Goal: Task Accomplishment & Management: Manage account settings

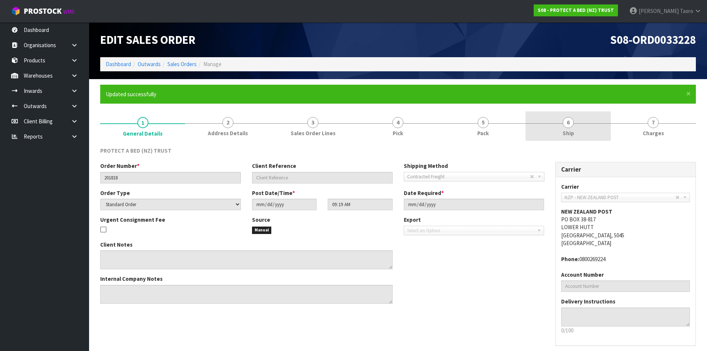
click at [570, 121] on span "6" at bounding box center [568, 122] width 11 height 11
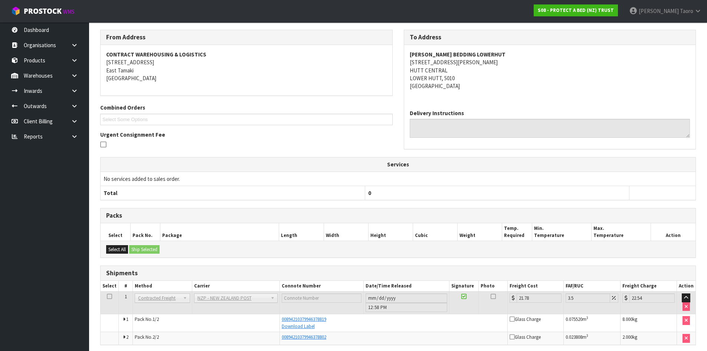
scroll to position [146, 0]
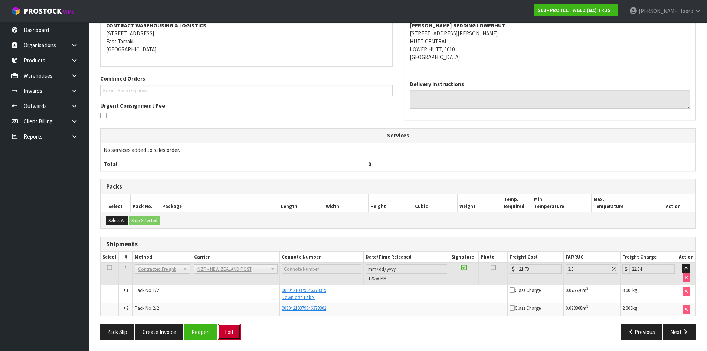
click at [230, 335] on button "Exit" at bounding box center [229, 332] width 23 height 16
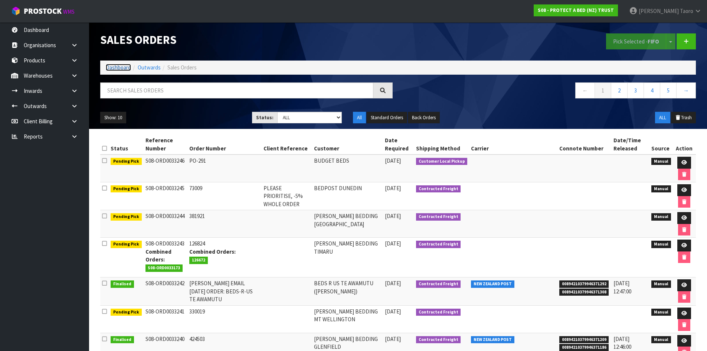
click at [130, 66] on link "Dashboard" at bounding box center [118, 67] width 25 height 7
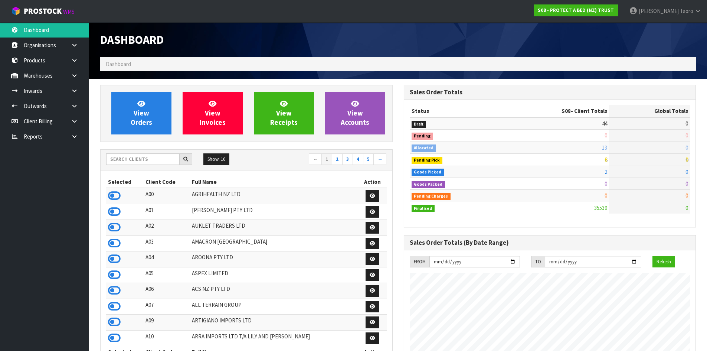
scroll to position [563, 303]
click at [173, 157] on input "text" at bounding box center [143, 159] width 74 height 12
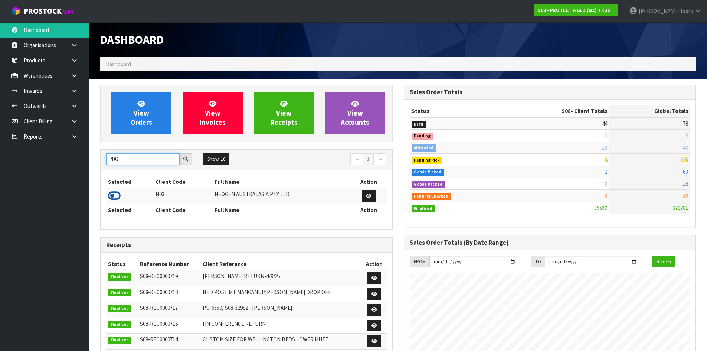
type input "N03"
click at [113, 198] on icon at bounding box center [114, 195] width 13 height 11
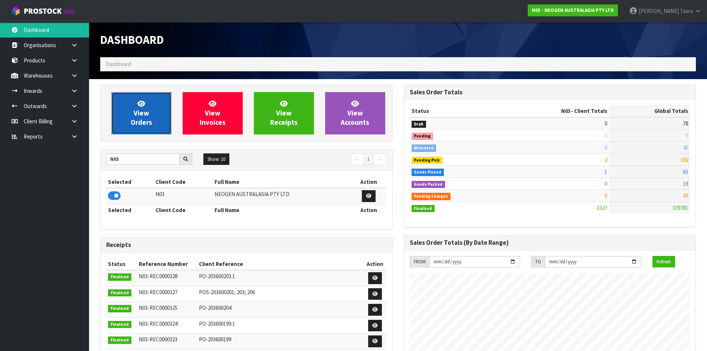
click at [139, 105] on icon at bounding box center [141, 103] width 8 height 7
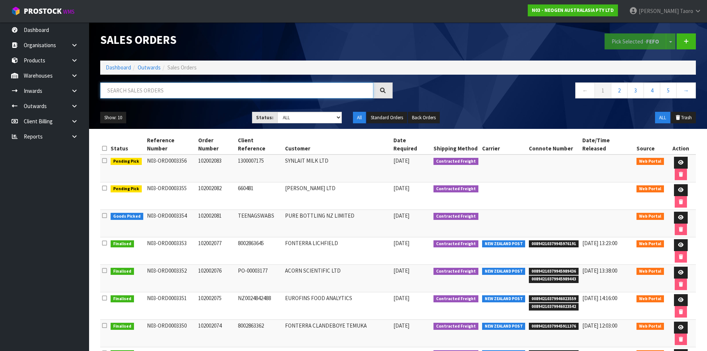
click at [139, 92] on input "text" at bounding box center [236, 90] width 273 height 16
type input "JOB-0410971"
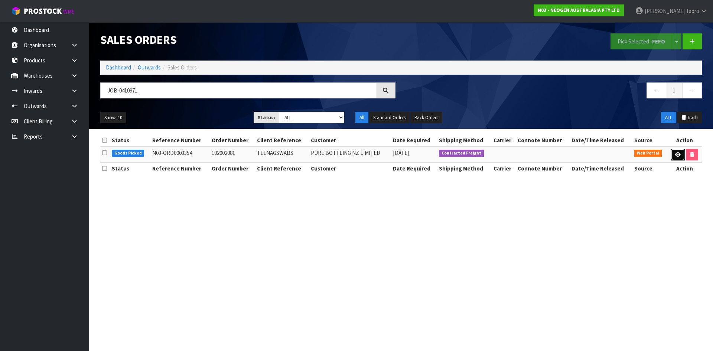
click at [680, 156] on link at bounding box center [678, 155] width 14 height 12
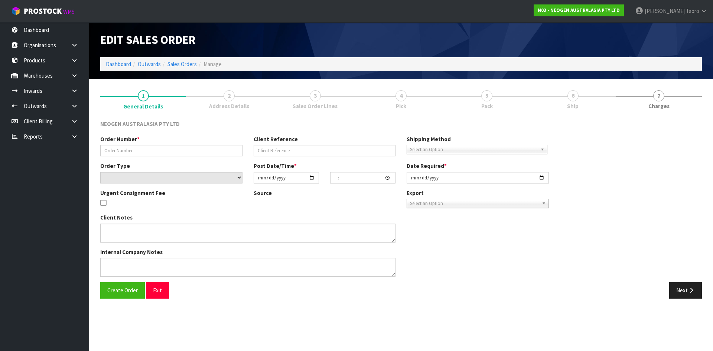
type input "102002081"
type input "TEENAGSWABS"
select select "number:0"
type input "[DATE]"
type input "09:48:00.000"
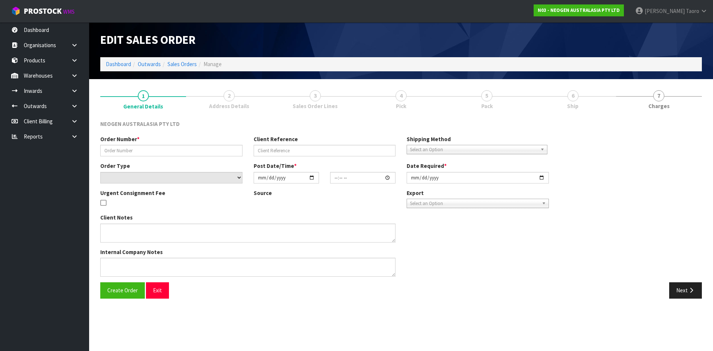
type input "[DATE]"
type textarea "ATTN [PERSON_NAME] GSWABS"
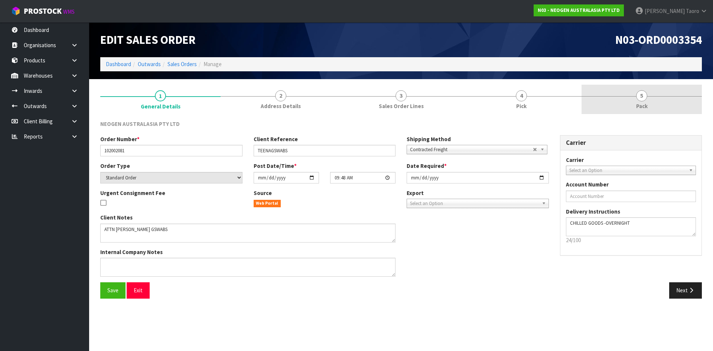
click at [653, 103] on link "5 Pack" at bounding box center [642, 99] width 120 height 29
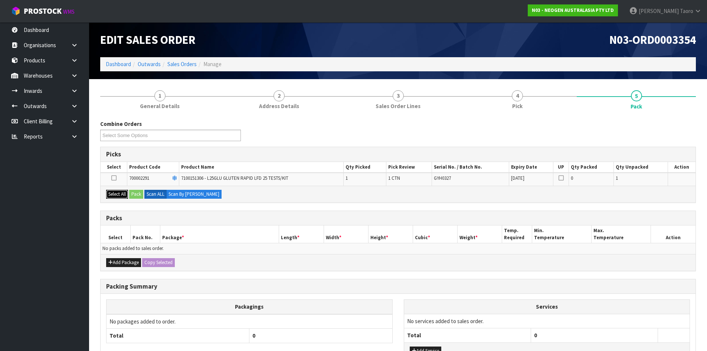
click at [120, 194] on button "Select All" at bounding box center [117, 194] width 22 height 9
click at [137, 196] on button "Pack" at bounding box center [136, 194] width 14 height 9
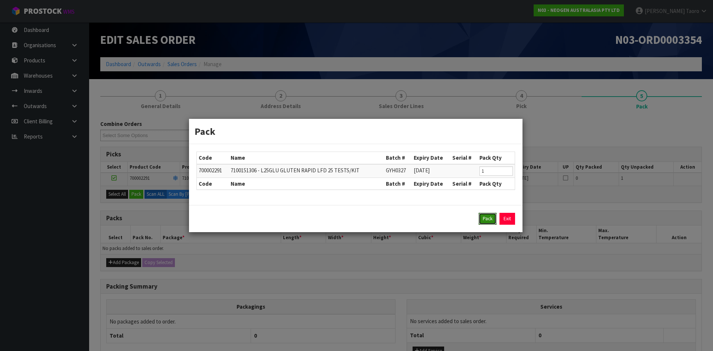
click at [484, 219] on button "Pack" at bounding box center [488, 219] width 18 height 12
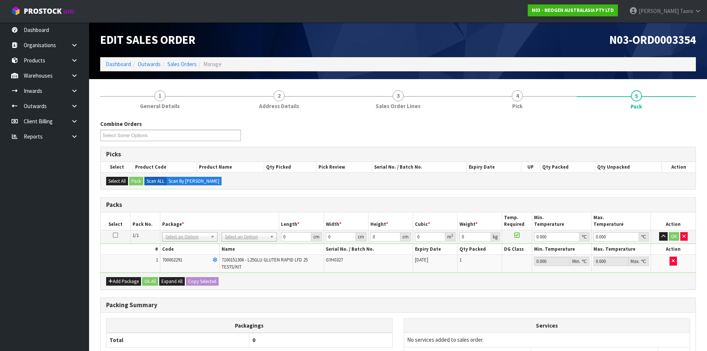
drag, startPoint x: 232, startPoint y: 242, endPoint x: 238, endPoint y: 248, distance: 8.7
click at [233, 242] on td "No Packaging Cartons PLT GEN120 (1200 X 1000) PLT ONE WAY SKID CHEP HIRE PALLET…" at bounding box center [249, 236] width 59 height 13
click at [243, 245] on input "text" at bounding box center [250, 246] width 52 height 9
type input "A4S"
type input "30.5"
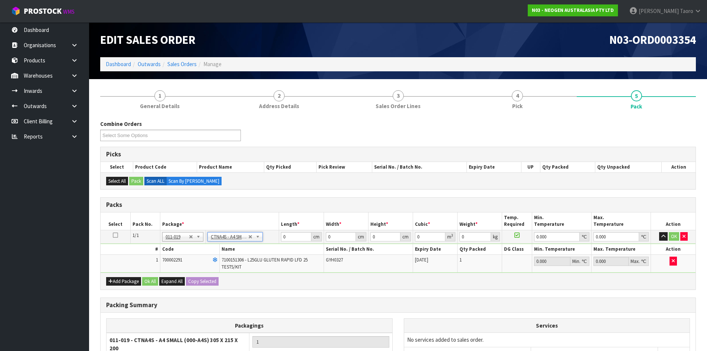
type input "21.5"
type input "20"
type input "0.013115"
type input "0.58"
click at [287, 238] on input "30.5" at bounding box center [296, 236] width 30 height 9
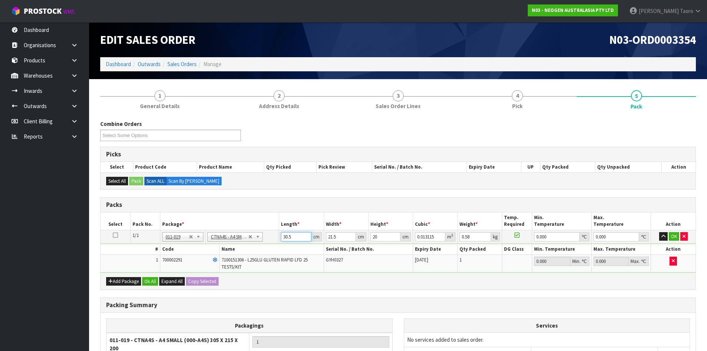
click at [287, 238] on input "30.5" at bounding box center [296, 236] width 30 height 9
type input "2"
type input "0.00086"
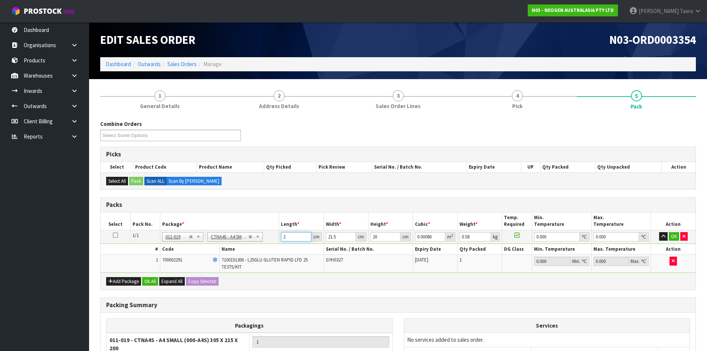
type input "0"
type input "3"
type input "0.00129"
type input "32"
type input "0.01376"
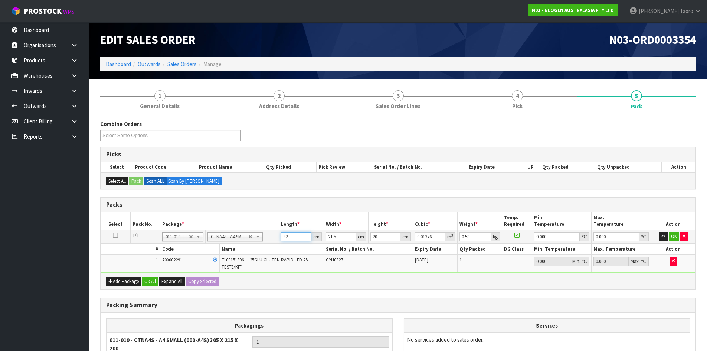
type input "32"
type input "2"
type input "0.00128"
type input "24"
type input "0.01536"
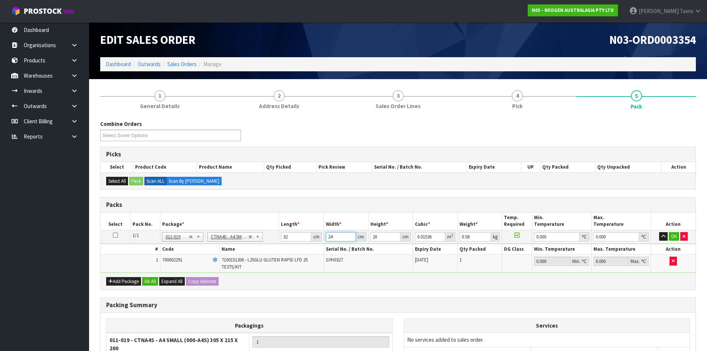
type input "24"
type input "1"
type input "0.000768"
type input "14"
type input "0.010752"
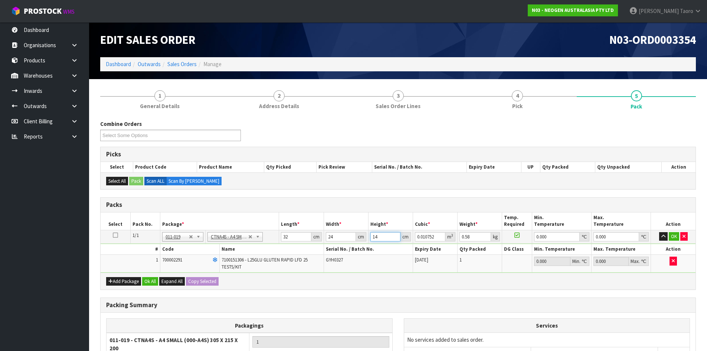
type input "14"
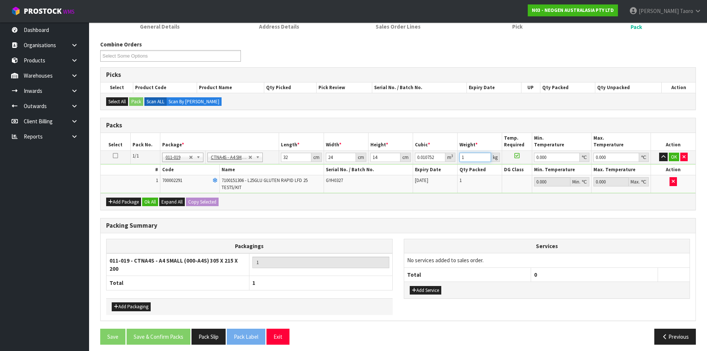
scroll to position [80, 0]
type input "1"
click at [155, 200] on button "Ok All" at bounding box center [150, 201] width 16 height 9
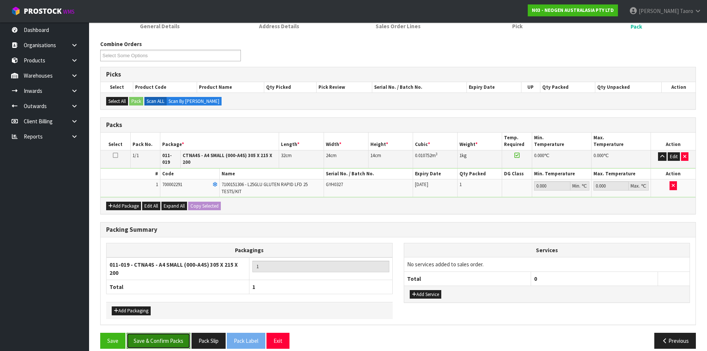
click at [172, 337] on button "Save & Confirm Packs" at bounding box center [159, 341] width 64 height 16
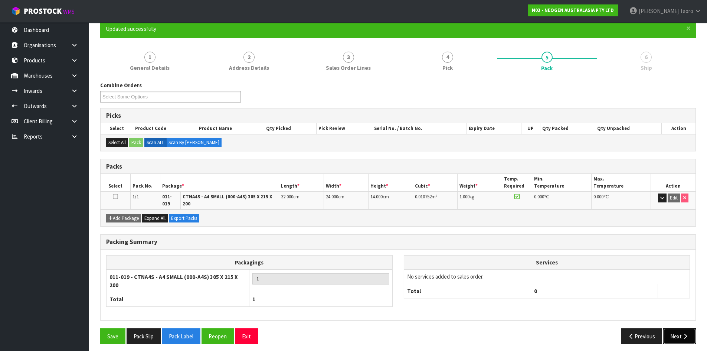
click at [671, 328] on button "Next" at bounding box center [680, 336] width 33 height 16
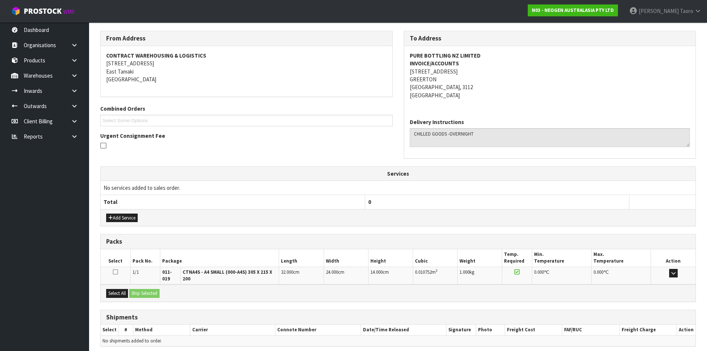
scroll to position [147, 0]
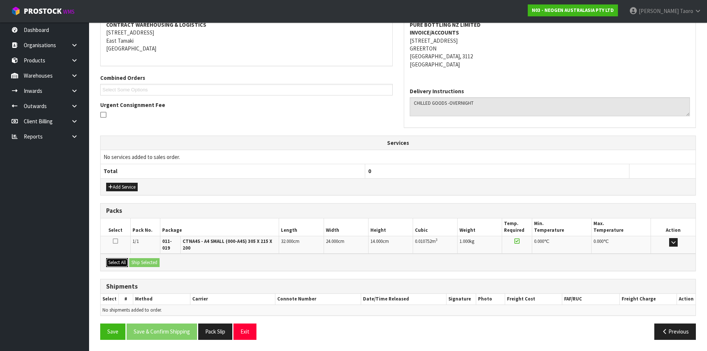
drag, startPoint x: 124, startPoint y: 265, endPoint x: 134, endPoint y: 267, distance: 9.8
click at [126, 265] on button "Select All" at bounding box center [117, 262] width 22 height 9
click at [140, 262] on button "Ship Selected" at bounding box center [144, 262] width 30 height 9
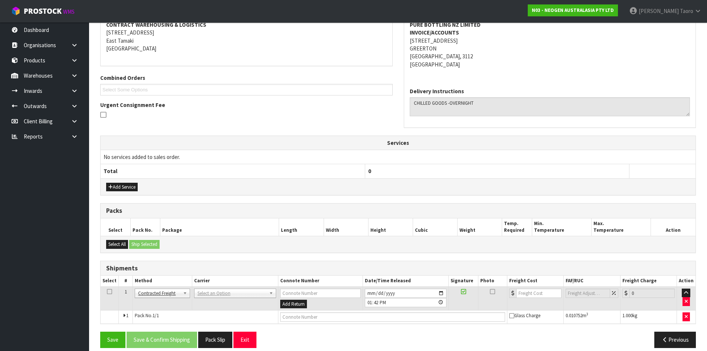
click at [264, 298] on td "ANGEL - ANGEL TRANSPORT [PERSON_NAME] REMOVALS DEAEXPAKL - DEADLINE EXPRESS COU…" at bounding box center [235, 298] width 86 height 24
drag, startPoint x: 262, startPoint y: 293, endPoint x: 265, endPoint y: 296, distance: 3.9
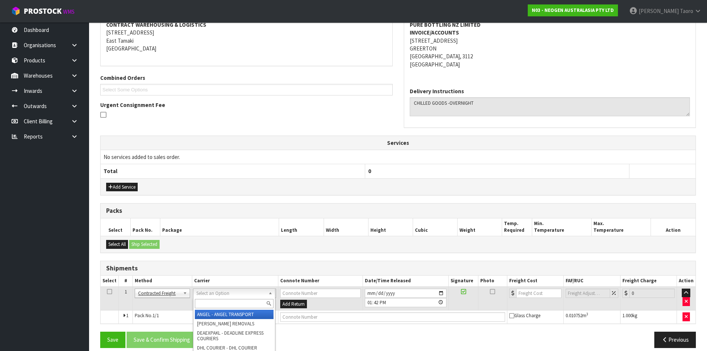
click at [266, 300] on input "text" at bounding box center [234, 303] width 79 height 9
type input "NZP"
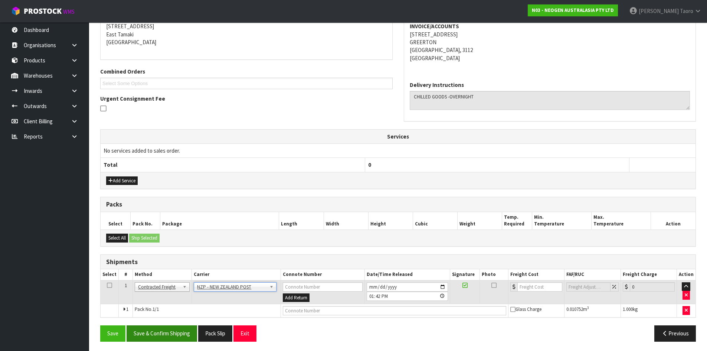
scroll to position [155, 0]
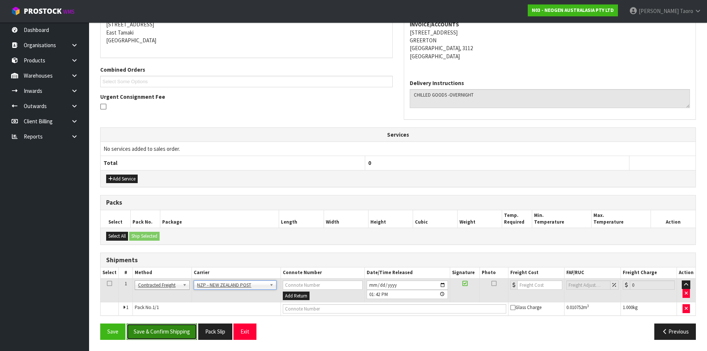
click at [185, 329] on button "Save & Confirm Shipping" at bounding box center [162, 331] width 71 height 16
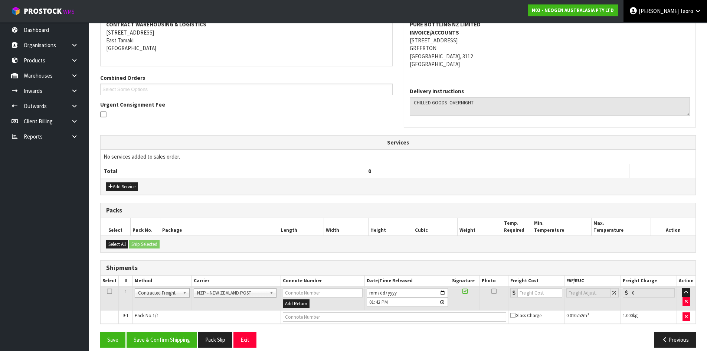
scroll to position [0, 0]
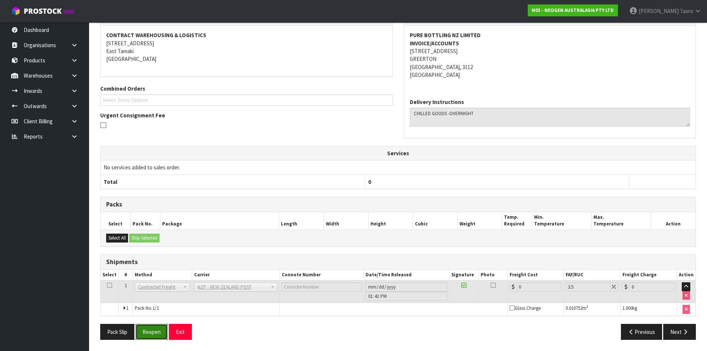
click at [158, 330] on button "Reopen" at bounding box center [152, 332] width 32 height 16
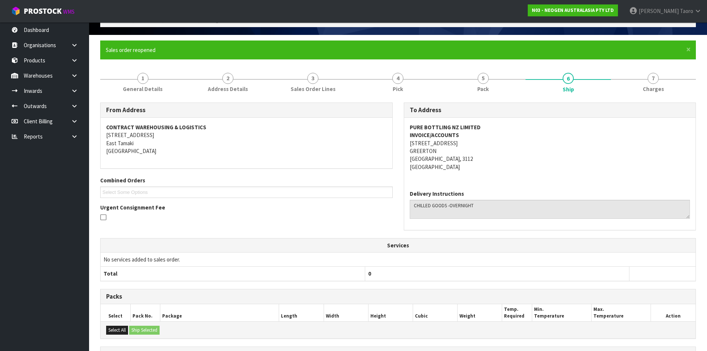
scroll to position [136, 0]
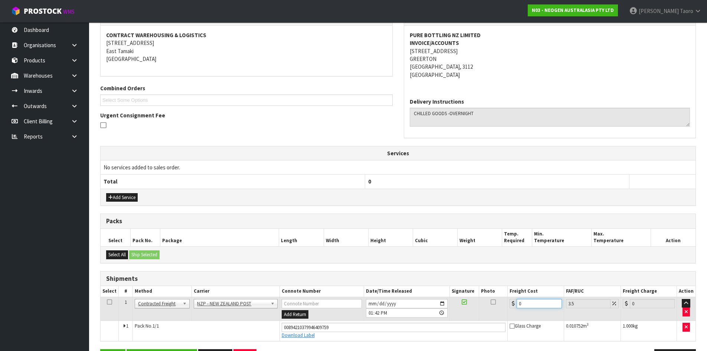
click at [526, 303] on input "0" at bounding box center [539, 303] width 45 height 9
type input "8"
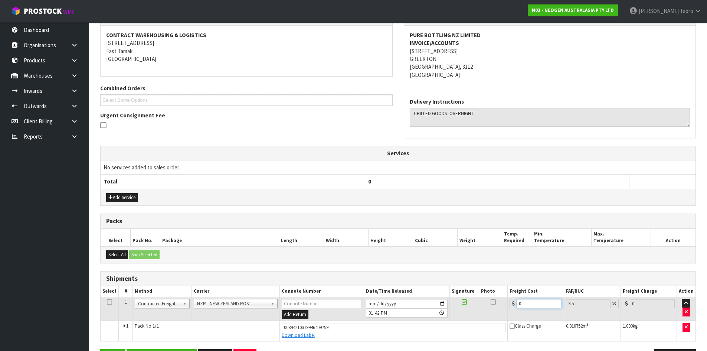
type input "8.28"
type input "8.4"
type input "8.69"
type input "8.45"
type input "8.75"
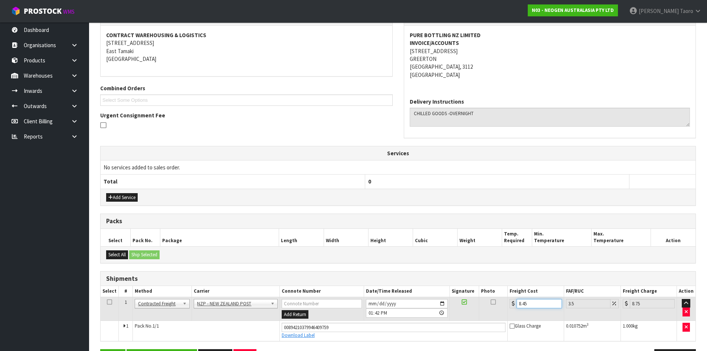
scroll to position [162, 0]
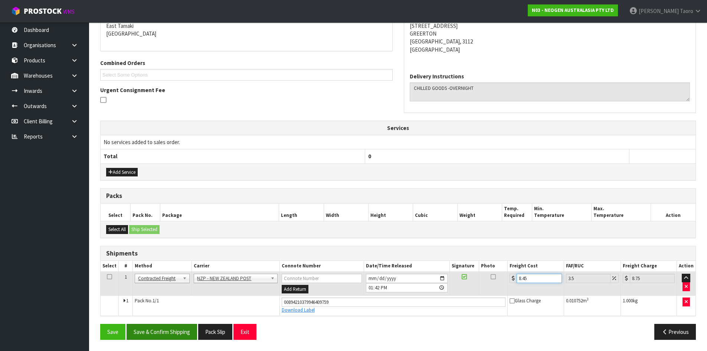
type input "8.45"
click at [157, 329] on button "Save & Confirm Shipping" at bounding box center [162, 332] width 71 height 16
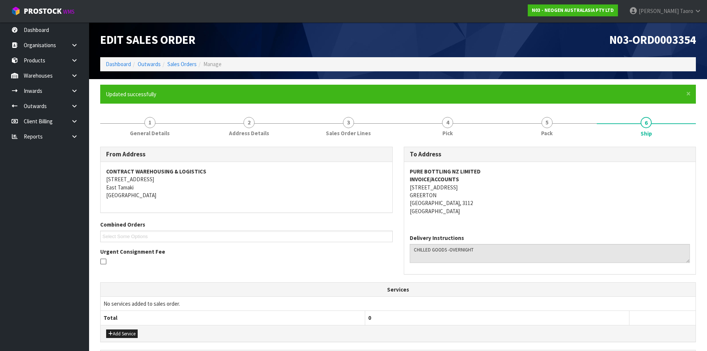
scroll to position [141, 0]
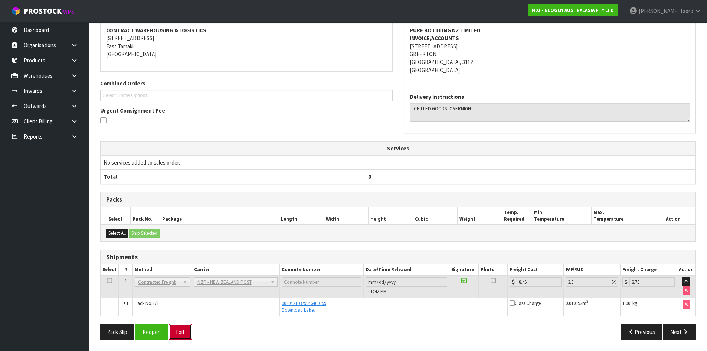
click at [183, 335] on button "Exit" at bounding box center [180, 332] width 23 height 16
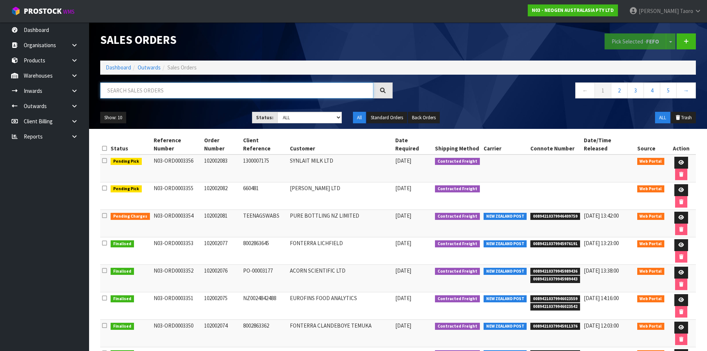
click at [180, 91] on input "text" at bounding box center [236, 90] width 273 height 16
type input "JOB-0410986"
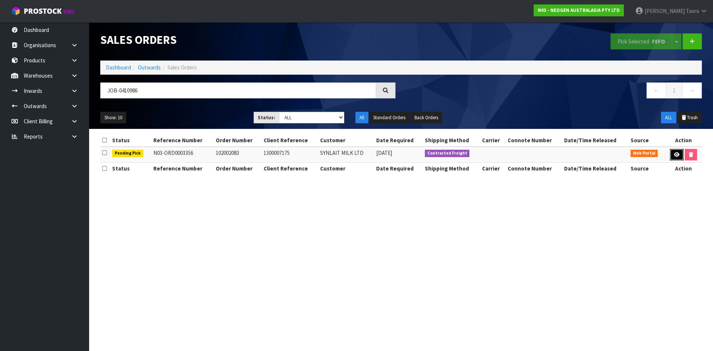
click at [678, 153] on icon at bounding box center [677, 154] width 6 height 5
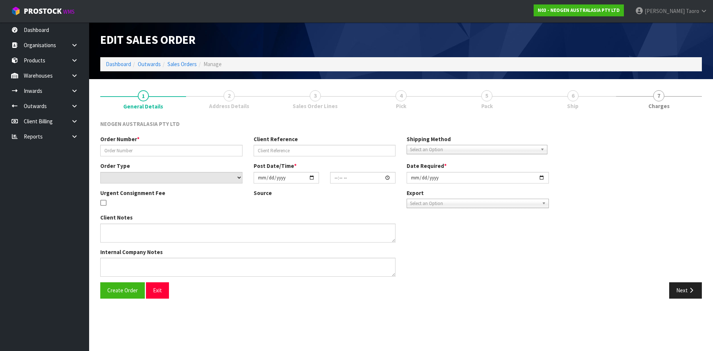
type input "102002083"
type input "1300007175"
select select "number:0"
type input "[DATE]"
type input "10:53:00.000"
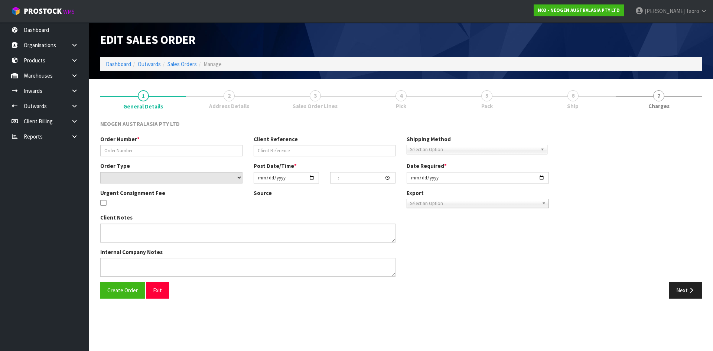
type input "[DATE]"
type textarea "ATTN [PERSON_NAME] SANTA [PERSON_NAME]"
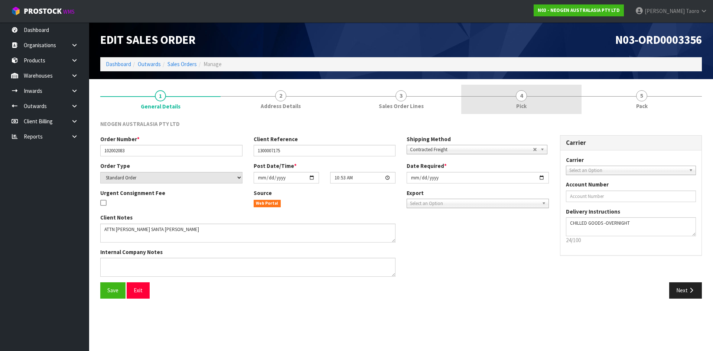
click at [556, 105] on link "4 Pick" at bounding box center [521, 99] width 120 height 29
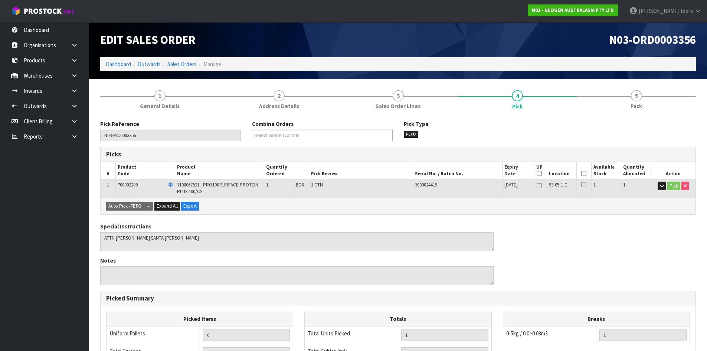
click at [583, 173] on icon at bounding box center [584, 173] width 5 height 0
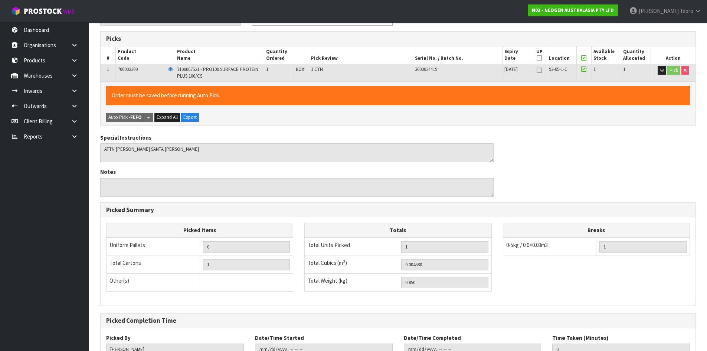
scroll to position [172, 0]
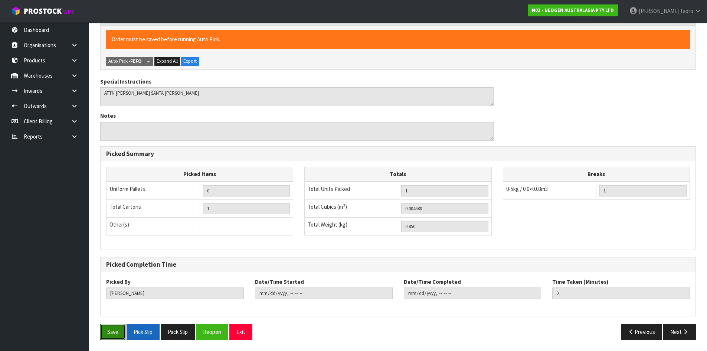
drag, startPoint x: 113, startPoint y: 332, endPoint x: 143, endPoint y: 325, distance: 30.8
click at [114, 332] on button "Save" at bounding box center [112, 332] width 25 height 16
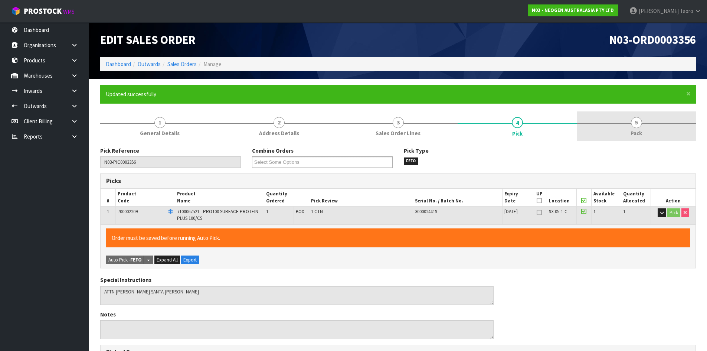
click at [661, 125] on link "5 Pack" at bounding box center [636, 125] width 119 height 29
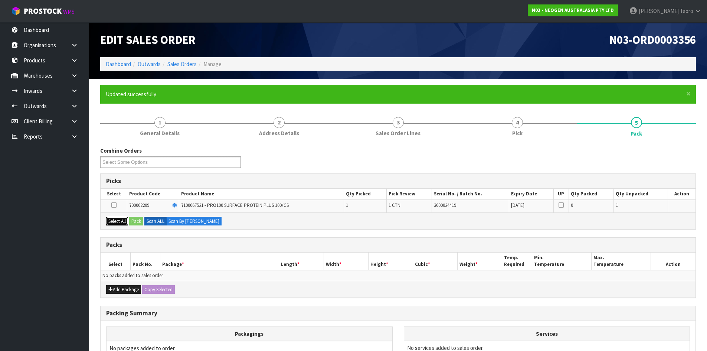
click at [121, 223] on button "Select All" at bounding box center [117, 221] width 22 height 9
click at [137, 219] on button "Pack" at bounding box center [136, 221] width 14 height 9
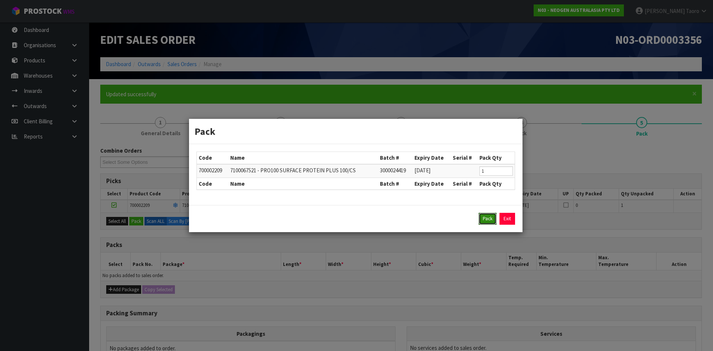
drag, startPoint x: 491, startPoint y: 219, endPoint x: 352, endPoint y: 256, distance: 143.0
click at [490, 219] on button "Pack" at bounding box center [488, 219] width 18 height 12
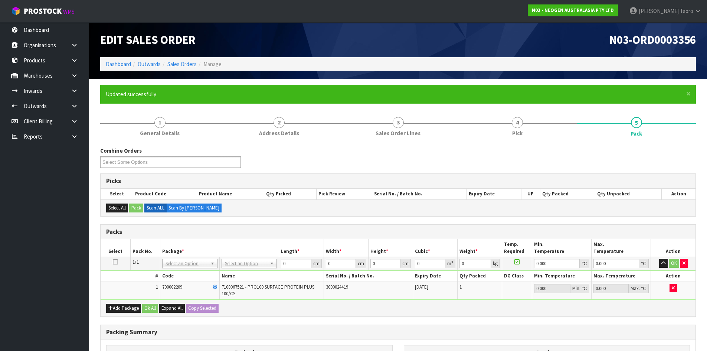
drag, startPoint x: 255, startPoint y: 259, endPoint x: 260, endPoint y: 275, distance: 16.6
click at [260, 275] on input "text" at bounding box center [250, 273] width 52 height 9
type input "A4S"
type input "30.5"
type input "21.5"
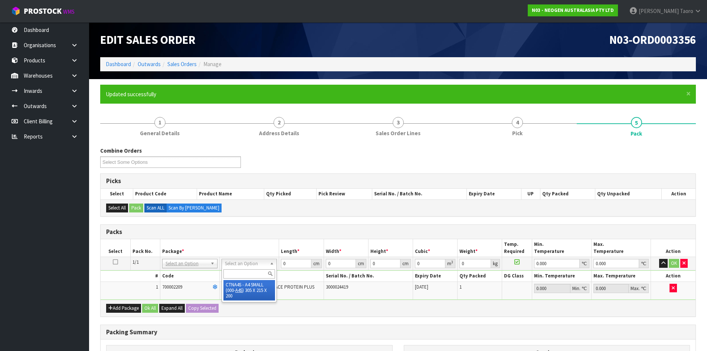
type input "20"
type input "0.013115"
type input "1.05"
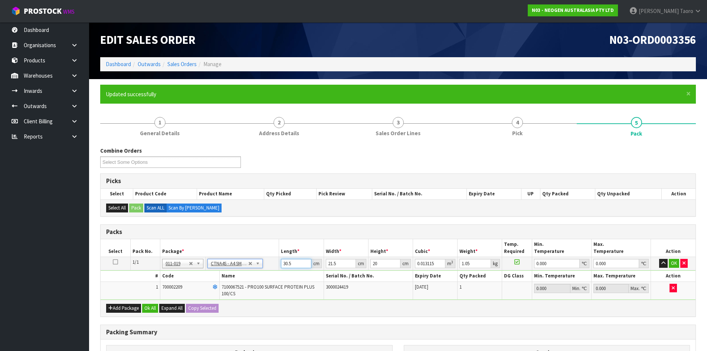
click at [291, 265] on input "30.5" at bounding box center [296, 263] width 30 height 9
type input "3"
type input "0.00129"
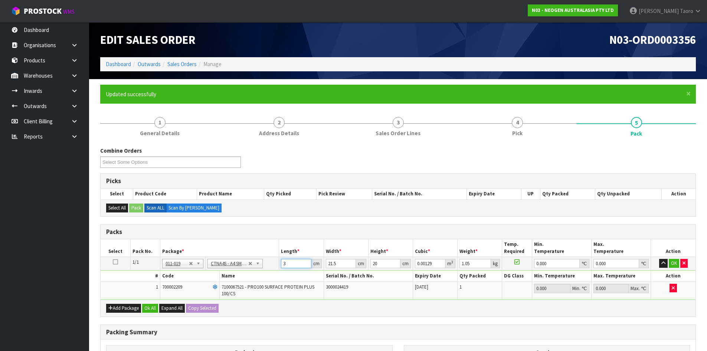
type input "32"
type input "0.01376"
type input "32"
type input "2"
type input "0.00128"
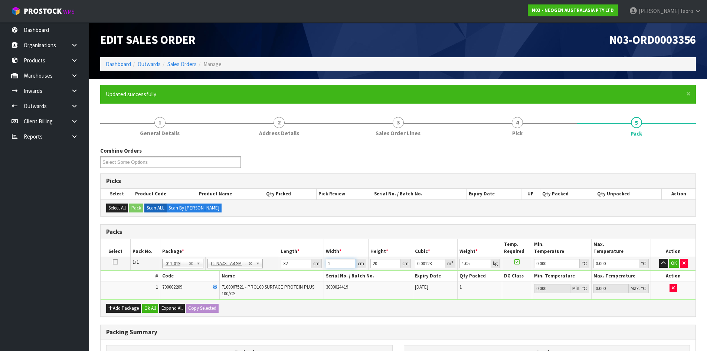
type input "24"
type input "0.01536"
type input "24"
type input "1"
type input "0.000768"
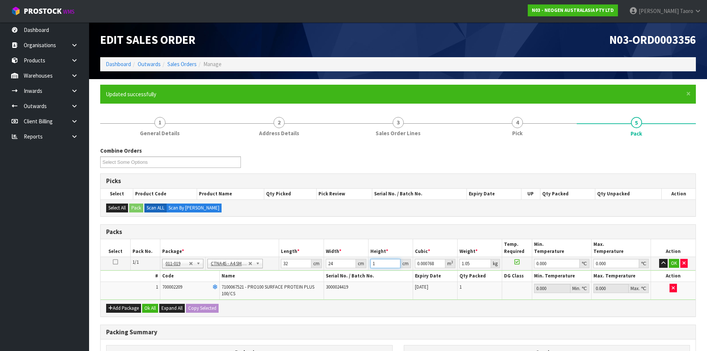
type input "15"
type input "0.01152"
type input "15"
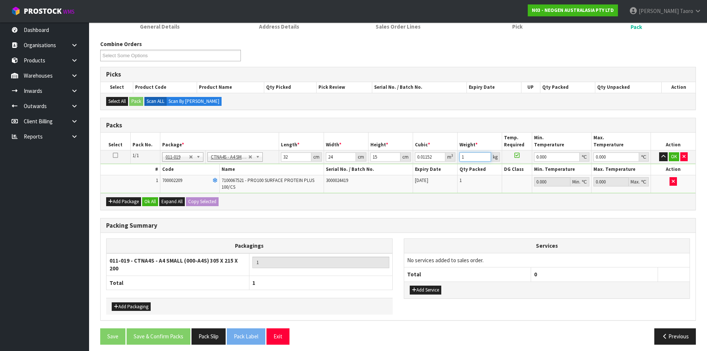
scroll to position [107, 0]
type input "1"
click at [152, 206] on div "Add Package Ok All Expand All Copy Selected" at bounding box center [398, 201] width 595 height 17
click at [152, 203] on button "Ok All" at bounding box center [150, 201] width 16 height 9
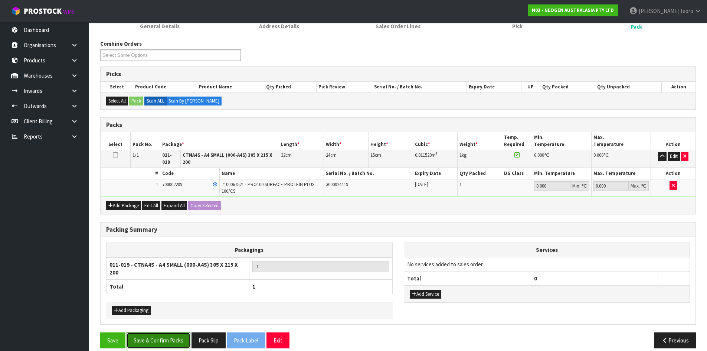
click at [183, 339] on button "Save & Confirm Packs" at bounding box center [159, 340] width 64 height 16
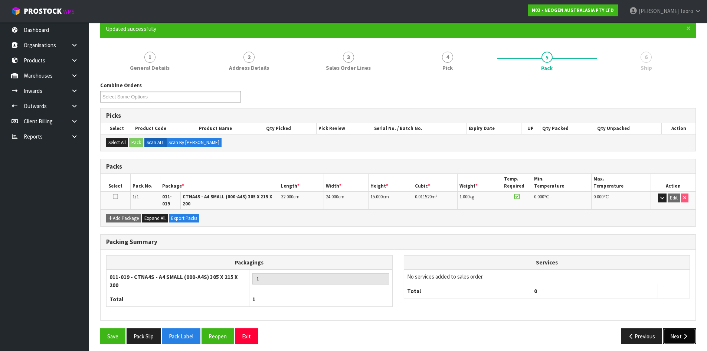
click at [677, 328] on button "Next" at bounding box center [680, 336] width 33 height 16
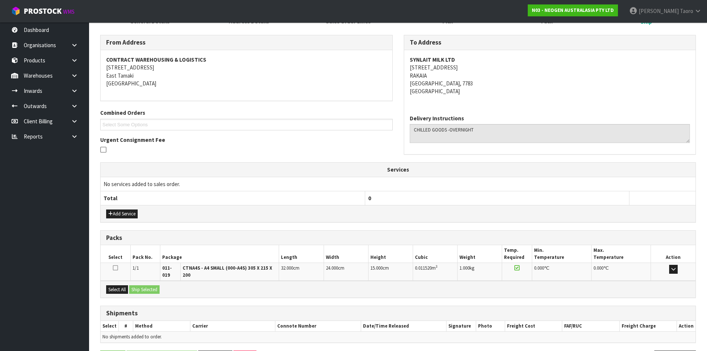
scroll to position [139, 0]
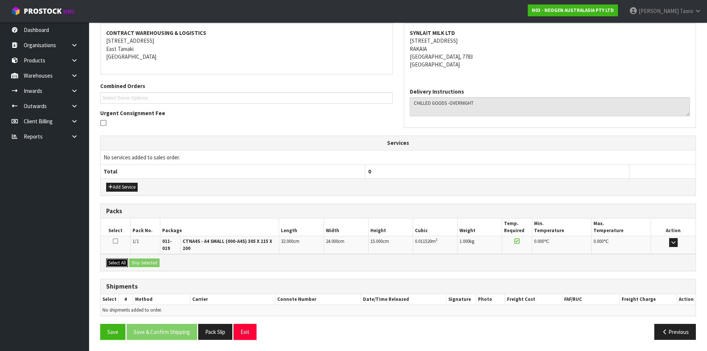
drag, startPoint x: 126, startPoint y: 263, endPoint x: 142, endPoint y: 262, distance: 15.6
click at [128, 263] on button "Select All" at bounding box center [117, 262] width 22 height 9
click at [143, 262] on button "Ship Selected" at bounding box center [144, 262] width 30 height 9
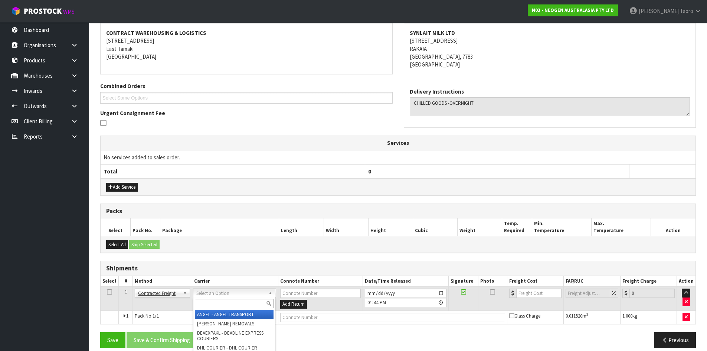
drag, startPoint x: 227, startPoint y: 293, endPoint x: 231, endPoint y: 298, distance: 6.0
click at [232, 298] on div at bounding box center [234, 303] width 82 height 12
click at [235, 306] on input "text" at bounding box center [234, 303] width 79 height 9
type input "NZP"
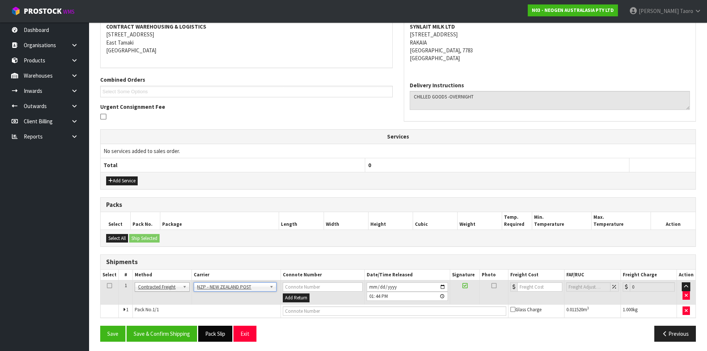
scroll to position [147, 0]
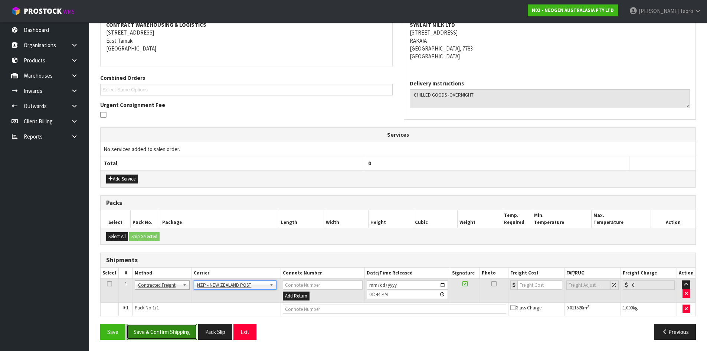
click at [183, 337] on button "Save & Confirm Shipping" at bounding box center [162, 332] width 71 height 16
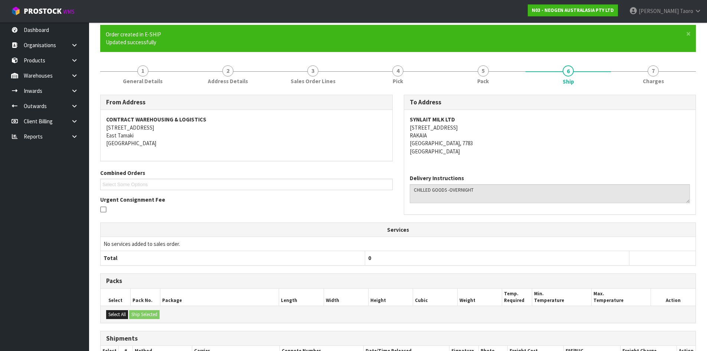
scroll to position [136, 0]
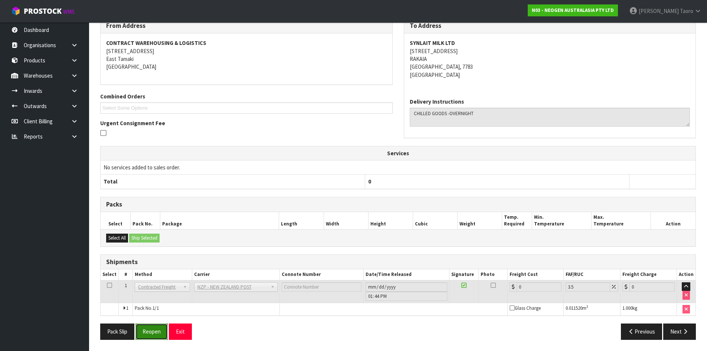
click at [156, 329] on button "Reopen" at bounding box center [152, 331] width 32 height 16
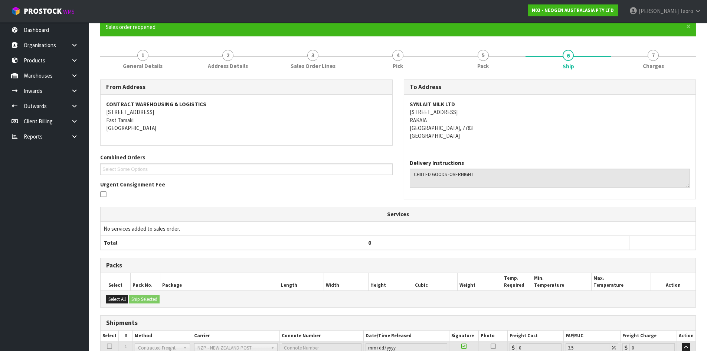
scroll to position [128, 0]
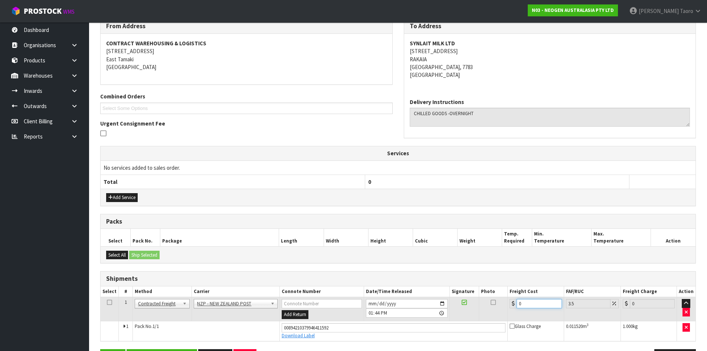
click at [532, 301] on input "0" at bounding box center [539, 303] width 45 height 9
type input "3"
type input "3.1"
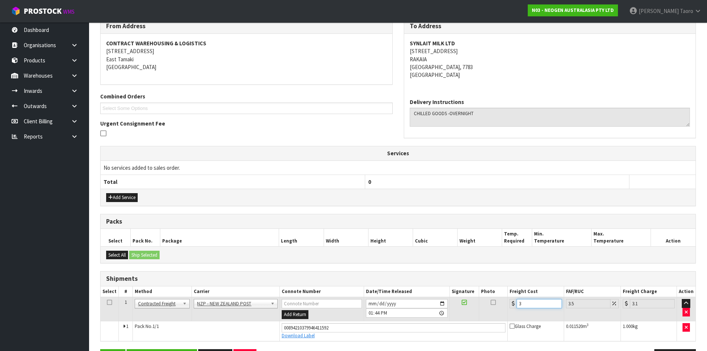
type input "32"
type input "33.12"
type input "32.2"
type input "33.33"
type input "32.22"
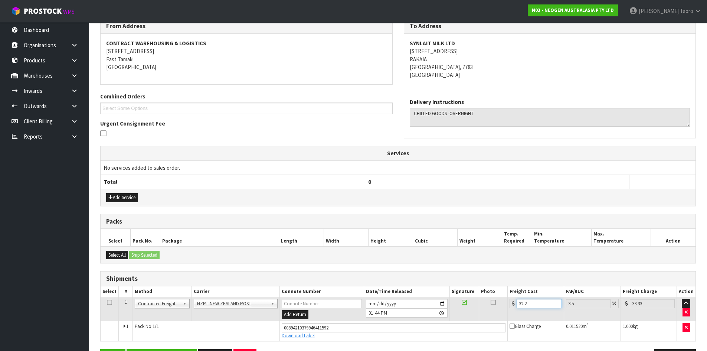
type input "33.35"
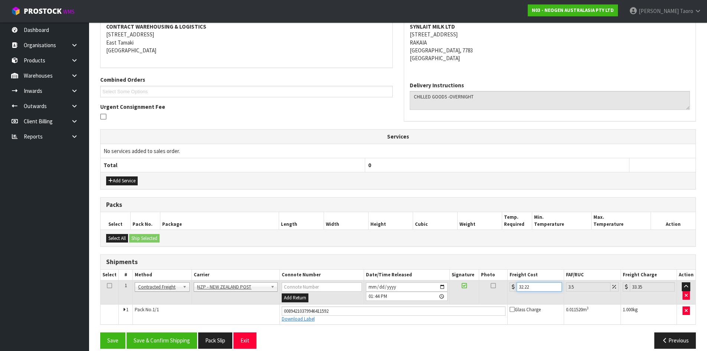
scroll to position [154, 0]
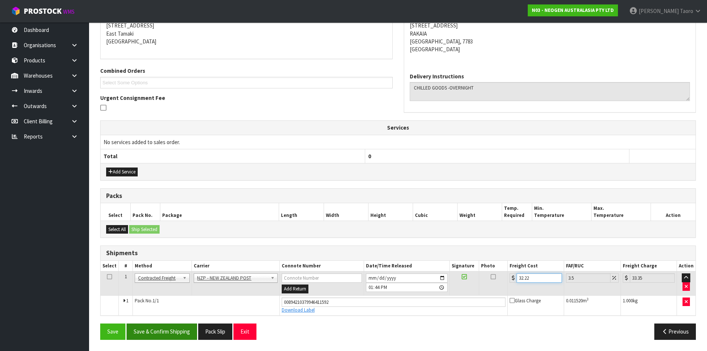
type input "32.22"
click at [182, 333] on button "Save & Confirm Shipping" at bounding box center [162, 331] width 71 height 16
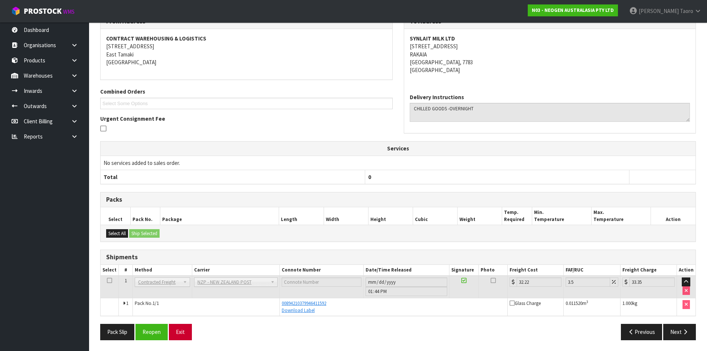
scroll to position [133, 0]
click at [186, 338] on button "Exit" at bounding box center [180, 331] width 23 height 16
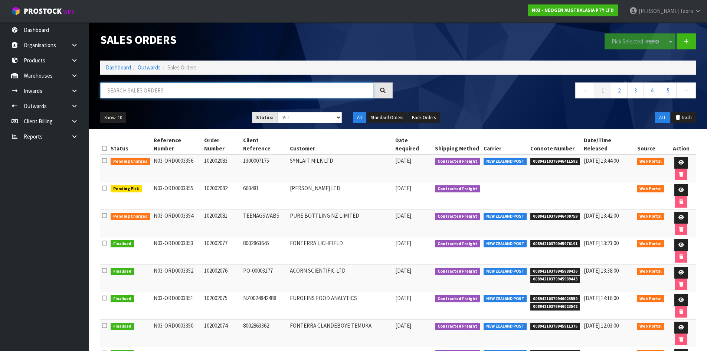
click at [159, 94] on input "text" at bounding box center [236, 90] width 273 height 16
click at [175, 91] on input "text" at bounding box center [236, 90] width 273 height 16
type input "JOB-0410978"
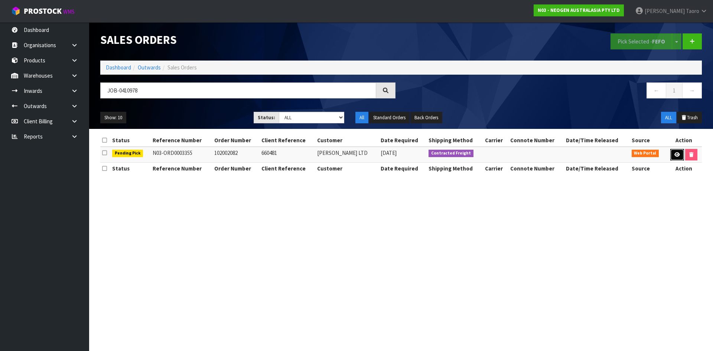
click at [671, 153] on link at bounding box center [677, 155] width 14 height 12
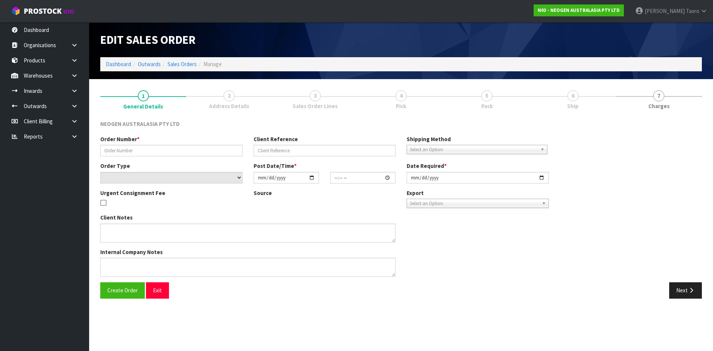
type input "102002082"
type input "660481"
select select "number:0"
type input "[DATE]"
type input "10:28:00.000"
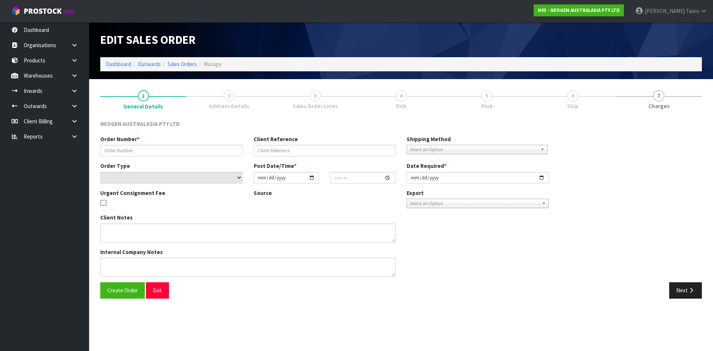
type input "[DATE]"
type textarea "BUSINESS OPENS AT 11AM"
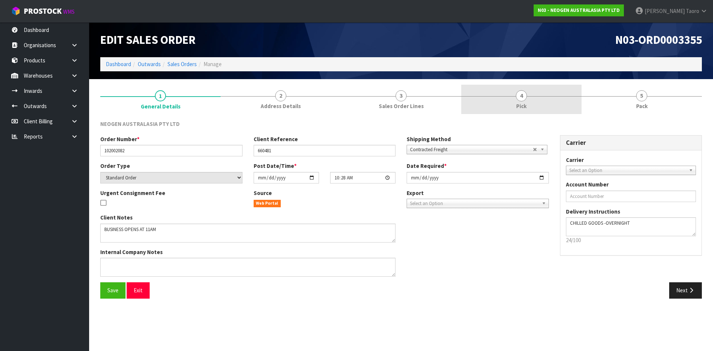
click at [562, 96] on div at bounding box center [521, 96] width 120 height 0
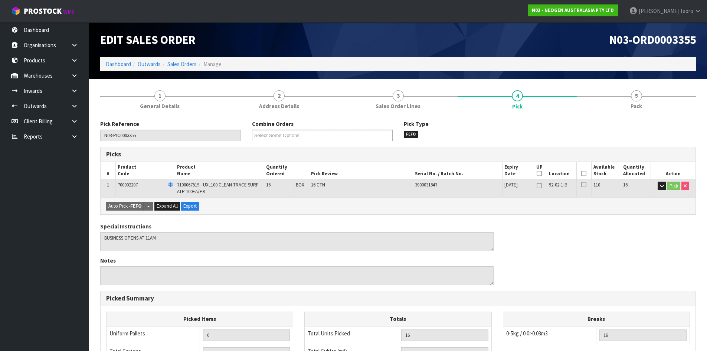
click at [583, 174] on icon at bounding box center [584, 173] width 5 height 0
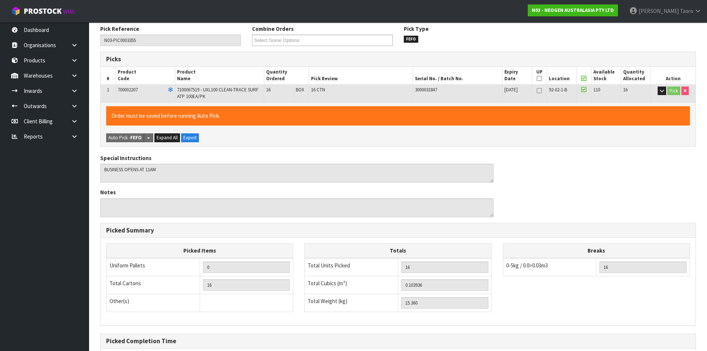
scroll to position [172, 0]
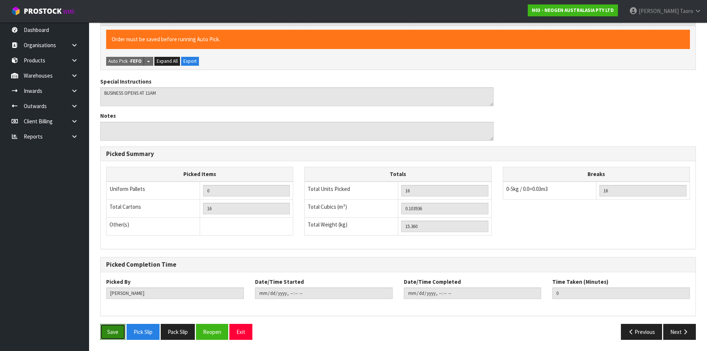
click at [120, 330] on button "Save" at bounding box center [112, 332] width 25 height 16
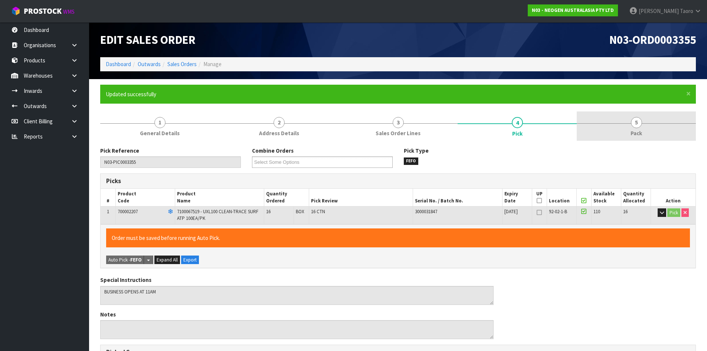
type input "[PERSON_NAME]"
type input "[DATE]T14:11:23"
click at [635, 132] on span "Pack" at bounding box center [637, 133] width 12 height 8
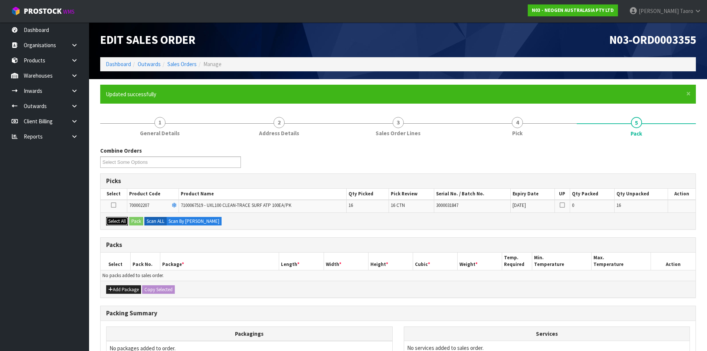
drag, startPoint x: 120, startPoint y: 222, endPoint x: 137, endPoint y: 221, distance: 16.4
click at [123, 222] on button "Select All" at bounding box center [117, 221] width 22 height 9
click at [139, 221] on button "Pack" at bounding box center [136, 221] width 14 height 9
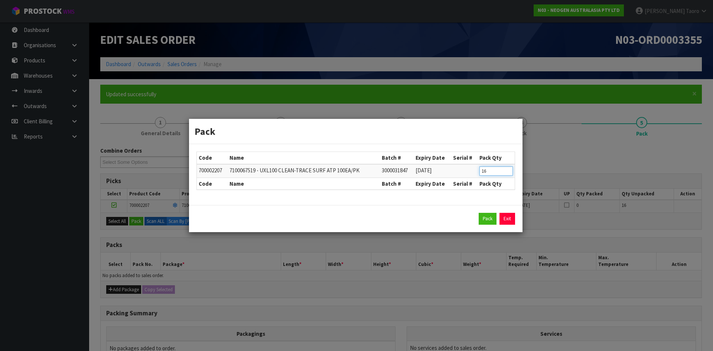
drag, startPoint x: 491, startPoint y: 168, endPoint x: 467, endPoint y: 168, distance: 24.5
click at [467, 168] on tr "700002207 7100067519 - UXL100 CLEAN-TRACE SURF ATP 100EA/PK 3000031847 [DATE] 16" at bounding box center [356, 171] width 318 height 14
type input "8"
click button "Pack" at bounding box center [488, 219] width 18 height 12
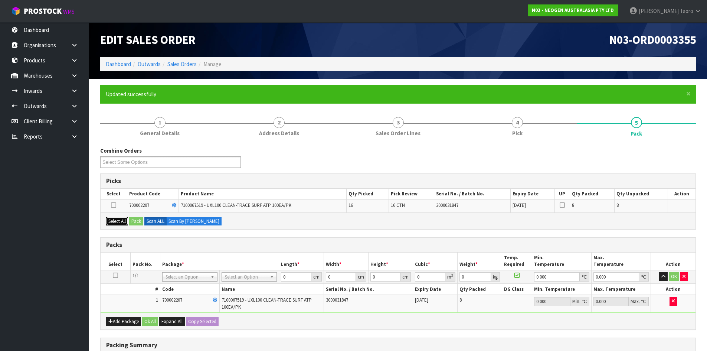
drag, startPoint x: 124, startPoint y: 221, endPoint x: 134, endPoint y: 221, distance: 10.1
click at [128, 221] on button "Select All" at bounding box center [117, 221] width 22 height 9
click at [136, 221] on button "Pack" at bounding box center [136, 221] width 14 height 9
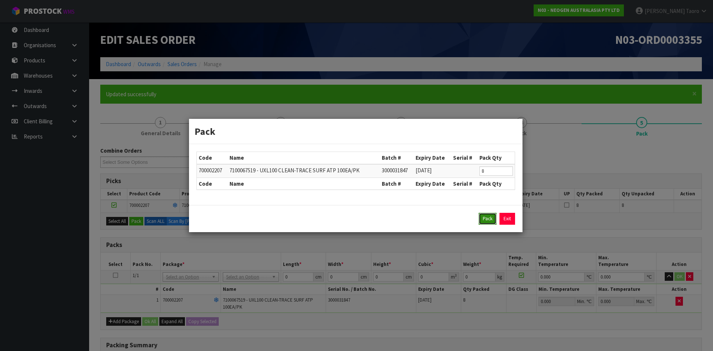
click at [479, 220] on button "Pack" at bounding box center [488, 219] width 18 height 12
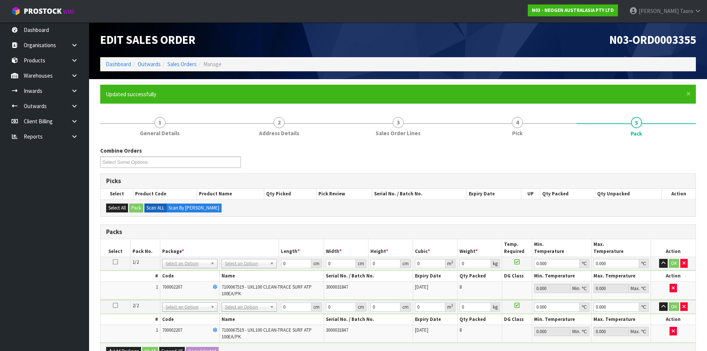
click at [115, 262] on icon at bounding box center [115, 262] width 5 height 0
click at [247, 274] on input "text" at bounding box center [250, 273] width 52 height 9
type input "CTN7"
drag, startPoint x: 241, startPoint y: 289, endPoint x: 247, endPoint y: 286, distance: 6.3
type input "45.5"
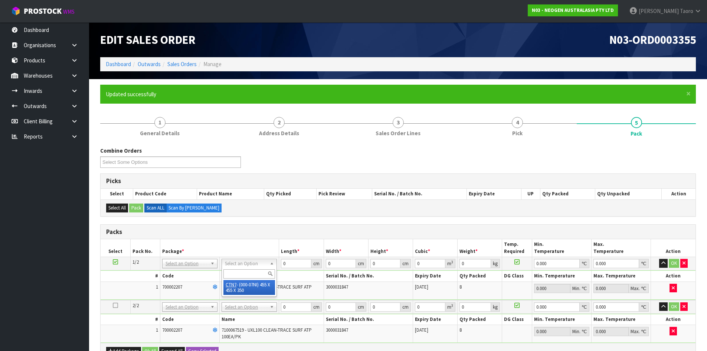
type input "45.5"
type input "35"
type input "0.072459"
type input "7.88"
click at [292, 265] on input "45.5" at bounding box center [296, 263] width 30 height 9
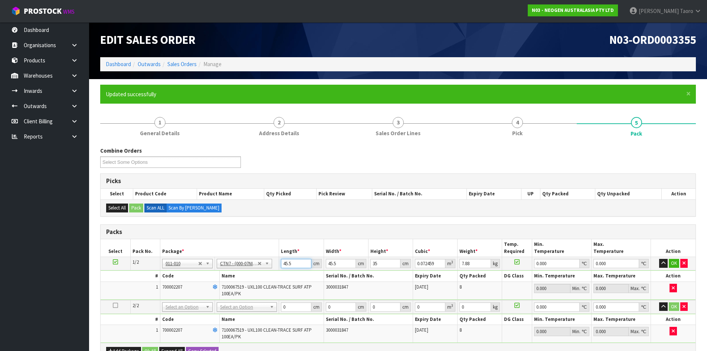
click at [292, 265] on input "45.5" at bounding box center [296, 263] width 30 height 9
type input "4"
type input "0.00637"
type input "47"
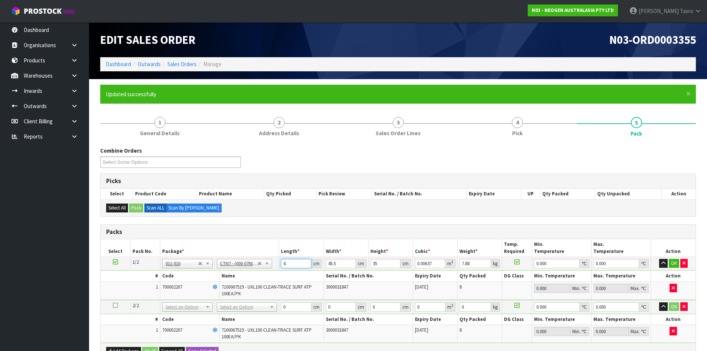
type input "0.074847"
type input "47"
type input "4"
type input "0.00658"
type input "47"
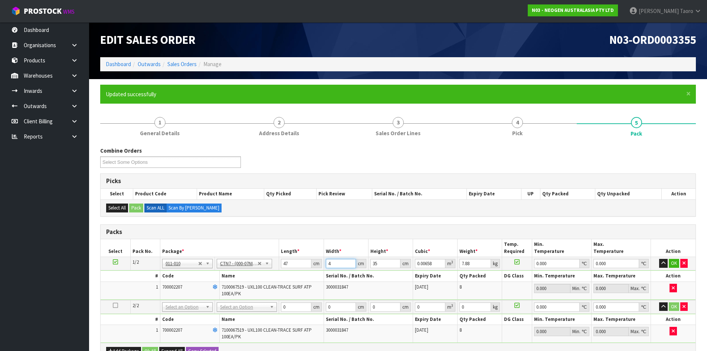
type input "0.077315"
type input "47"
type input "2"
type input "0.004418"
type input "28"
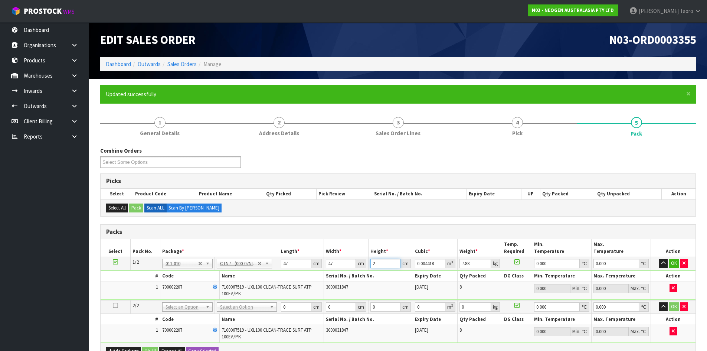
type input "0.061852"
type input "28"
type input "8"
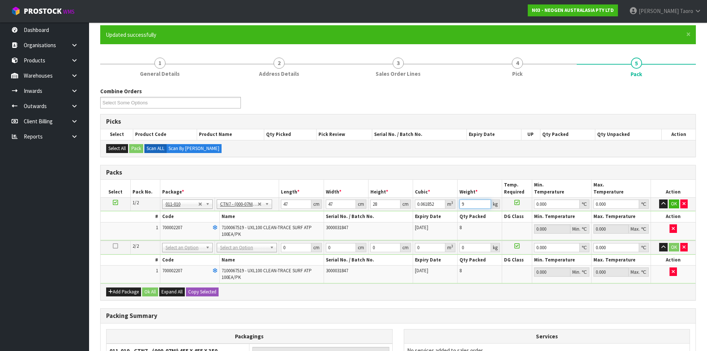
scroll to position [150, 0]
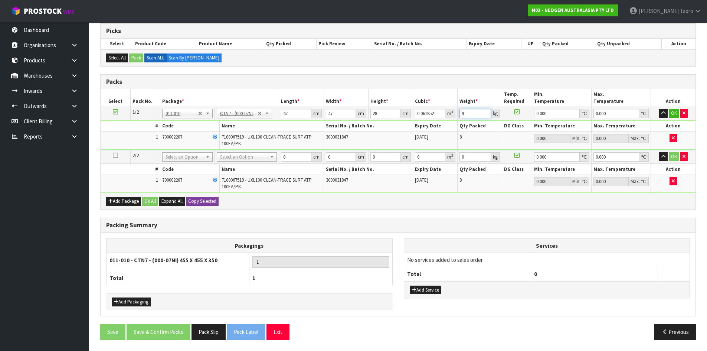
type input "9"
click at [191, 205] on button "Copy Selected" at bounding box center [202, 201] width 33 height 9
click at [192, 205] on button "Confirm Copy Selected" at bounding box center [210, 201] width 49 height 9
type input "47"
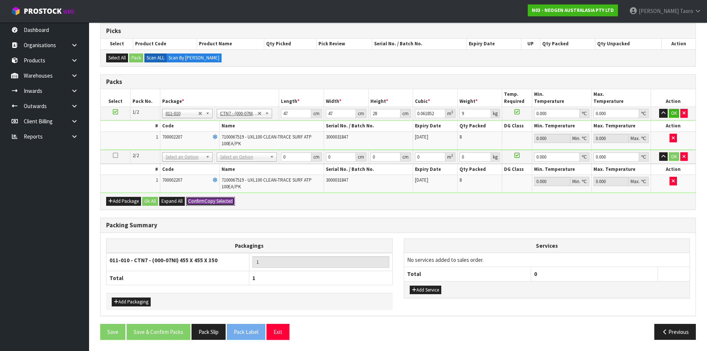
type input "28"
type input "0.061852"
type input "9"
type input "2"
click at [153, 200] on button "Ok All" at bounding box center [150, 201] width 16 height 9
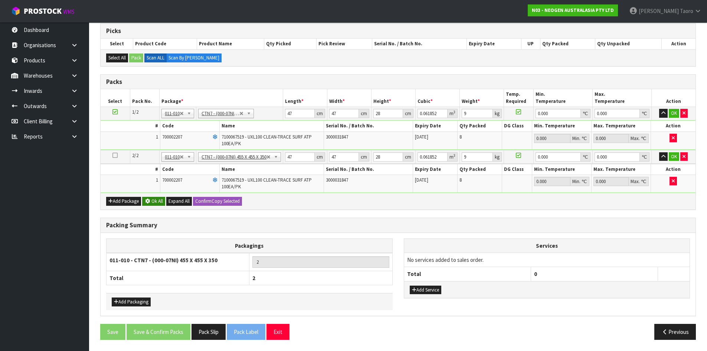
scroll to position [149, 0]
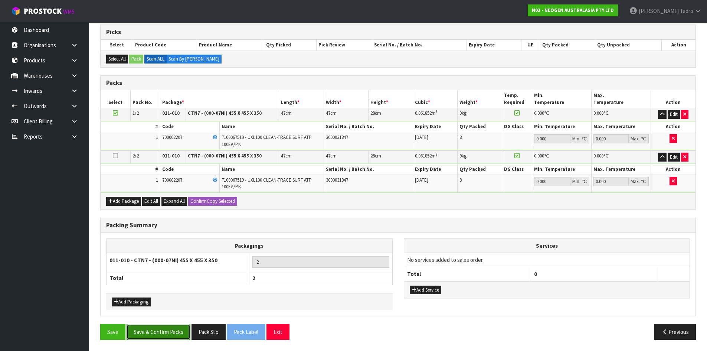
click at [163, 337] on button "Save & Confirm Packs" at bounding box center [159, 332] width 64 height 16
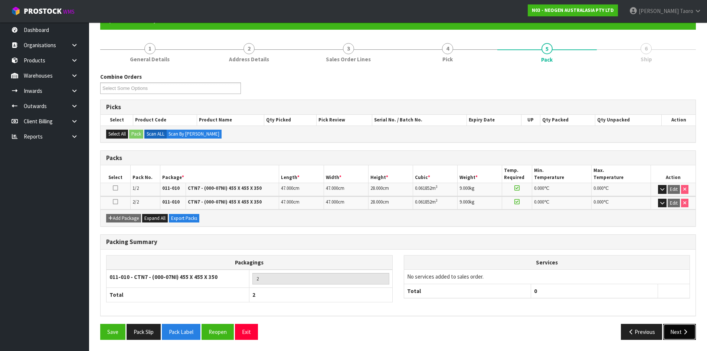
click at [679, 331] on button "Next" at bounding box center [680, 332] width 33 height 16
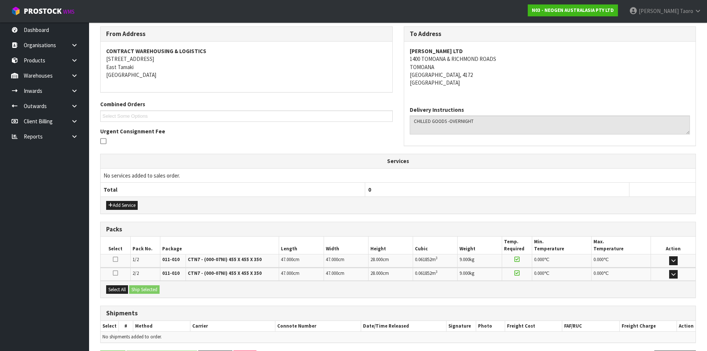
scroll to position [147, 0]
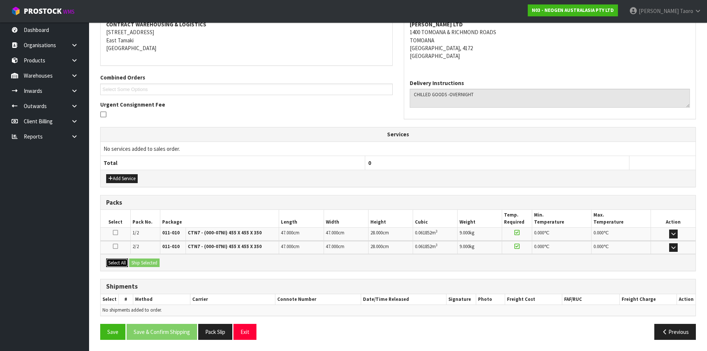
drag, startPoint x: 118, startPoint y: 266, endPoint x: 140, endPoint y: 266, distance: 21.5
click at [128, 266] on button "Select All" at bounding box center [117, 262] width 22 height 9
click at [143, 266] on button "Ship Selected" at bounding box center [144, 262] width 30 height 9
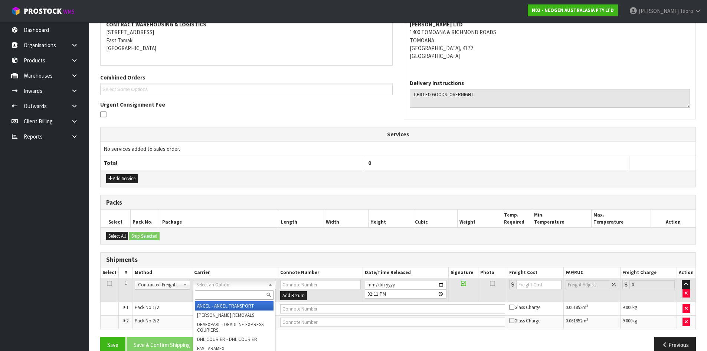
drag, startPoint x: 253, startPoint y: 298, endPoint x: 259, endPoint y: 293, distance: 8.1
click at [253, 298] on input "text" at bounding box center [234, 294] width 79 height 9
type input "NZP"
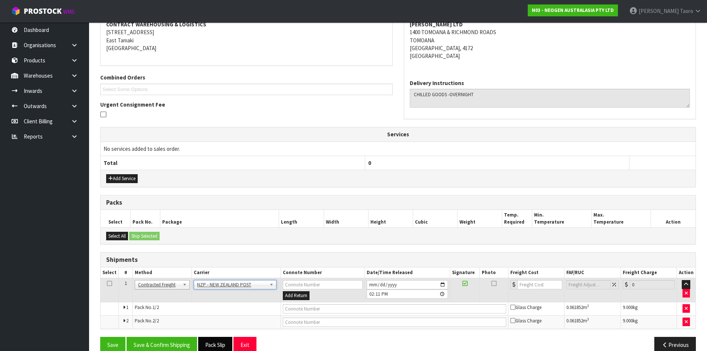
scroll to position [160, 0]
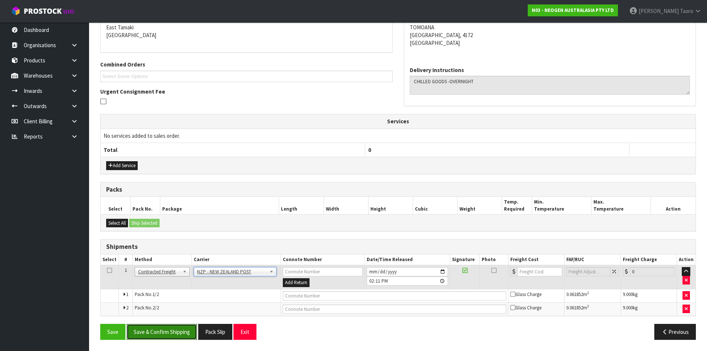
click at [189, 329] on button "Save & Confirm Shipping" at bounding box center [162, 332] width 71 height 16
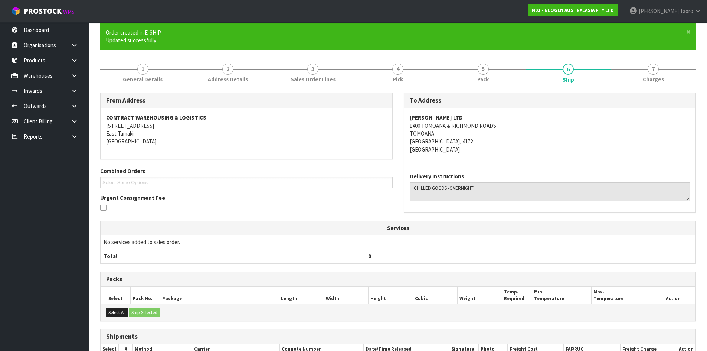
scroll to position [149, 0]
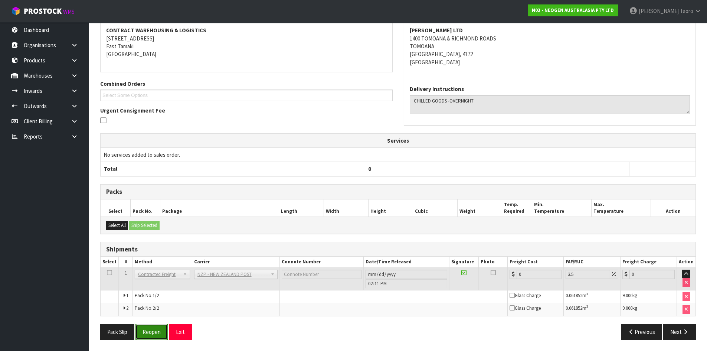
click at [160, 339] on button "Reopen" at bounding box center [152, 332] width 32 height 16
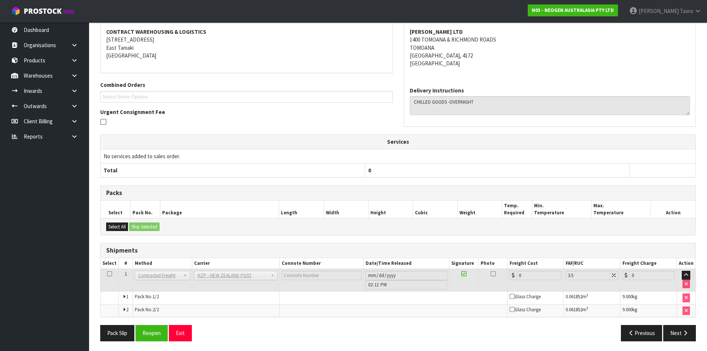
scroll to position [141, 0]
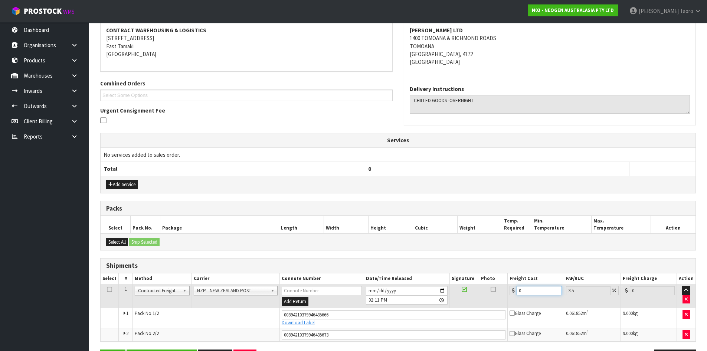
click at [531, 292] on input "0" at bounding box center [539, 290] width 45 height 9
type input "03"
type input "3.1"
type input "0"
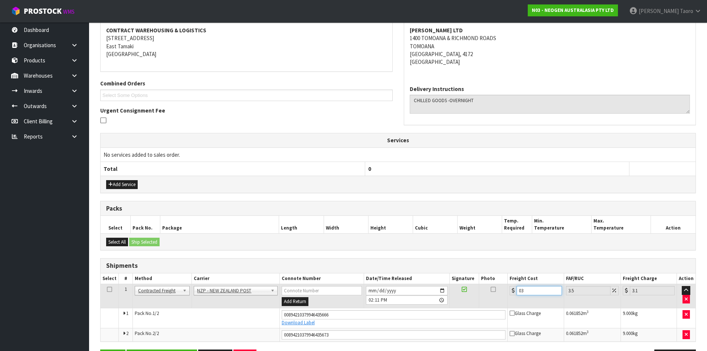
type input "0"
type input "3"
type input "3.1"
type input "30"
type input "31.05"
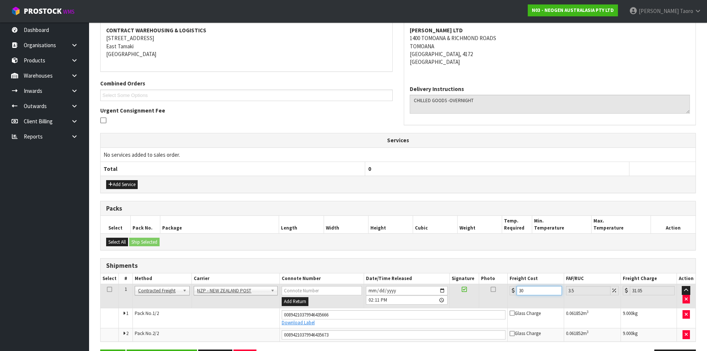
type input "30.9"
type input "31.98"
type input "30.96"
type input "32.04"
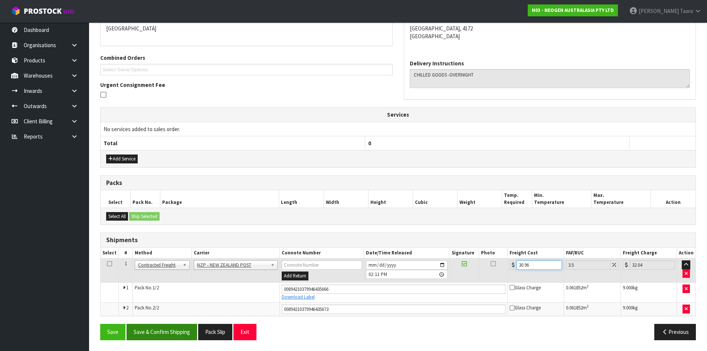
scroll to position [167, 0]
type input "30.96"
click at [180, 328] on button "Save & Confirm Shipping" at bounding box center [162, 331] width 71 height 16
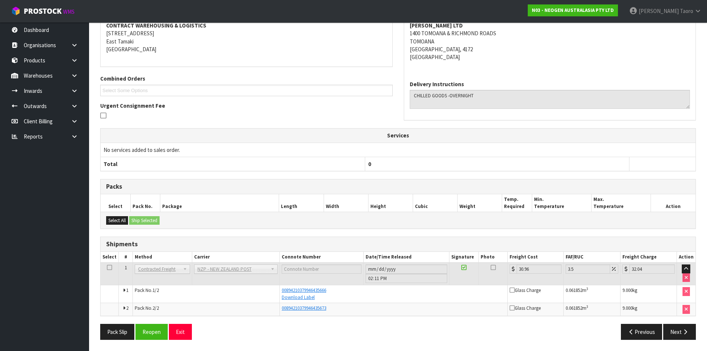
scroll to position [146, 0]
click at [175, 327] on button "Exit" at bounding box center [180, 332] width 23 height 16
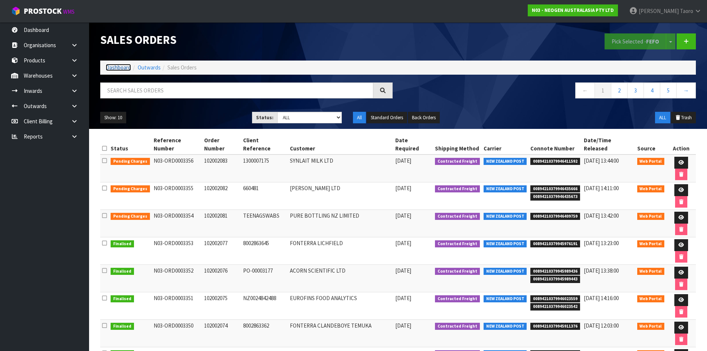
click at [118, 70] on link "Dashboard" at bounding box center [118, 67] width 25 height 7
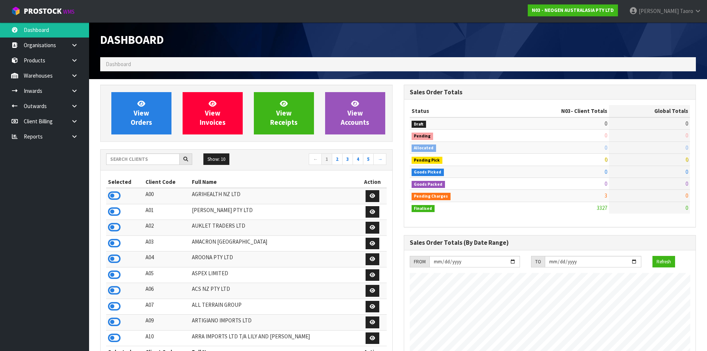
scroll to position [563, 303]
click at [149, 160] on input "text" at bounding box center [143, 159] width 74 height 12
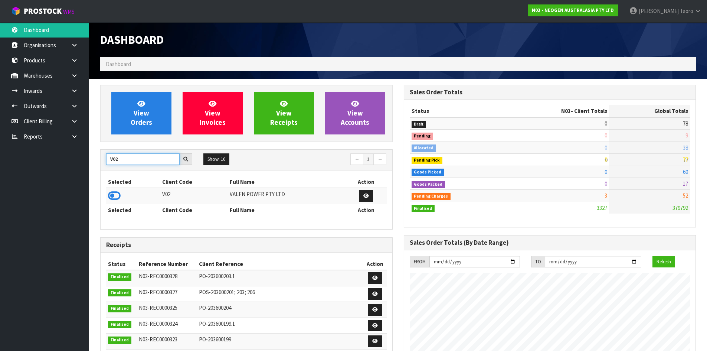
type input "V02"
click at [114, 198] on icon at bounding box center [114, 195] width 13 height 11
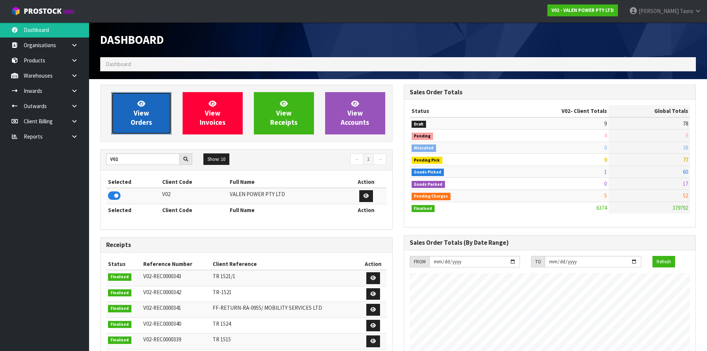
click at [143, 113] on span "View Orders" at bounding box center [142, 113] width 22 height 28
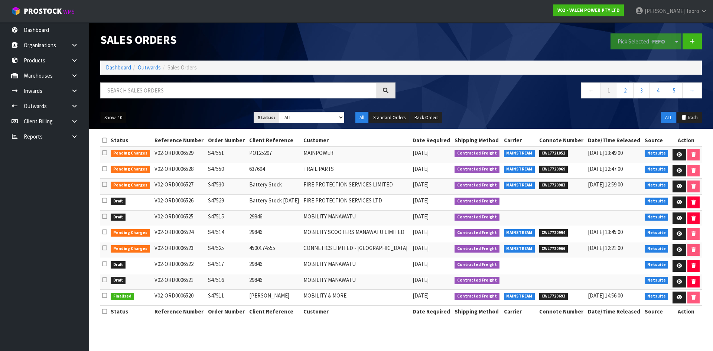
click at [118, 113] on button "Show: 10" at bounding box center [113, 118] width 26 height 12
click at [120, 165] on link "50" at bounding box center [130, 162] width 59 height 10
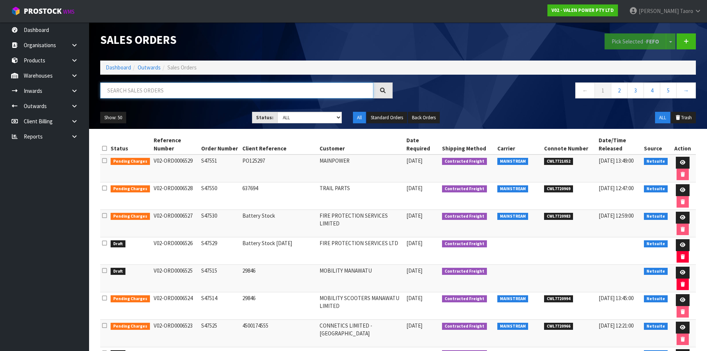
click at [183, 91] on input "text" at bounding box center [236, 90] width 273 height 16
type input "JOB-0410567"
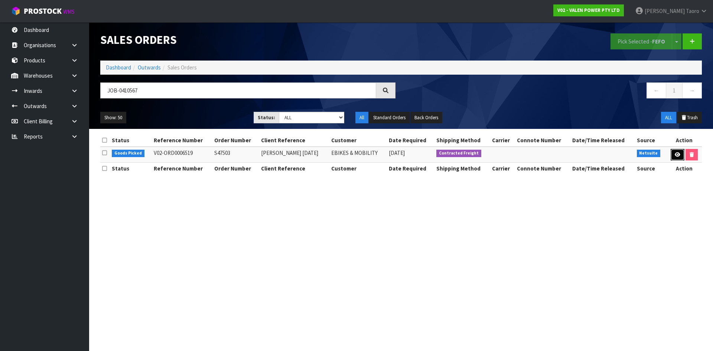
click at [671, 156] on link at bounding box center [678, 155] width 14 height 12
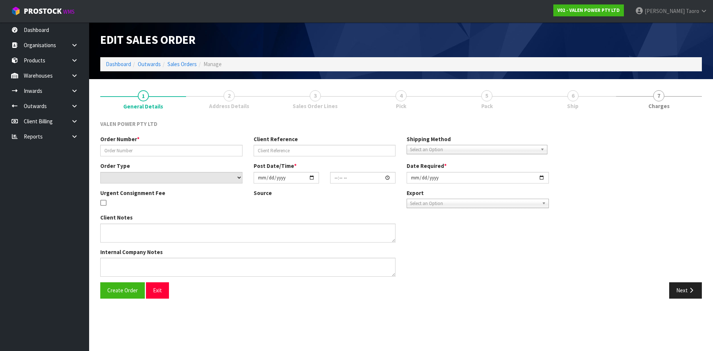
type input "S47503"
type input "[PERSON_NAME] [DATE]"
select select "number:0"
type input "[DATE]"
type input "11:30:08.000"
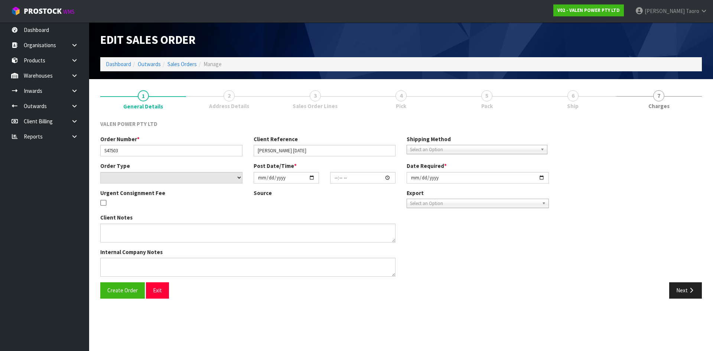
type input "[DATE]"
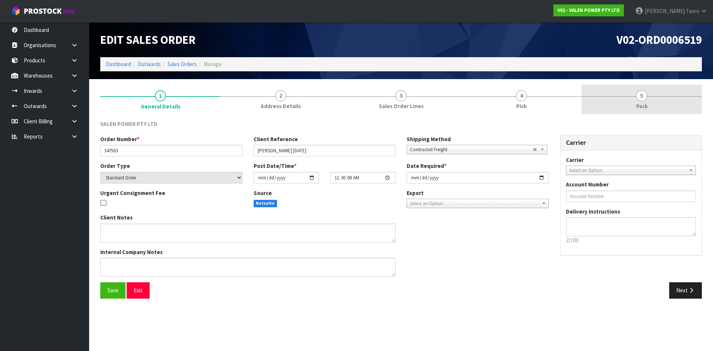
click at [657, 108] on link "5 Pack" at bounding box center [642, 99] width 120 height 29
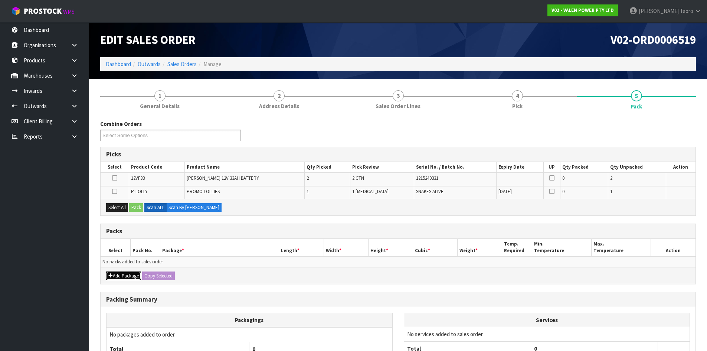
click at [118, 275] on button "Add Package" at bounding box center [123, 275] width 35 height 9
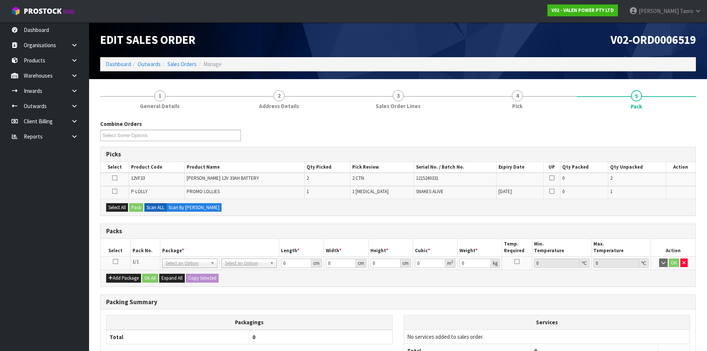
click at [114, 261] on icon at bounding box center [115, 261] width 5 height 0
click at [119, 207] on button "Select All" at bounding box center [117, 207] width 22 height 9
click at [141, 208] on button "Pack" at bounding box center [136, 207] width 14 height 9
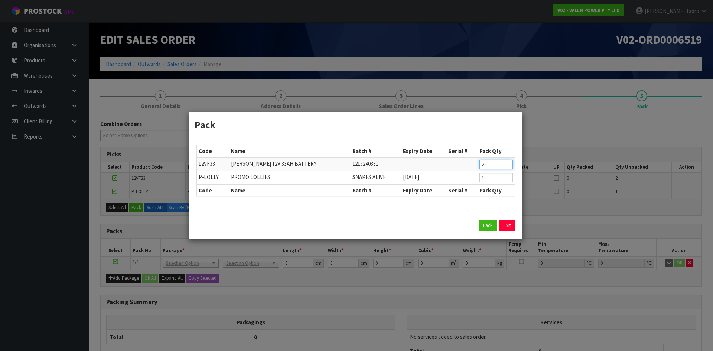
drag, startPoint x: 489, startPoint y: 165, endPoint x: 479, endPoint y: 163, distance: 9.8
click at [476, 168] on tr "12VF33 [PERSON_NAME] 12V 33AH BATTERY 1215240331 2" at bounding box center [356, 164] width 318 height 14
type input "1"
click button "Pack" at bounding box center [488, 225] width 18 height 12
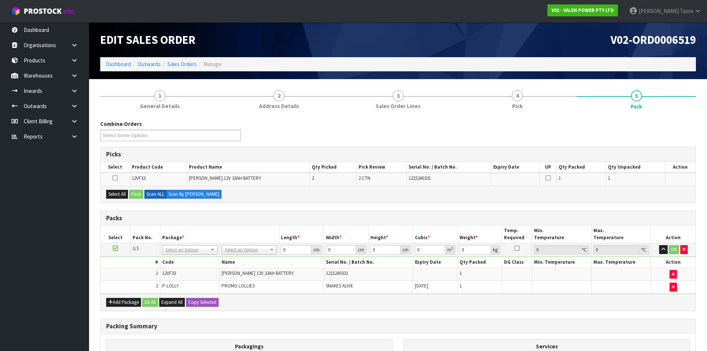
click at [118, 248] on icon at bounding box center [115, 248] width 5 height 0
click at [123, 193] on button "Select All" at bounding box center [117, 194] width 22 height 9
click at [139, 192] on button "Pack" at bounding box center [136, 194] width 14 height 9
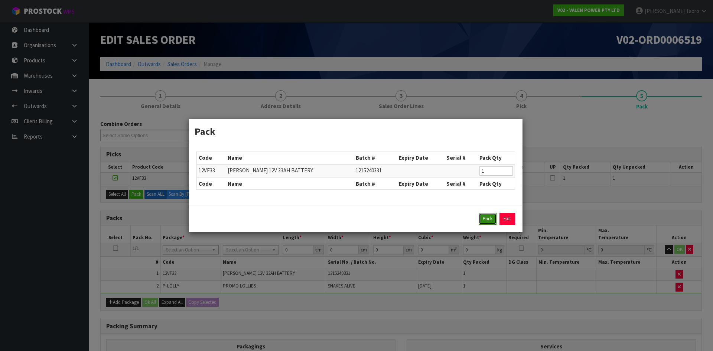
click at [492, 216] on button "Pack" at bounding box center [488, 219] width 18 height 12
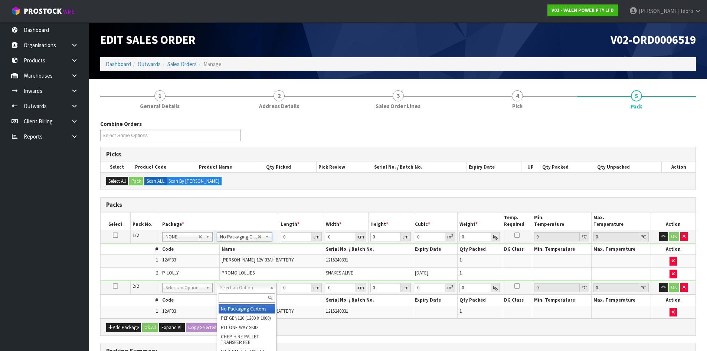
drag, startPoint x: 262, startPoint y: 311, endPoint x: 292, endPoint y: 300, distance: 31.9
type input "2"
click at [662, 232] on button "button" at bounding box center [664, 236] width 9 height 9
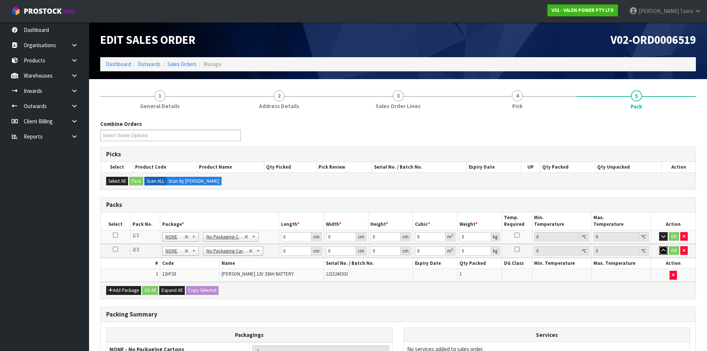
click at [663, 251] on icon "button" at bounding box center [664, 250] width 4 height 5
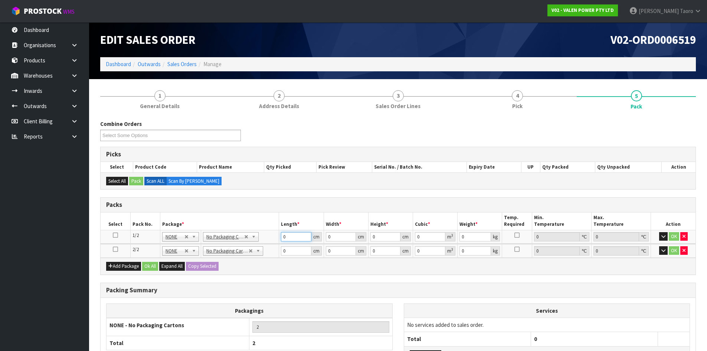
click at [295, 235] on input "0" at bounding box center [296, 236] width 30 height 9
click at [294, 235] on input "0" at bounding box center [296, 236] width 30 height 9
click at [294, 236] on input "0" at bounding box center [296, 236] width 30 height 9
click at [293, 236] on input "0" at bounding box center [296, 236] width 30 height 9
type input "024"
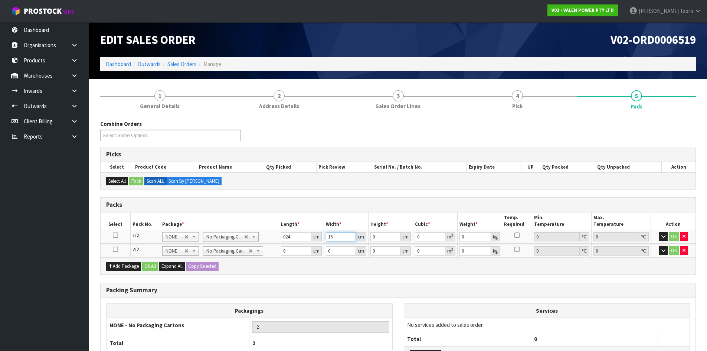
type input "16"
type input "2"
type input "0.000768"
type input "22"
type input "0.008448"
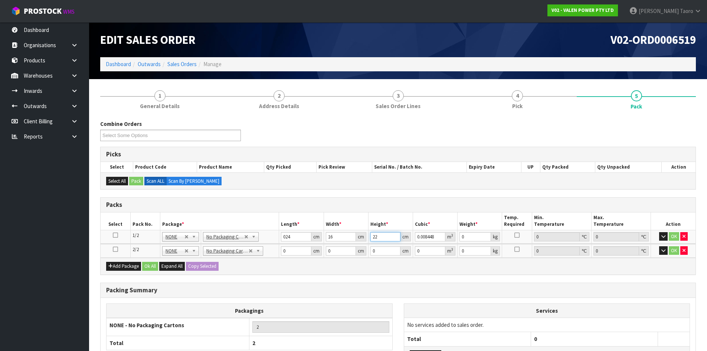
type input "22"
type input "12"
type input "24"
type input "16"
type input "2"
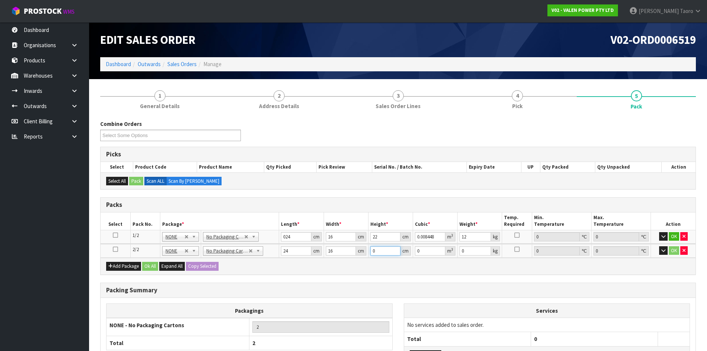
type input "0.000768"
type input "20"
type input "0.00768"
type input "20"
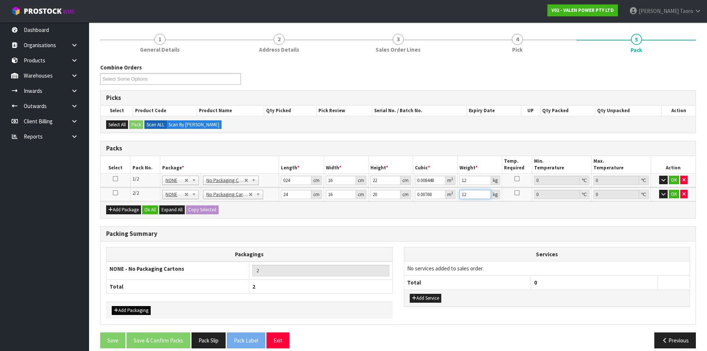
scroll to position [65, 0]
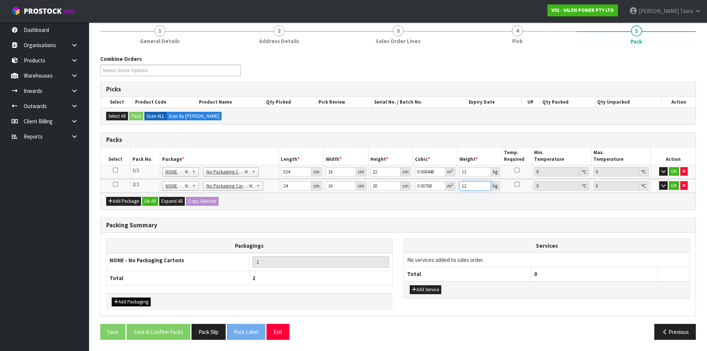
type input "12"
click at [138, 300] on button "Add Packaging" at bounding box center [131, 301] width 39 height 9
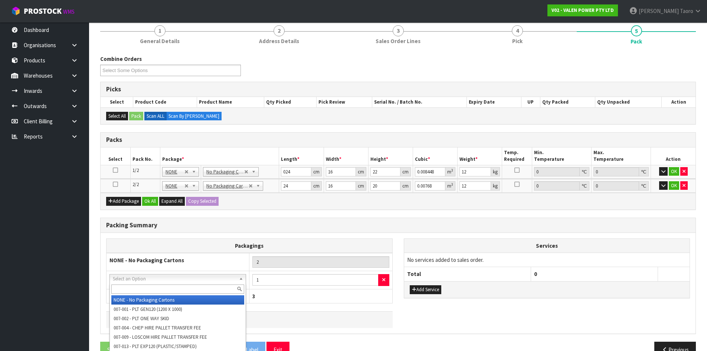
drag, startPoint x: 159, startPoint y: 282, endPoint x: 160, endPoint y: 290, distance: 8.4
click at [160, 290] on input "text" at bounding box center [177, 288] width 133 height 9
type input "DLE"
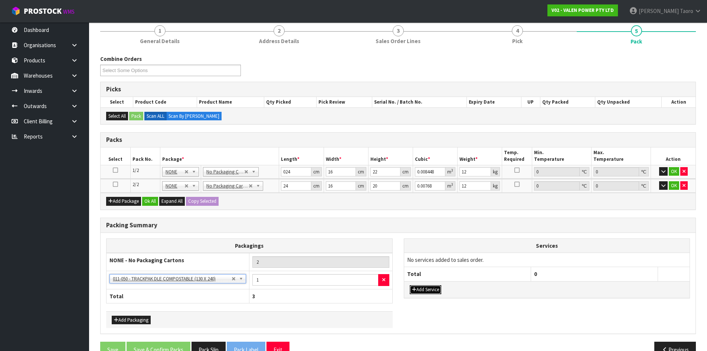
click at [421, 292] on button "Add Service" at bounding box center [426, 289] width 32 height 9
click at [422, 292] on button "Add Service" at bounding box center [426, 293] width 32 height 9
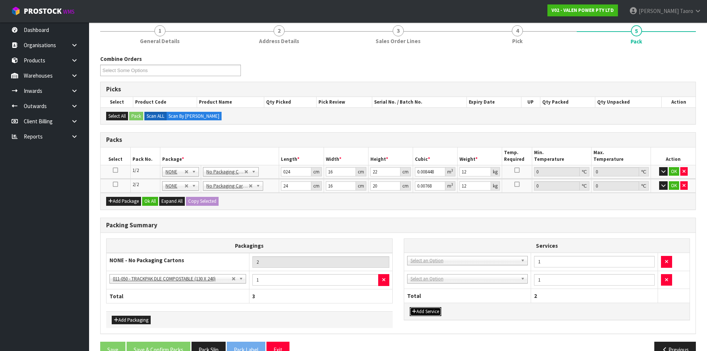
drag, startPoint x: 425, startPoint y: 263, endPoint x: 426, endPoint y: 267, distance: 4.2
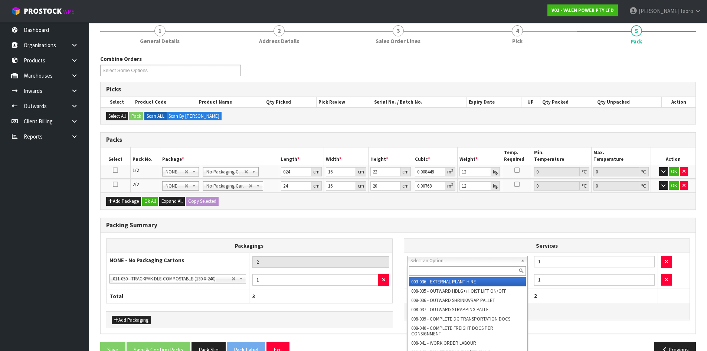
click at [426, 267] on input "text" at bounding box center [467, 270] width 117 height 9
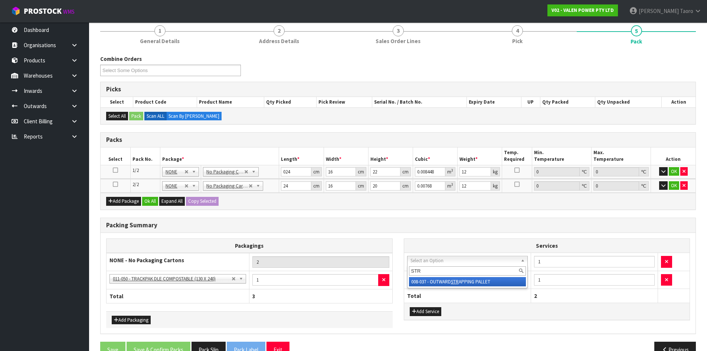
type input "STR"
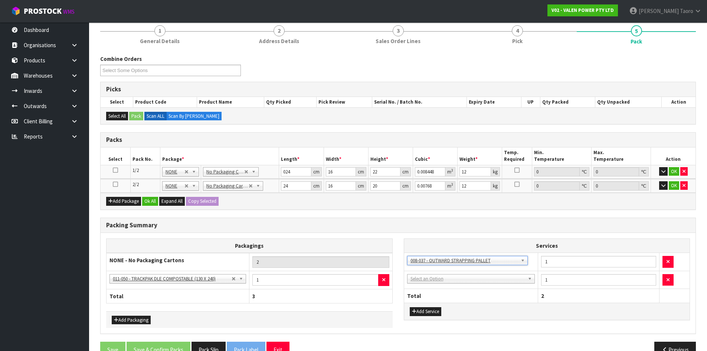
drag, startPoint x: 423, startPoint y: 277, endPoint x: 424, endPoint y: 283, distance: 5.8
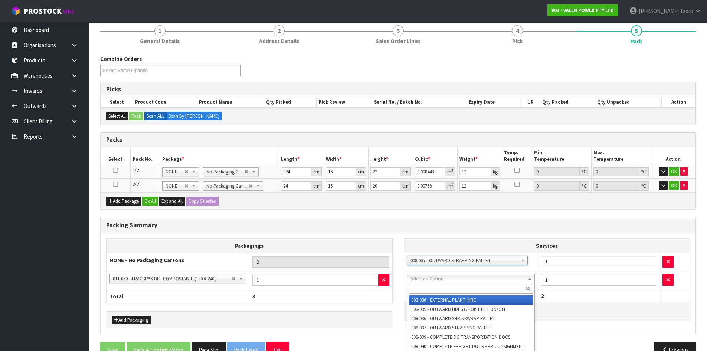
click at [425, 287] on input "text" at bounding box center [471, 288] width 124 height 9
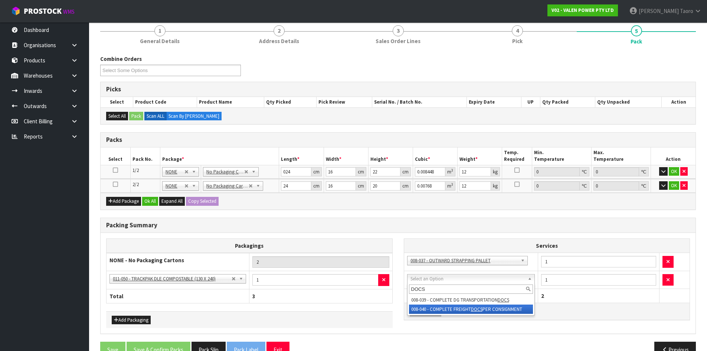
type input "DOCS"
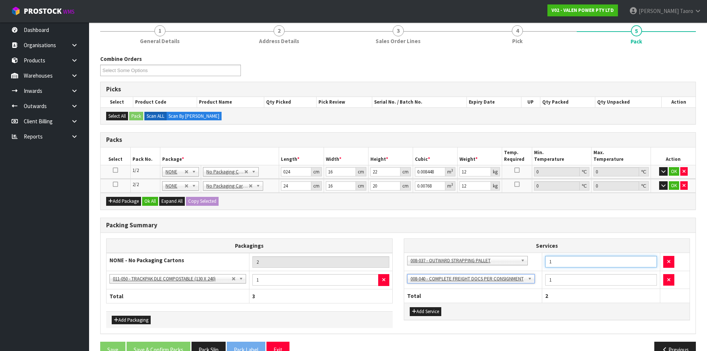
click at [557, 259] on input "1" at bounding box center [602, 262] width 112 height 12
click at [557, 257] on input "1" at bounding box center [602, 262] width 112 height 12
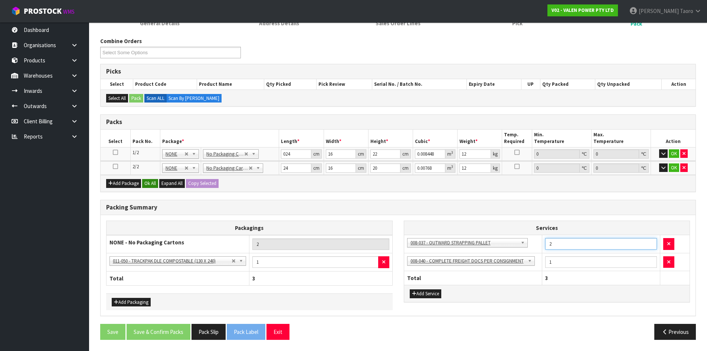
type input "2"
click at [154, 180] on button "Ok All" at bounding box center [150, 183] width 16 height 9
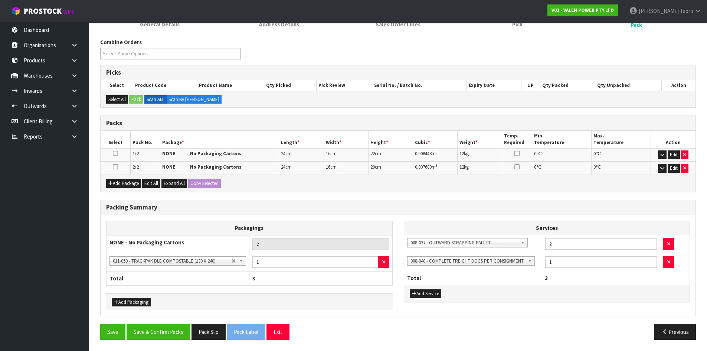
scroll to position [82, 0]
click at [168, 327] on button "Save & Confirm Packs" at bounding box center [159, 332] width 64 height 16
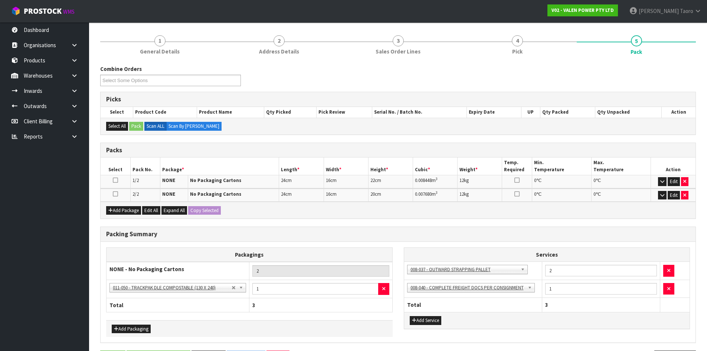
scroll to position [0, 0]
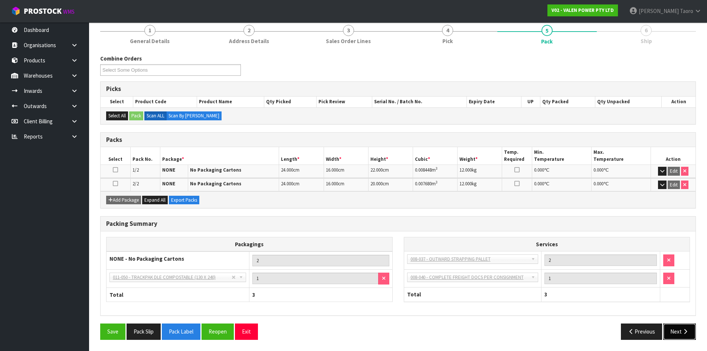
click at [677, 331] on button "Next" at bounding box center [680, 331] width 33 height 16
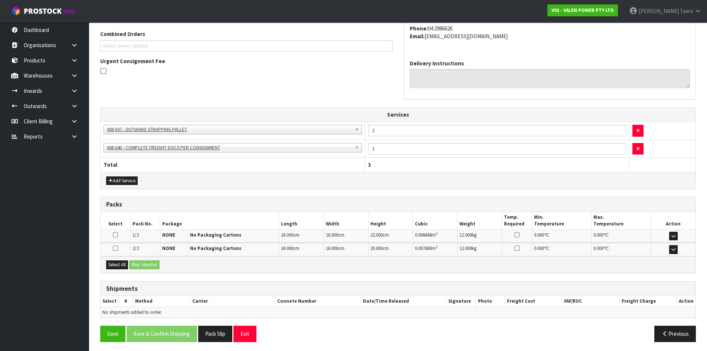
scroll to position [193, 0]
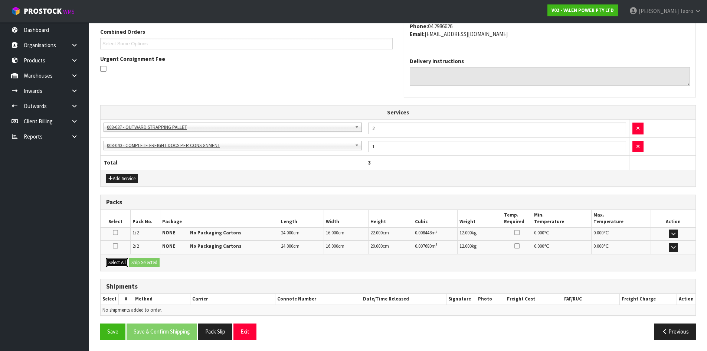
drag, startPoint x: 121, startPoint y: 264, endPoint x: 132, endPoint y: 264, distance: 10.8
click at [121, 264] on button "Select All" at bounding box center [117, 262] width 22 height 9
drag, startPoint x: 137, startPoint y: 263, endPoint x: 167, endPoint y: 273, distance: 31.9
click at [137, 263] on button "Ship Selected" at bounding box center [144, 262] width 30 height 9
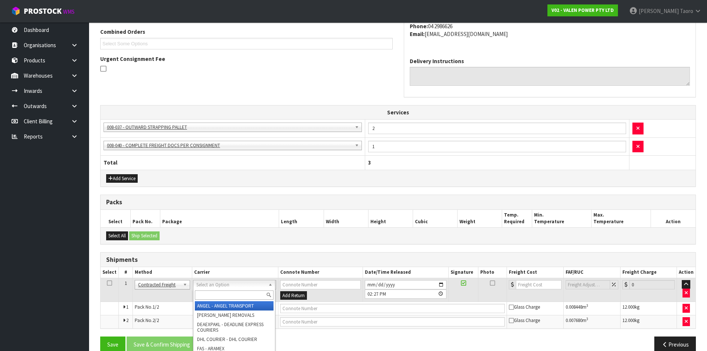
click at [231, 295] on input "text" at bounding box center [234, 294] width 79 height 9
type input "NZP"
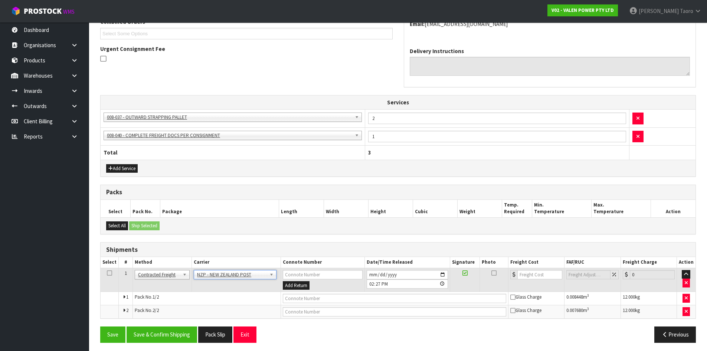
scroll to position [206, 0]
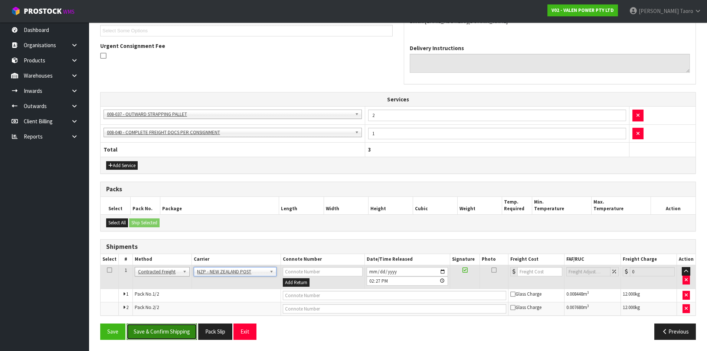
click at [190, 327] on button "Save & Confirm Shipping" at bounding box center [162, 331] width 71 height 16
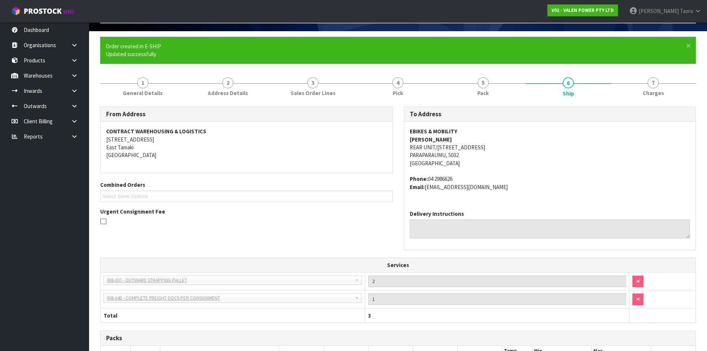
scroll to position [195, 0]
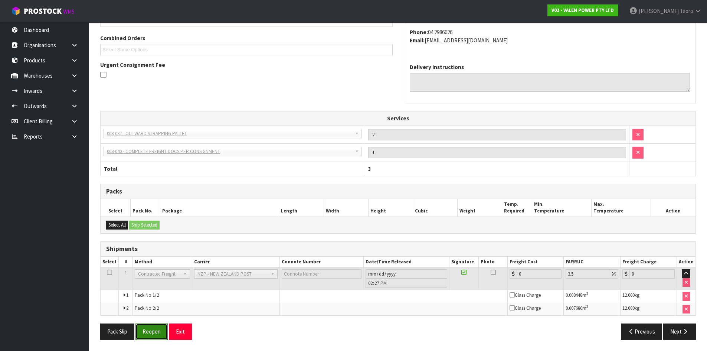
click at [153, 334] on button "Reopen" at bounding box center [152, 331] width 32 height 16
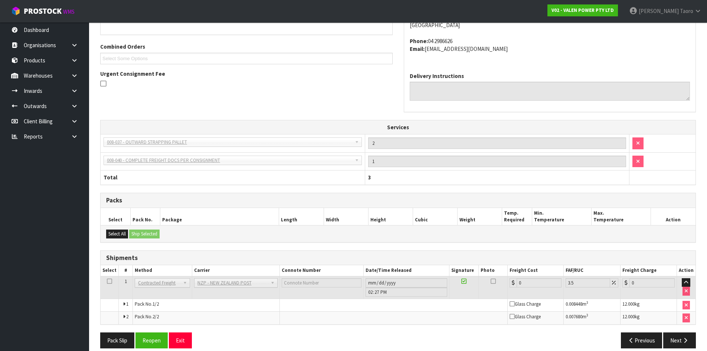
scroll to position [186, 0]
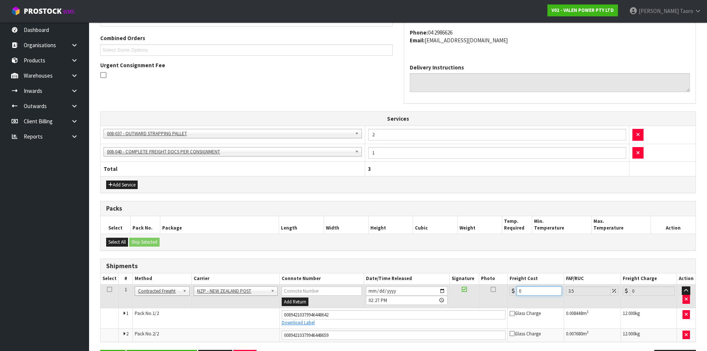
click at [543, 289] on input "0" at bounding box center [539, 290] width 45 height 9
type input "2"
type input "2.07"
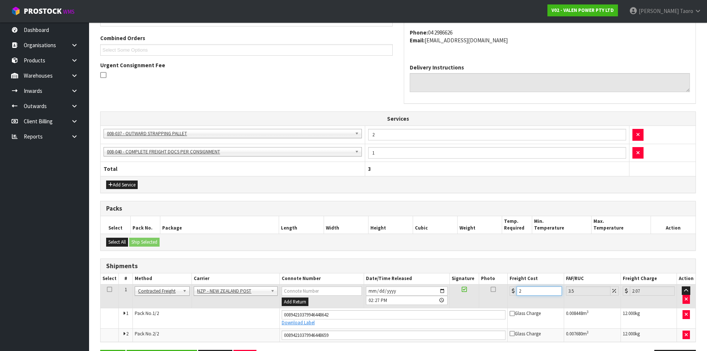
type input "20"
type input "20.7"
type input "20.1"
type input "20.8"
type input "20.14"
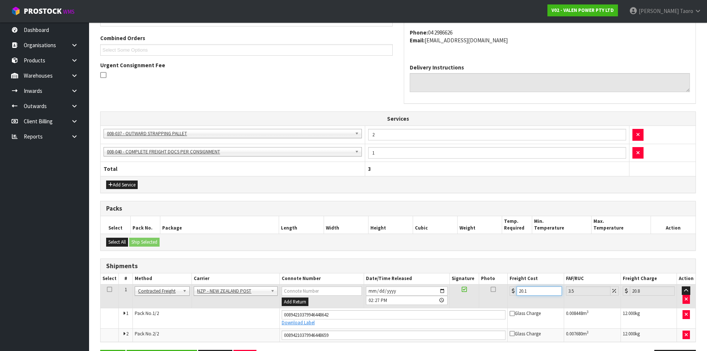
type input "20.84"
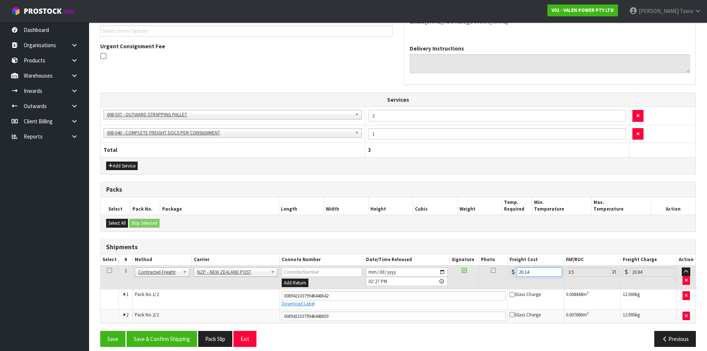
scroll to position [212, 0]
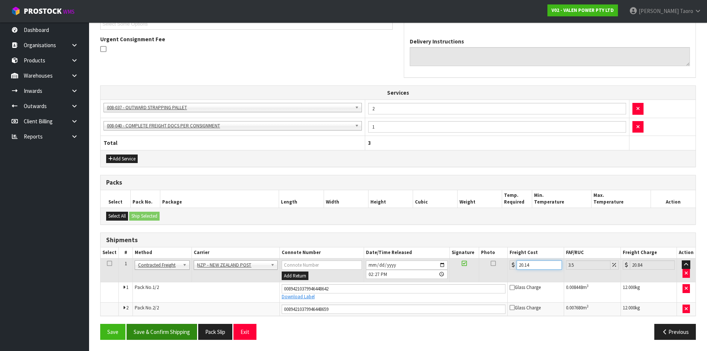
type input "20.14"
click at [183, 336] on button "Save & Confirm Shipping" at bounding box center [162, 332] width 71 height 16
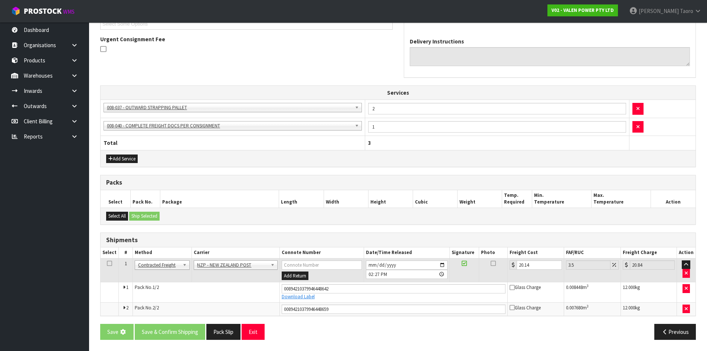
scroll to position [0, 0]
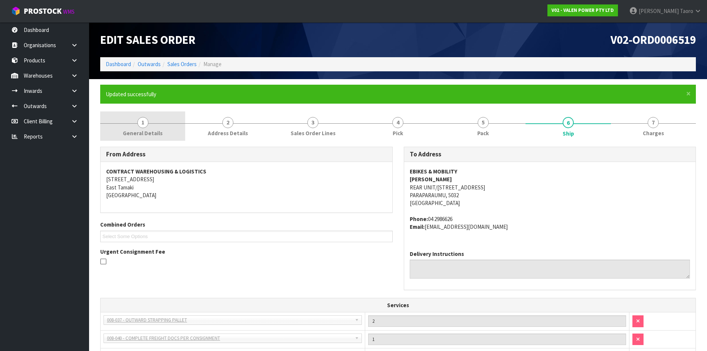
click at [155, 126] on link "1 General Details" at bounding box center [142, 125] width 85 height 29
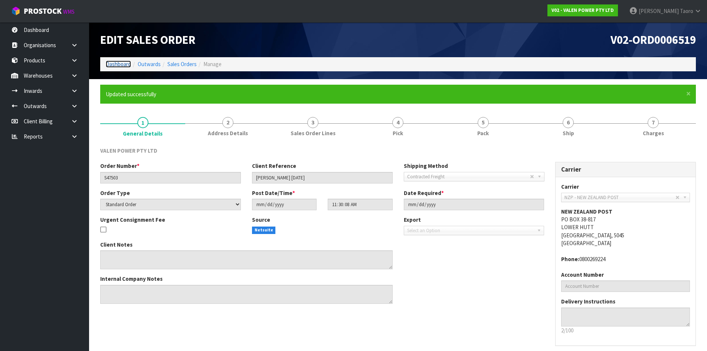
click at [123, 67] on link "Dashboard" at bounding box center [118, 64] width 25 height 7
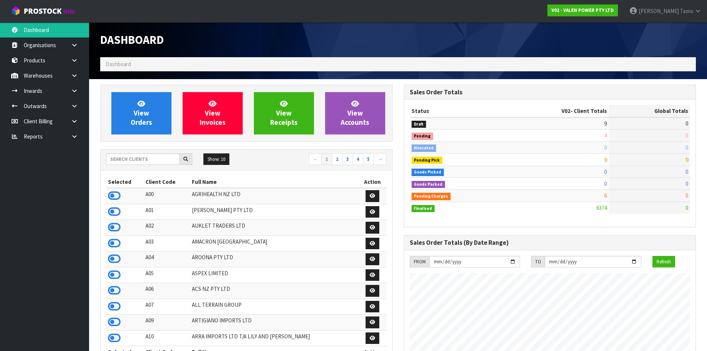
scroll to position [579, 303]
click at [168, 160] on input "text" at bounding box center [143, 159] width 74 height 12
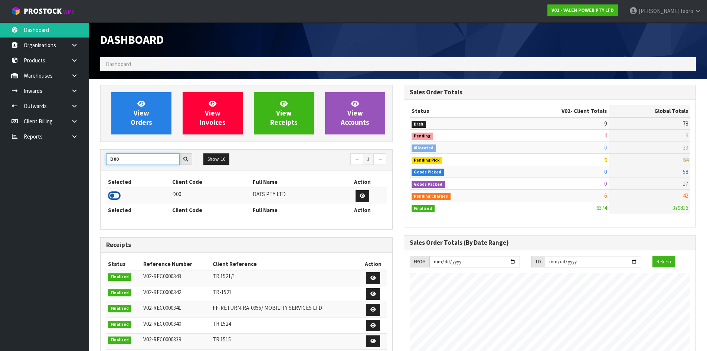
type input "D00"
click at [118, 197] on icon at bounding box center [114, 195] width 13 height 11
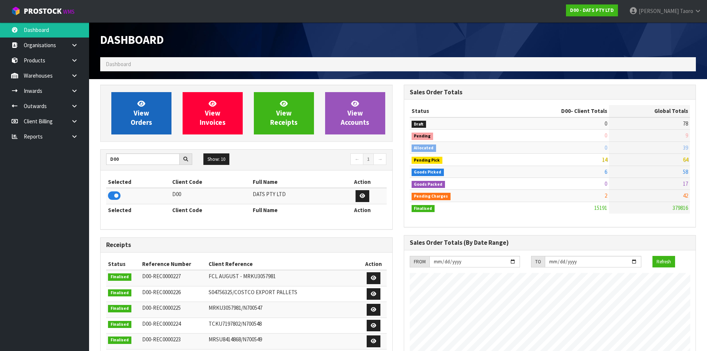
scroll to position [563, 303]
click at [138, 120] on span "View Orders" at bounding box center [142, 113] width 22 height 28
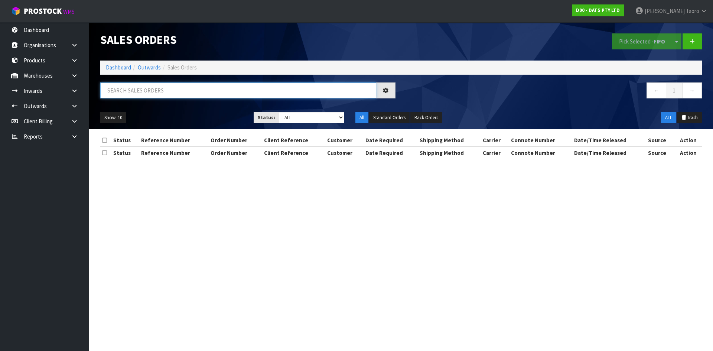
click at [152, 94] on input "text" at bounding box center [238, 90] width 276 height 16
type input "JOB-0410581"
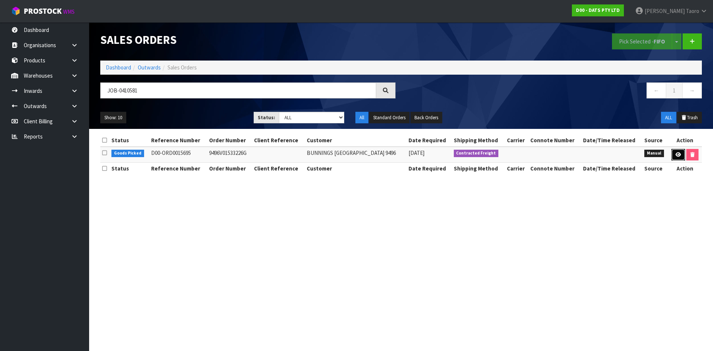
click at [677, 153] on icon at bounding box center [678, 154] width 6 height 5
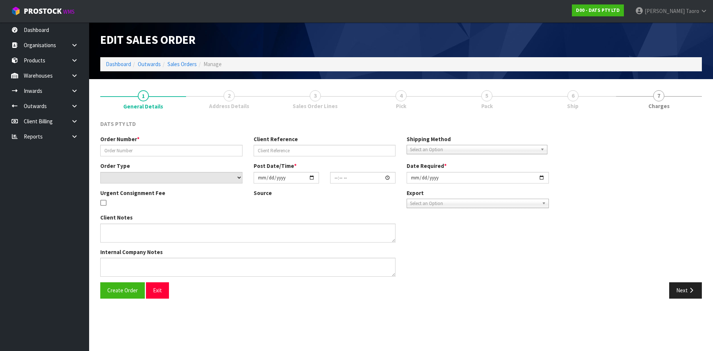
type input "9496V01533226G"
select select "number:0"
type input "[DATE]"
type input "12:55:00.000"
type input "[DATE]"
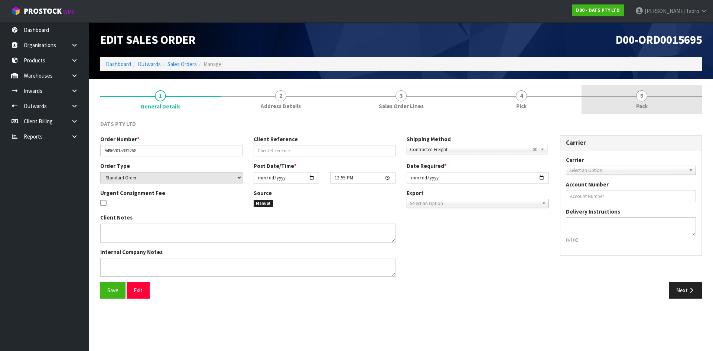
drag, startPoint x: 635, startPoint y: 94, endPoint x: 585, endPoint y: 97, distance: 50.2
click at [634, 93] on link "5 Pack" at bounding box center [642, 99] width 120 height 29
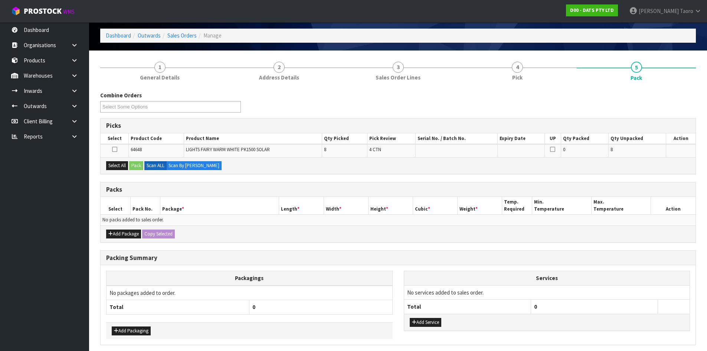
scroll to position [58, 0]
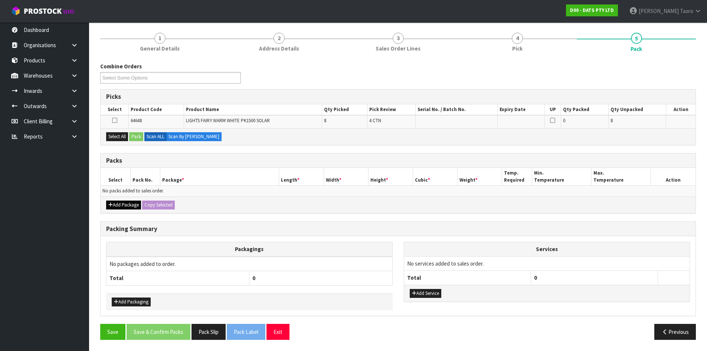
click at [128, 201] on div "Add Package Copy Selected" at bounding box center [398, 204] width 595 height 17
click at [121, 204] on button "Add Package" at bounding box center [123, 205] width 35 height 9
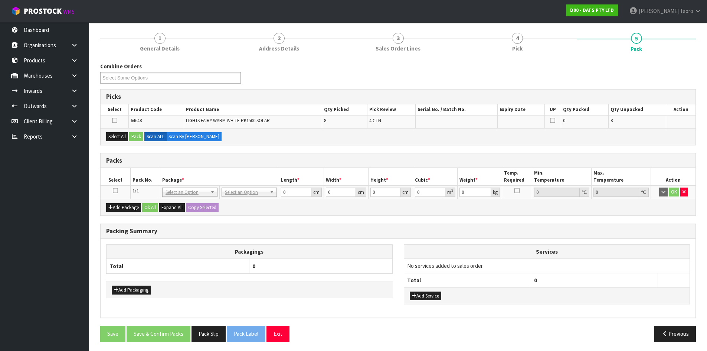
click at [116, 191] on icon at bounding box center [115, 191] width 5 height 0
click at [149, 173] on th "Pack No." at bounding box center [145, 176] width 30 height 17
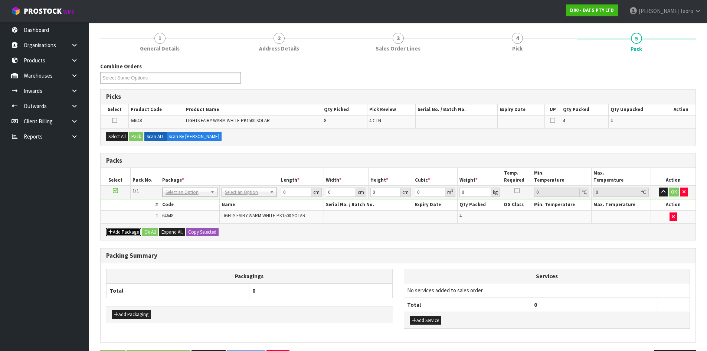
click at [122, 234] on button "Add Package" at bounding box center [123, 232] width 35 height 9
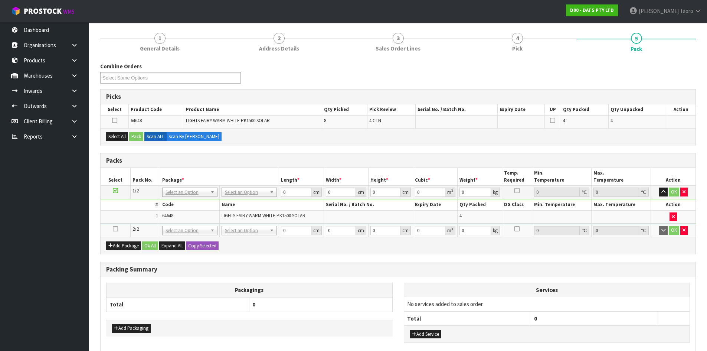
click at [114, 229] on icon at bounding box center [115, 229] width 5 height 0
click at [127, 216] on td "1" at bounding box center [130, 216] width 59 height 13
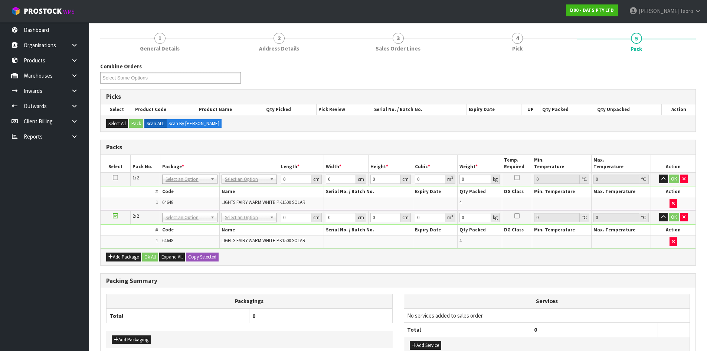
click at [256, 136] on div "Combine Orders D00-ORD0015687 D00-ORD0015690 D00-ORD0015694 D00-ORD0015695 D00-…" at bounding box center [398, 229] width 596 height 335
click at [116, 178] on icon at bounding box center [115, 178] width 5 height 0
drag, startPoint x: 245, startPoint y: 183, endPoint x: 248, endPoint y: 199, distance: 15.8
drag, startPoint x: 249, startPoint y: 199, endPoint x: 272, endPoint y: 198, distance: 22.7
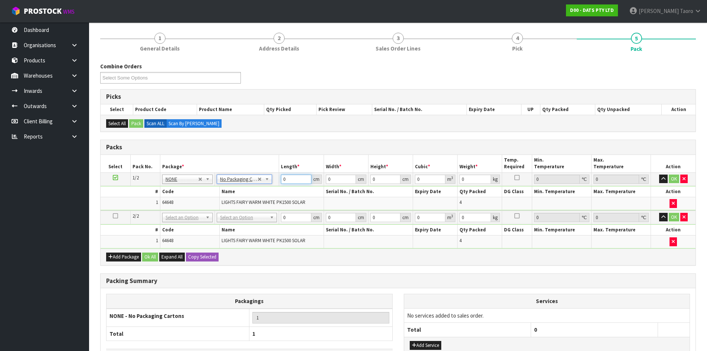
click at [297, 182] on input "0" at bounding box center [296, 179] width 30 height 9
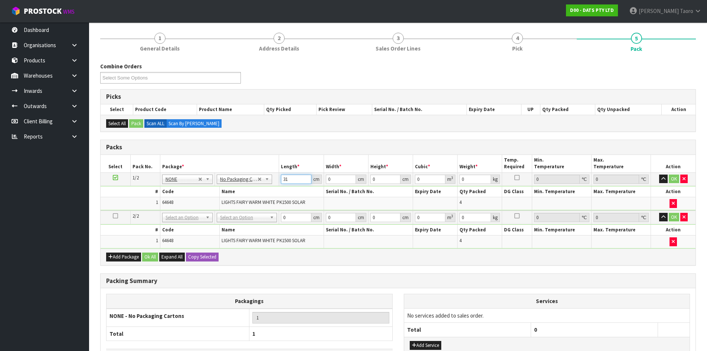
type input "31"
type input "29"
type input "6"
type input "0.005394"
type input "63"
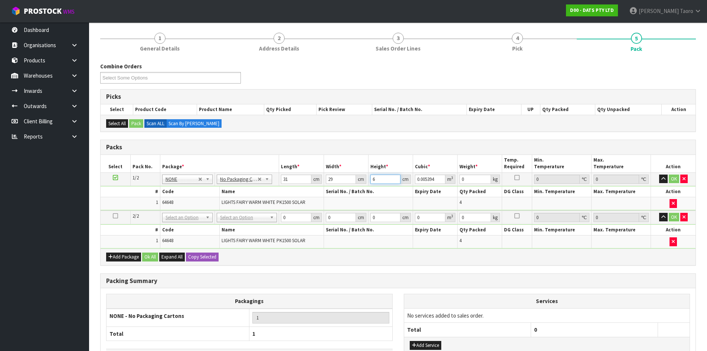
type input "0.056637"
type input "63"
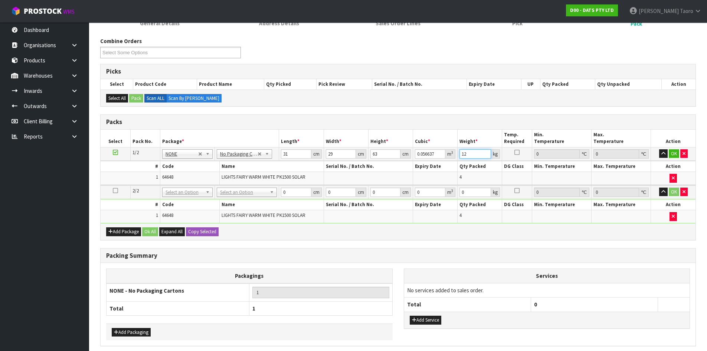
scroll to position [113, 0]
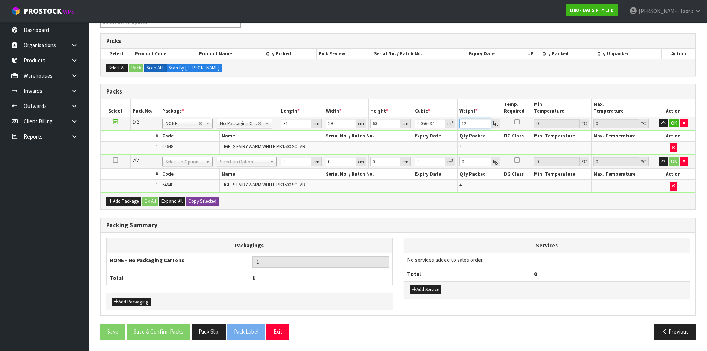
type input "12"
click at [207, 198] on button "Copy Selected" at bounding box center [202, 201] width 33 height 9
drag, startPoint x: 207, startPoint y: 198, endPoint x: 170, endPoint y: 199, distance: 36.8
click at [206, 198] on button "Confirm Copy Selected" at bounding box center [210, 201] width 49 height 9
type input "31"
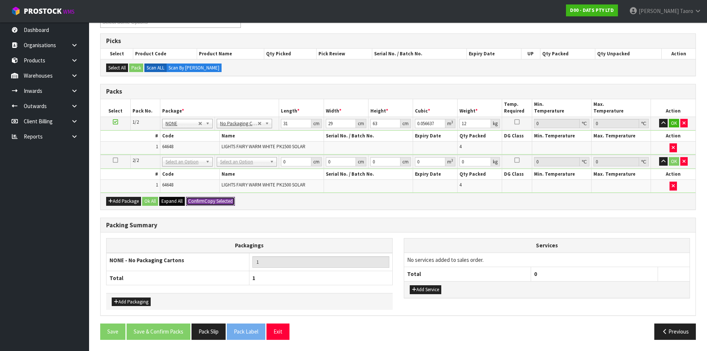
type input "29"
type input "63"
type input "0.056637"
type input "12"
click at [154, 200] on button "Ok All" at bounding box center [150, 201] width 16 height 9
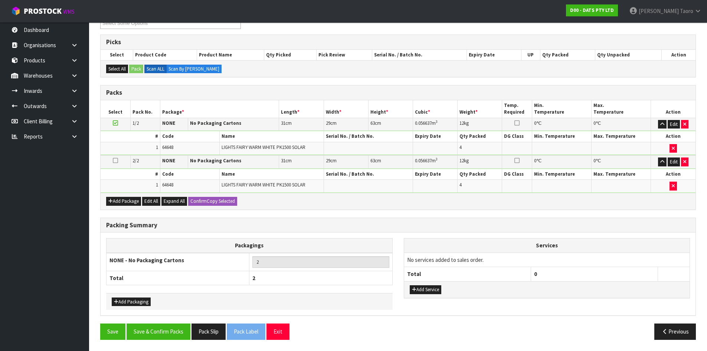
scroll to position [112, 0]
click at [173, 335] on button "Save & Confirm Packs" at bounding box center [159, 331] width 64 height 16
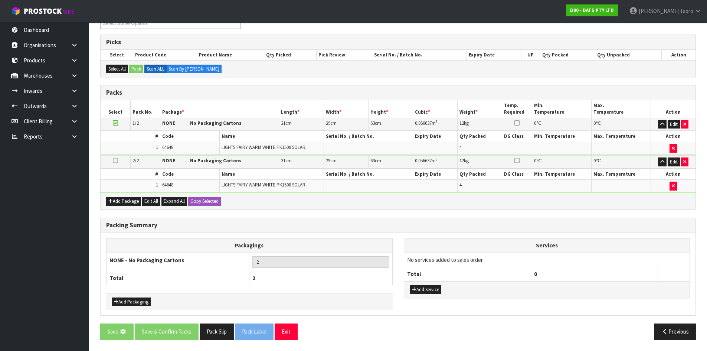
scroll to position [0, 0]
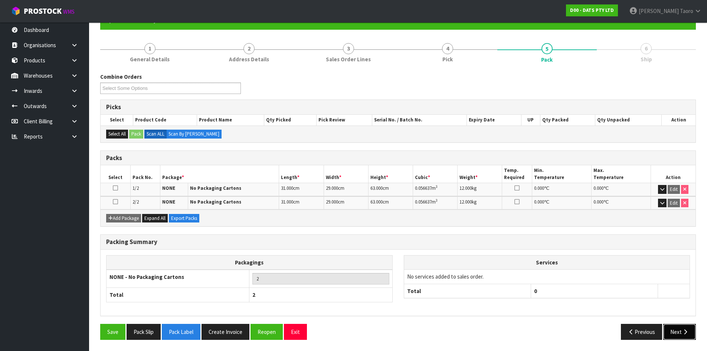
click at [679, 329] on button "Next" at bounding box center [680, 332] width 33 height 16
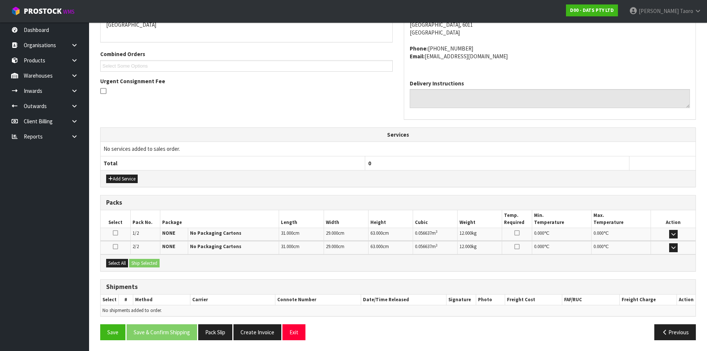
scroll to position [171, 0]
click at [124, 260] on button "Select All" at bounding box center [117, 262] width 22 height 9
drag, startPoint x: 139, startPoint y: 264, endPoint x: 146, endPoint y: 266, distance: 7.2
click at [141, 264] on button "Ship Selected" at bounding box center [144, 262] width 30 height 9
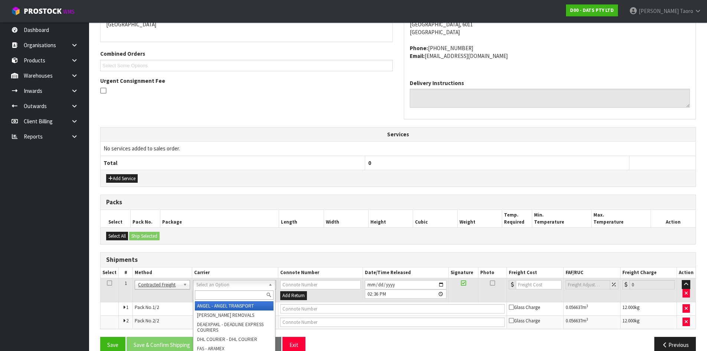
drag, startPoint x: 225, startPoint y: 292, endPoint x: 242, endPoint y: 300, distance: 19.3
click at [228, 294] on input "text" at bounding box center [234, 294] width 79 height 9
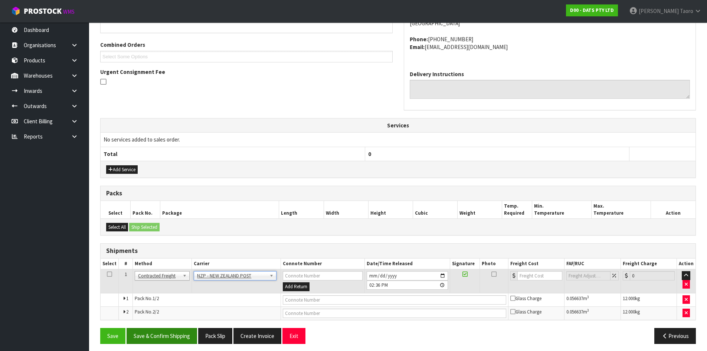
scroll to position [184, 0]
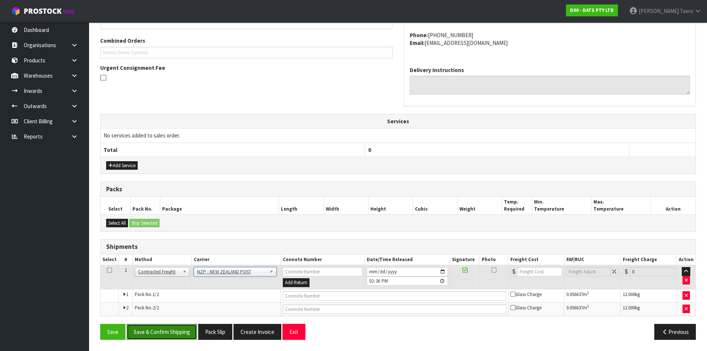
click at [171, 332] on button "Save & Confirm Shipping" at bounding box center [162, 332] width 71 height 16
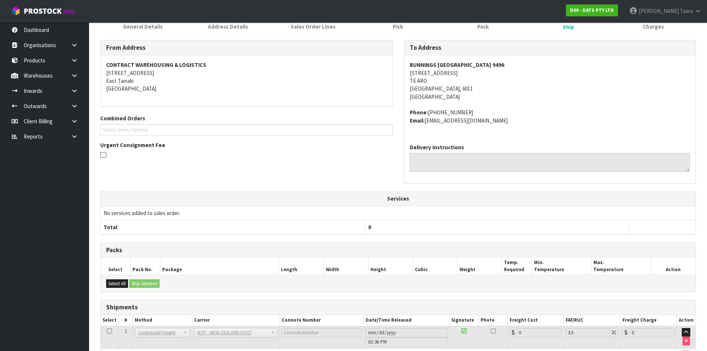
scroll to position [173, 0]
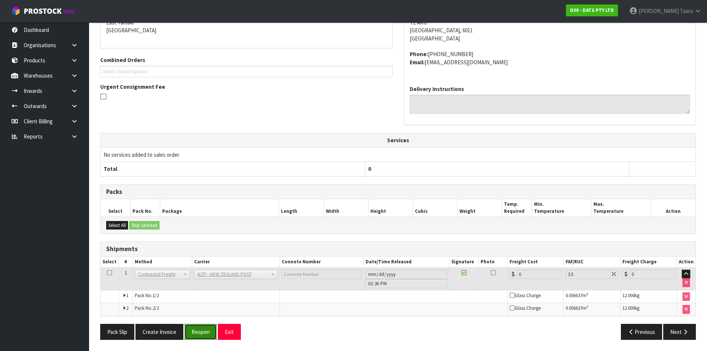
click at [207, 334] on button "Reopen" at bounding box center [201, 332] width 32 height 16
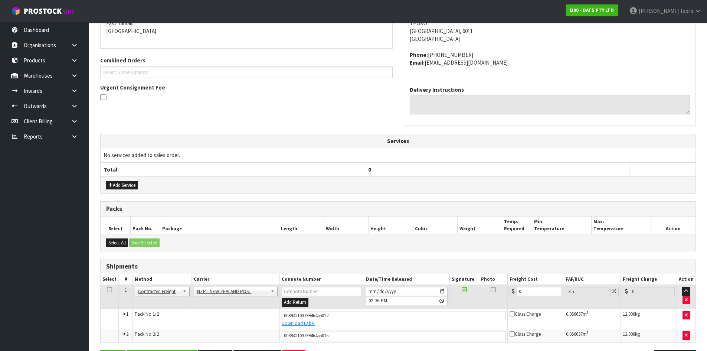
scroll to position [165, 0]
click at [528, 287] on input "0" at bounding box center [539, 290] width 45 height 9
drag, startPoint x: 528, startPoint y: 287, endPoint x: 530, endPoint y: 283, distance: 4.7
click at [530, 283] on table "Select # Method Carrier Connote Number Date/Time Released Signature Photo Freig…" at bounding box center [398, 307] width 595 height 68
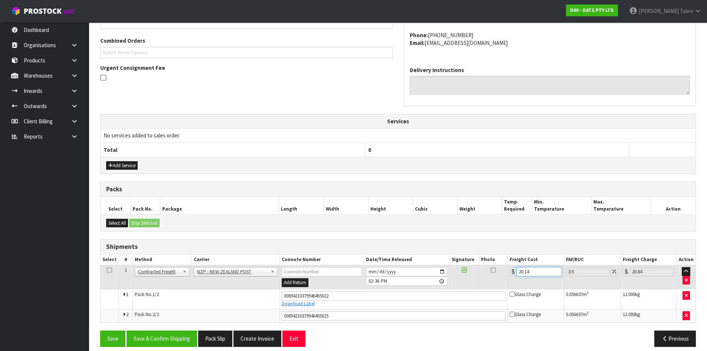
scroll to position [191, 0]
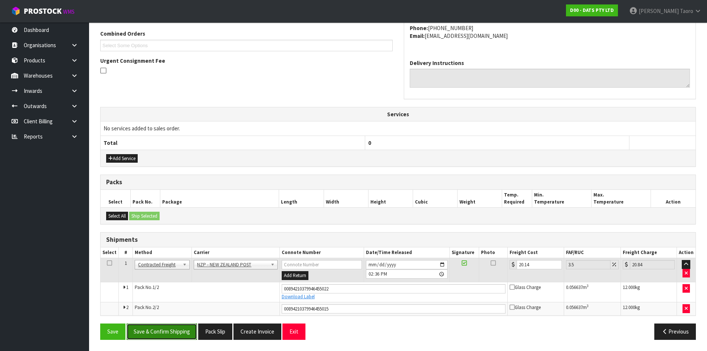
click at [174, 333] on button "Save & Confirm Shipping" at bounding box center [162, 331] width 71 height 16
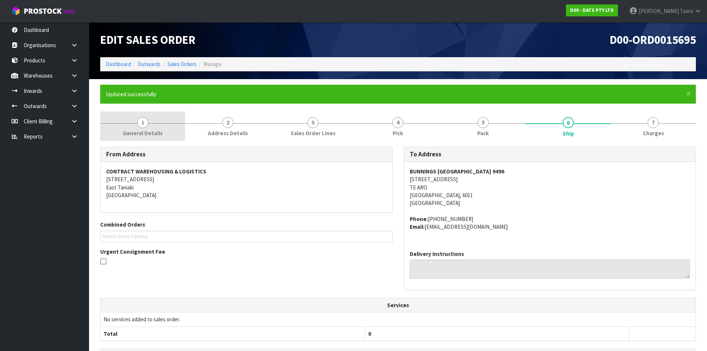
click at [155, 127] on link "1 General Details" at bounding box center [142, 125] width 85 height 29
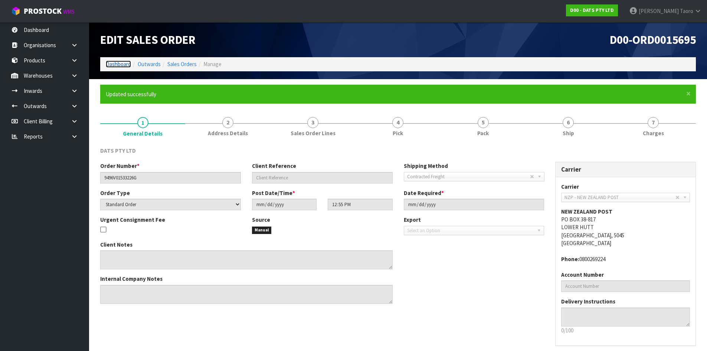
click at [117, 66] on link "Dashboard" at bounding box center [118, 64] width 25 height 7
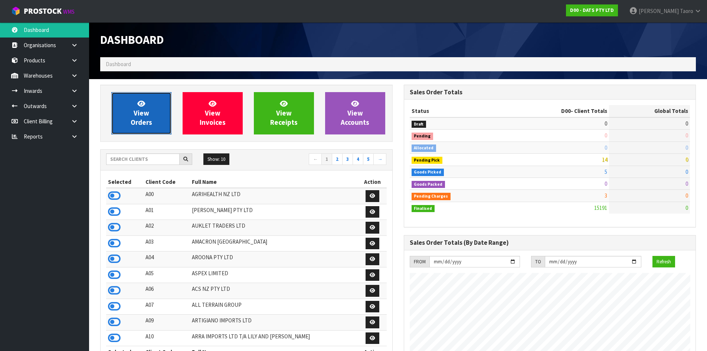
scroll to position [563, 303]
click at [157, 106] on link "View Orders" at bounding box center [141, 113] width 60 height 42
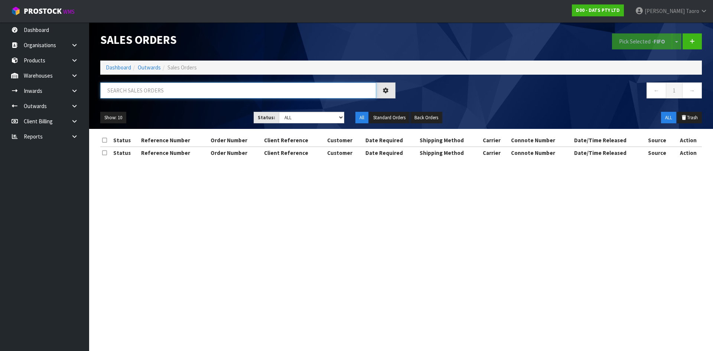
click at [162, 94] on input "text" at bounding box center [238, 90] width 276 height 16
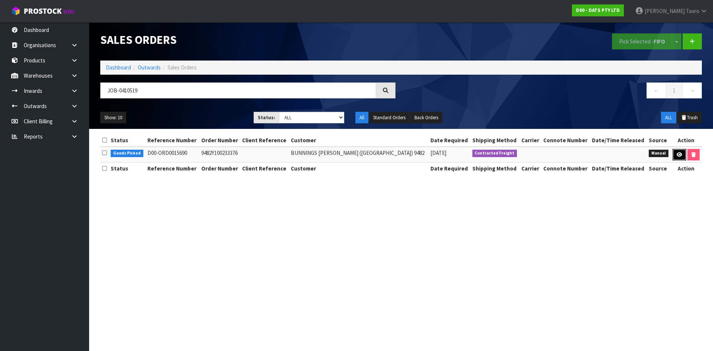
click at [678, 153] on icon at bounding box center [680, 154] width 6 height 5
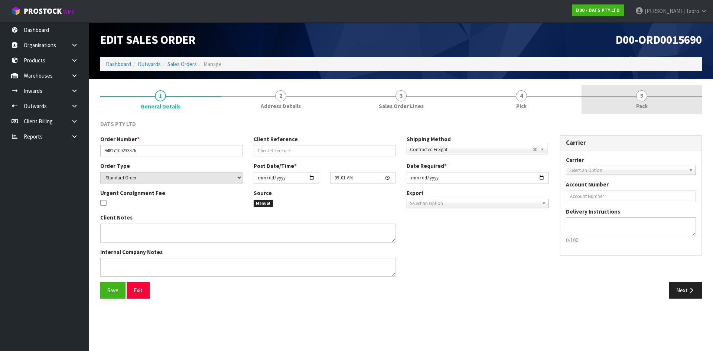
click at [658, 101] on link "5 Pack" at bounding box center [642, 99] width 120 height 29
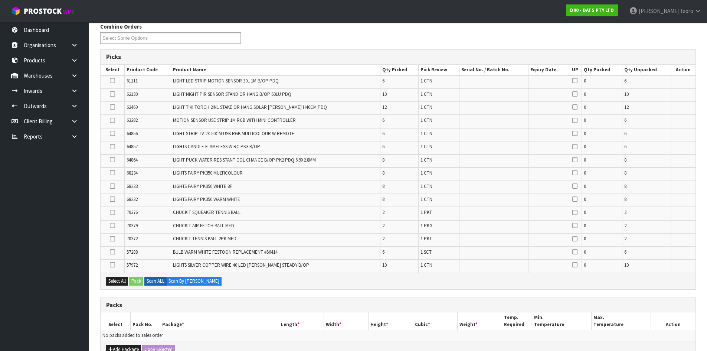
scroll to position [242, 0]
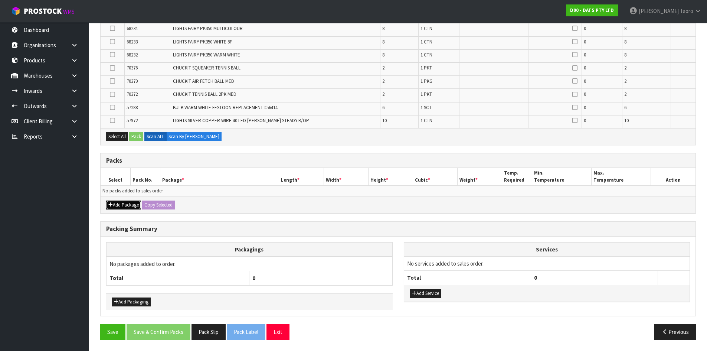
click at [115, 205] on button "Add Package" at bounding box center [123, 205] width 35 height 9
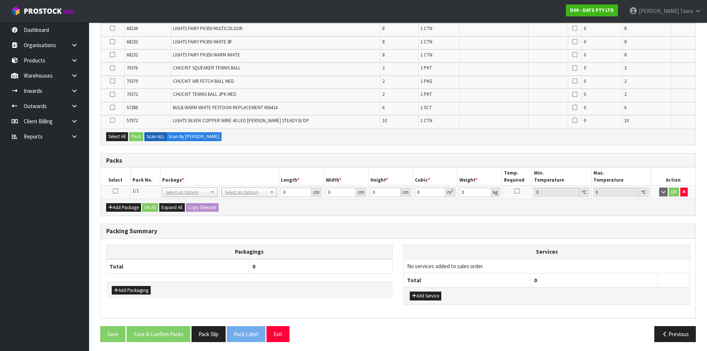
click at [114, 191] on icon at bounding box center [115, 191] width 5 height 0
click at [131, 178] on th "Pack No." at bounding box center [145, 176] width 30 height 17
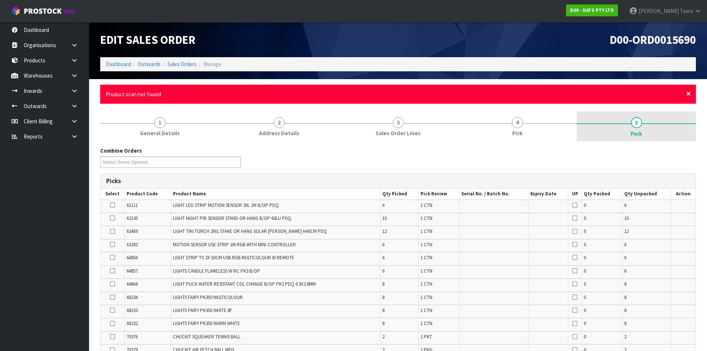
click at [690, 94] on span "×" at bounding box center [689, 93] width 4 height 10
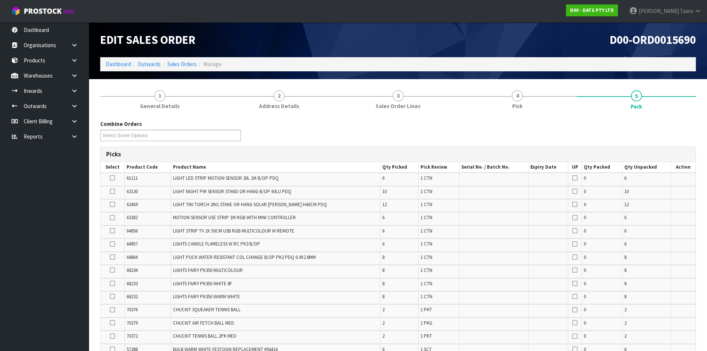
click at [686, 143] on div "Combine Orders D00-ORD0015687 D00-ORD0015690 D00-ORD0015694 D00-ORD0015696 D00-…" at bounding box center [398, 133] width 607 height 27
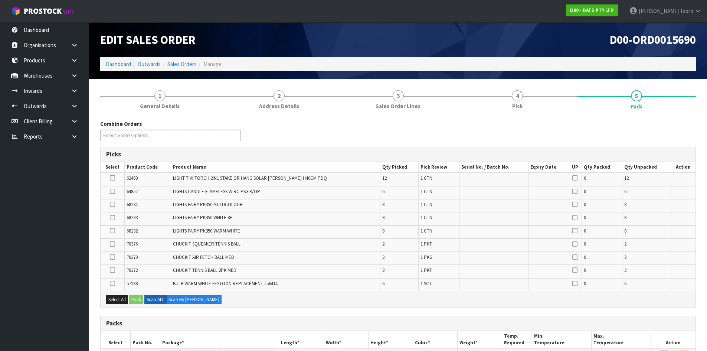
scroll to position [223, 0]
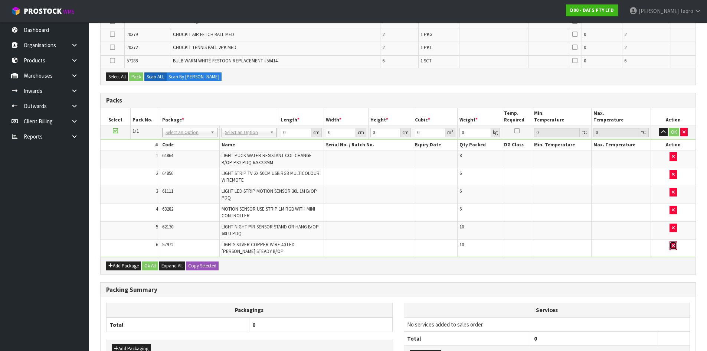
click at [671, 249] on button "button" at bounding box center [673, 245] width 7 height 9
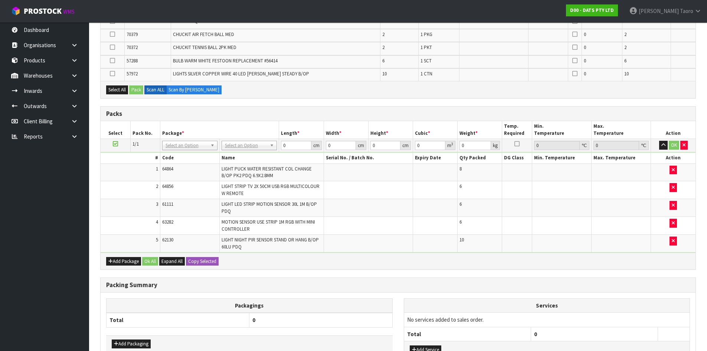
click at [658, 270] on div "Packs Select Pack No. Package * Length * Width * Height * Cubic * Weight * Temp…" at bounding box center [398, 187] width 596 height 163
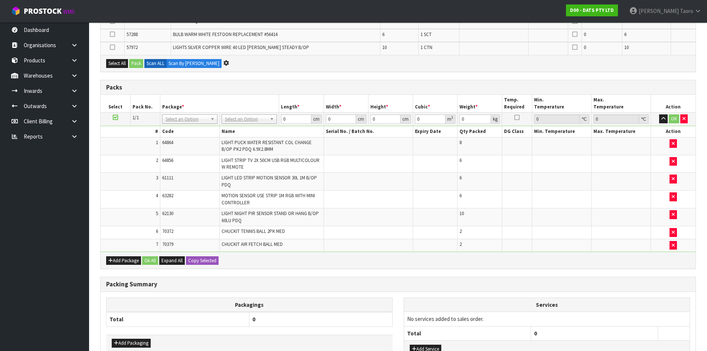
scroll to position [0, 0]
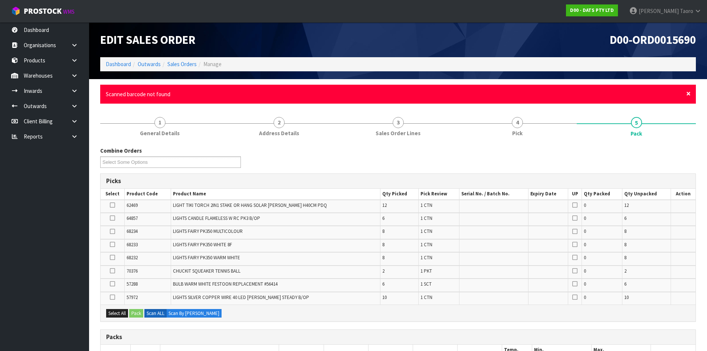
click at [691, 94] on span "×" at bounding box center [689, 93] width 4 height 10
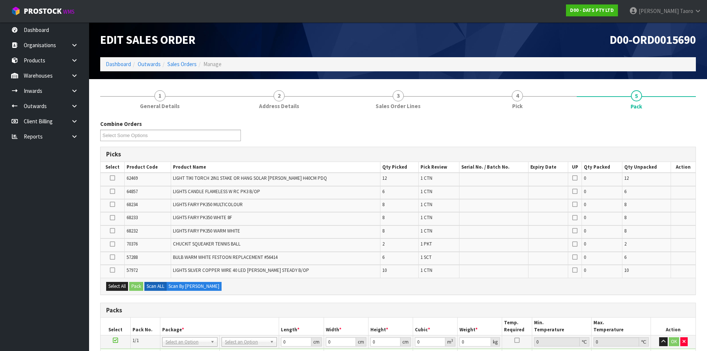
click at [686, 120] on div "Combine Orders D00-ORD0015687 D00-ORD0015690 D00-ORD0015694 D00-ORD0015696 D00-…" at bounding box center [398, 133] width 607 height 27
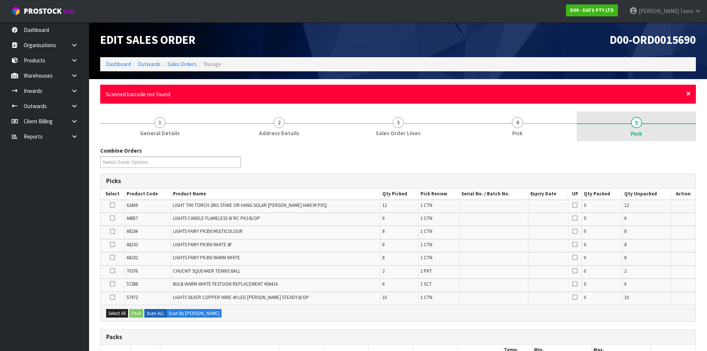
drag, startPoint x: 690, startPoint y: 94, endPoint x: 687, endPoint y: 105, distance: 12.2
click at [690, 94] on span "×" at bounding box center [689, 93] width 4 height 10
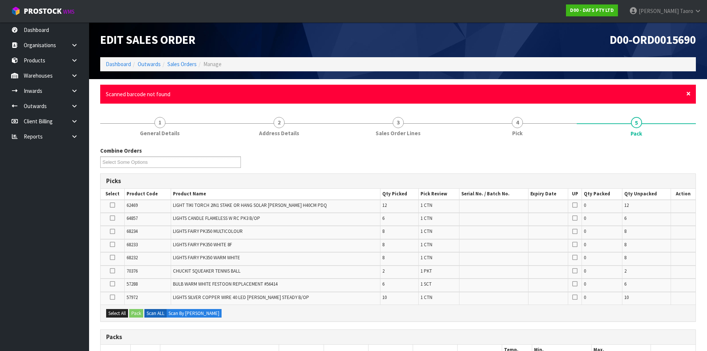
click at [688, 94] on span "×" at bounding box center [689, 93] width 4 height 10
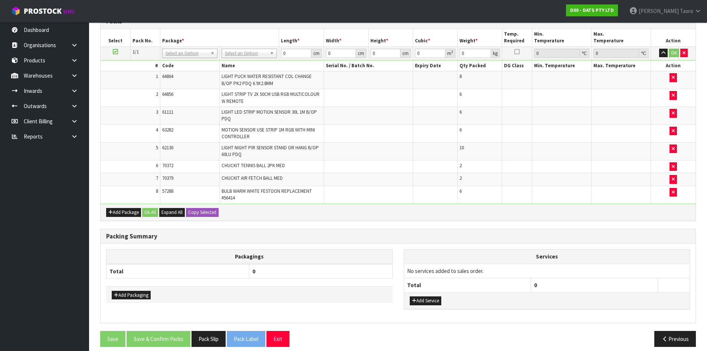
scroll to position [283, 0]
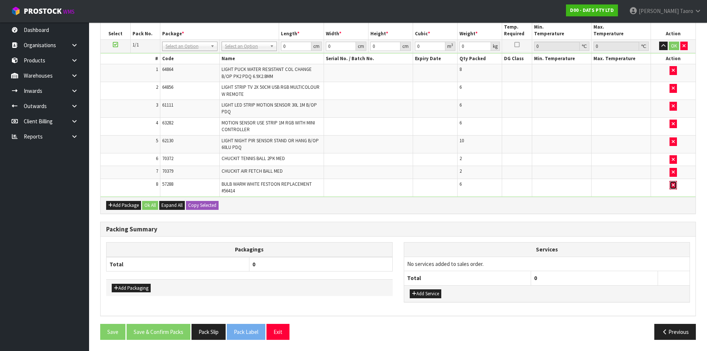
drag, startPoint x: 674, startPoint y: 188, endPoint x: 473, endPoint y: 245, distance: 209.5
click at [674, 188] on button "button" at bounding box center [673, 185] width 7 height 9
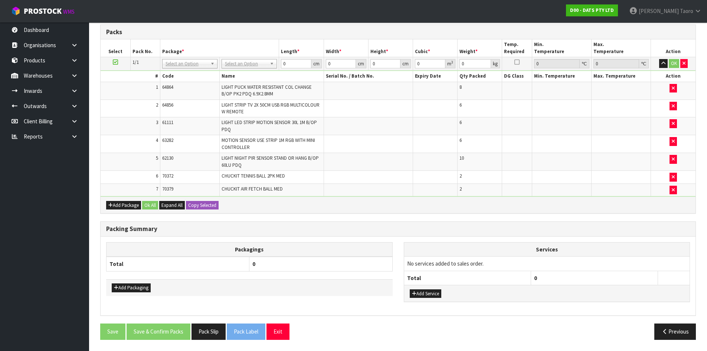
click at [463, 228] on h3 "Packing Summary" at bounding box center [398, 228] width 584 height 7
click at [121, 204] on button "Add Package" at bounding box center [123, 205] width 35 height 9
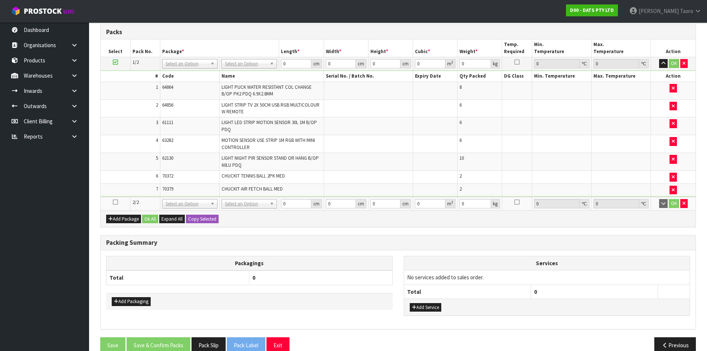
drag, startPoint x: 114, startPoint y: 203, endPoint x: 134, endPoint y: 193, distance: 22.3
click at [115, 202] on icon at bounding box center [115, 202] width 5 height 0
click at [141, 186] on td "7" at bounding box center [130, 189] width 59 height 13
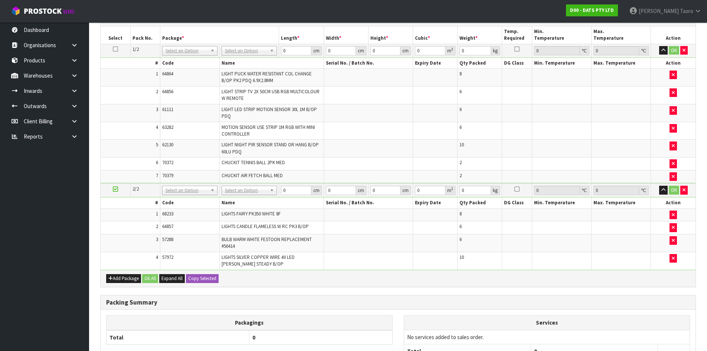
scroll to position [225, 0]
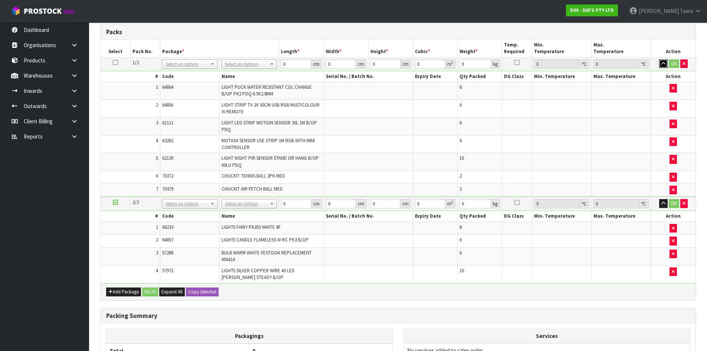
click at [662, 63] on icon "button" at bounding box center [664, 63] width 4 height 5
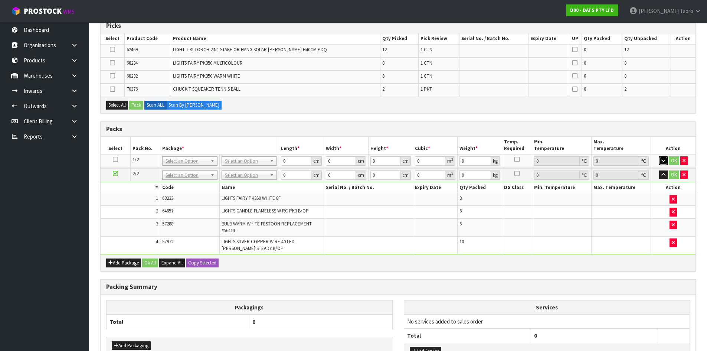
scroll to position [112, 0]
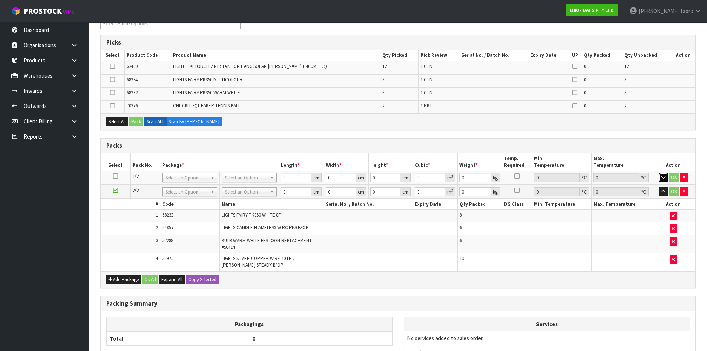
click at [660, 173] on button "button" at bounding box center [664, 177] width 9 height 9
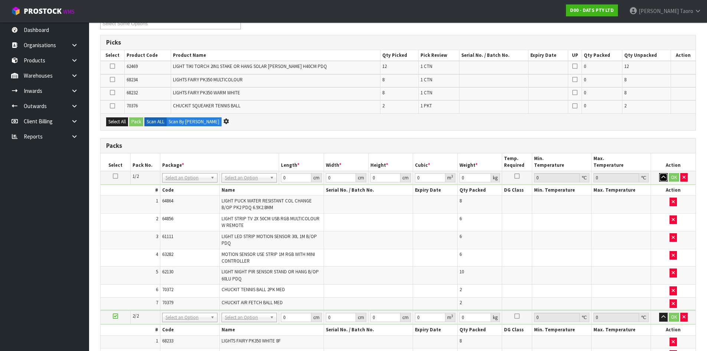
scroll to position [0, 0]
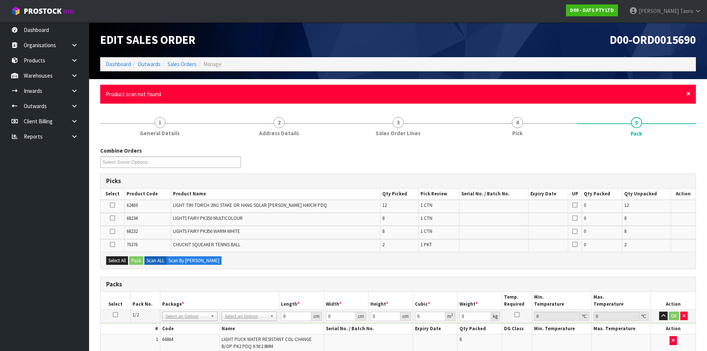
click at [690, 92] on span "×" at bounding box center [689, 93] width 4 height 10
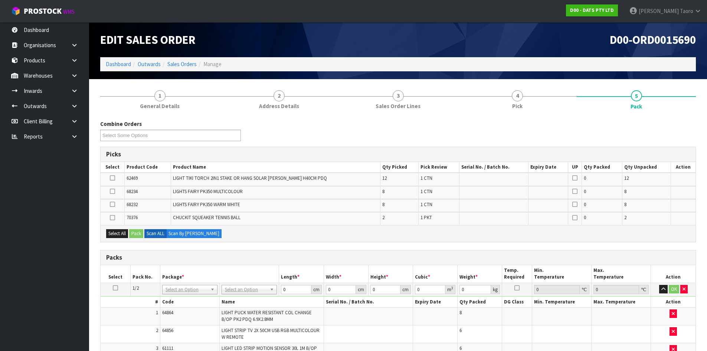
click at [687, 123] on div "Combine Orders D00-ORD0015687 D00-ORD0015690 D00-ORD0015694 D00-ORD0015696 D00-…" at bounding box center [398, 133] width 607 height 27
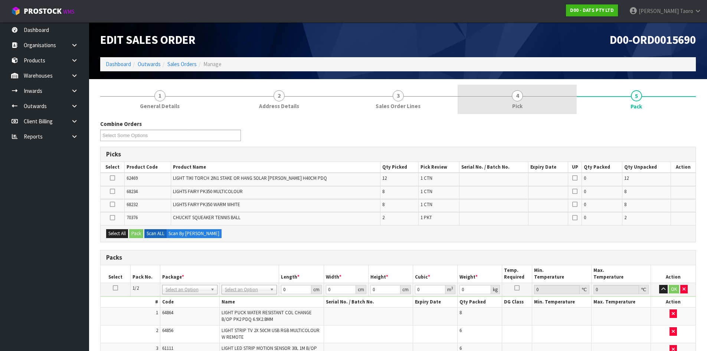
click at [501, 104] on link "4 Pick" at bounding box center [517, 99] width 119 height 29
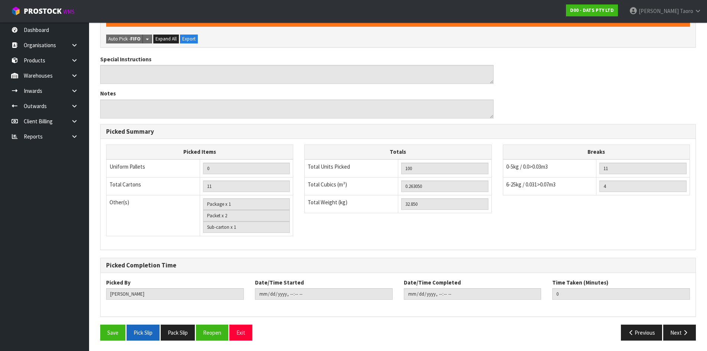
scroll to position [424, 0]
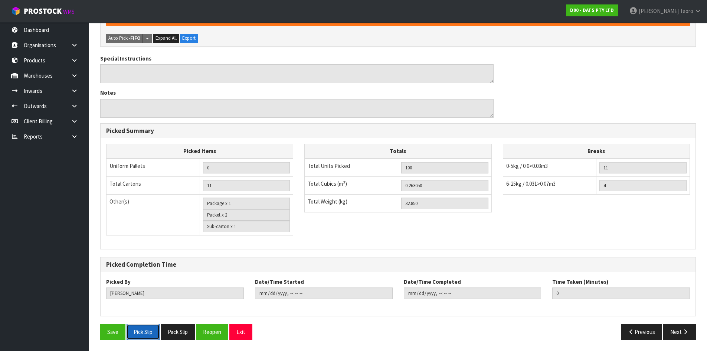
click at [146, 332] on button "Pick Slip" at bounding box center [143, 332] width 33 height 16
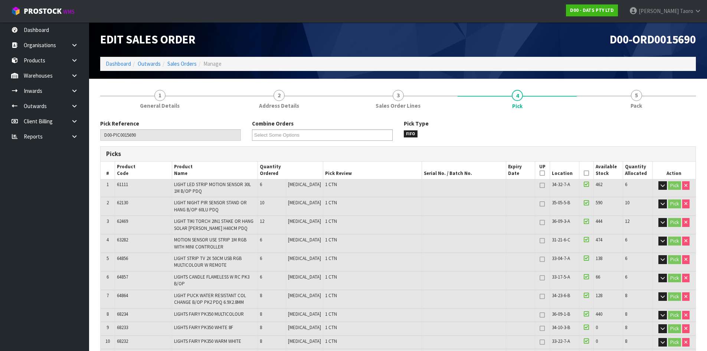
scroll to position [0, 0]
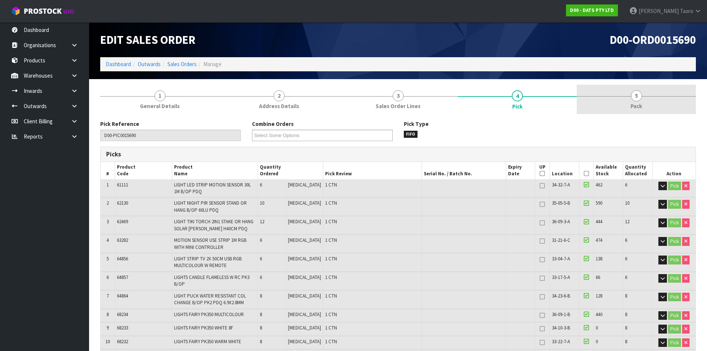
drag, startPoint x: 627, startPoint y: 112, endPoint x: 576, endPoint y: 76, distance: 62.4
click at [628, 111] on link "5 Pack" at bounding box center [636, 99] width 119 height 29
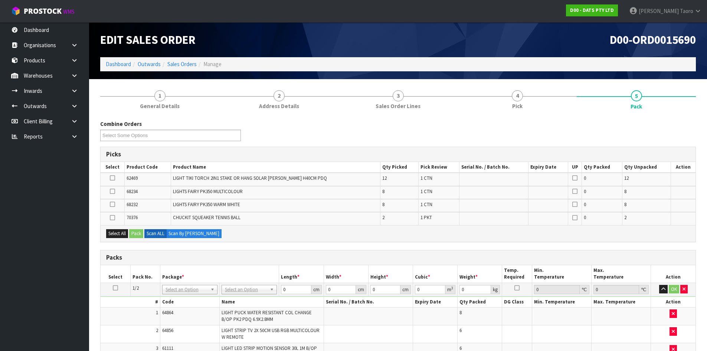
click at [541, 45] on h1 "D00-ORD0015690" at bounding box center [550, 39] width 293 height 13
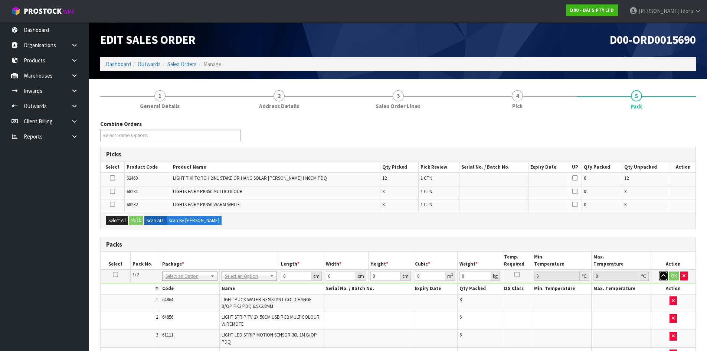
click at [664, 276] on icon "button" at bounding box center [664, 275] width 4 height 5
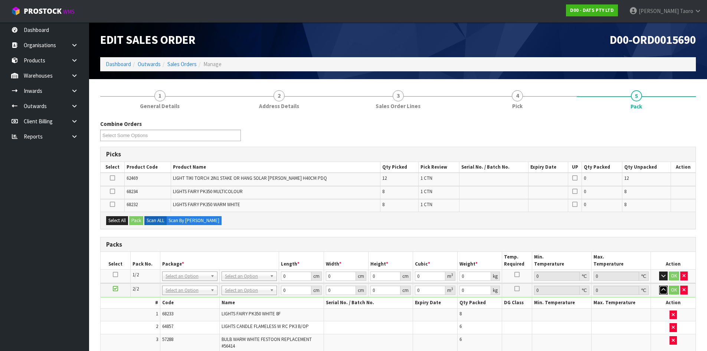
click at [664, 291] on icon "button" at bounding box center [664, 289] width 4 height 5
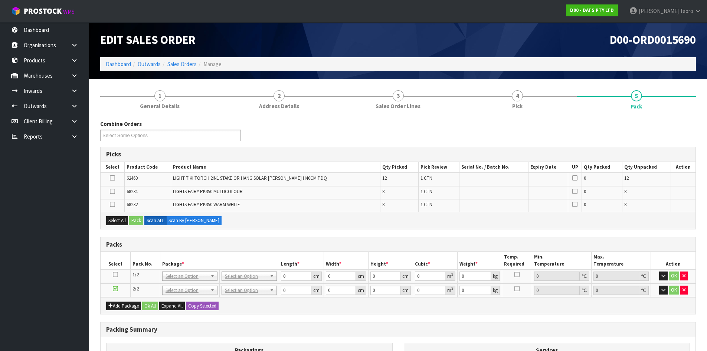
click at [117, 289] on icon at bounding box center [115, 289] width 5 height 0
click at [128, 305] on button "Add Package" at bounding box center [123, 306] width 35 height 9
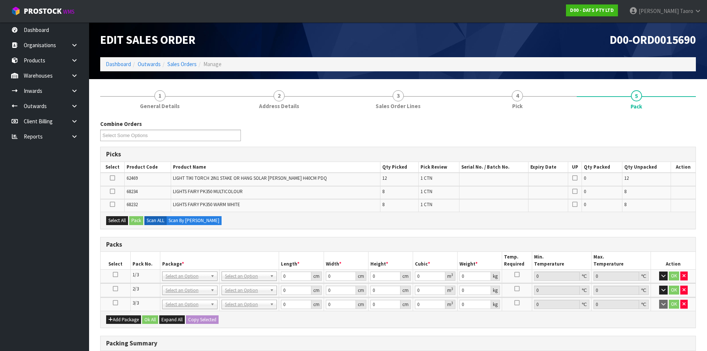
click at [115, 303] on icon at bounding box center [115, 303] width 5 height 0
drag, startPoint x: 263, startPoint y: 323, endPoint x: 270, endPoint y: 316, distance: 8.9
click at [264, 322] on div "Add Package Ok All Expand All Copy Selected" at bounding box center [398, 319] width 595 height 17
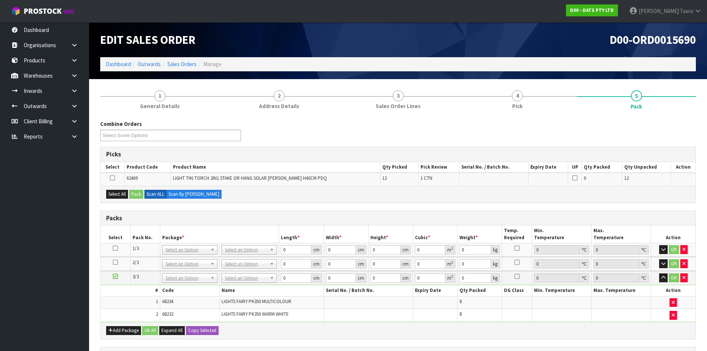
click at [113, 277] on td at bounding box center [116, 278] width 30 height 14
click at [115, 276] on icon at bounding box center [115, 276] width 5 height 0
click at [123, 297] on td "1" at bounding box center [130, 302] width 59 height 13
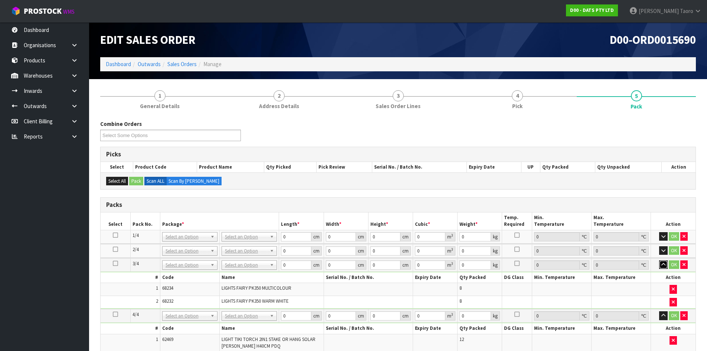
click at [666, 265] on button "button" at bounding box center [664, 264] width 9 height 9
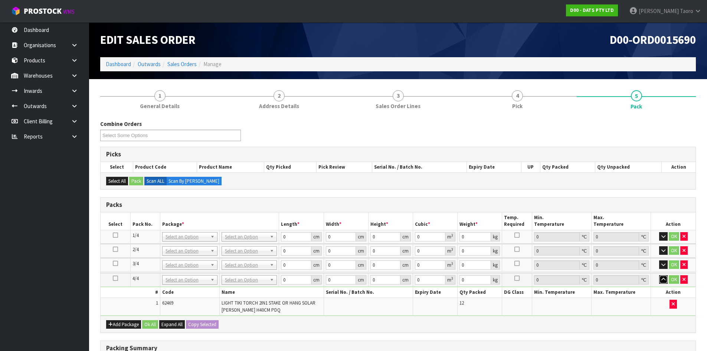
click at [663, 280] on icon "button" at bounding box center [664, 279] width 4 height 5
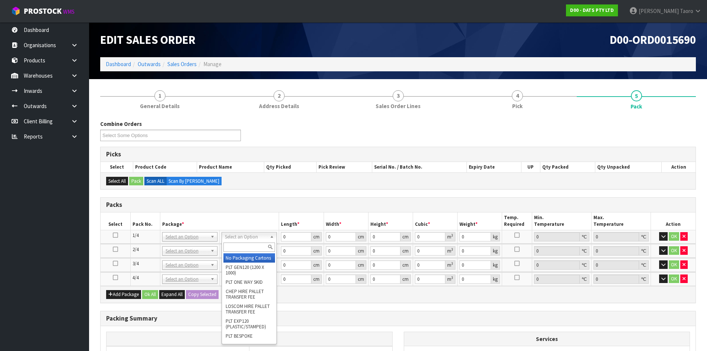
click at [245, 244] on input "text" at bounding box center [250, 246] width 52 height 9
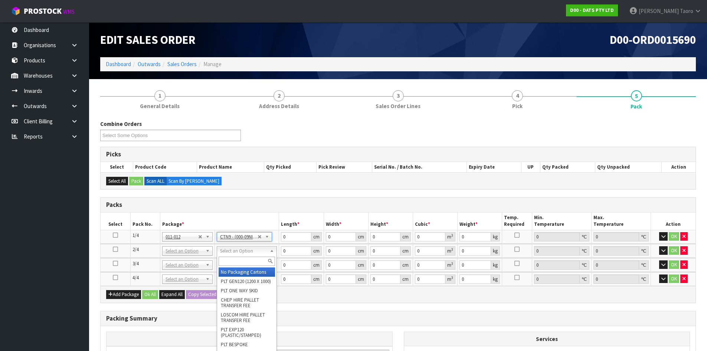
drag, startPoint x: 253, startPoint y: 250, endPoint x: 254, endPoint y: 255, distance: 4.5
click at [255, 256] on div at bounding box center [246, 261] width 59 height 12
click at [256, 261] on input "text" at bounding box center [247, 261] width 56 height 9
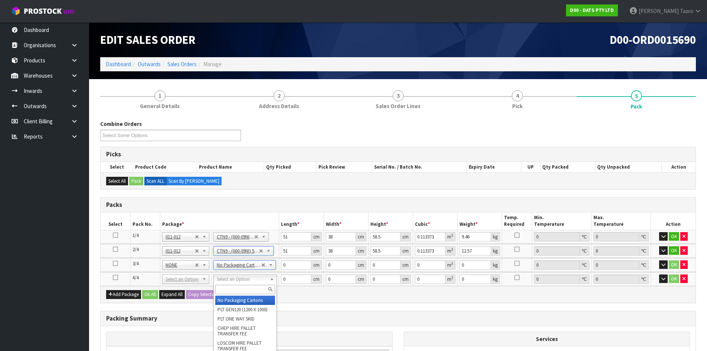
drag, startPoint x: 253, startPoint y: 283, endPoint x: 259, endPoint y: 298, distance: 16.3
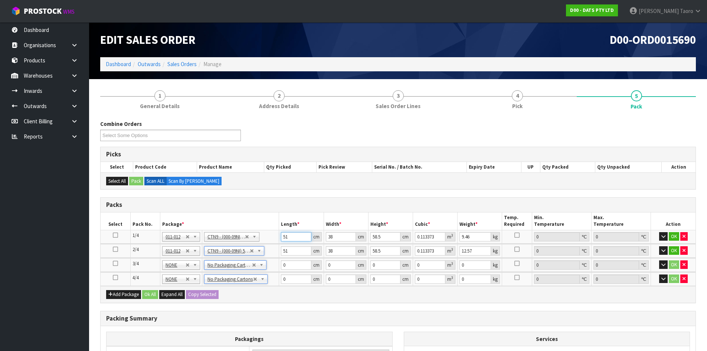
click at [300, 236] on input "51" at bounding box center [296, 236] width 30 height 9
click at [288, 253] on input "51" at bounding box center [296, 250] width 30 height 9
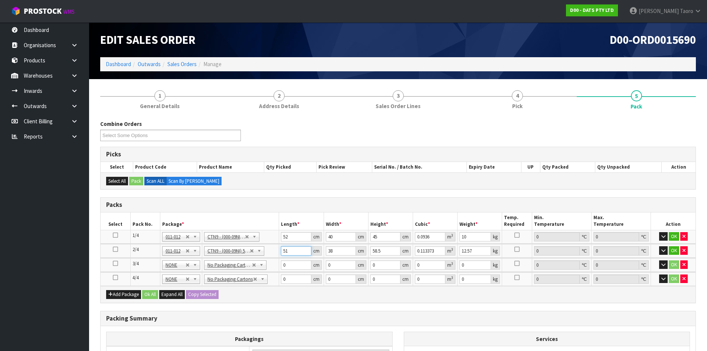
click at [289, 253] on input "51" at bounding box center [296, 250] width 30 height 9
click at [289, 253] on input "552" at bounding box center [296, 250] width 30 height 9
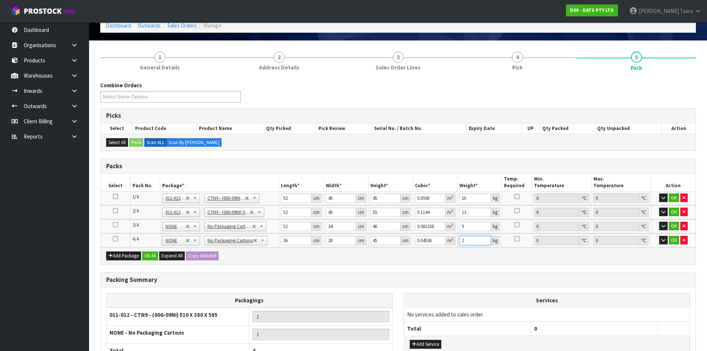
scroll to position [74, 0]
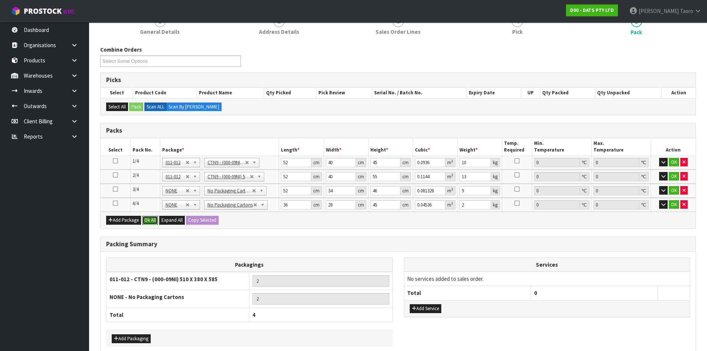
click at [148, 220] on button "Ok All" at bounding box center [150, 220] width 16 height 9
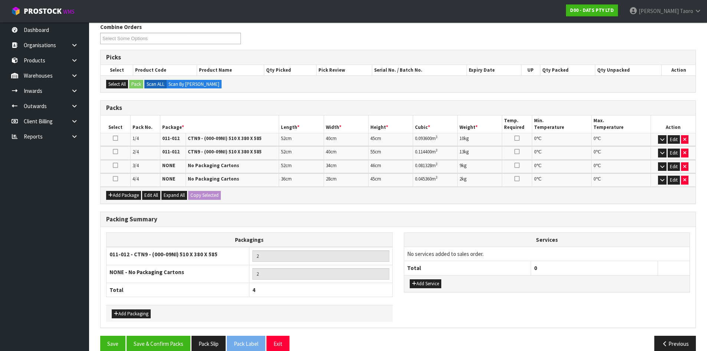
scroll to position [109, 0]
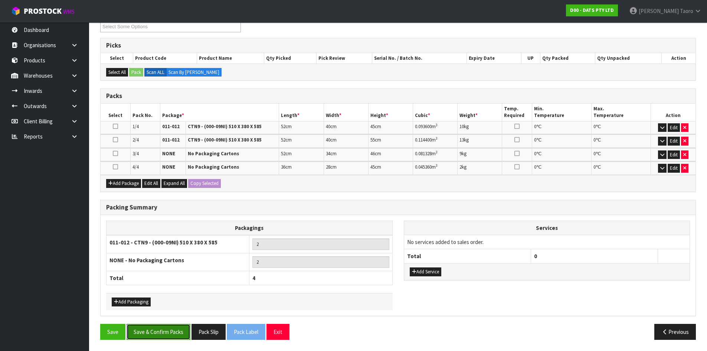
click at [179, 334] on button "Save & Confirm Packs" at bounding box center [159, 332] width 64 height 16
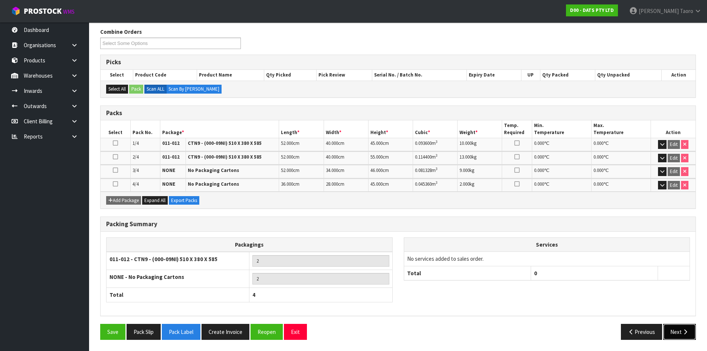
click at [674, 330] on button "Next" at bounding box center [680, 332] width 33 height 16
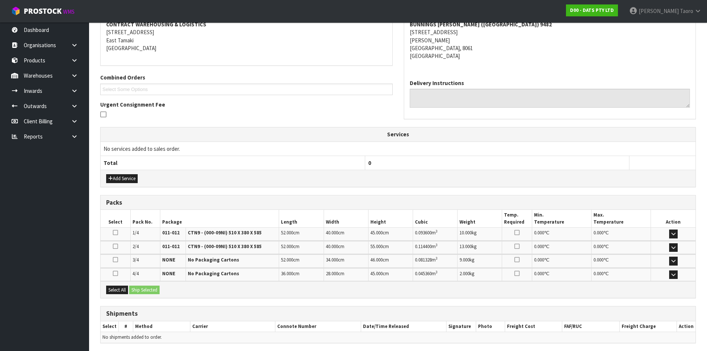
scroll to position [174, 0]
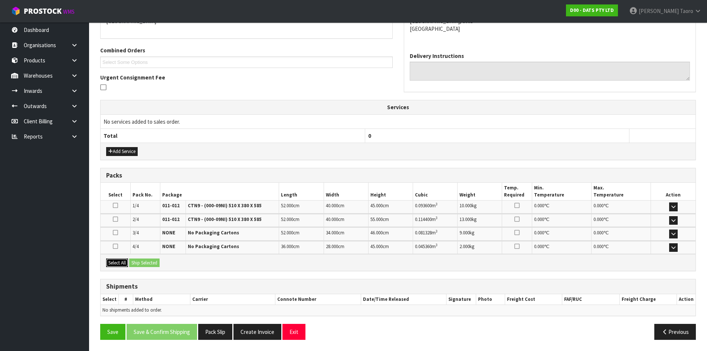
drag, startPoint x: 114, startPoint y: 266, endPoint x: 123, endPoint y: 265, distance: 8.7
click at [120, 266] on button "Select All" at bounding box center [117, 262] width 22 height 9
click at [135, 264] on button "Ship Selected" at bounding box center [144, 262] width 30 height 9
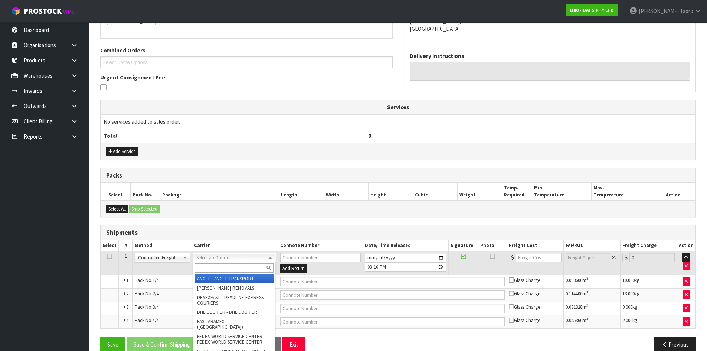
click at [218, 268] on input "text" at bounding box center [234, 267] width 79 height 9
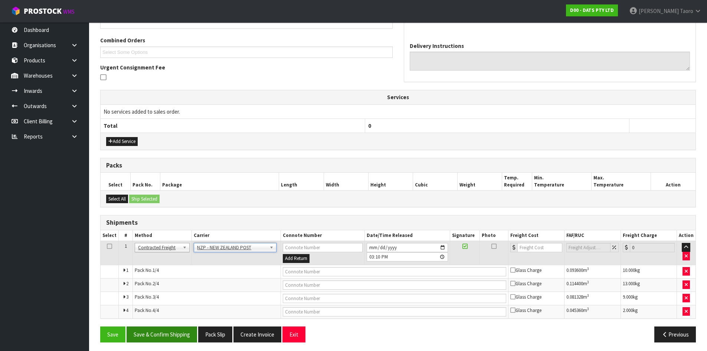
scroll to position [187, 0]
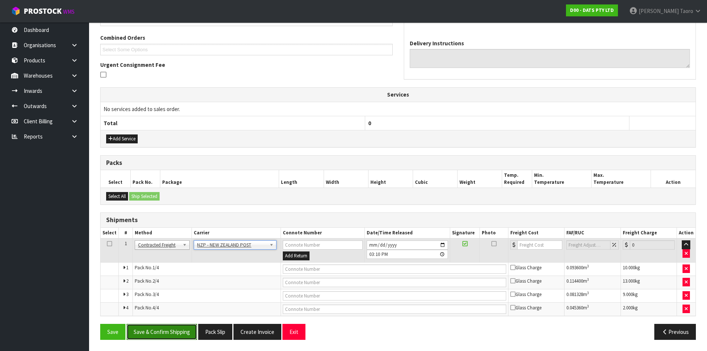
drag, startPoint x: 186, startPoint y: 333, endPoint x: 188, endPoint y: 339, distance: 5.8
click at [187, 334] on button "Save & Confirm Shipping" at bounding box center [162, 332] width 71 height 16
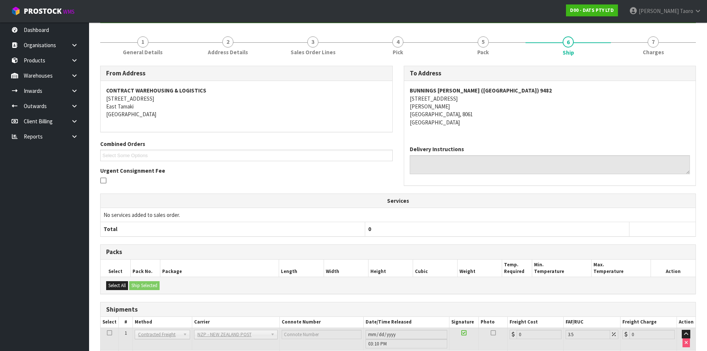
scroll to position [175, 0]
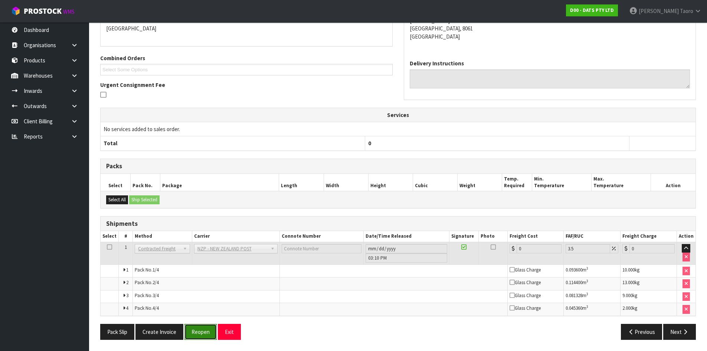
click at [199, 335] on button "Reopen" at bounding box center [201, 332] width 32 height 16
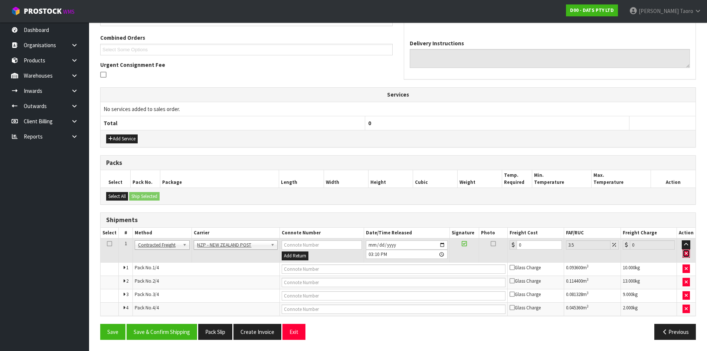
click at [686, 254] on icon "button" at bounding box center [686, 253] width 3 height 5
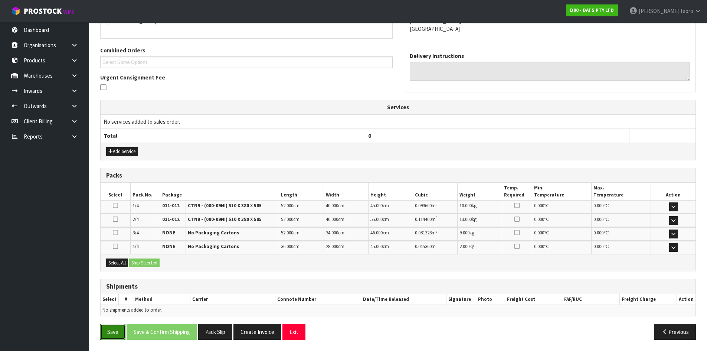
click at [112, 331] on button "Save" at bounding box center [112, 332] width 25 height 16
click at [288, 335] on button "Exit" at bounding box center [294, 332] width 23 height 16
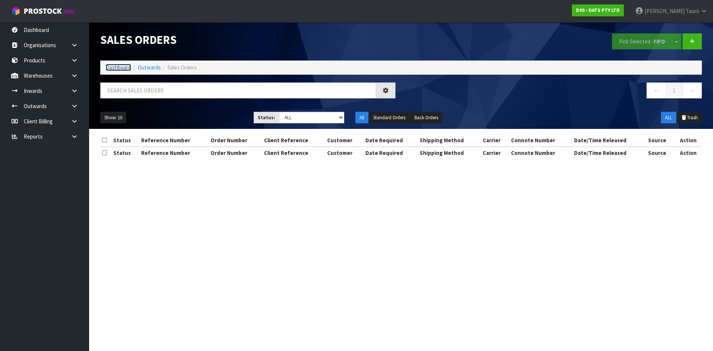
click at [124, 69] on link "Dashboard" at bounding box center [118, 67] width 25 height 7
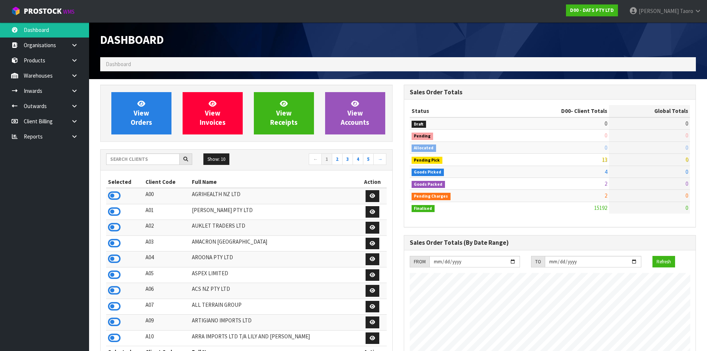
scroll to position [563, 303]
click at [167, 161] on input "text" at bounding box center [143, 159] width 74 height 12
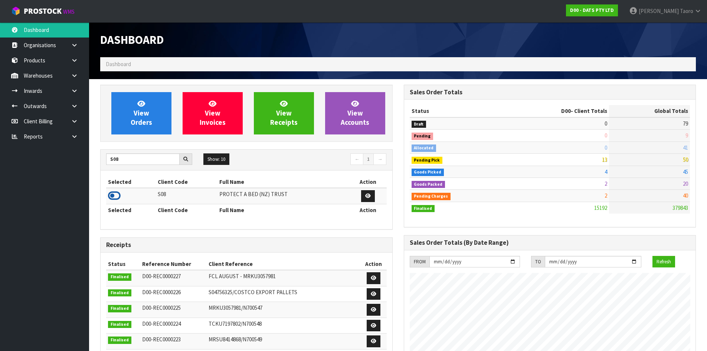
click at [113, 195] on icon at bounding box center [114, 195] width 13 height 11
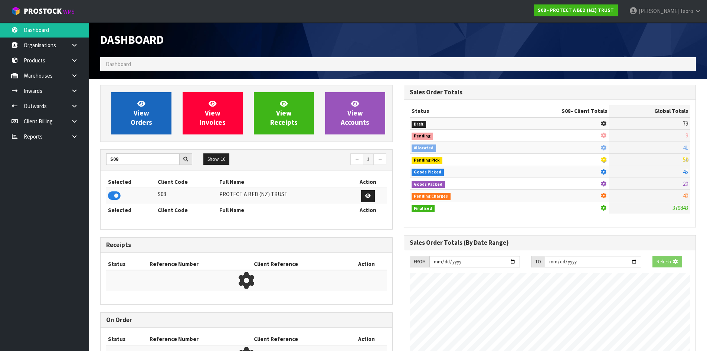
scroll to position [463, 303]
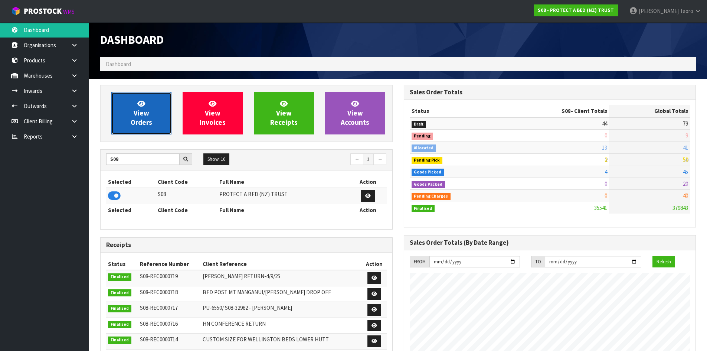
click at [130, 118] on link "View Orders" at bounding box center [141, 113] width 60 height 42
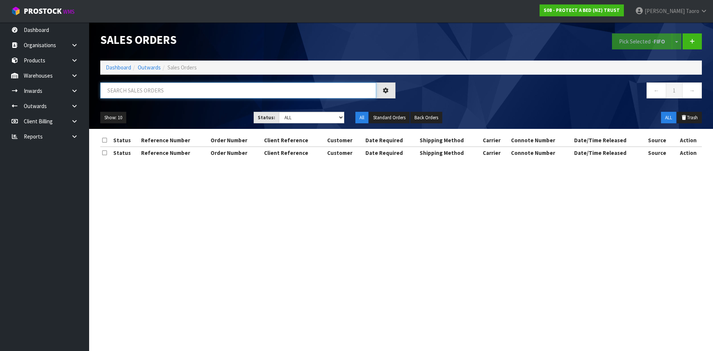
click at [129, 85] on input "text" at bounding box center [238, 90] width 276 height 16
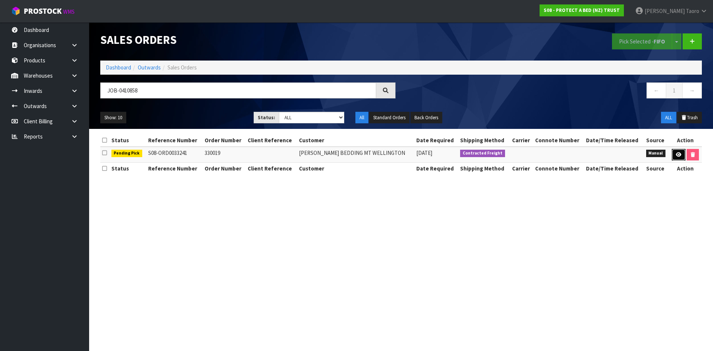
click at [676, 153] on icon at bounding box center [679, 154] width 6 height 5
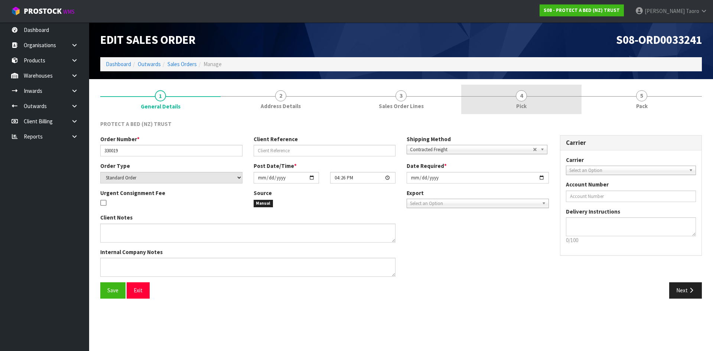
click at [538, 102] on link "4 Pick" at bounding box center [521, 99] width 120 height 29
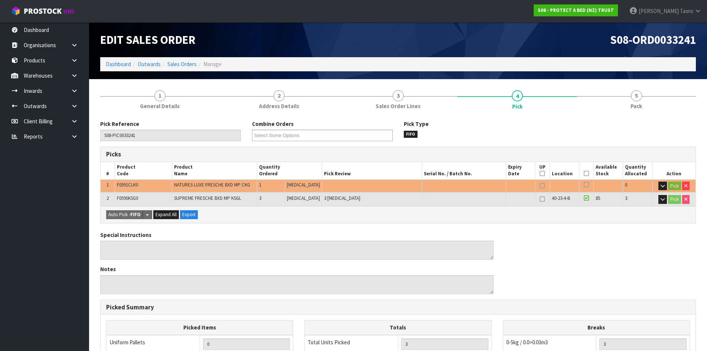
click at [585, 170] on th "Picked" at bounding box center [587, 170] width 14 height 17
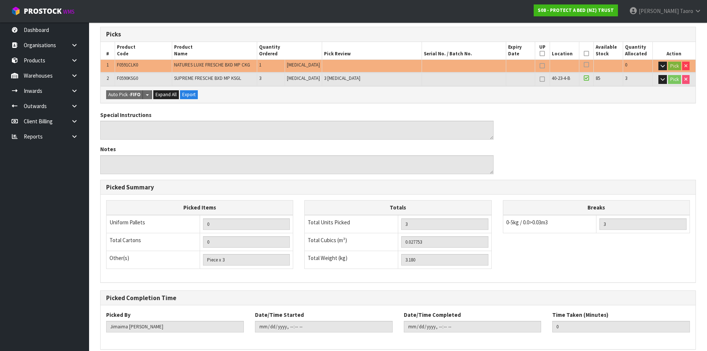
scroll to position [153, 0]
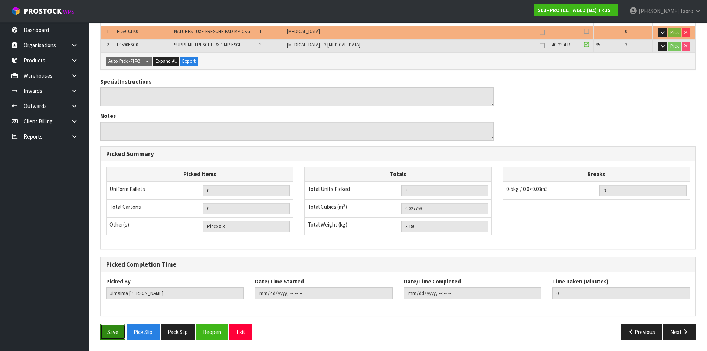
drag, startPoint x: 107, startPoint y: 340, endPoint x: 113, endPoint y: 338, distance: 6.0
click at [107, 339] on button "Save" at bounding box center [112, 332] width 25 height 16
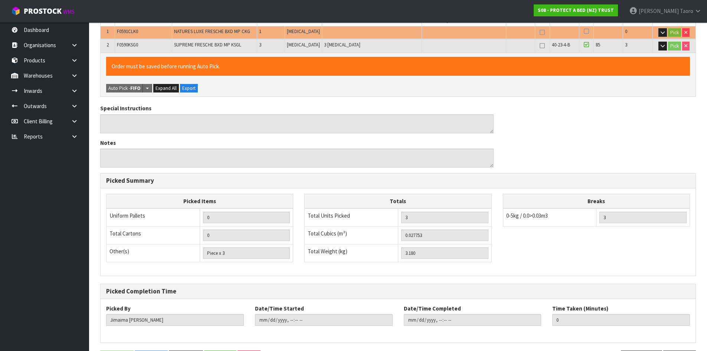
scroll to position [0, 0]
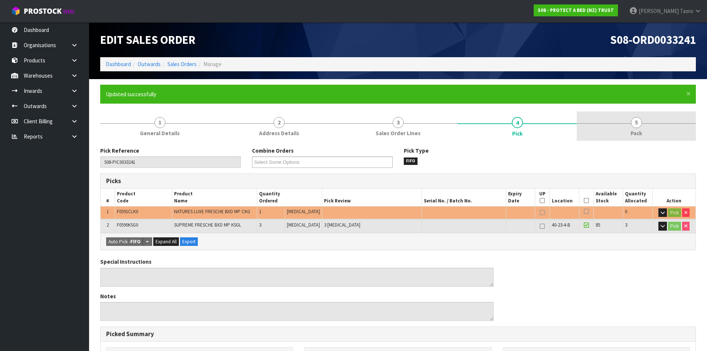
click at [622, 135] on link "5 Pack" at bounding box center [636, 125] width 119 height 29
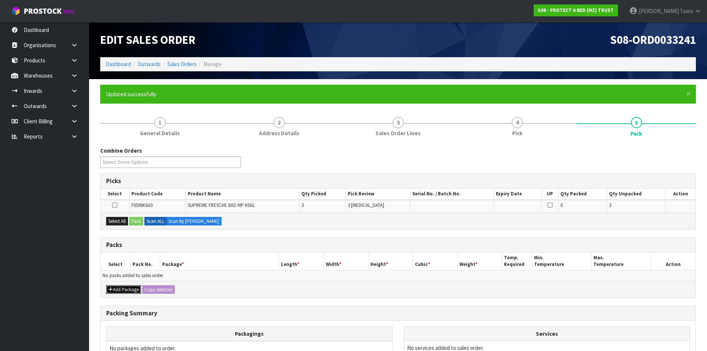
click at [121, 292] on button "Add Package" at bounding box center [123, 289] width 35 height 9
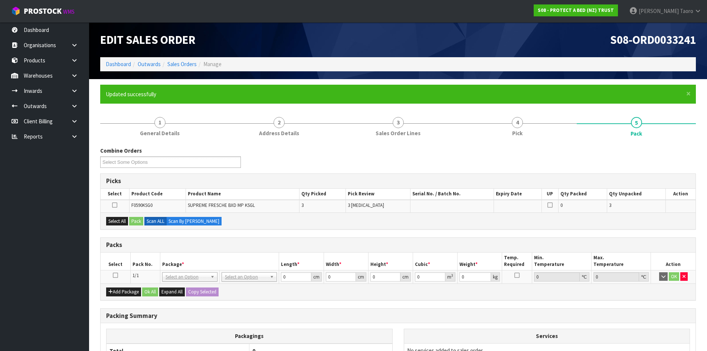
drag, startPoint x: 115, startPoint y: 274, endPoint x: 150, endPoint y: 262, distance: 36.9
click at [115, 275] on icon at bounding box center [115, 275] width 5 height 0
click at [153, 260] on th "Pack No." at bounding box center [145, 261] width 30 height 17
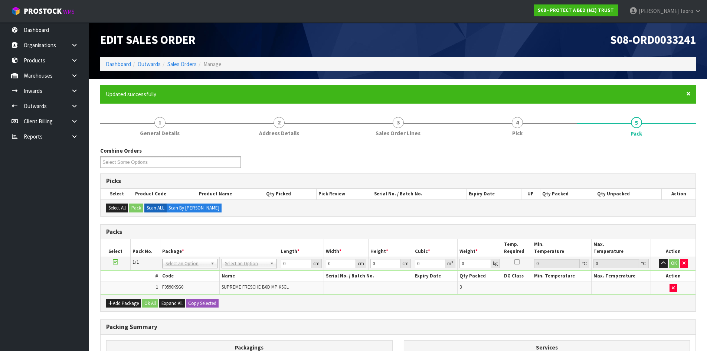
drag, startPoint x: 688, startPoint y: 94, endPoint x: 524, endPoint y: 160, distance: 177.2
click at [688, 94] on span "×" at bounding box center [689, 93] width 4 height 10
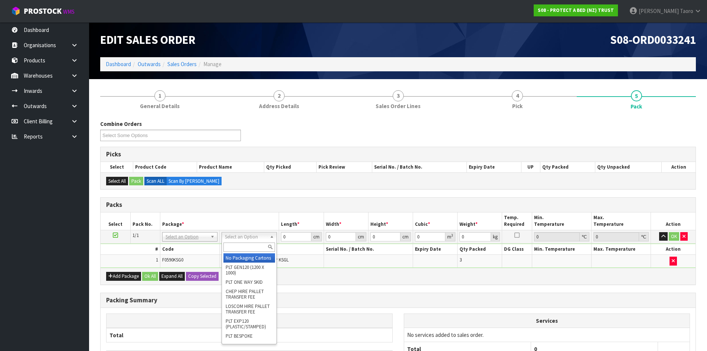
click at [245, 250] on input "text" at bounding box center [250, 246] width 52 height 9
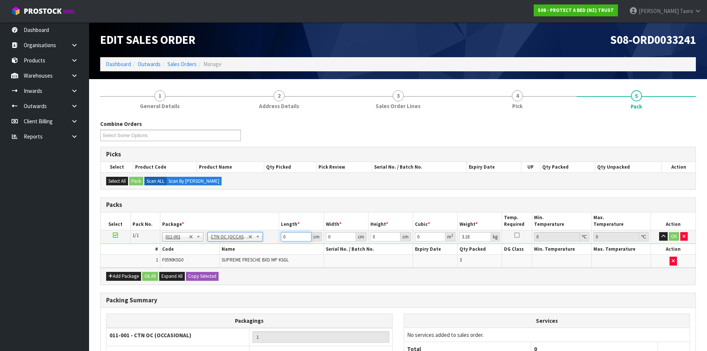
click at [302, 235] on input "0" at bounding box center [296, 236] width 30 height 9
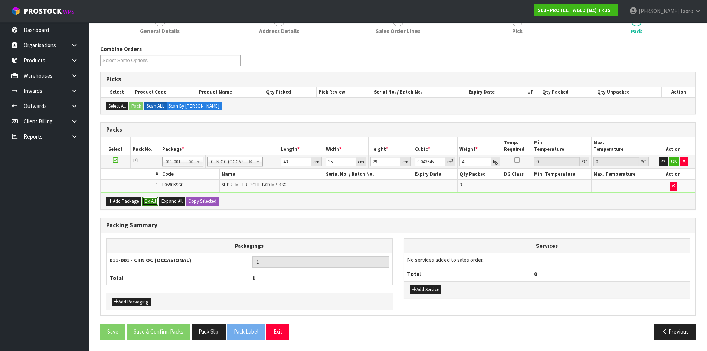
click at [152, 202] on button "Ok All" at bounding box center [150, 201] width 16 height 9
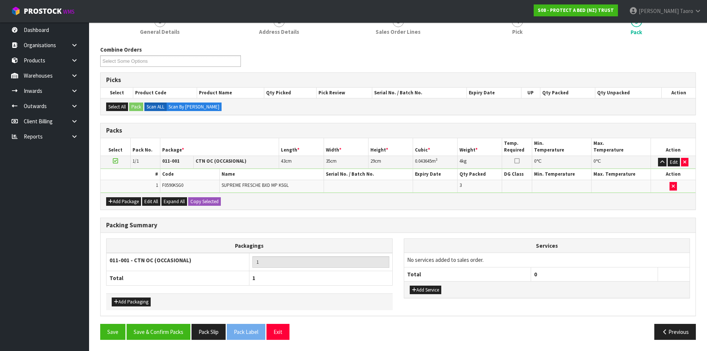
scroll to position [74, 0]
click at [164, 332] on button "Save & Confirm Packs" at bounding box center [159, 332] width 64 height 16
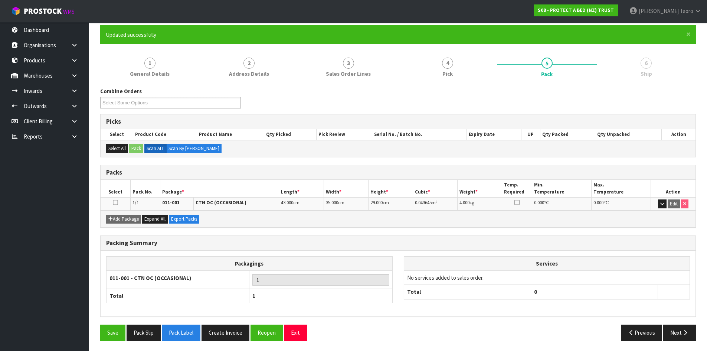
scroll to position [61, 0]
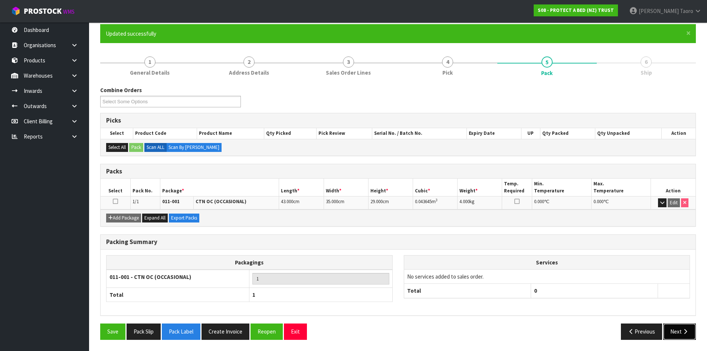
click at [678, 333] on button "Next" at bounding box center [680, 331] width 33 height 16
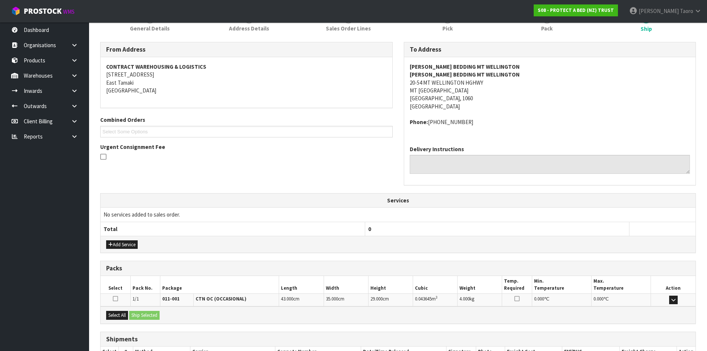
scroll to position [157, 0]
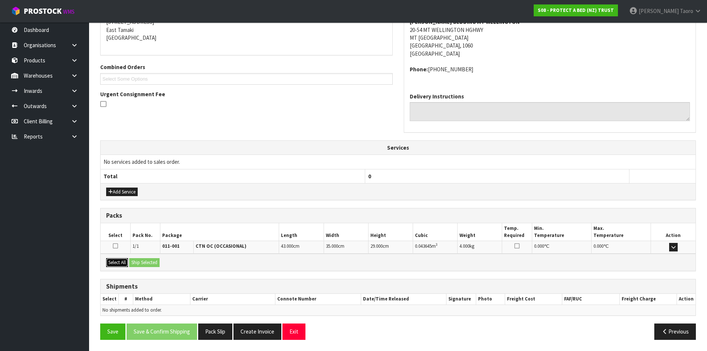
click at [126, 261] on button "Select All" at bounding box center [117, 262] width 22 height 9
click at [139, 261] on button "Ship Selected" at bounding box center [144, 262] width 30 height 9
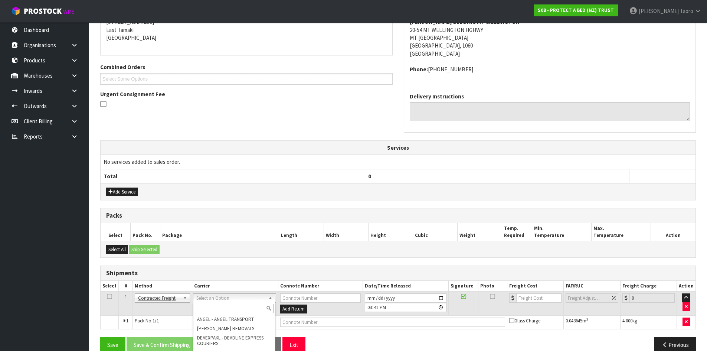
click at [221, 309] on input "text" at bounding box center [234, 308] width 79 height 9
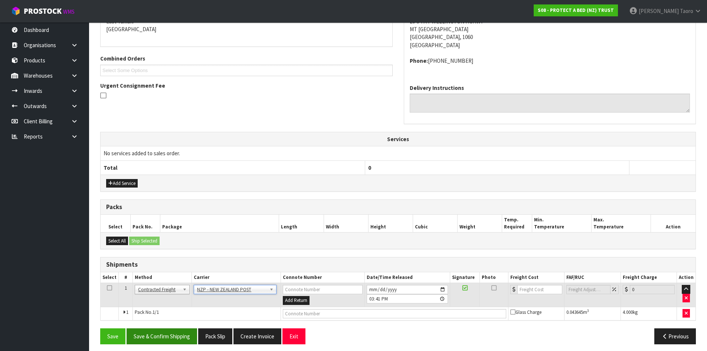
scroll to position [170, 0]
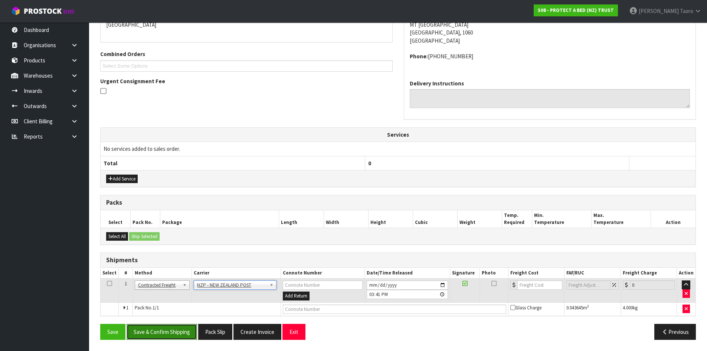
click at [170, 333] on button "Save & Confirm Shipping" at bounding box center [162, 332] width 71 height 16
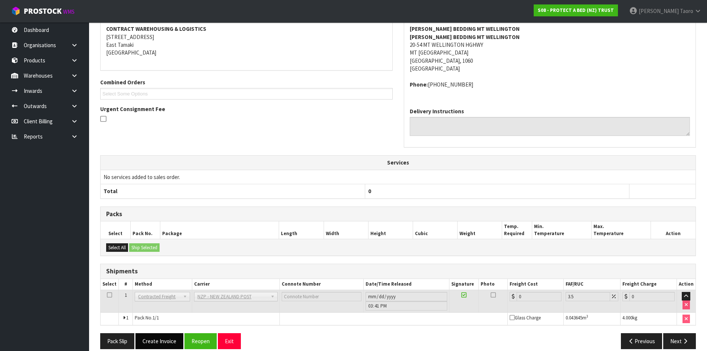
scroll to position [160, 0]
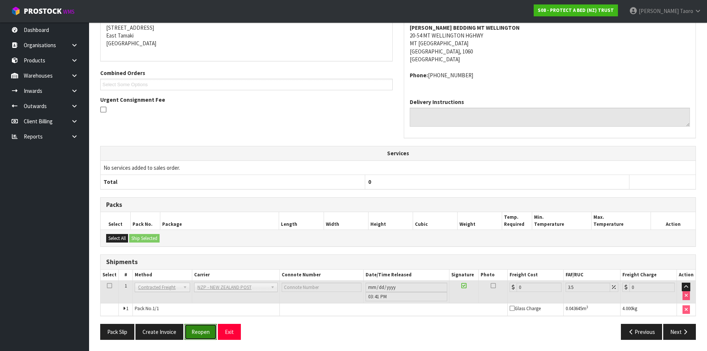
click at [199, 332] on button "Reopen" at bounding box center [201, 332] width 32 height 16
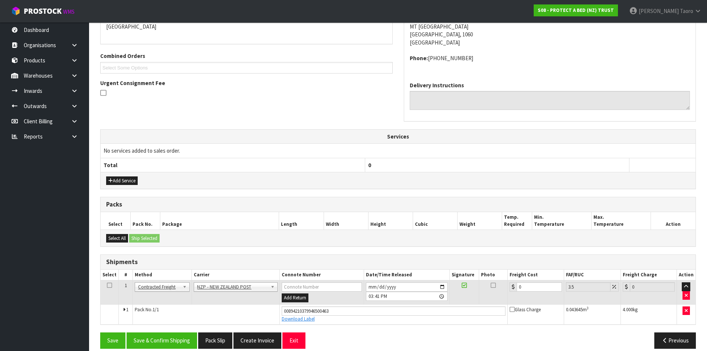
scroll to position [178, 0]
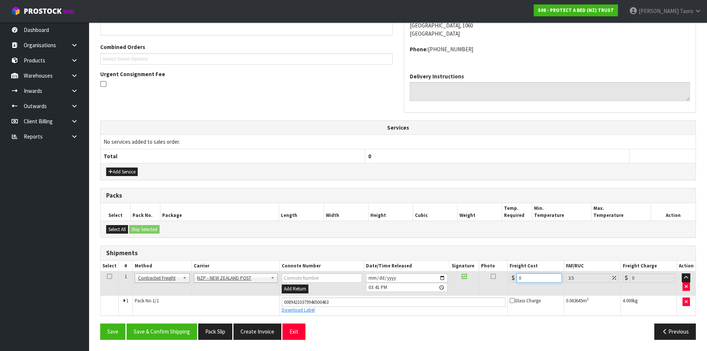
click at [541, 279] on input "0" at bounding box center [539, 277] width 45 height 9
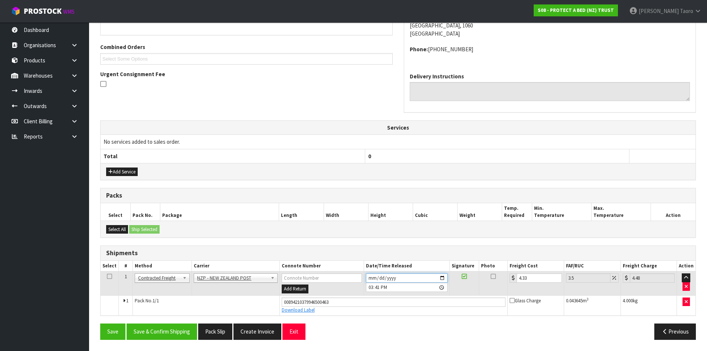
click at [371, 277] on input "[DATE]" at bounding box center [407, 277] width 82 height 9
click at [370, 286] on input "15:41:00.000" at bounding box center [407, 287] width 82 height 9
click at [186, 333] on button "Save & Confirm Shipping" at bounding box center [162, 331] width 71 height 16
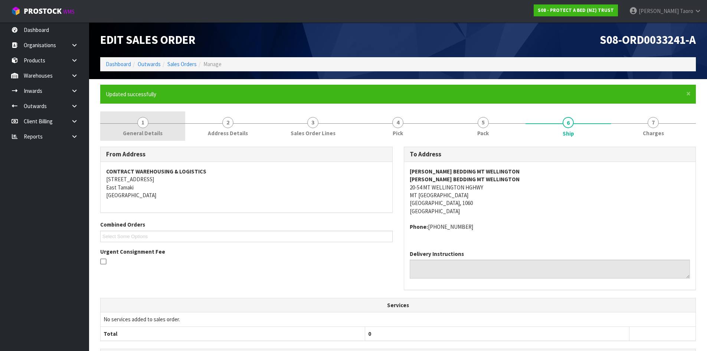
click at [158, 126] on link "1 General Details" at bounding box center [142, 125] width 85 height 29
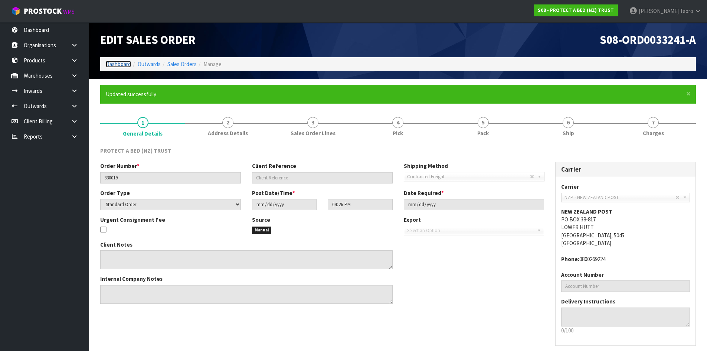
click at [122, 64] on link "Dashboard" at bounding box center [118, 64] width 25 height 7
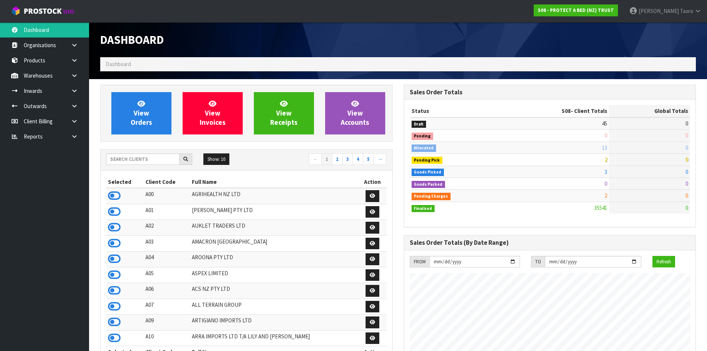
scroll to position [563, 303]
click at [131, 159] on input "text" at bounding box center [143, 159] width 74 height 12
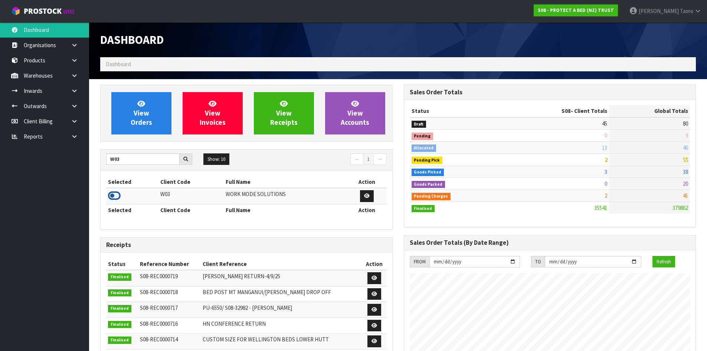
click at [115, 194] on icon at bounding box center [114, 195] width 13 height 11
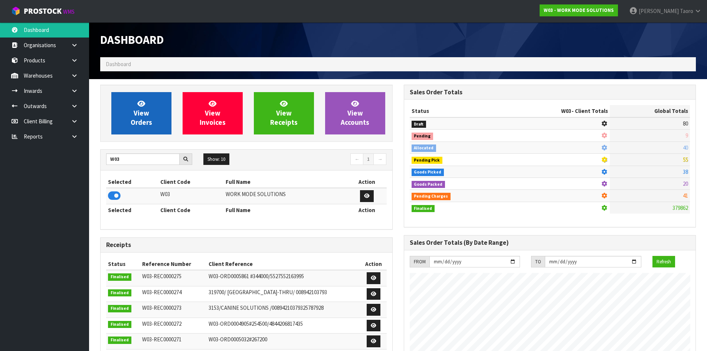
scroll to position [515, 303]
click at [145, 128] on link "View Orders" at bounding box center [141, 113] width 60 height 42
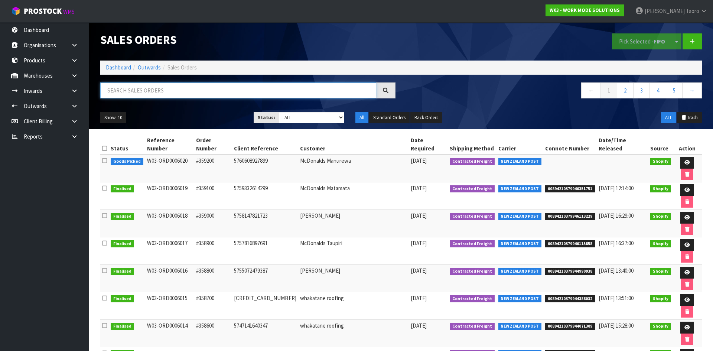
click at [162, 96] on input "text" at bounding box center [238, 90] width 276 height 16
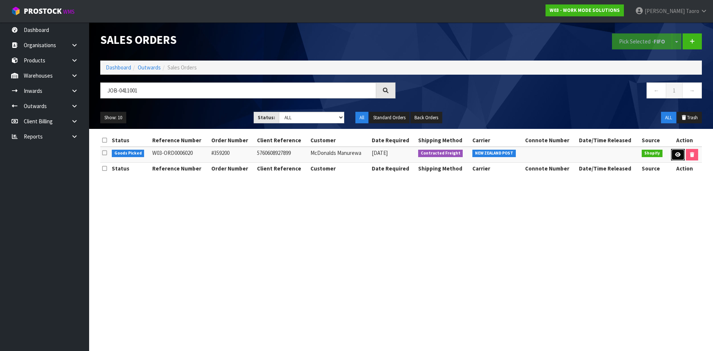
click at [675, 153] on icon at bounding box center [678, 154] width 6 height 5
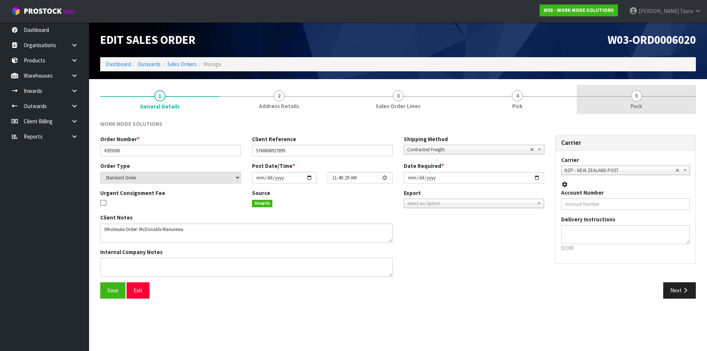
drag, startPoint x: 638, startPoint y: 104, endPoint x: 633, endPoint y: 88, distance: 16.3
click at [638, 103] on span "Pack" at bounding box center [637, 106] width 12 height 8
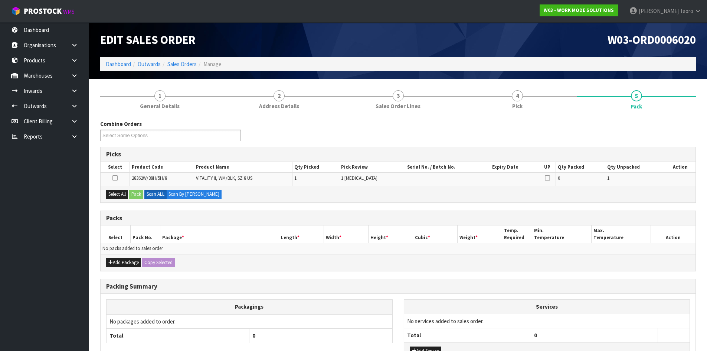
drag, startPoint x: 594, startPoint y: 52, endPoint x: 597, endPoint y: 47, distance: 5.6
click at [594, 50] on div "W03-ORD0006020" at bounding box center [550, 39] width 304 height 35
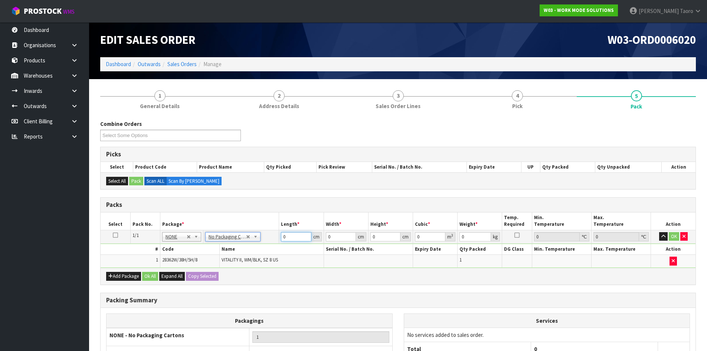
click at [298, 237] on input "0" at bounding box center [296, 236] width 30 height 9
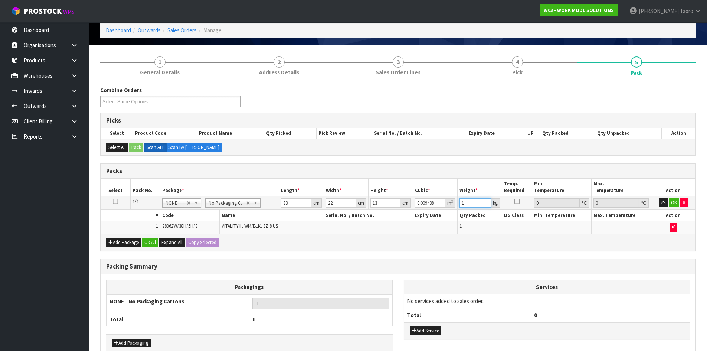
scroll to position [75, 0]
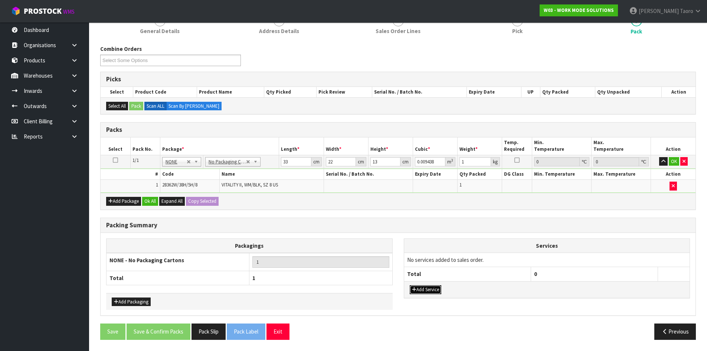
click at [421, 289] on button "Add Service" at bounding box center [426, 289] width 32 height 9
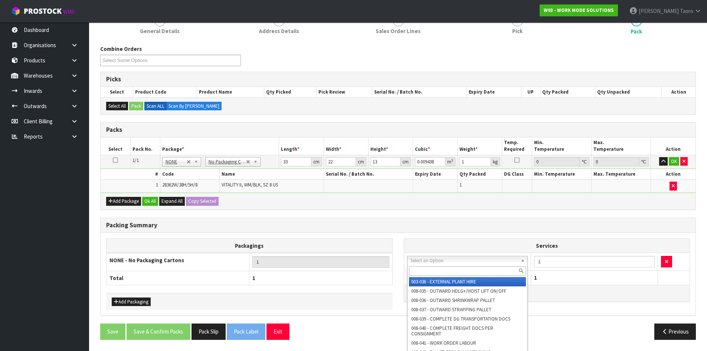
click at [429, 271] on input "text" at bounding box center [467, 270] width 117 height 9
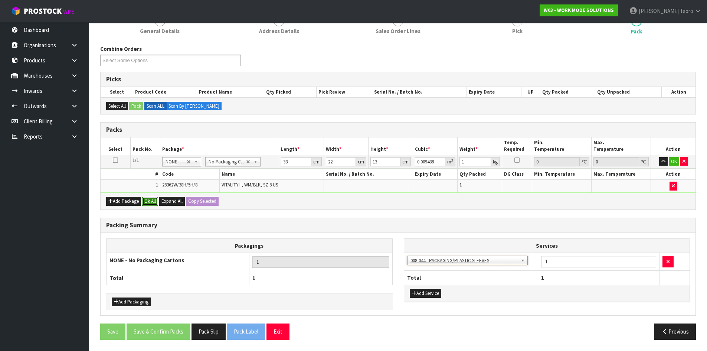
click at [158, 202] on button "Ok All" at bounding box center [150, 201] width 16 height 9
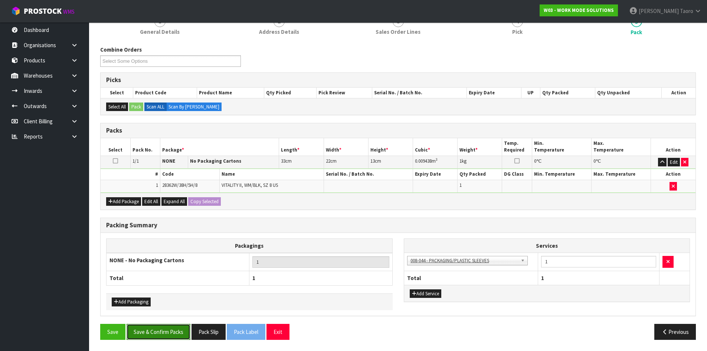
click at [185, 330] on button "Save & Confirm Packs" at bounding box center [159, 332] width 64 height 16
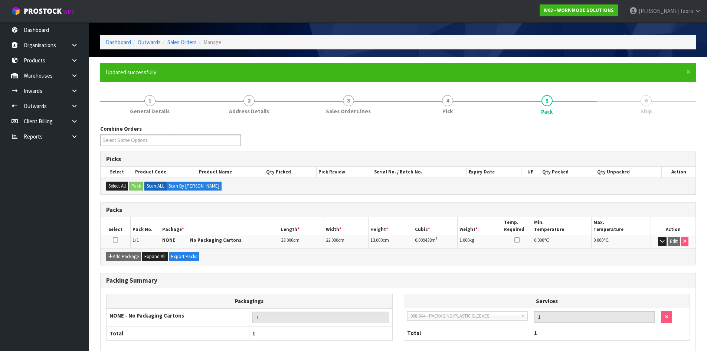
scroll to position [61, 0]
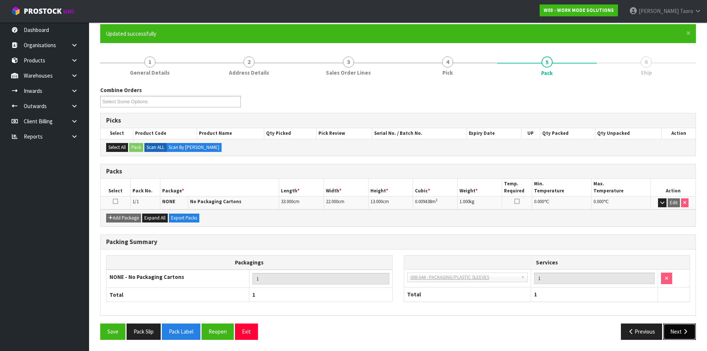
click at [680, 331] on button "Next" at bounding box center [680, 331] width 33 height 16
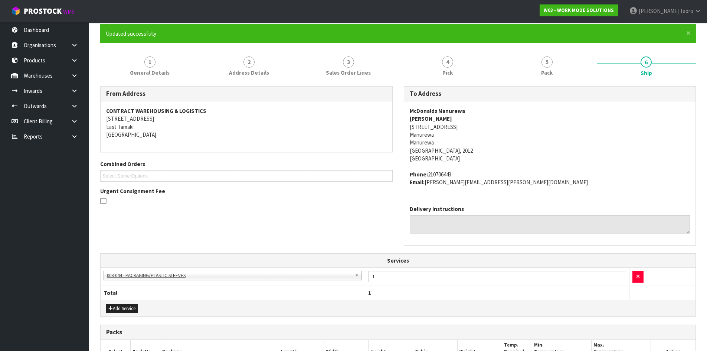
scroll to position [177, 0]
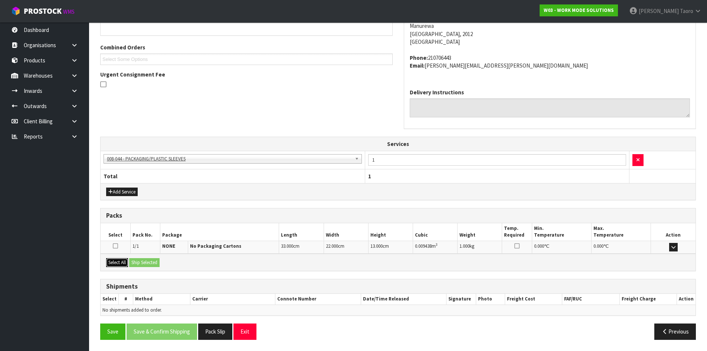
click at [123, 262] on button "Select All" at bounding box center [117, 262] width 22 height 9
click at [139, 261] on button "Ship Selected" at bounding box center [144, 262] width 30 height 9
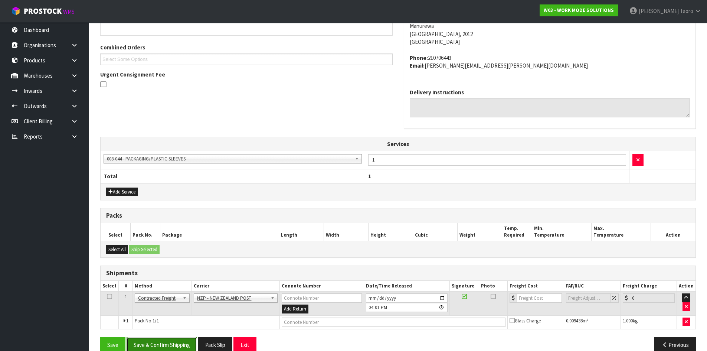
click at [190, 339] on button "Save & Confirm Shipping" at bounding box center [162, 345] width 71 height 16
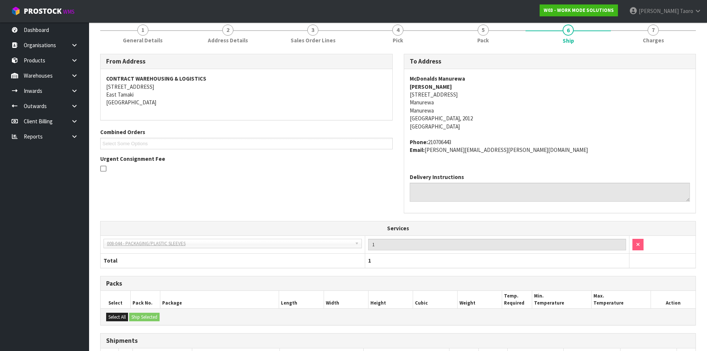
scroll to position [179, 0]
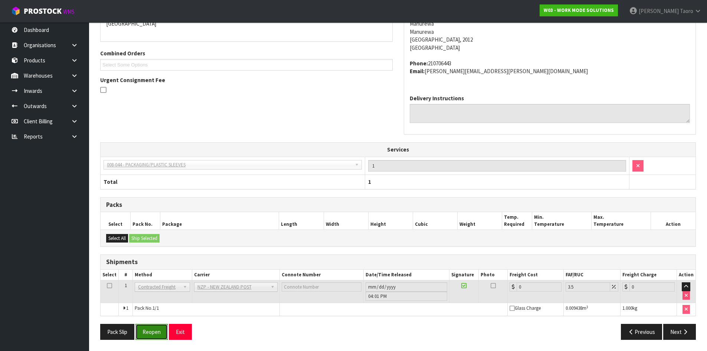
click at [155, 333] on button "Reopen" at bounding box center [152, 332] width 32 height 16
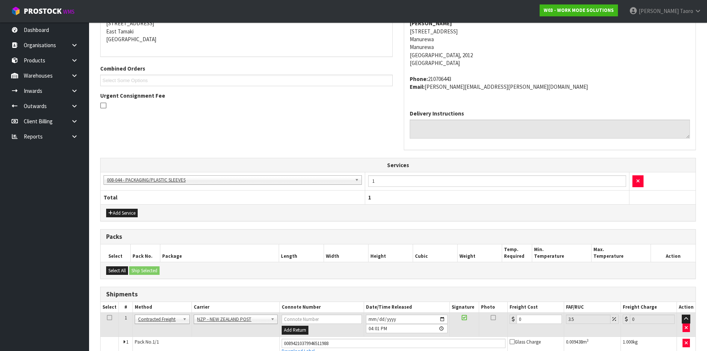
scroll to position [197, 0]
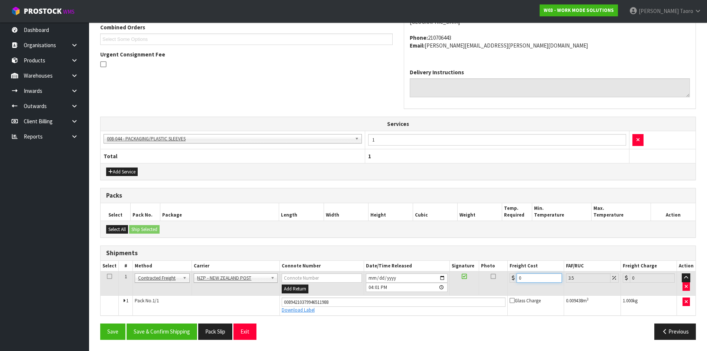
click at [538, 279] on input "0" at bounding box center [539, 277] width 45 height 9
click at [371, 276] on input "[DATE]" at bounding box center [407, 277] width 82 height 9
click at [371, 286] on input "16:01:00.000" at bounding box center [407, 287] width 82 height 9
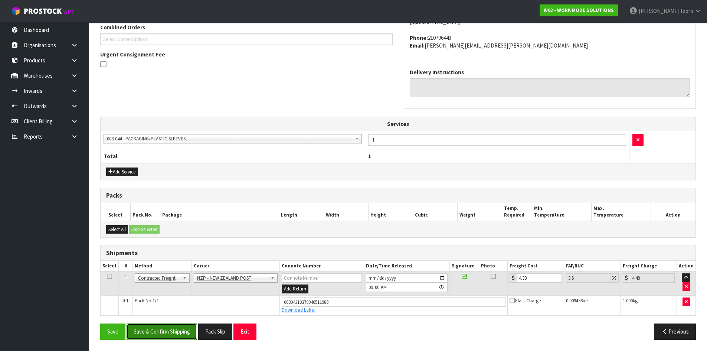
click at [172, 328] on button "Save & Confirm Shipping" at bounding box center [162, 331] width 71 height 16
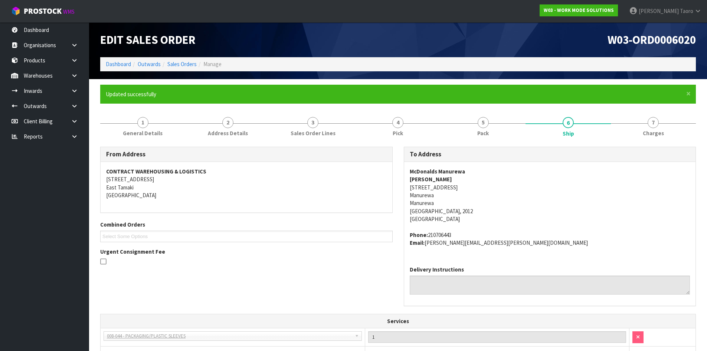
scroll to position [176, 0]
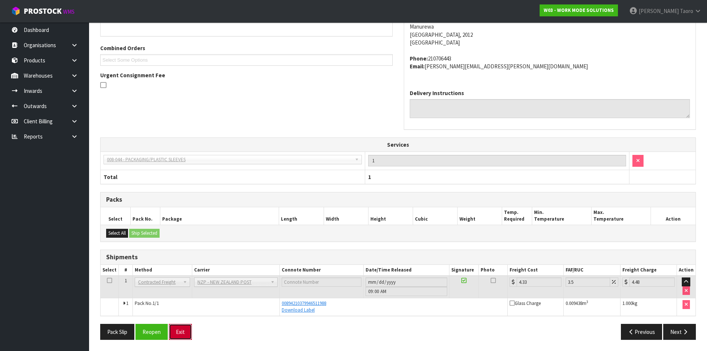
click at [187, 334] on button "Exit" at bounding box center [180, 332] width 23 height 16
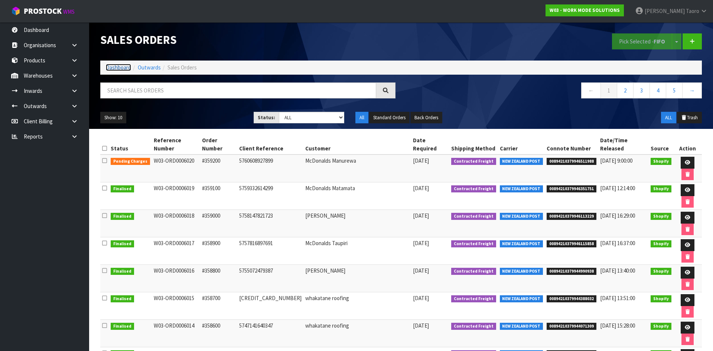
click at [110, 68] on link "Dashboard" at bounding box center [118, 67] width 25 height 7
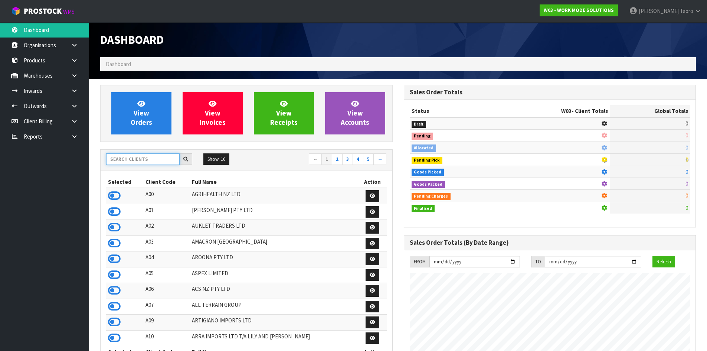
scroll to position [463, 303]
click at [145, 155] on input "text" at bounding box center [143, 159] width 74 height 12
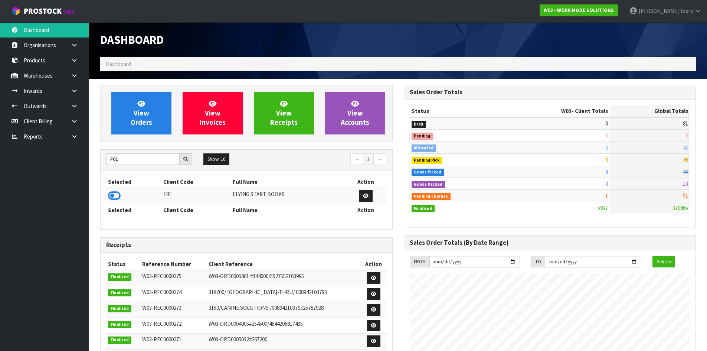
drag, startPoint x: 114, startPoint y: 197, endPoint x: 124, endPoint y: 159, distance: 38.8
click at [115, 196] on icon at bounding box center [114, 195] width 13 height 11
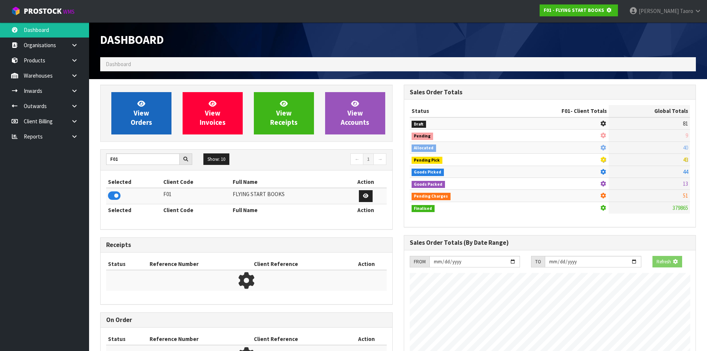
scroll to position [463, 303]
click at [130, 128] on link "View Orders" at bounding box center [141, 113] width 60 height 42
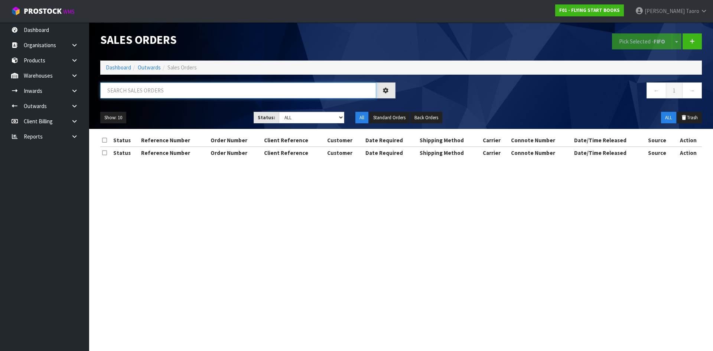
click at [145, 87] on input "text" at bounding box center [238, 90] width 276 height 16
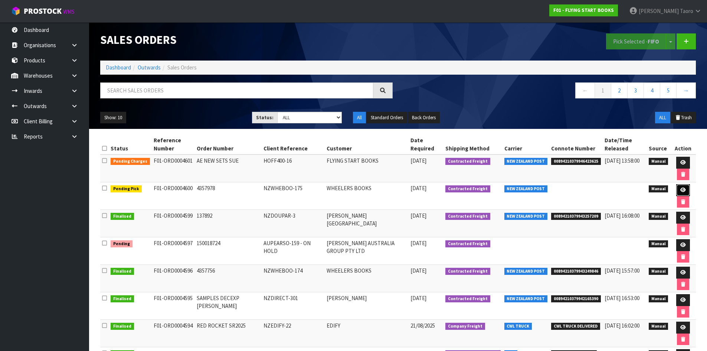
click at [681, 188] on icon at bounding box center [684, 190] width 6 height 5
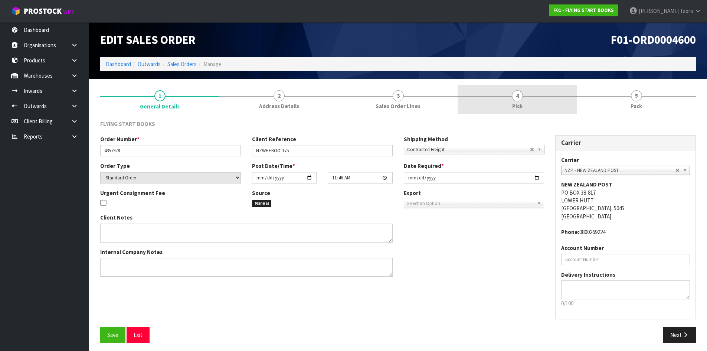
click at [536, 105] on link "4 Pick" at bounding box center [517, 99] width 119 height 29
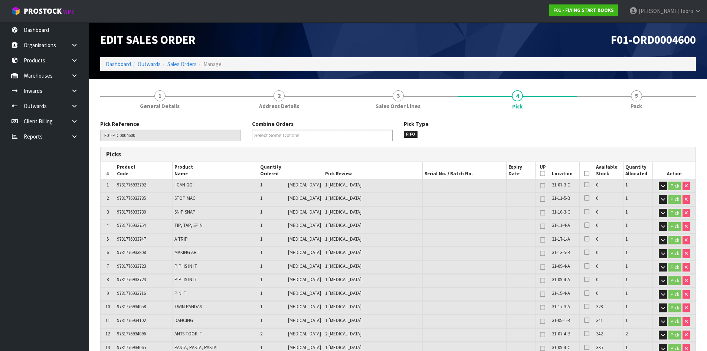
drag, startPoint x: 586, startPoint y: 172, endPoint x: 360, endPoint y: 284, distance: 252.3
click at [585, 173] on icon at bounding box center [587, 173] width 5 height 0
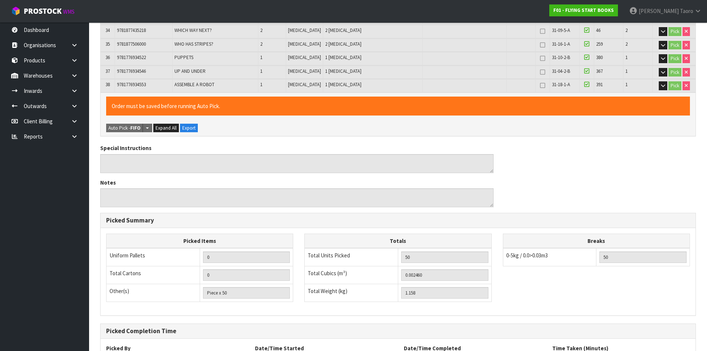
scroll to position [668, 0]
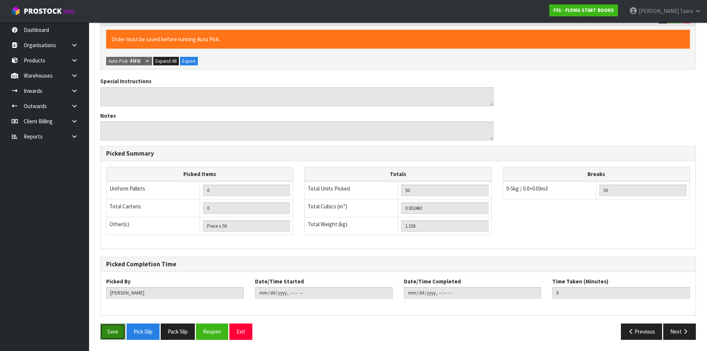
click at [113, 327] on button "Save" at bounding box center [112, 331] width 25 height 16
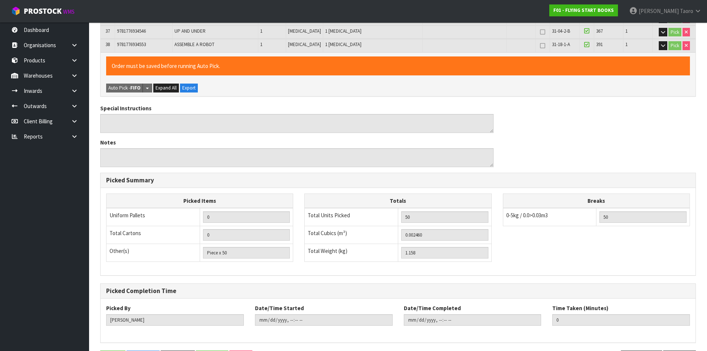
scroll to position [0, 0]
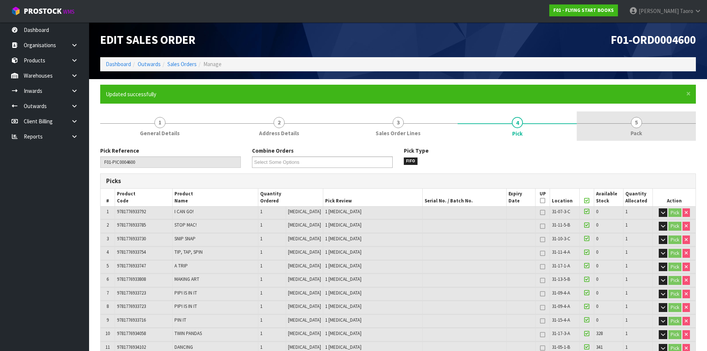
click at [658, 125] on link "5 Pack" at bounding box center [636, 125] width 119 height 29
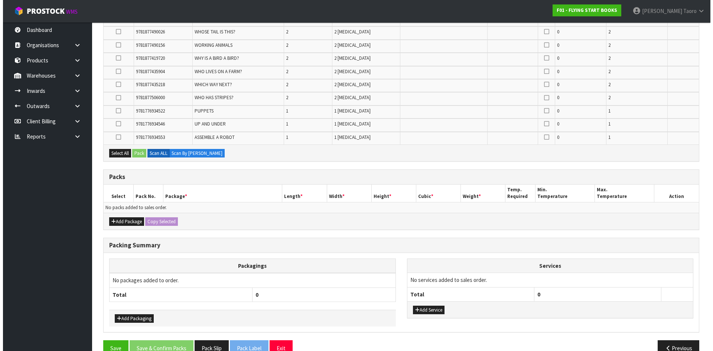
scroll to position [572, 0]
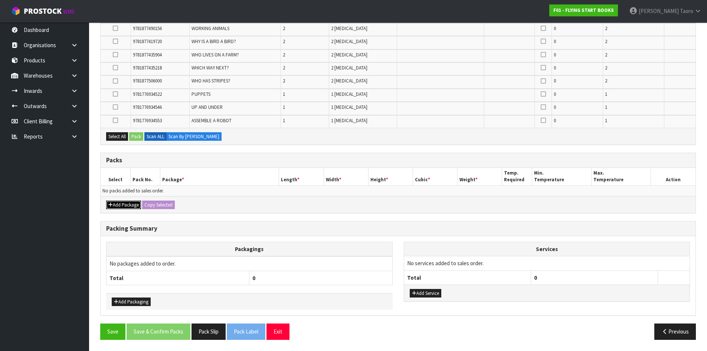
click at [126, 207] on button "Add Package" at bounding box center [123, 205] width 35 height 9
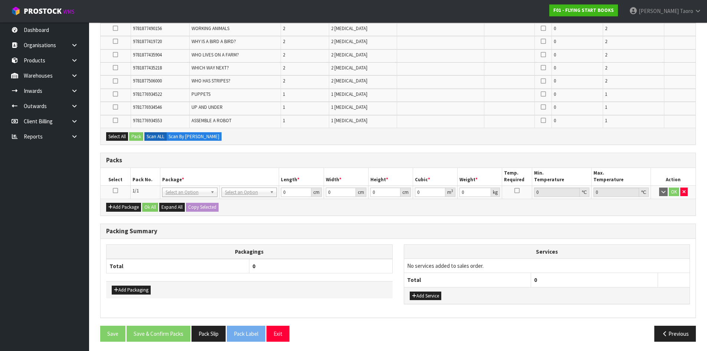
click at [113, 187] on td at bounding box center [116, 191] width 30 height 13
click at [117, 191] on icon at bounding box center [115, 191] width 5 height 0
drag, startPoint x: 120, startPoint y: 135, endPoint x: 141, endPoint y: 136, distance: 21.6
click at [121, 135] on button "Select All" at bounding box center [117, 136] width 22 height 9
click at [143, 136] on button "Pack" at bounding box center [136, 136] width 14 height 9
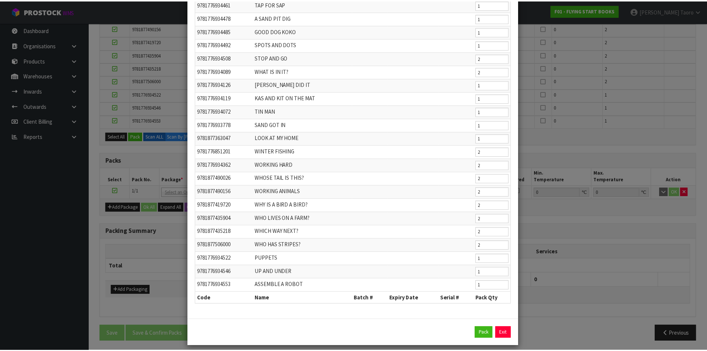
scroll to position [280, 0]
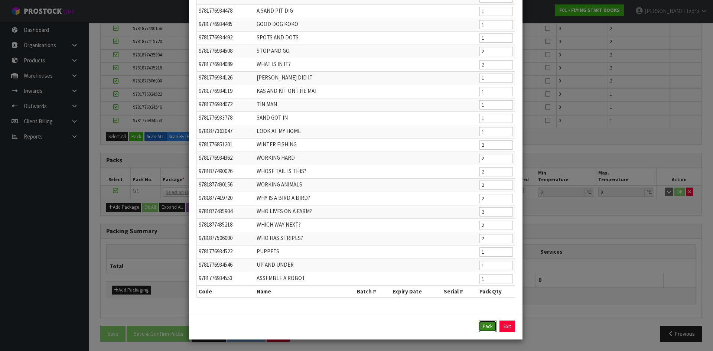
click at [488, 325] on button "Pack" at bounding box center [488, 326] width 18 height 12
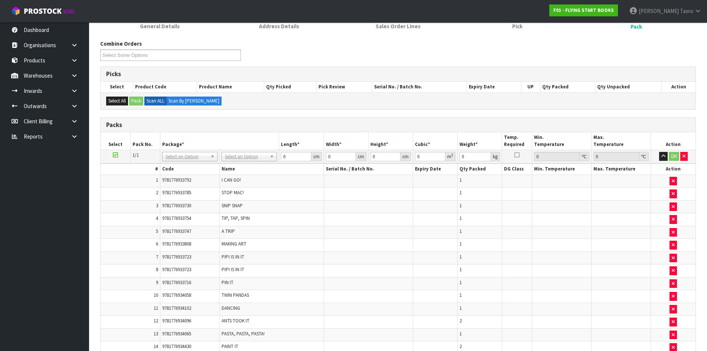
scroll to position [0, 0]
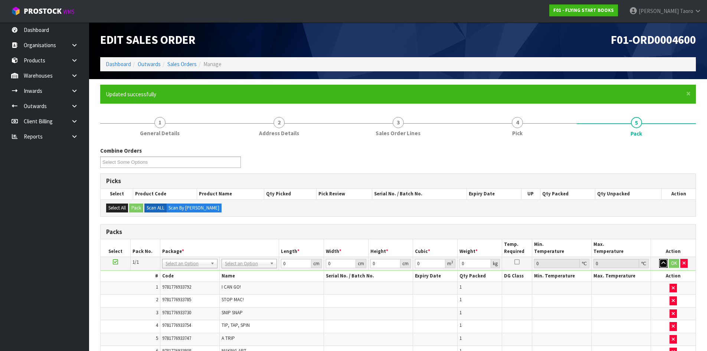
click at [661, 263] on button "button" at bounding box center [664, 263] width 9 height 9
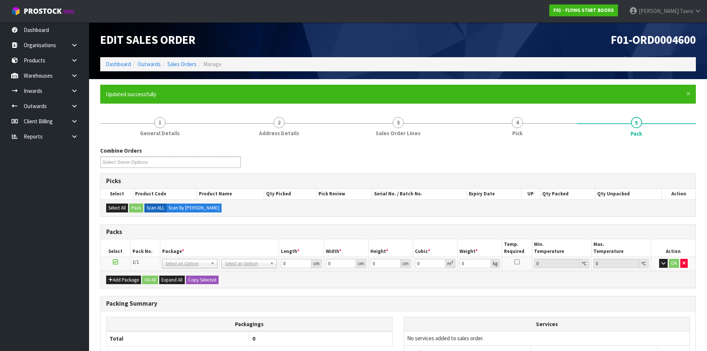
click at [648, 227] on div "Packs" at bounding box center [398, 232] width 595 height 15
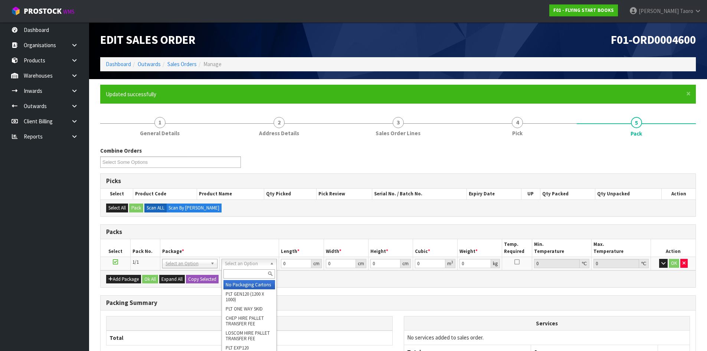
drag, startPoint x: 253, startPoint y: 261, endPoint x: 256, endPoint y: 271, distance: 10.0
click at [257, 275] on input "text" at bounding box center [250, 273] width 52 height 9
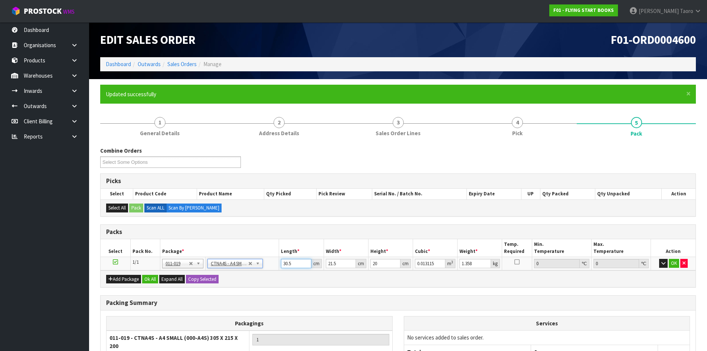
click at [285, 262] on input "30.5" at bounding box center [296, 263] width 30 height 9
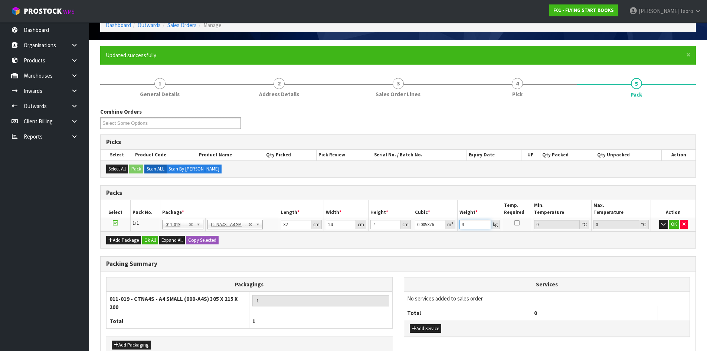
scroll to position [78, 0]
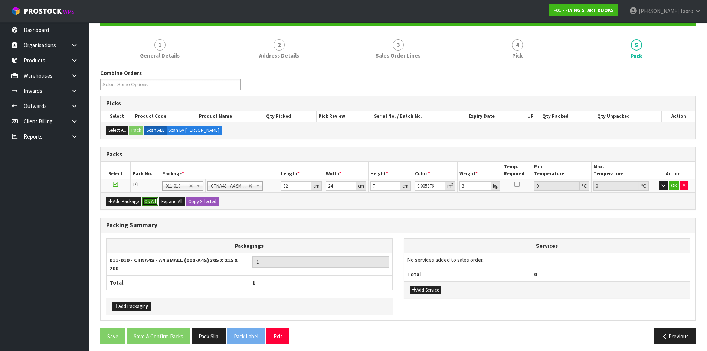
click at [151, 201] on button "Ok All" at bounding box center [150, 201] width 16 height 9
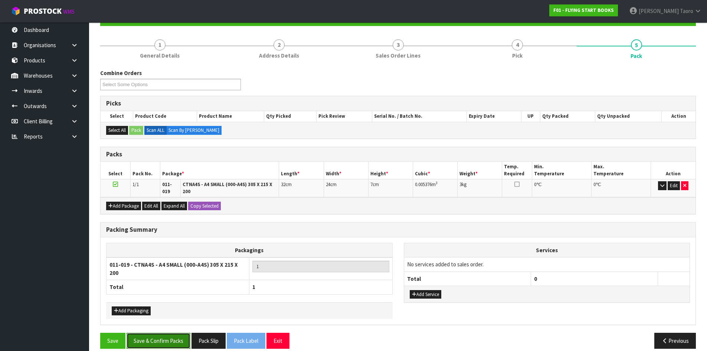
click at [173, 336] on button "Save & Confirm Packs" at bounding box center [159, 341] width 64 height 16
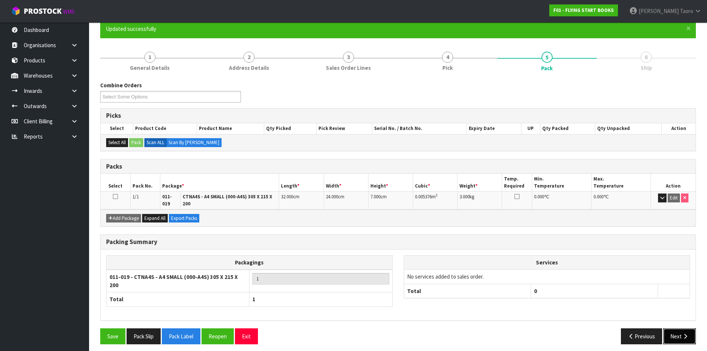
click at [689, 328] on button "Next" at bounding box center [680, 336] width 33 height 16
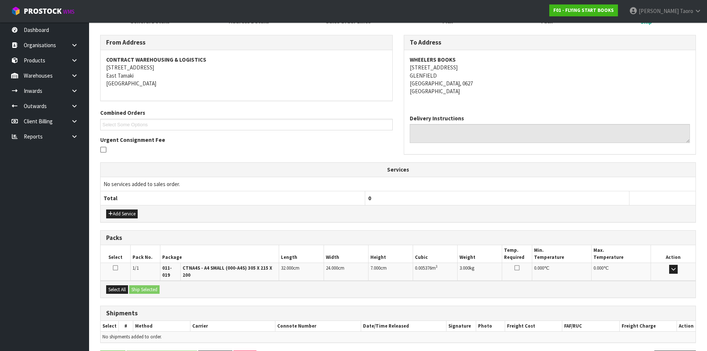
scroll to position [139, 0]
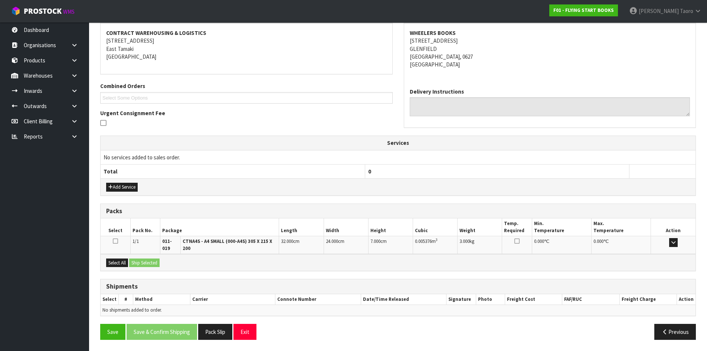
drag, startPoint x: 118, startPoint y: 257, endPoint x: 134, endPoint y: 262, distance: 17.6
click at [118, 257] on div "Select All Ship Selected" at bounding box center [398, 262] width 595 height 17
drag, startPoint x: 123, startPoint y: 264, endPoint x: 133, endPoint y: 264, distance: 9.7
click at [127, 264] on button "Select All" at bounding box center [117, 262] width 22 height 9
drag, startPoint x: 140, startPoint y: 263, endPoint x: 178, endPoint y: 285, distance: 43.4
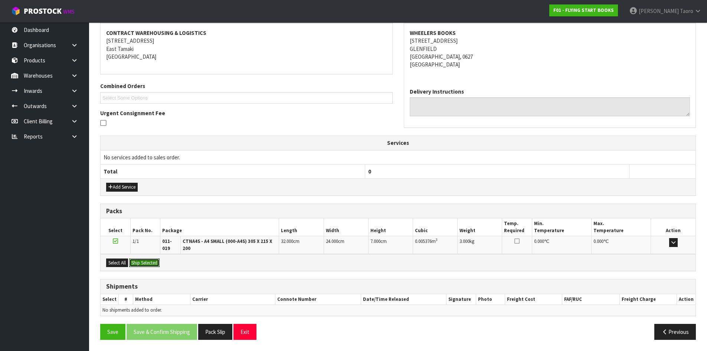
click at [141, 264] on button "Ship Selected" at bounding box center [144, 262] width 30 height 9
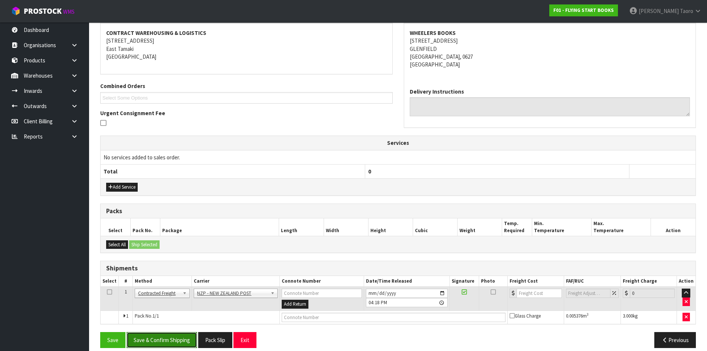
click at [187, 339] on button "Save & Confirm Shipping" at bounding box center [162, 340] width 71 height 16
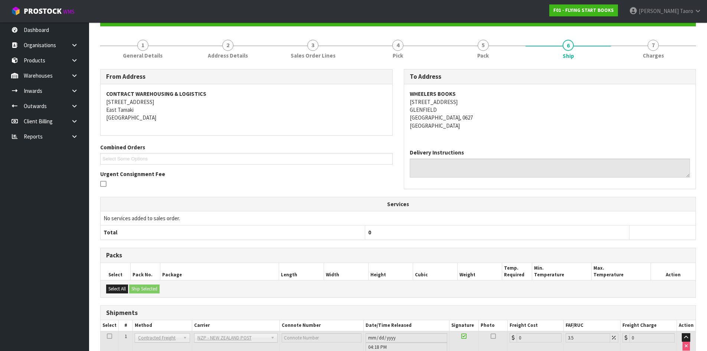
scroll to position [136, 0]
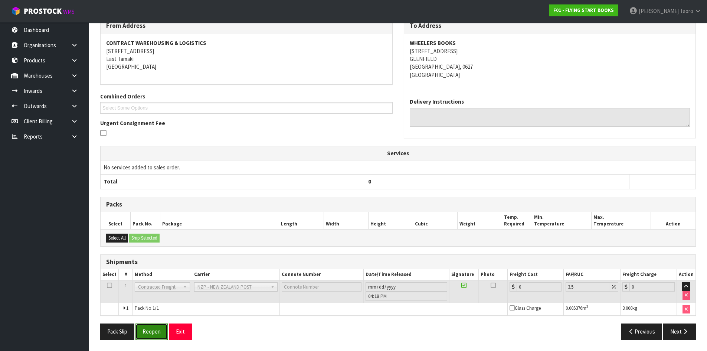
click at [150, 332] on button "Reopen" at bounding box center [152, 331] width 32 height 16
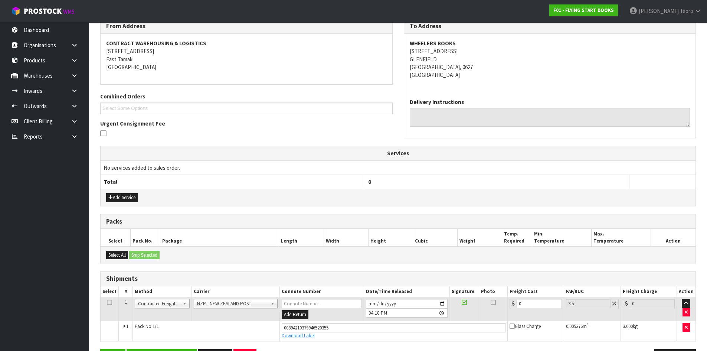
scroll to position [154, 0]
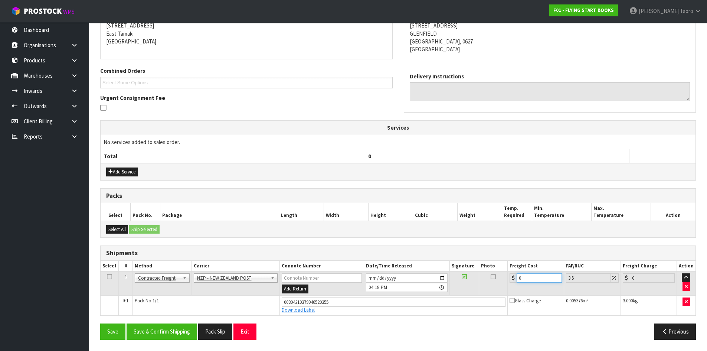
click at [527, 279] on input "0" at bounding box center [539, 277] width 45 height 9
click at [369, 279] on input "[DATE]" at bounding box center [407, 277] width 82 height 9
click at [368, 290] on input "16:18:00.000" at bounding box center [407, 287] width 82 height 9
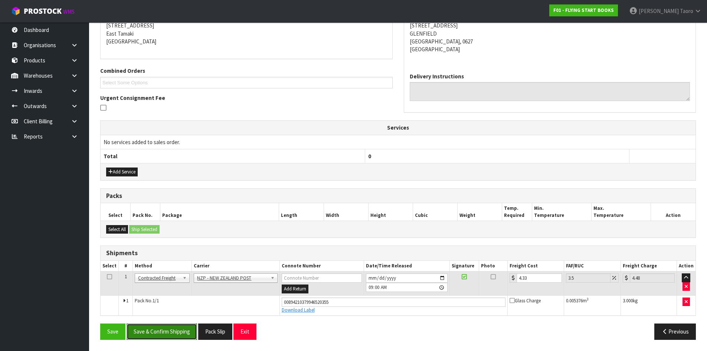
click at [182, 332] on button "Save & Confirm Shipping" at bounding box center [162, 331] width 71 height 16
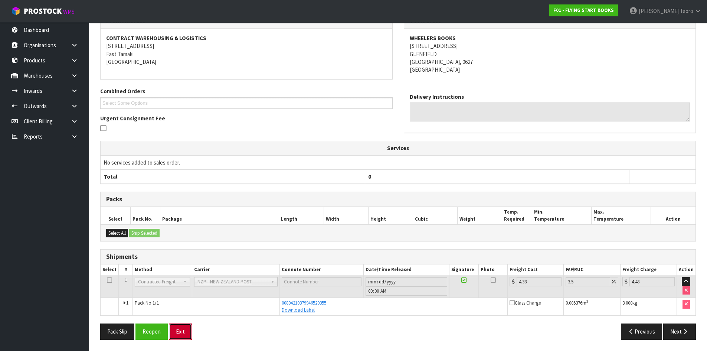
click at [185, 334] on button "Exit" at bounding box center [180, 331] width 23 height 16
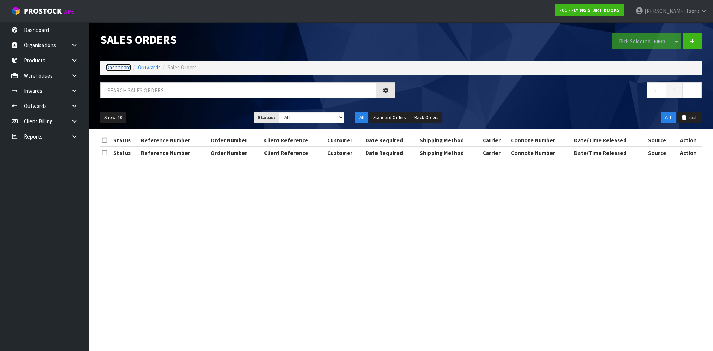
click at [122, 69] on link "Dashboard" at bounding box center [118, 67] width 25 height 7
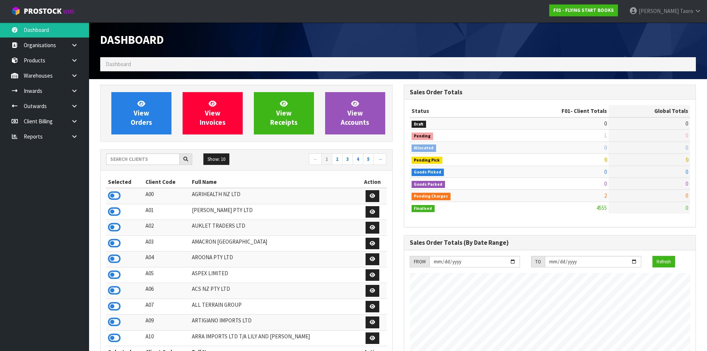
scroll to position [563, 303]
drag, startPoint x: 115, startPoint y: 292, endPoint x: 135, endPoint y: 257, distance: 40.6
click at [115, 292] on icon at bounding box center [114, 290] width 13 height 11
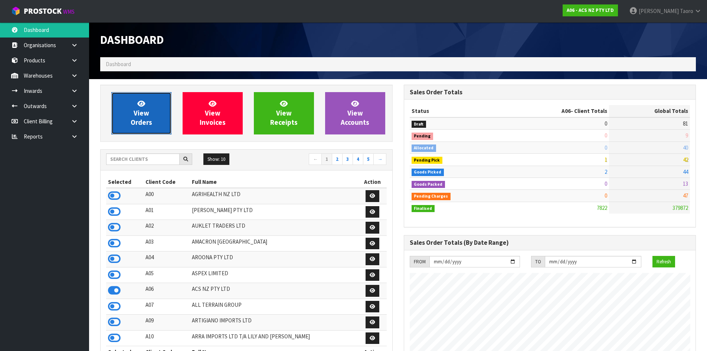
click at [149, 117] on link "View Orders" at bounding box center [141, 113] width 60 height 42
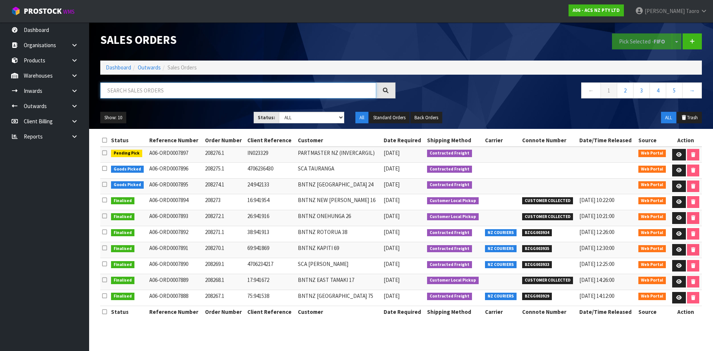
click at [155, 95] on input "text" at bounding box center [238, 90] width 276 height 16
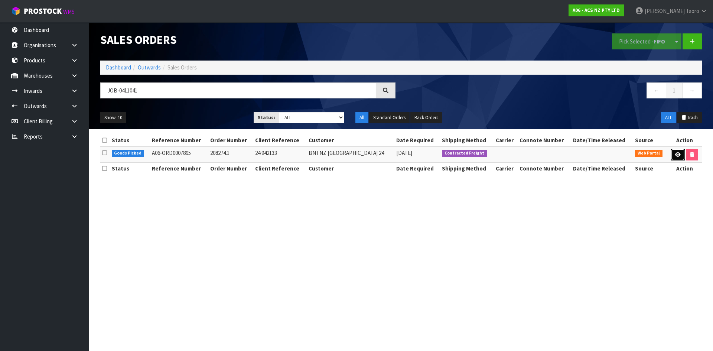
click at [681, 154] on link at bounding box center [678, 155] width 14 height 12
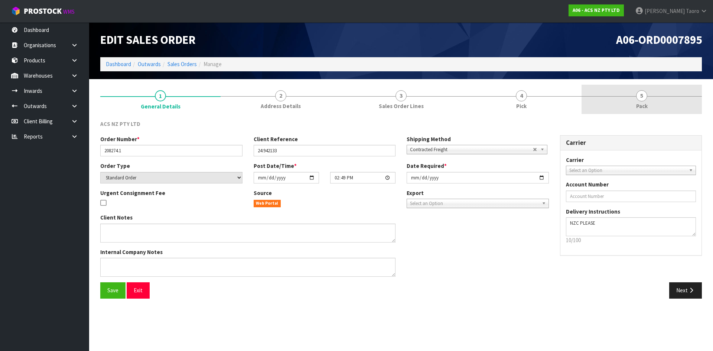
click at [670, 98] on link "5 Pack" at bounding box center [642, 99] width 120 height 29
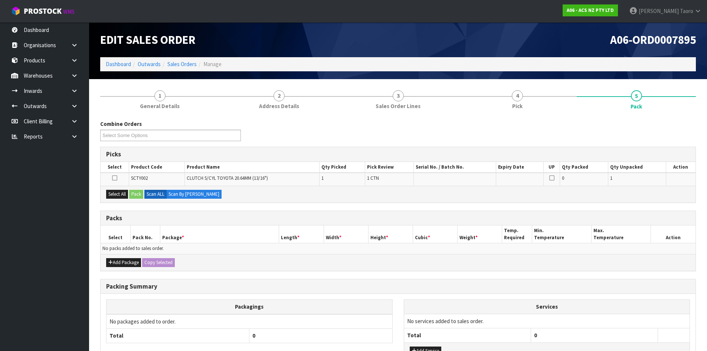
click at [537, 48] on div "A06-ORD0007895" at bounding box center [550, 39] width 304 height 35
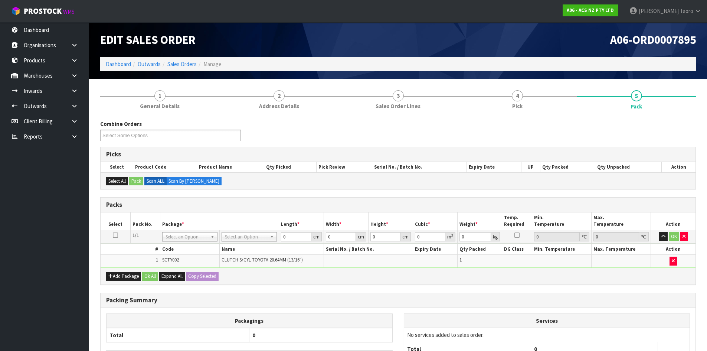
drag, startPoint x: 248, startPoint y: 236, endPoint x: 249, endPoint y: 240, distance: 3.9
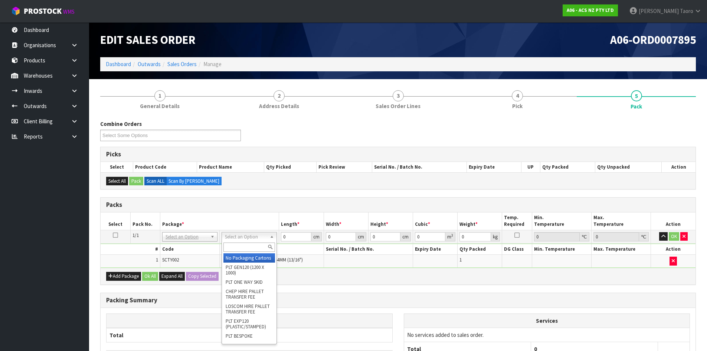
click at [251, 249] on input "text" at bounding box center [250, 246] width 52 height 9
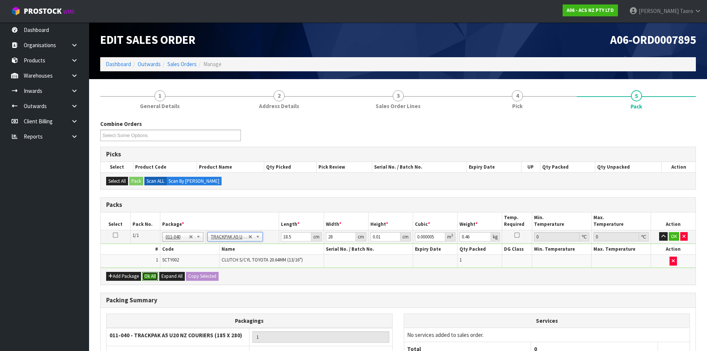
click at [148, 278] on button "Ok All" at bounding box center [150, 276] width 16 height 9
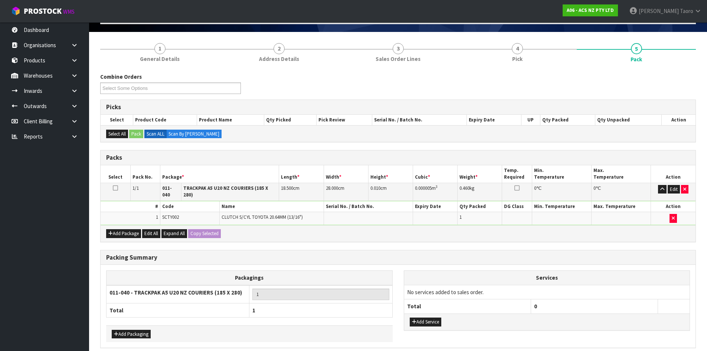
scroll to position [74, 0]
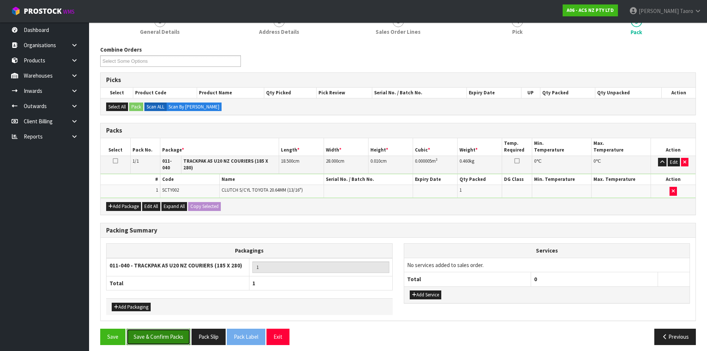
click at [172, 331] on button "Save & Confirm Packs" at bounding box center [159, 337] width 64 height 16
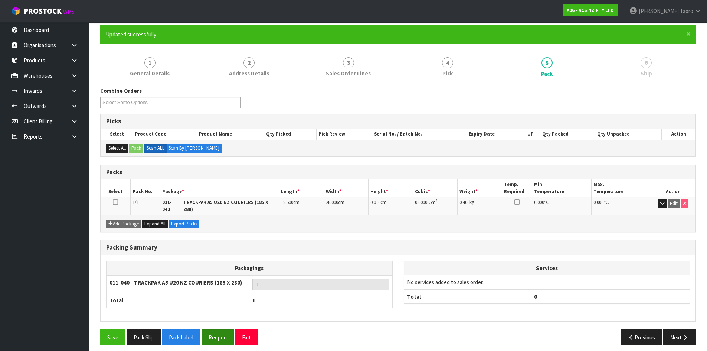
scroll to position [61, 0]
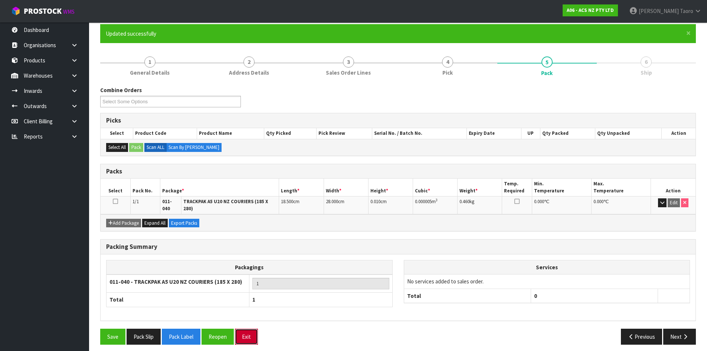
click at [248, 335] on button "Exit" at bounding box center [246, 337] width 23 height 16
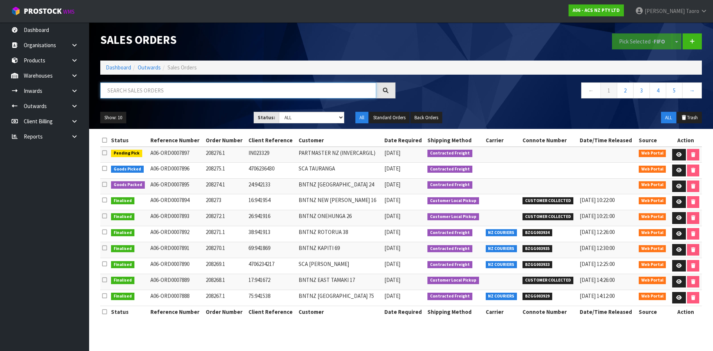
click at [268, 95] on input "text" at bounding box center [238, 90] width 276 height 16
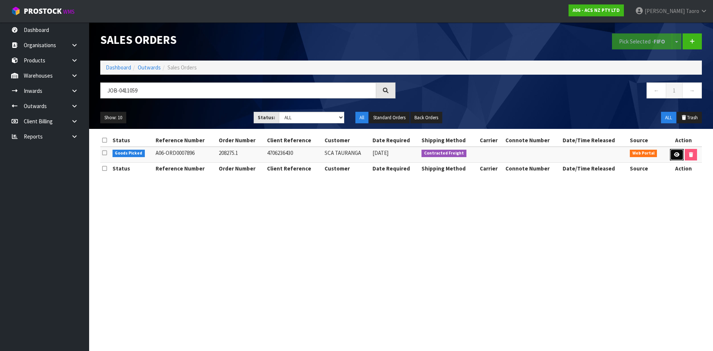
click at [676, 156] on icon at bounding box center [677, 154] width 6 height 5
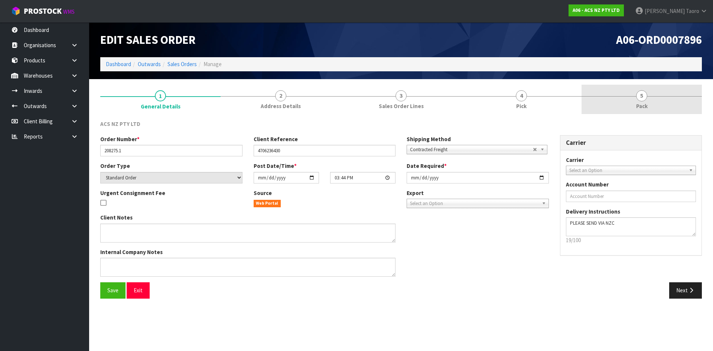
drag, startPoint x: 657, startPoint y: 100, endPoint x: 613, endPoint y: 73, distance: 51.3
click at [657, 100] on link "5 Pack" at bounding box center [642, 99] width 120 height 29
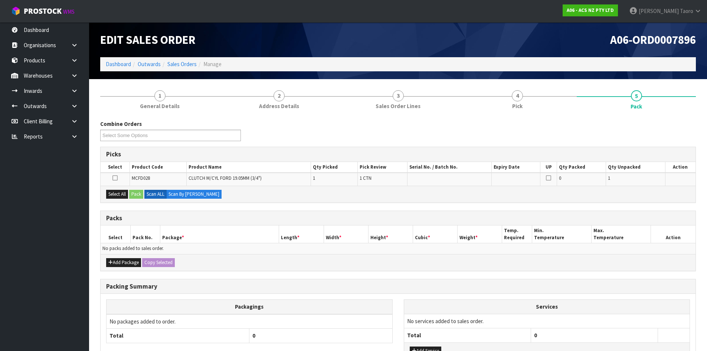
click at [608, 62] on ol "Dashboard Outwards Sales Orders Manage" at bounding box center [398, 64] width 596 height 14
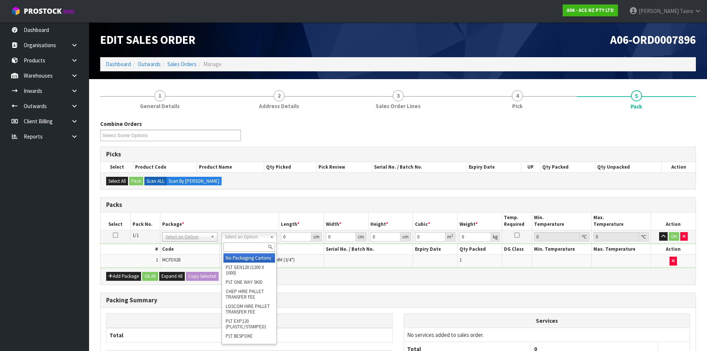
click at [254, 247] on input "text" at bounding box center [250, 246] width 52 height 9
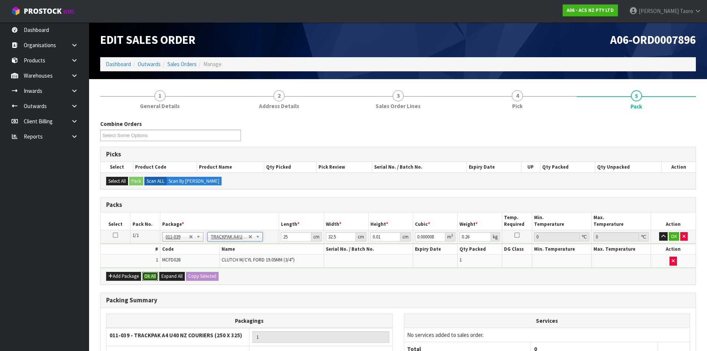
click at [153, 275] on button "Ok All" at bounding box center [150, 276] width 16 height 9
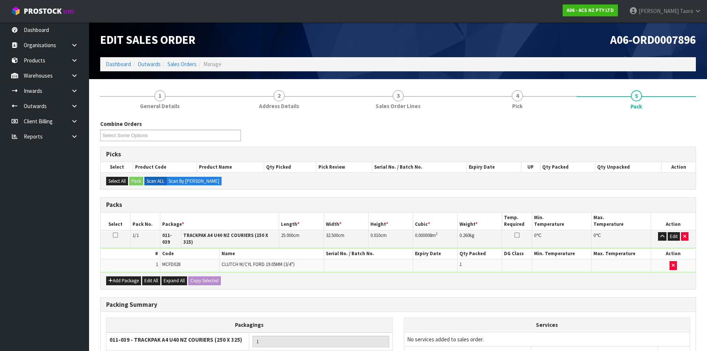
scroll to position [74, 0]
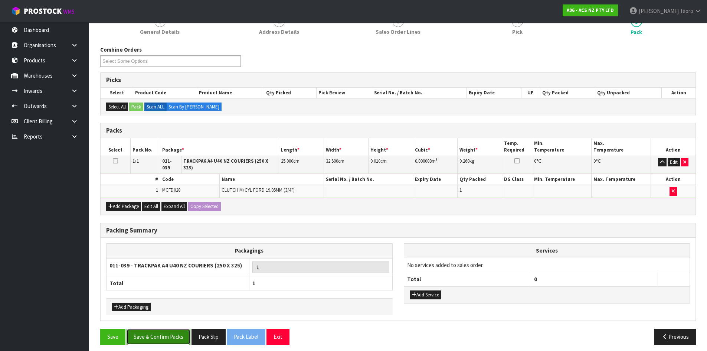
click at [157, 335] on button "Save & Confirm Packs" at bounding box center [159, 337] width 64 height 16
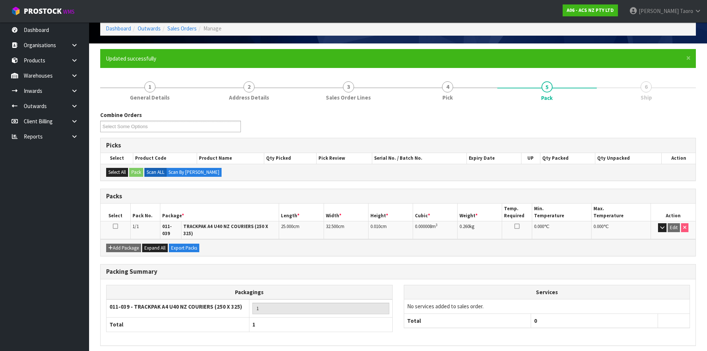
scroll to position [61, 0]
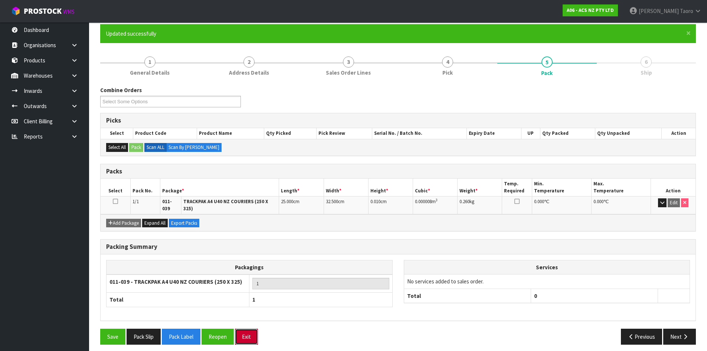
click at [251, 330] on button "Exit" at bounding box center [246, 337] width 23 height 16
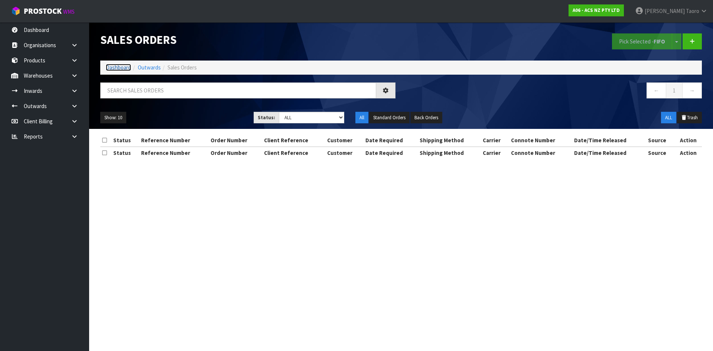
click at [123, 67] on link "Dashboard" at bounding box center [118, 67] width 25 height 7
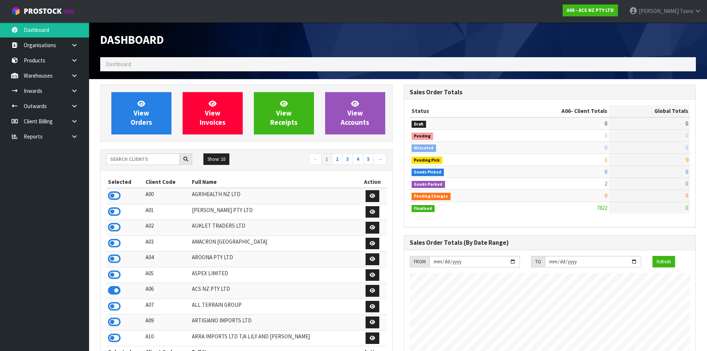
scroll to position [563, 303]
click at [133, 162] on input "text" at bounding box center [143, 159] width 74 height 12
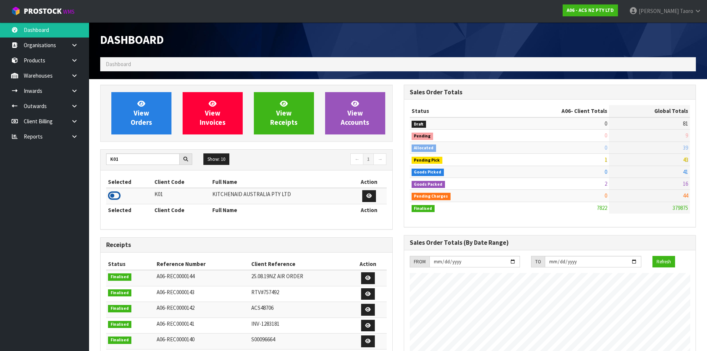
click at [114, 193] on icon at bounding box center [114, 195] width 13 height 11
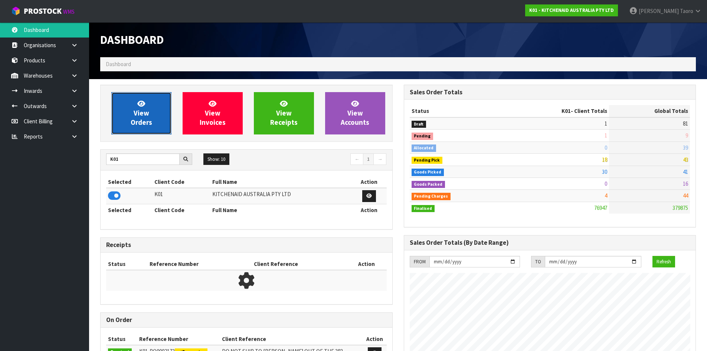
click at [144, 118] on span "View Orders" at bounding box center [142, 113] width 22 height 28
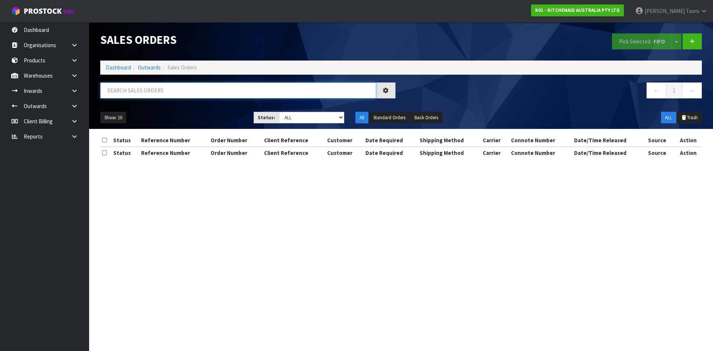
click at [158, 85] on input "text" at bounding box center [238, 90] width 276 height 16
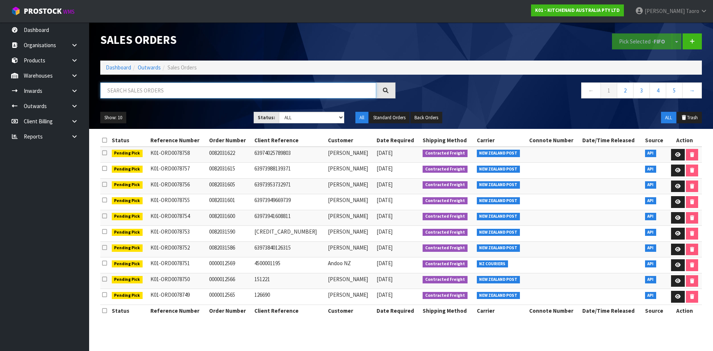
click at [192, 87] on input "text" at bounding box center [238, 90] width 276 height 16
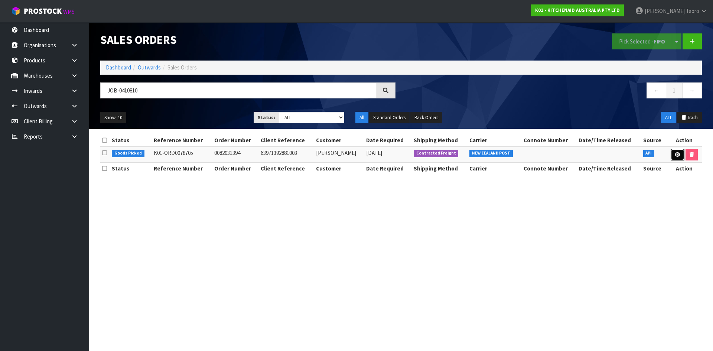
click at [675, 153] on icon at bounding box center [678, 154] width 6 height 5
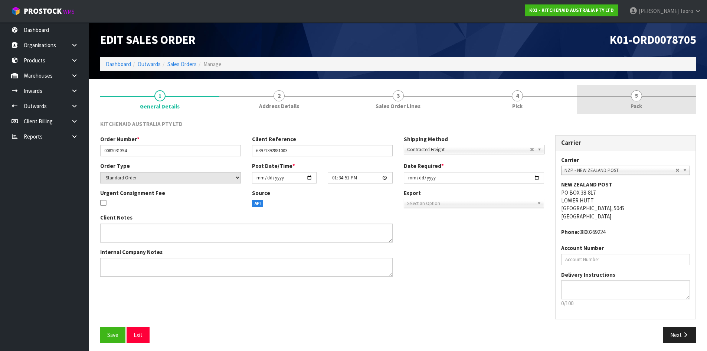
click at [651, 105] on link "5 Pack" at bounding box center [636, 99] width 119 height 29
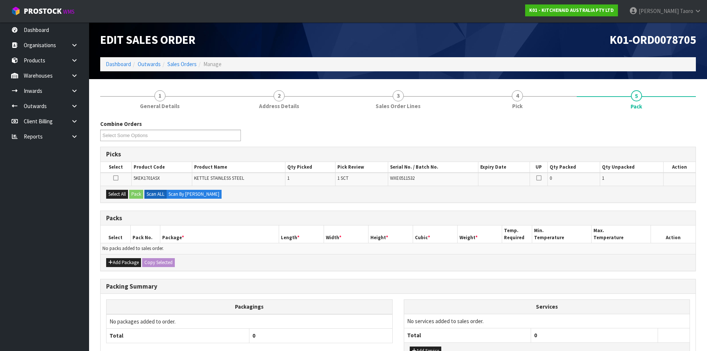
click at [592, 52] on div "K01-ORD0078705" at bounding box center [550, 39] width 304 height 35
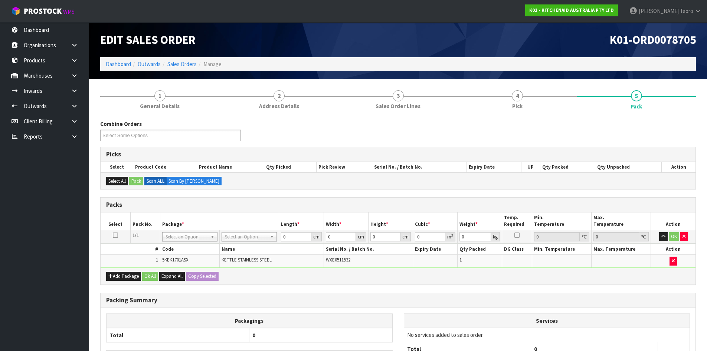
click at [255, 242] on td "No Packaging Cartons PLT GEN120 (1200 X 1000) PLT ONE WAY SKID CHEP HIRE PALLET…" at bounding box center [249, 236] width 59 height 13
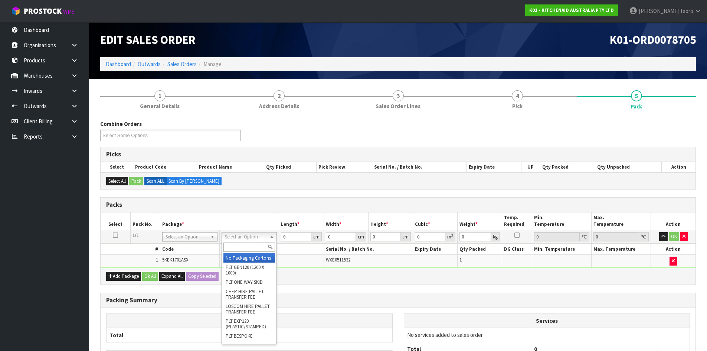
click at [256, 250] on input "text" at bounding box center [250, 246] width 52 height 9
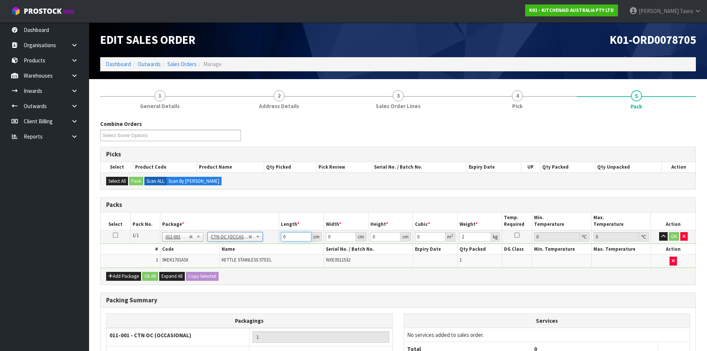
click at [290, 238] on input "0" at bounding box center [296, 236] width 30 height 9
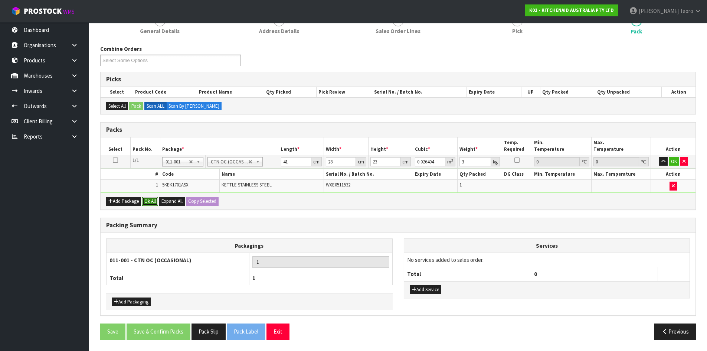
click at [149, 204] on button "Ok All" at bounding box center [150, 201] width 16 height 9
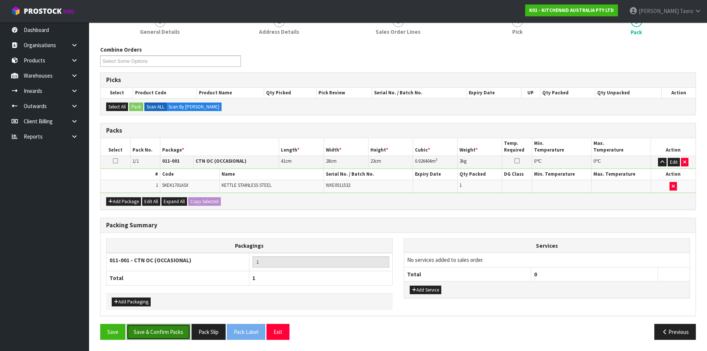
click at [164, 335] on button "Save & Confirm Packs" at bounding box center [159, 332] width 64 height 16
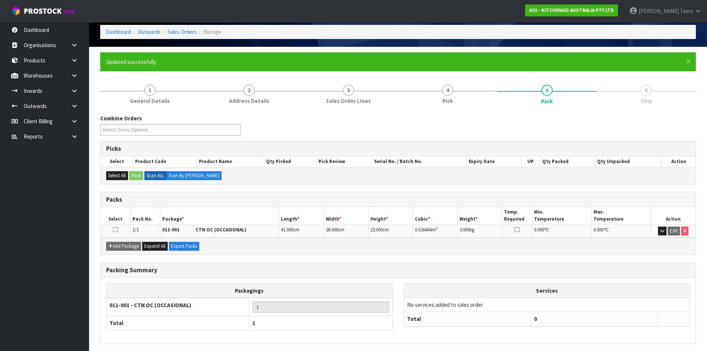
scroll to position [61, 0]
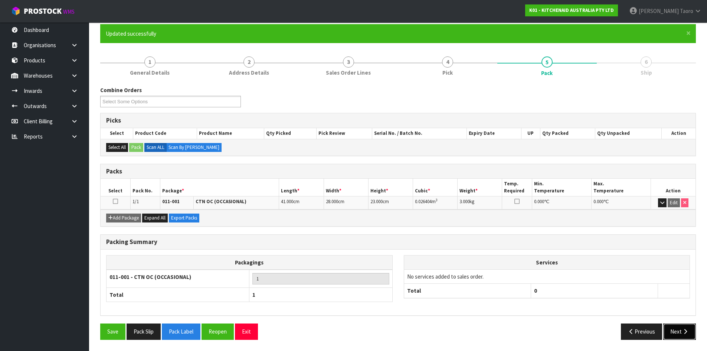
click at [683, 331] on icon "button" at bounding box center [685, 332] width 7 height 6
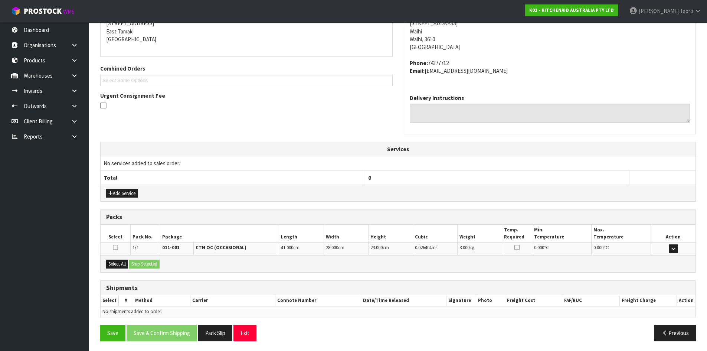
scroll to position [157, 0]
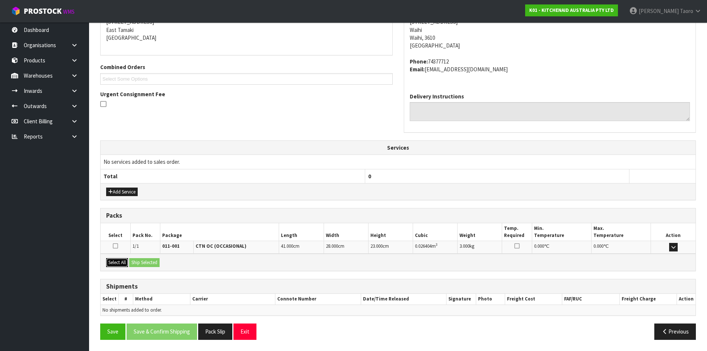
drag, startPoint x: 121, startPoint y: 262, endPoint x: 132, endPoint y: 261, distance: 11.5
click at [125, 262] on button "Select All" at bounding box center [117, 262] width 22 height 9
click at [141, 260] on button "Ship Selected" at bounding box center [144, 262] width 30 height 9
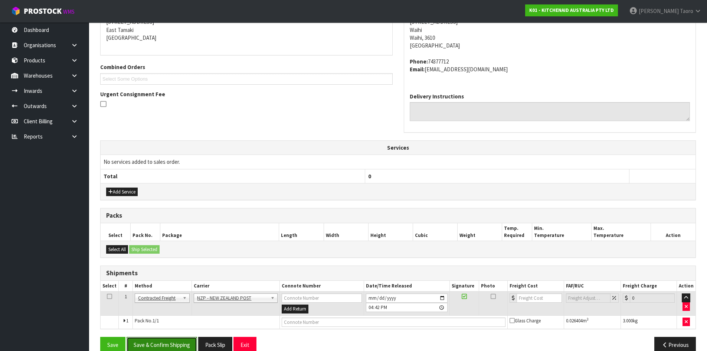
click at [175, 345] on button "Save & Confirm Shipping" at bounding box center [162, 345] width 71 height 16
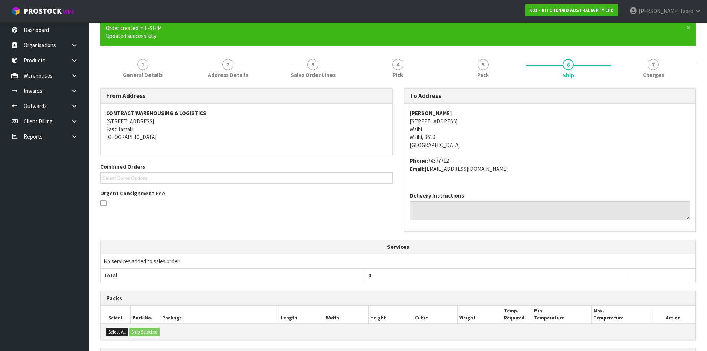
scroll to position [160, 0]
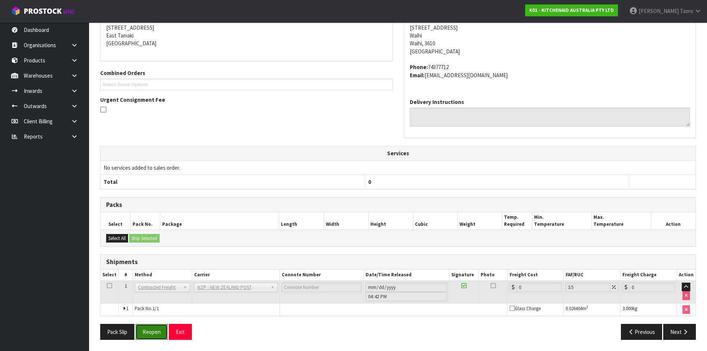
click at [157, 330] on button "Reopen" at bounding box center [152, 332] width 32 height 16
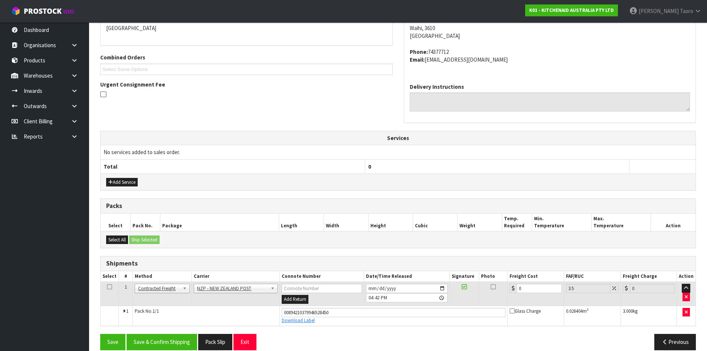
scroll to position [178, 0]
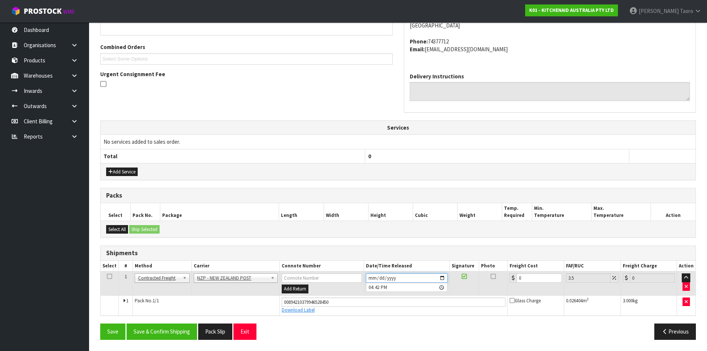
click at [369, 277] on input "[DATE]" at bounding box center [407, 277] width 82 height 9
click at [371, 287] on input "16:42:00.000" at bounding box center [407, 287] width 82 height 9
click at [528, 282] on input "0" at bounding box center [539, 277] width 45 height 9
click at [528, 281] on input "0" at bounding box center [539, 277] width 45 height 9
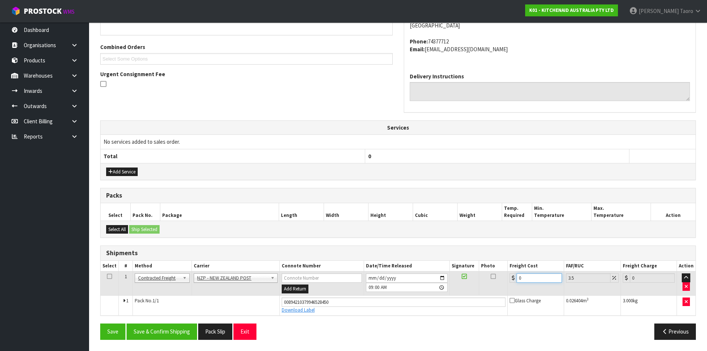
click at [528, 281] on input "0" at bounding box center [539, 277] width 45 height 9
click at [164, 330] on button "Save & Confirm Shipping" at bounding box center [162, 331] width 71 height 16
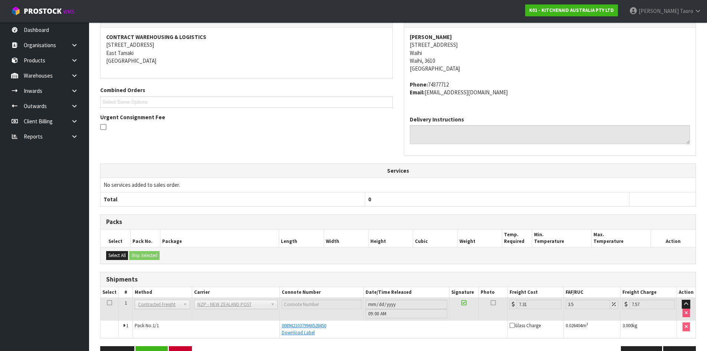
scroll to position [157, 0]
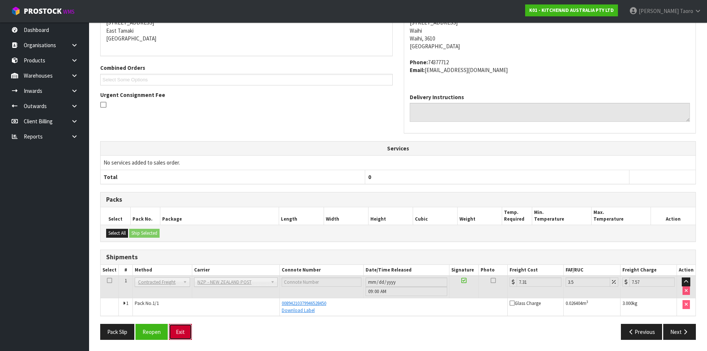
click at [178, 335] on button "Exit" at bounding box center [180, 332] width 23 height 16
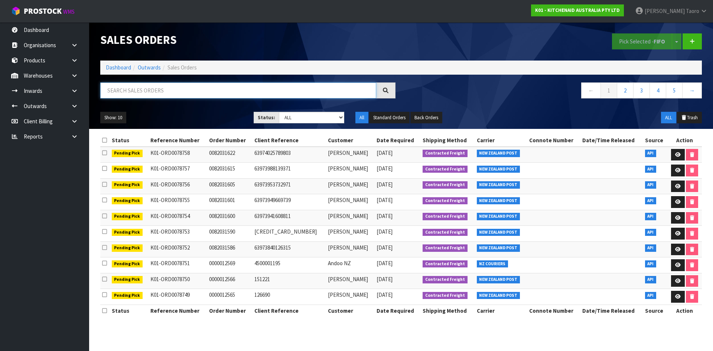
click at [185, 94] on input "text" at bounding box center [238, 90] width 276 height 16
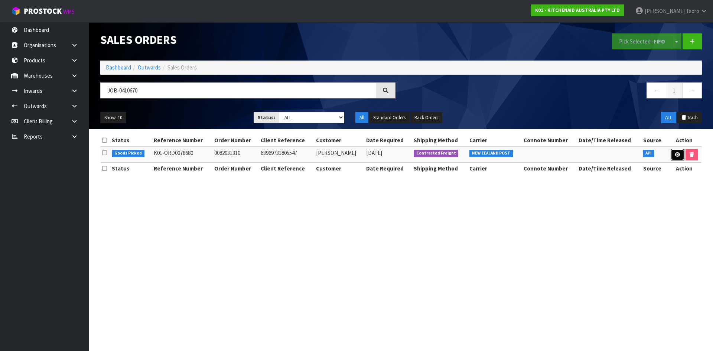
click at [675, 157] on link at bounding box center [678, 155] width 14 height 12
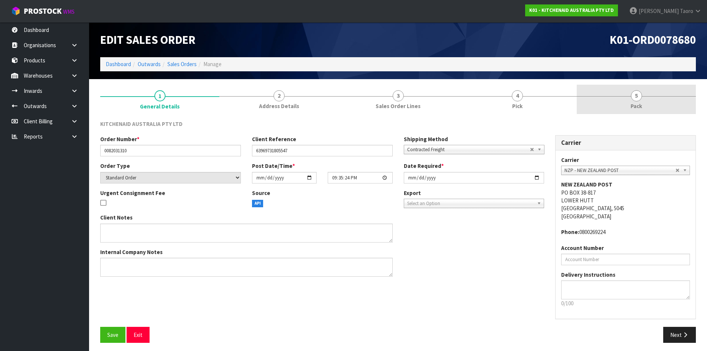
click at [632, 105] on span "Pack" at bounding box center [637, 106] width 12 height 8
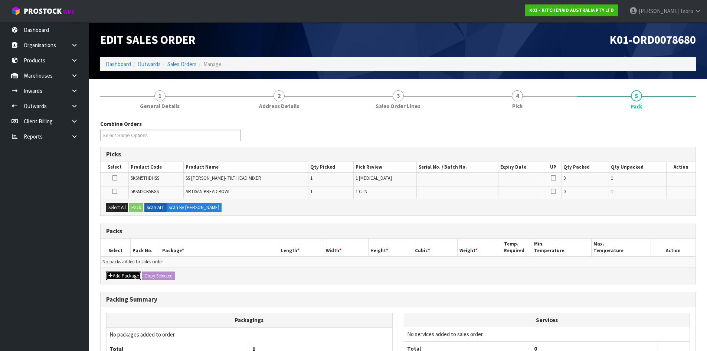
click at [118, 276] on button "Add Package" at bounding box center [123, 275] width 35 height 9
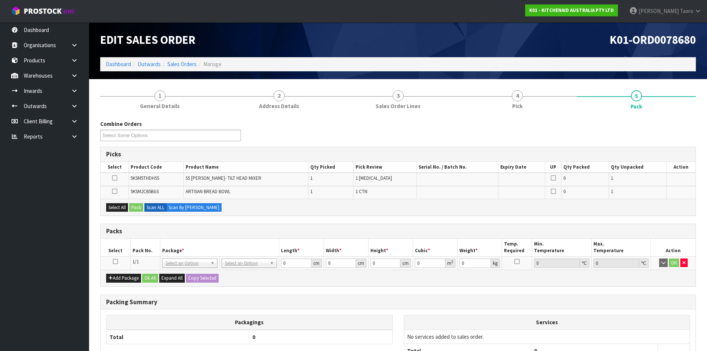
click at [117, 262] on icon at bounding box center [115, 261] width 5 height 0
click at [143, 244] on th "Pack No." at bounding box center [145, 247] width 30 height 17
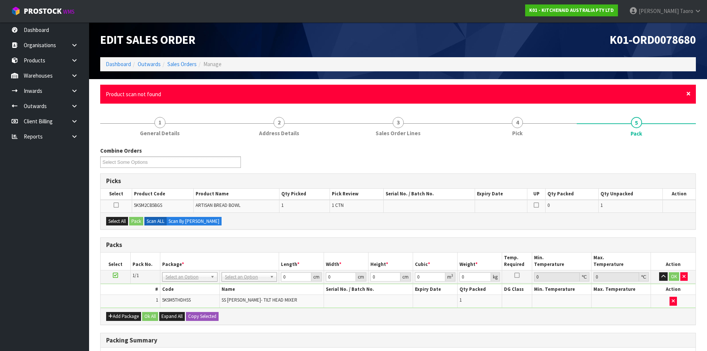
drag, startPoint x: 688, startPoint y: 92, endPoint x: 685, endPoint y: 106, distance: 13.7
click at [687, 92] on span "×" at bounding box center [689, 93] width 4 height 10
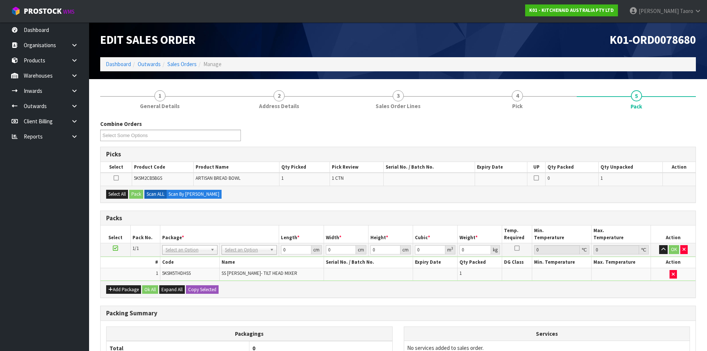
click at [682, 128] on div "Combine Orders K01-ORD0078582 K01-ORD0078654 K01-ORD0078655 K01-ORD0078656 K01-…" at bounding box center [398, 133] width 607 height 27
click at [686, 247] on button "button" at bounding box center [684, 249] width 7 height 9
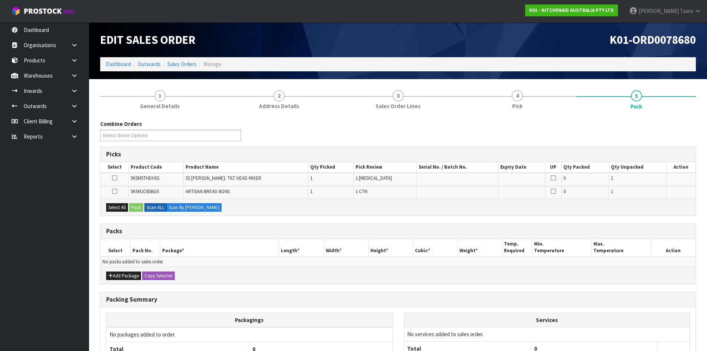
click at [651, 222] on div "Combine Orders K01-ORD0078582 K01-ORD0078654 K01-ORD0078655 K01-ORD0078656 K01-…" at bounding box center [398, 268] width 596 height 296
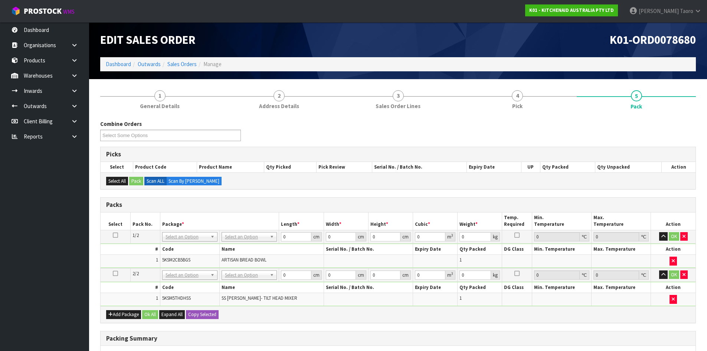
click at [535, 312] on div "Add Package Ok All Expand All Copy Selected" at bounding box center [398, 314] width 595 height 17
click at [665, 236] on icon "button" at bounding box center [664, 236] width 4 height 5
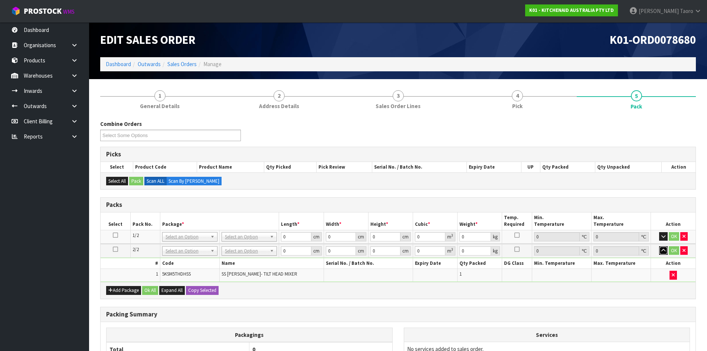
click at [664, 247] on button "button" at bounding box center [664, 250] width 9 height 9
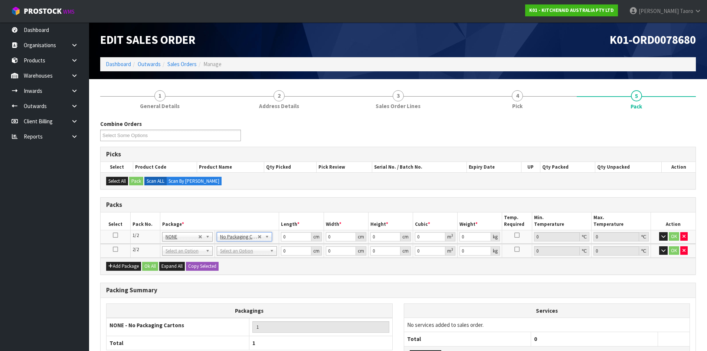
drag, startPoint x: 254, startPoint y: 251, endPoint x: 254, endPoint y: 257, distance: 5.9
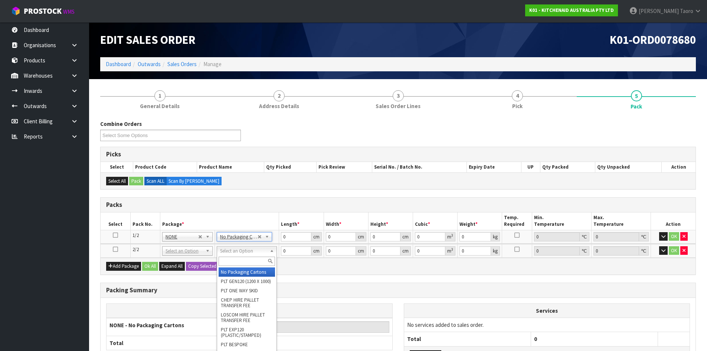
click at [255, 259] on input "text" at bounding box center [247, 261] width 56 height 9
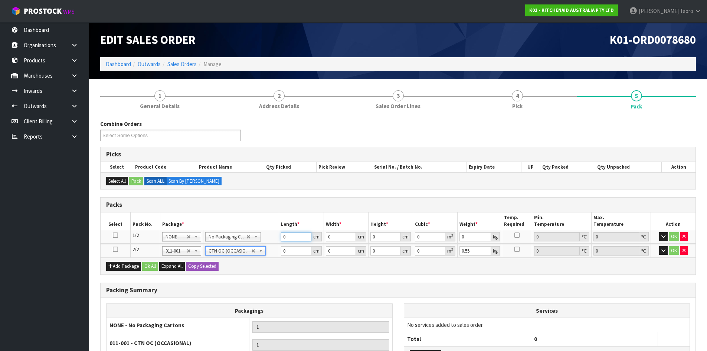
click at [293, 237] on input "0" at bounding box center [296, 236] width 30 height 9
click at [460, 250] on input "0.55" at bounding box center [476, 250] width 32 height 9
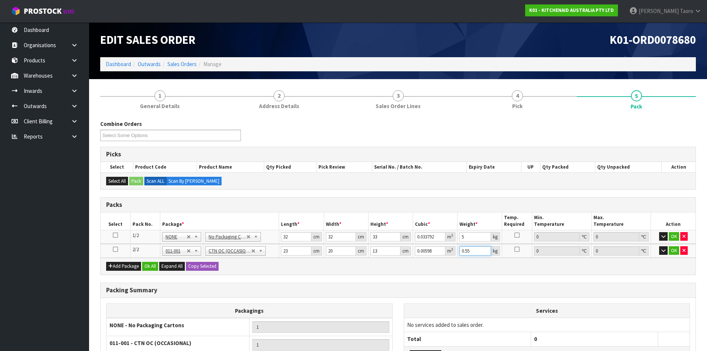
click at [460, 250] on input "0.55" at bounding box center [476, 250] width 32 height 9
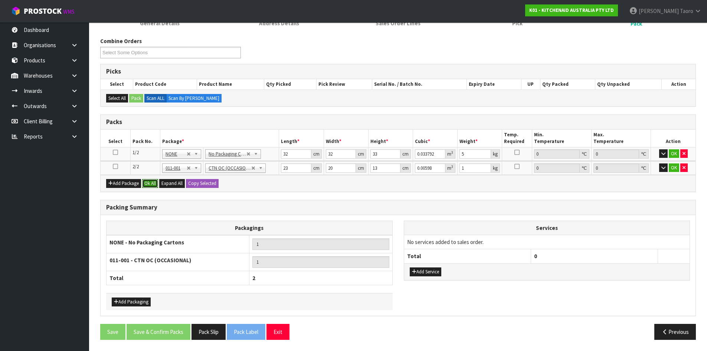
click at [154, 186] on button "Ok All" at bounding box center [150, 183] width 16 height 9
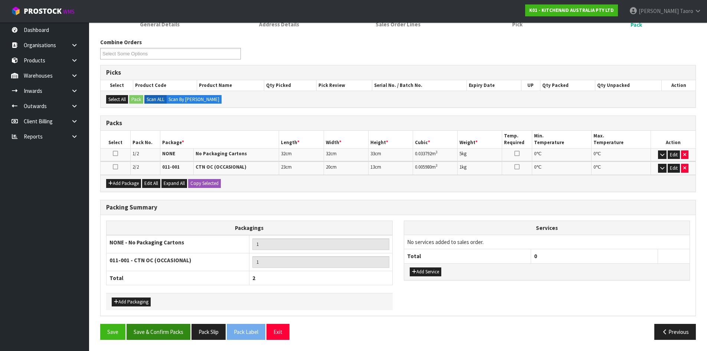
scroll to position [82, 0]
click at [166, 329] on button "Save & Confirm Packs" at bounding box center [159, 332] width 64 height 16
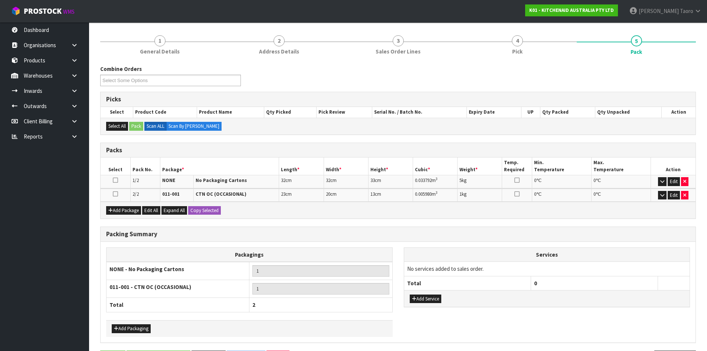
scroll to position [0, 0]
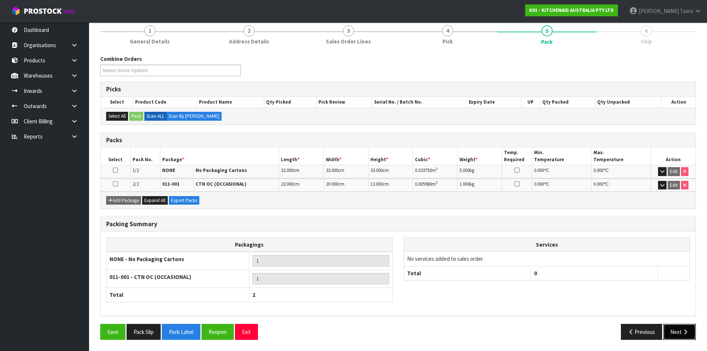
click at [684, 328] on button "Next" at bounding box center [680, 332] width 33 height 16
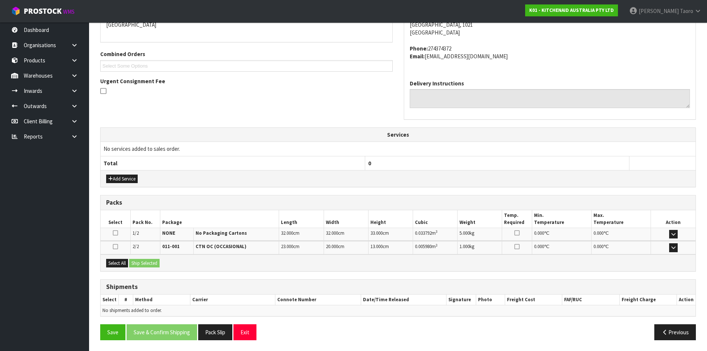
scroll to position [171, 0]
click at [125, 267] on div "Select All Ship Selected" at bounding box center [398, 262] width 595 height 17
click at [124, 258] on button "Select All" at bounding box center [117, 262] width 22 height 9
click at [140, 262] on button "Ship Selected" at bounding box center [144, 262] width 30 height 9
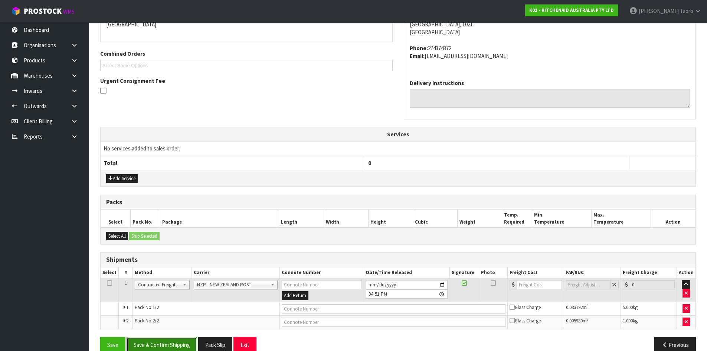
click at [183, 342] on button "Save & Confirm Shipping" at bounding box center [162, 345] width 71 height 16
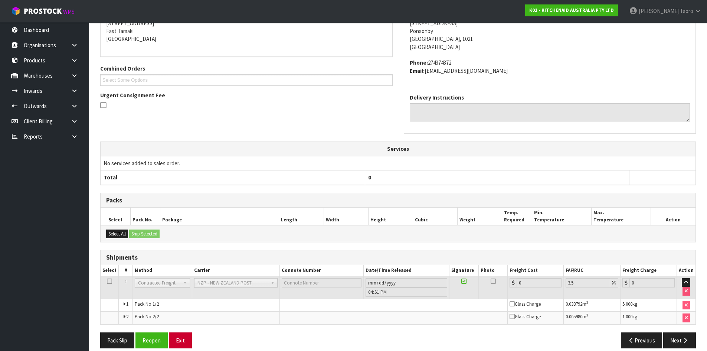
scroll to position [173, 0]
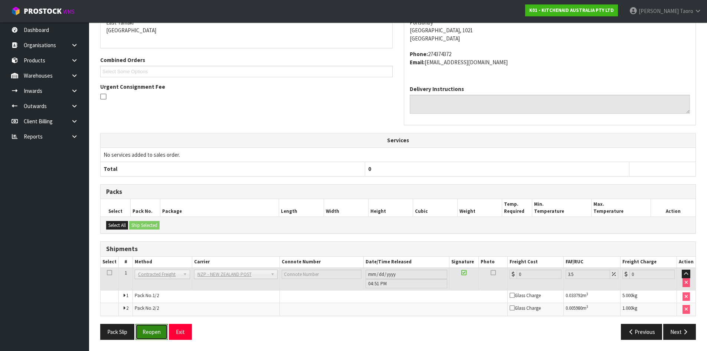
click at [154, 333] on button "Reopen" at bounding box center [152, 332] width 32 height 16
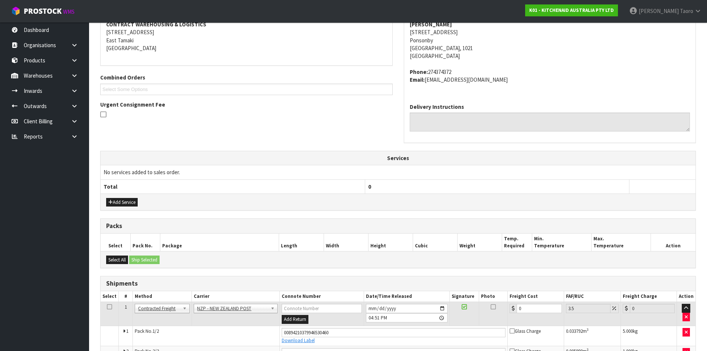
scroll to position [191, 0]
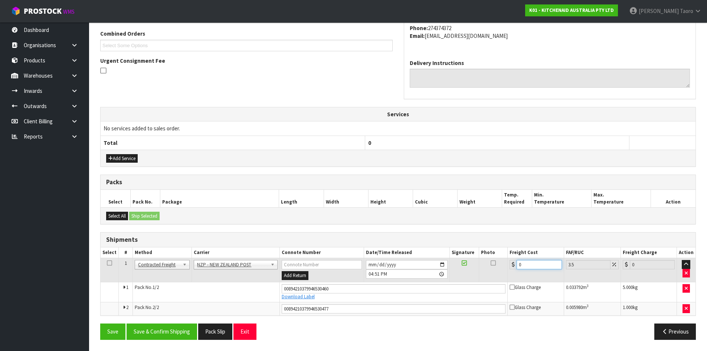
click at [528, 264] on input "0" at bounding box center [539, 264] width 45 height 9
click at [529, 264] on input "0" at bounding box center [539, 264] width 45 height 9
click at [370, 265] on input "[DATE]" at bounding box center [407, 264] width 82 height 9
click at [372, 271] on input "16:51:00.000" at bounding box center [407, 273] width 82 height 9
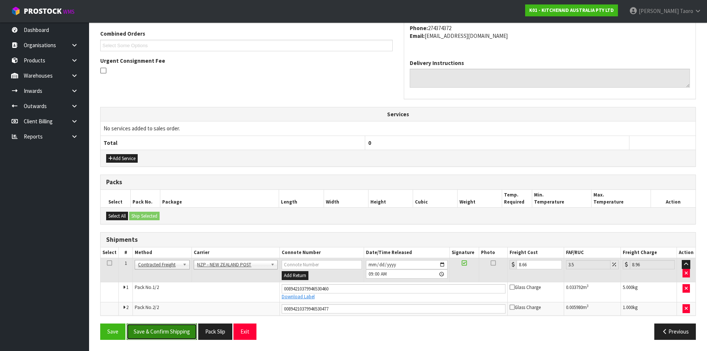
click at [173, 332] on button "Save & Confirm Shipping" at bounding box center [162, 331] width 71 height 16
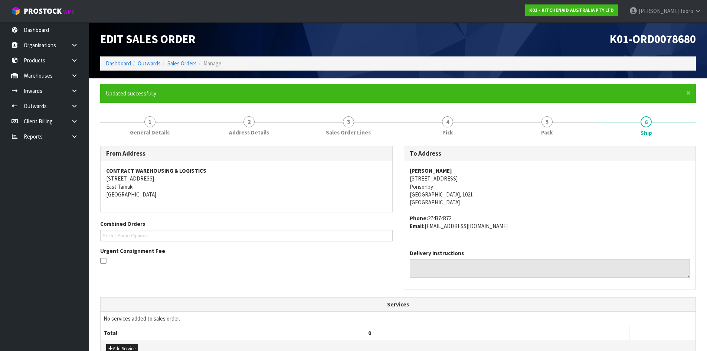
scroll to position [170, 0]
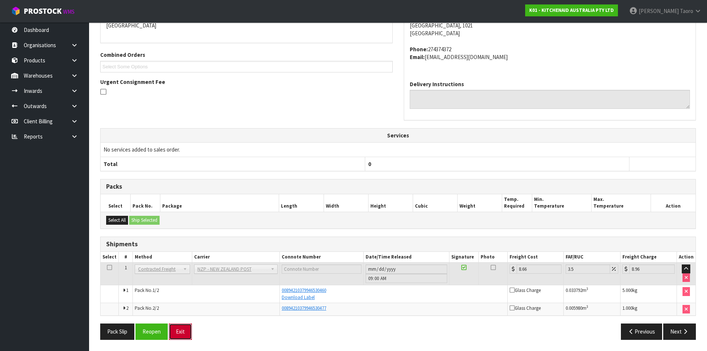
click at [184, 329] on button "Exit" at bounding box center [180, 331] width 23 height 16
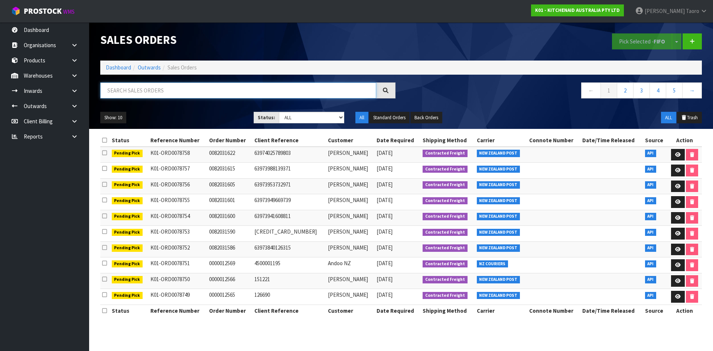
click at [189, 94] on input "text" at bounding box center [238, 90] width 276 height 16
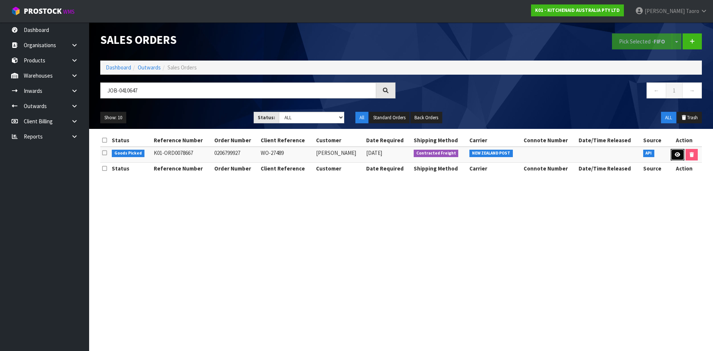
click at [678, 155] on icon at bounding box center [678, 154] width 6 height 5
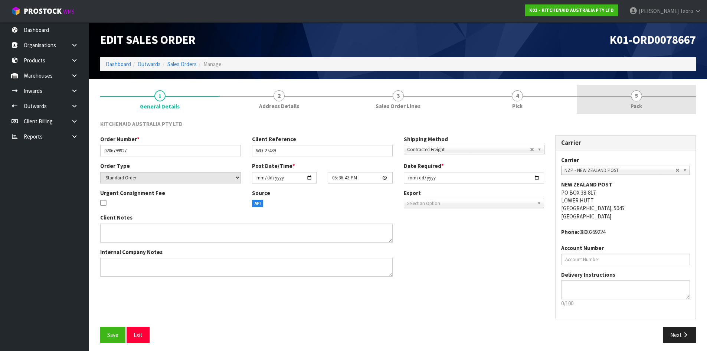
drag, startPoint x: 652, startPoint y: 105, endPoint x: 644, endPoint y: 93, distance: 14.6
click at [652, 104] on link "5 Pack" at bounding box center [636, 99] width 119 height 29
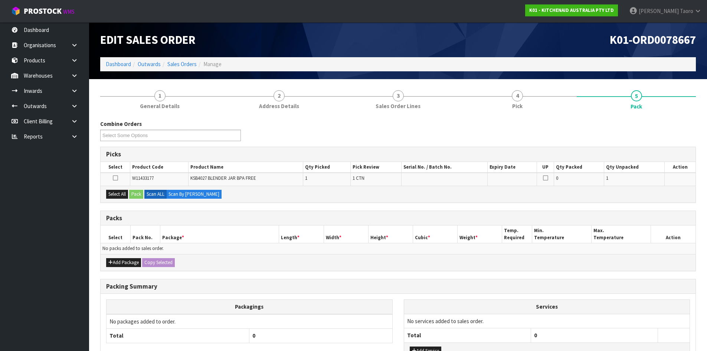
click at [558, 42] on h1 "K01-ORD0078667" at bounding box center [550, 39] width 293 height 13
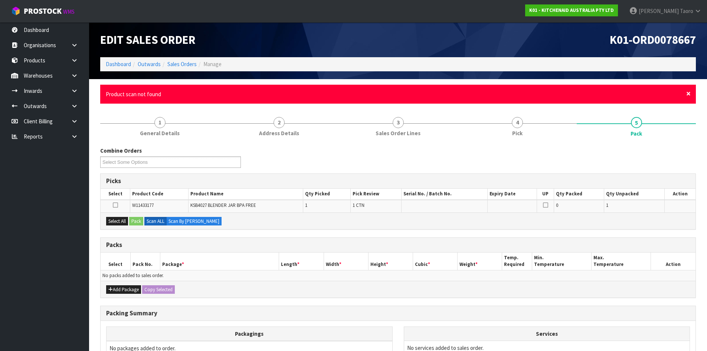
click at [688, 93] on span "×" at bounding box center [689, 93] width 4 height 10
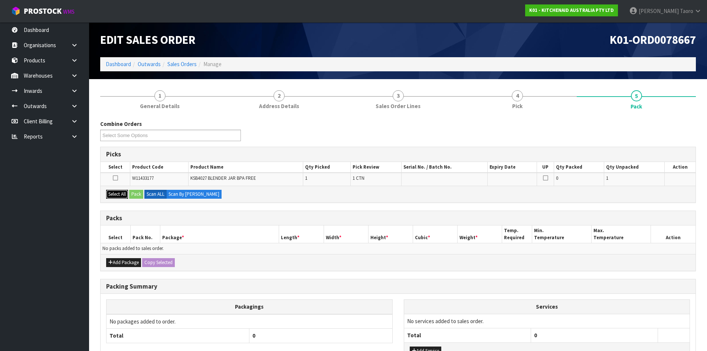
click at [117, 192] on button "Select All" at bounding box center [117, 194] width 22 height 9
click at [140, 192] on button "Pack" at bounding box center [136, 194] width 14 height 9
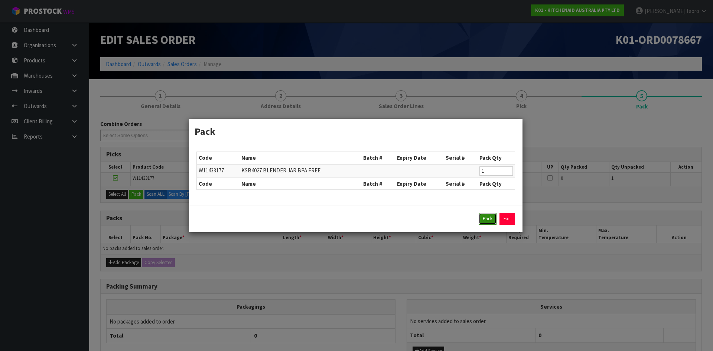
click at [489, 216] on button "Pack" at bounding box center [488, 219] width 18 height 12
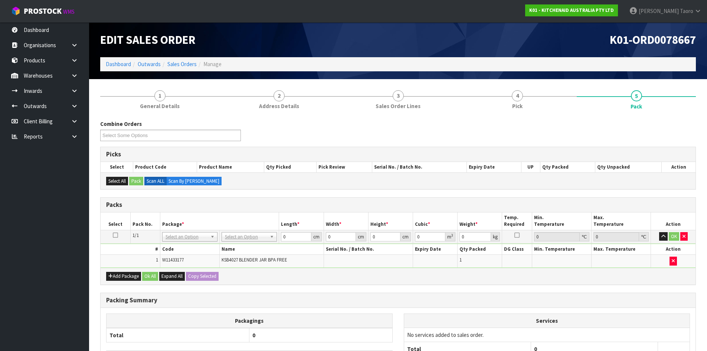
click at [469, 122] on div "Combine Orders K01-ORD0078582 K01-ORD0078654 K01-ORD0078655 K01-ORD0078656 K01-…" at bounding box center [398, 133] width 607 height 27
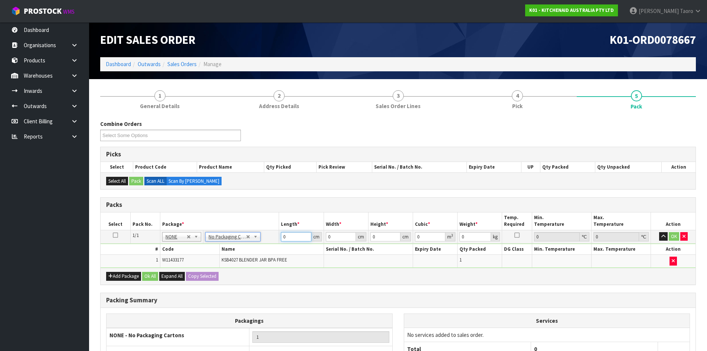
click at [295, 238] on input "0" at bounding box center [296, 236] width 30 height 9
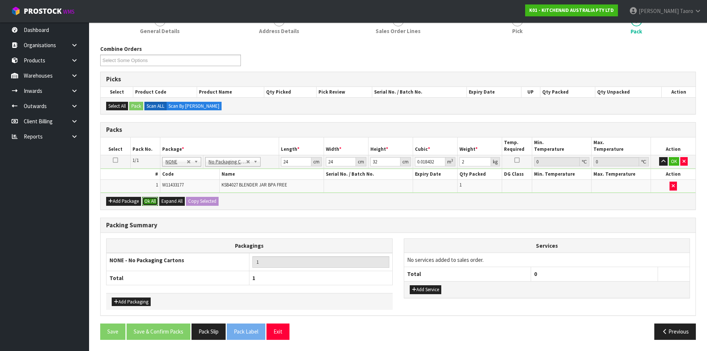
click at [150, 200] on button "Ok All" at bounding box center [150, 201] width 16 height 9
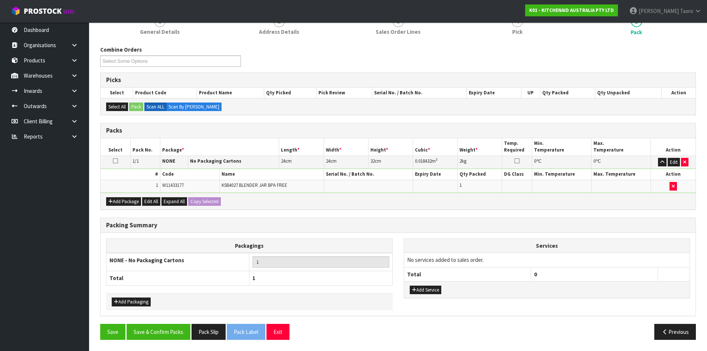
scroll to position [74, 0]
click at [167, 336] on button "Save & Confirm Packs" at bounding box center [159, 332] width 64 height 16
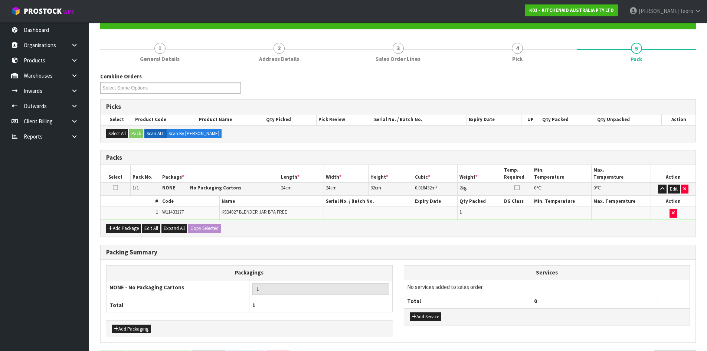
scroll to position [0, 0]
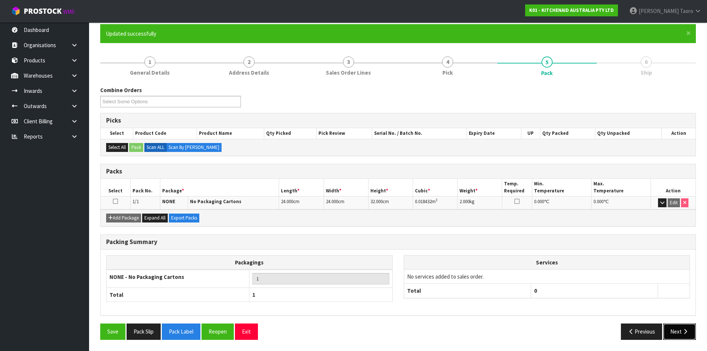
click at [683, 328] on button "Next" at bounding box center [680, 331] width 33 height 16
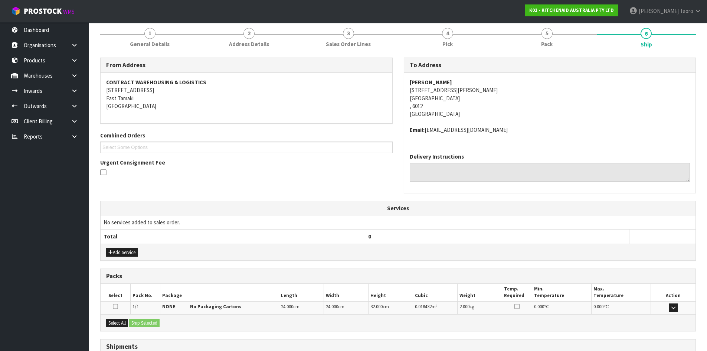
scroll to position [149, 0]
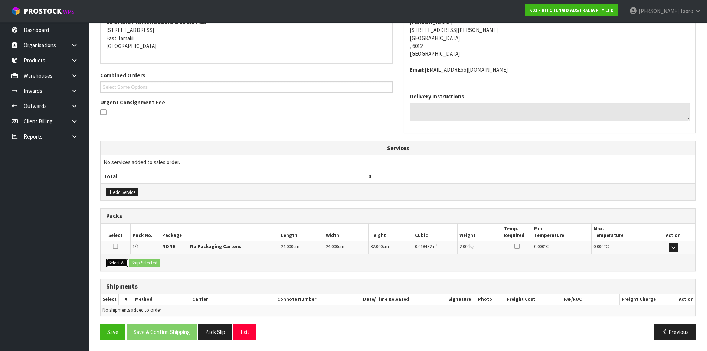
click at [119, 266] on button "Select All" at bounding box center [117, 262] width 22 height 9
click at [142, 263] on button "Ship Selected" at bounding box center [144, 262] width 30 height 9
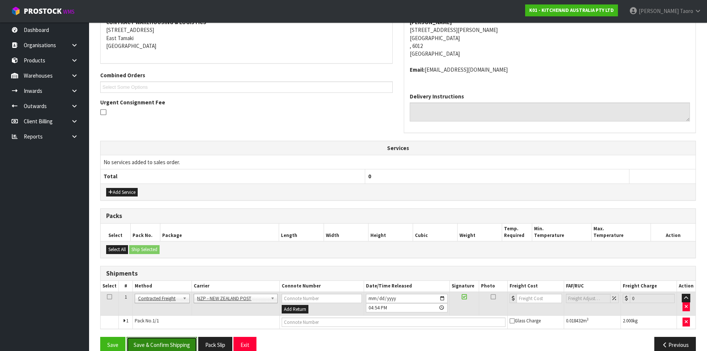
click at [184, 341] on button "Save & Confirm Shipping" at bounding box center [162, 345] width 71 height 16
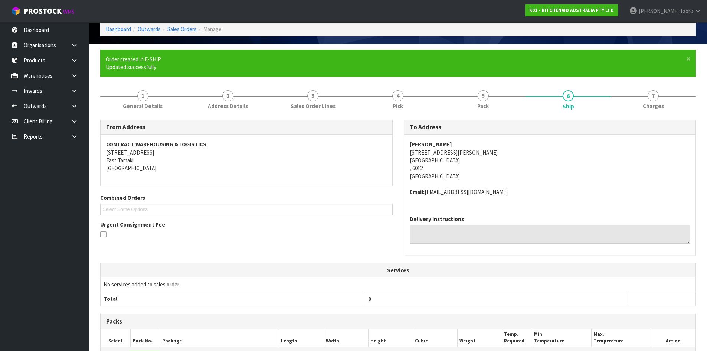
scroll to position [152, 0]
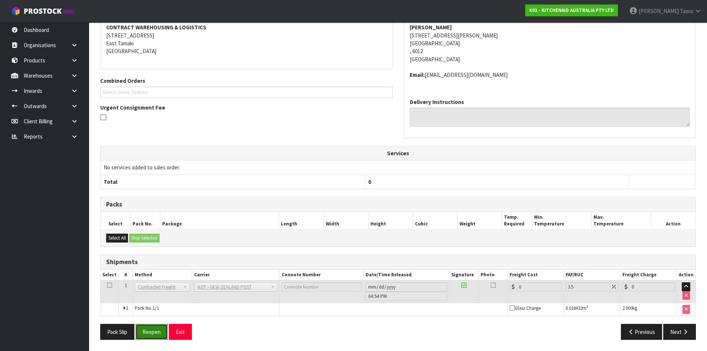
click at [159, 330] on button "Reopen" at bounding box center [152, 332] width 32 height 16
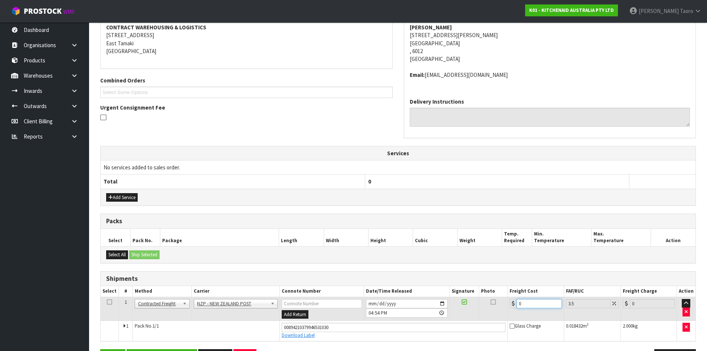
click at [544, 305] on input "0" at bounding box center [539, 303] width 45 height 9
click at [372, 302] on input "[DATE]" at bounding box center [407, 303] width 82 height 9
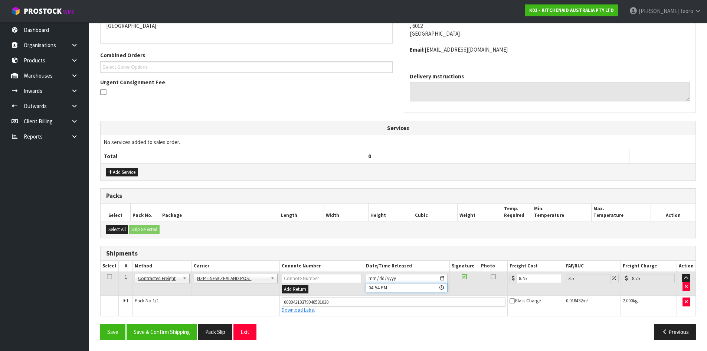
click at [371, 287] on input "16:54:00.000" at bounding box center [407, 287] width 82 height 9
click at [176, 329] on button "Save & Confirm Shipping" at bounding box center [162, 332] width 71 height 16
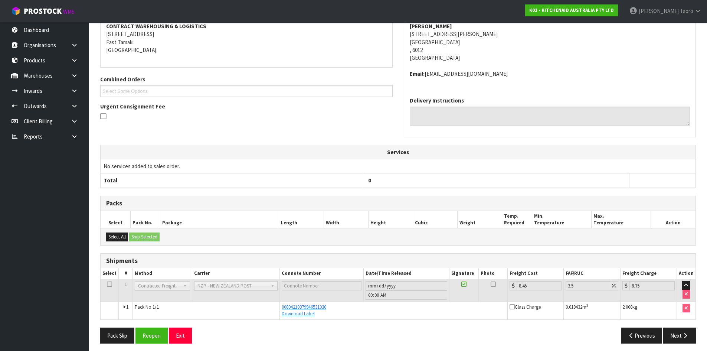
scroll to position [149, 0]
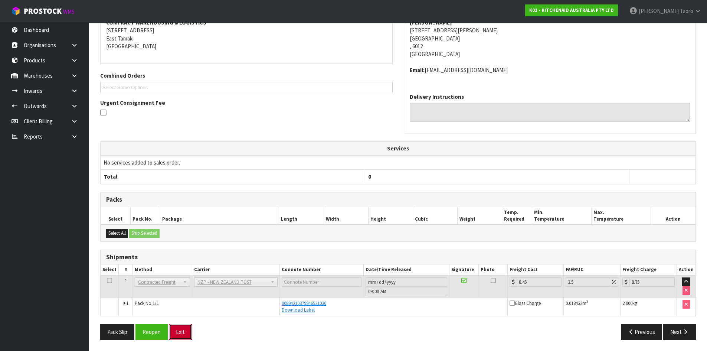
click at [180, 333] on button "Exit" at bounding box center [180, 332] width 23 height 16
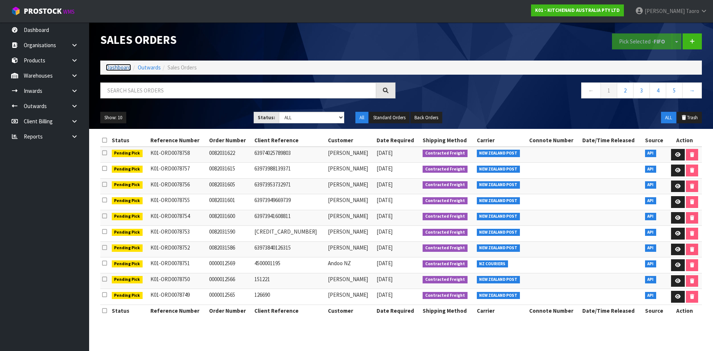
click at [110, 68] on link "Dashboard" at bounding box center [118, 67] width 25 height 7
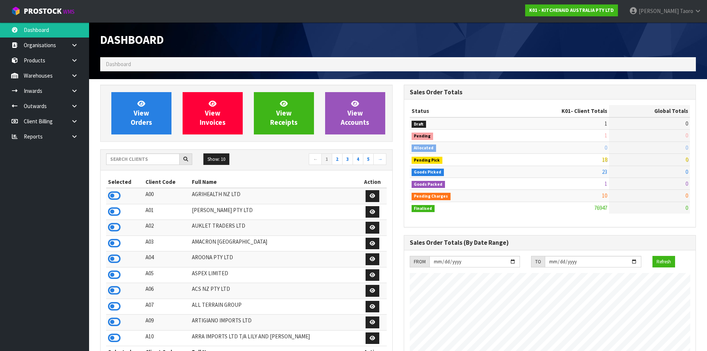
scroll to position [563, 303]
click at [146, 123] on span "View Orders" at bounding box center [142, 113] width 22 height 28
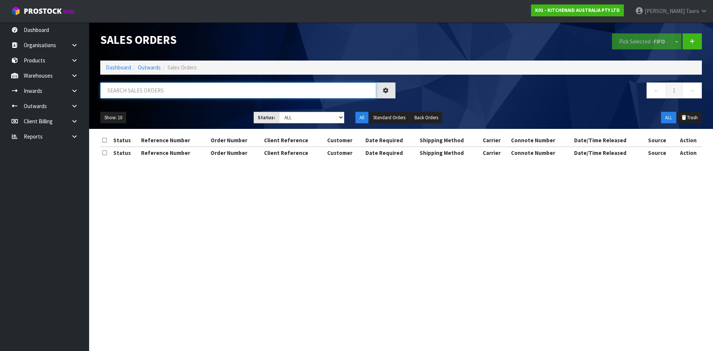
click at [147, 92] on input "text" at bounding box center [238, 90] width 276 height 16
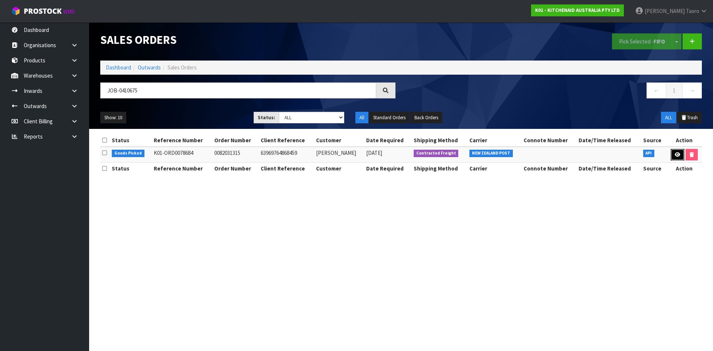
click at [677, 154] on icon at bounding box center [678, 154] width 6 height 5
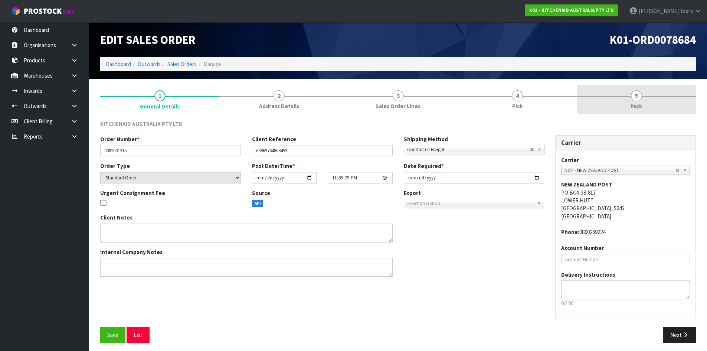
drag, startPoint x: 658, startPoint y: 106, endPoint x: 552, endPoint y: 42, distance: 124.0
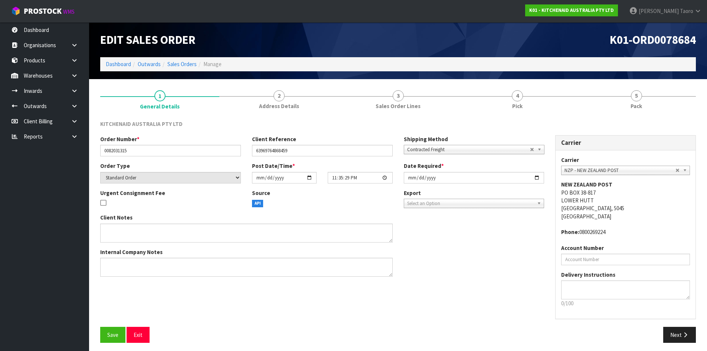
click at [653, 103] on link "5 Pack" at bounding box center [636, 99] width 119 height 29
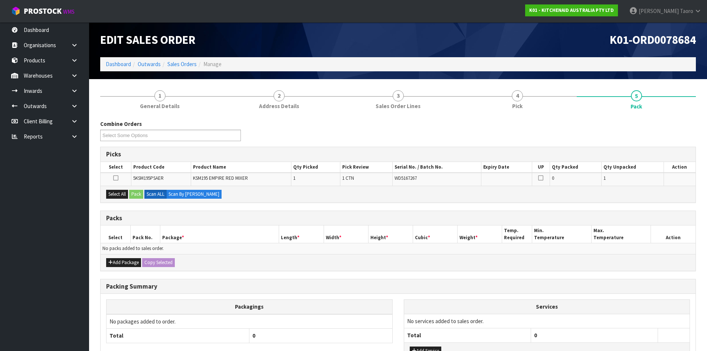
click at [551, 41] on h1 "K01-ORD0078684" at bounding box center [550, 39] width 293 height 13
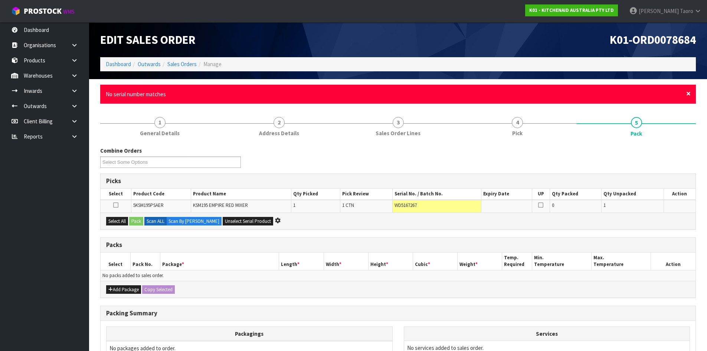
click at [688, 92] on span "×" at bounding box center [689, 93] width 4 height 10
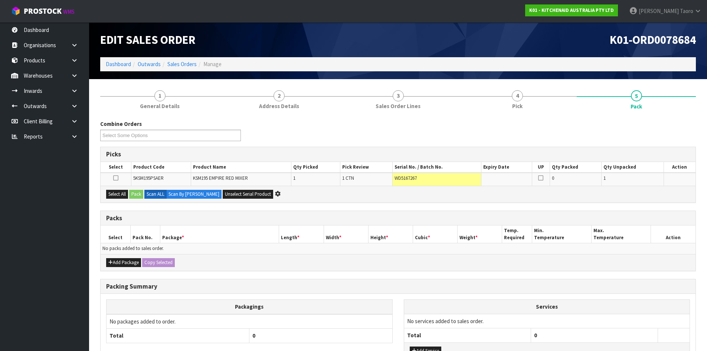
click at [691, 123] on div "Combine Orders K01-ORD0078582 K01-ORD0078654 K01-ORD0078655 K01-ORD0078656 K01-…" at bounding box center [398, 133] width 607 height 27
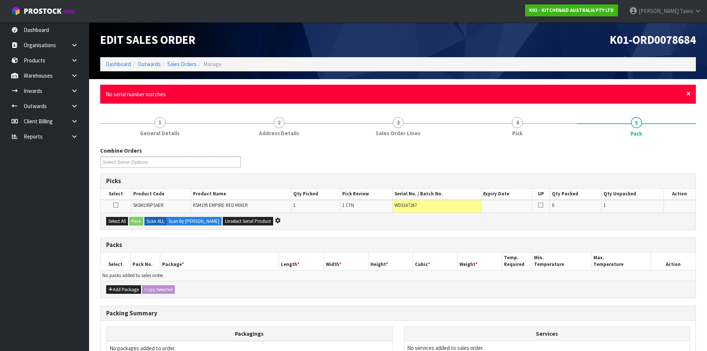
click at [689, 95] on span "×" at bounding box center [689, 93] width 4 height 10
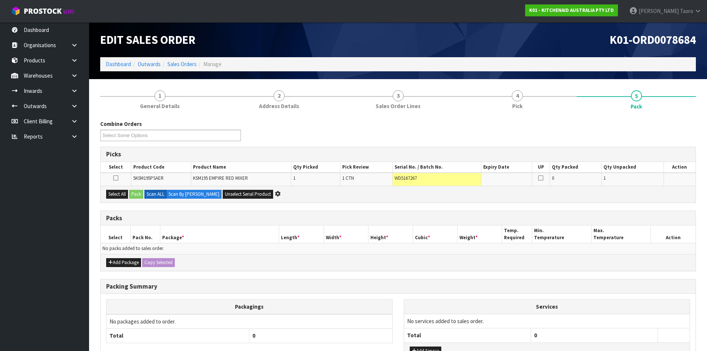
click at [691, 124] on div "Combine Orders K01-ORD0078582 K01-ORD0078654 K01-ORD0078655 K01-ORD0078656 K01-…" at bounding box center [398, 133] width 607 height 27
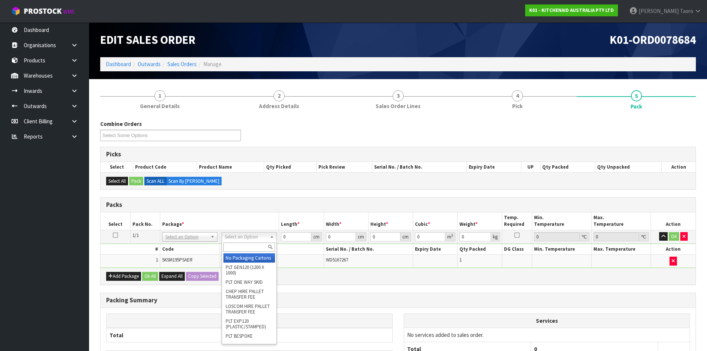
drag, startPoint x: 253, startPoint y: 260, endPoint x: 261, endPoint y: 255, distance: 10.3
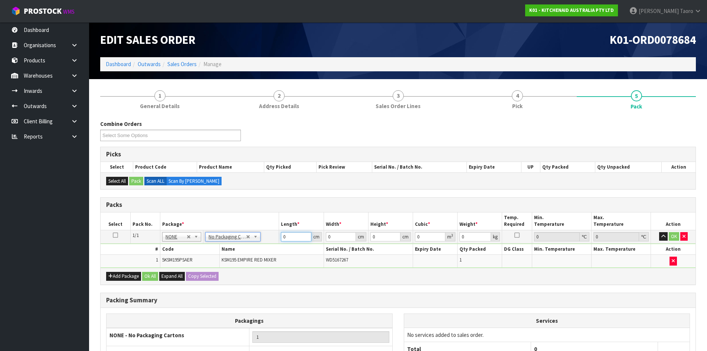
click at [289, 238] on input "0" at bounding box center [296, 236] width 30 height 9
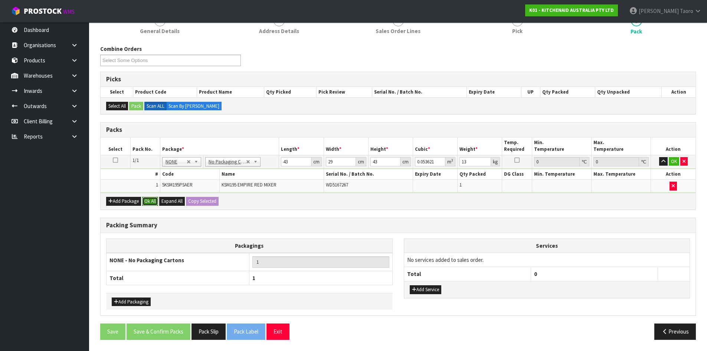
click at [147, 204] on button "Ok All" at bounding box center [150, 201] width 16 height 9
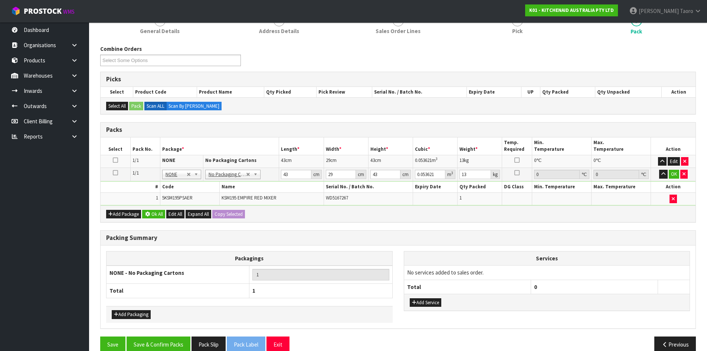
scroll to position [74, 0]
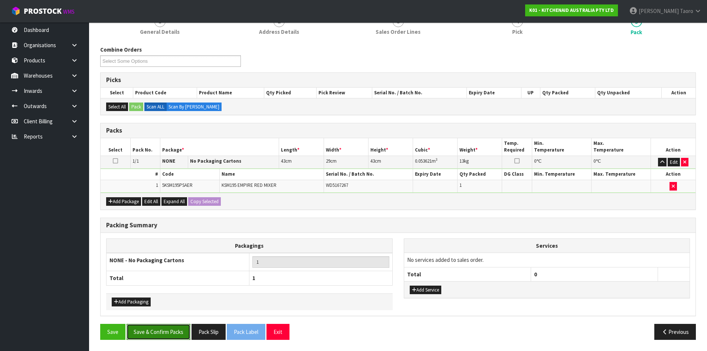
click at [163, 334] on button "Save & Confirm Packs" at bounding box center [159, 332] width 64 height 16
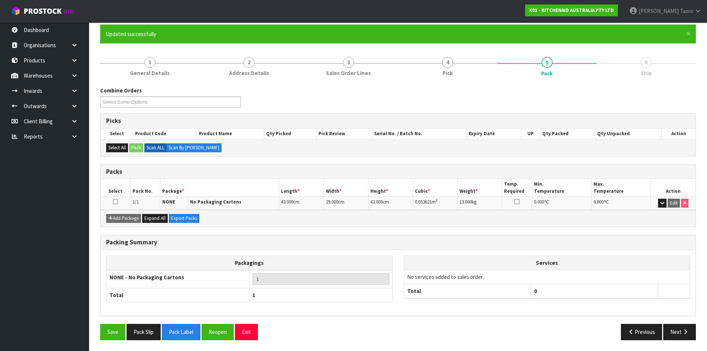
scroll to position [61, 0]
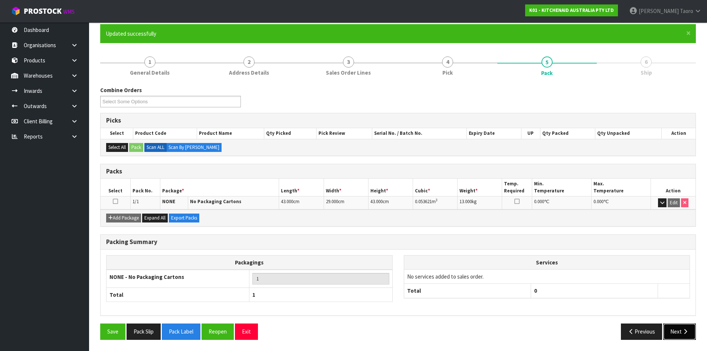
click at [680, 330] on button "Next" at bounding box center [680, 331] width 33 height 16
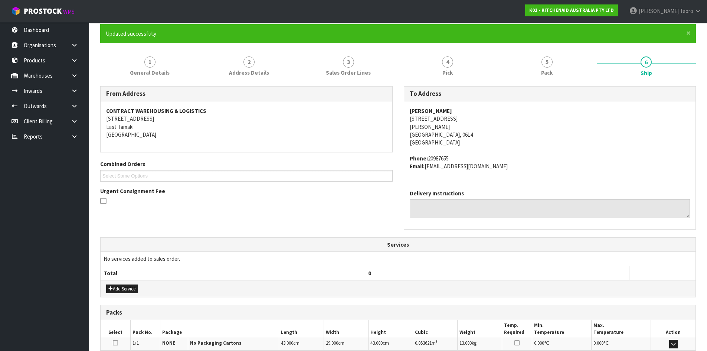
scroll to position [157, 0]
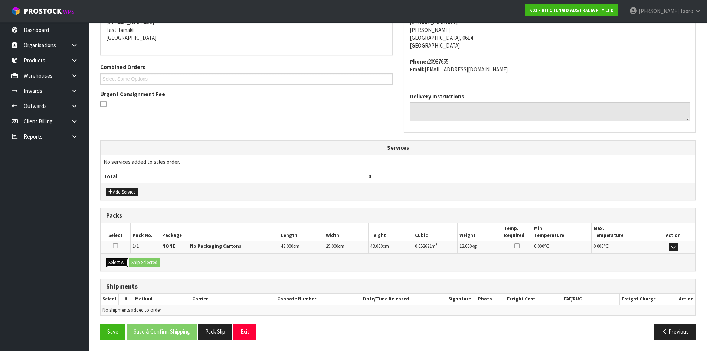
click at [128, 263] on button "Select All" at bounding box center [117, 262] width 22 height 9
click at [146, 264] on button "Ship Selected" at bounding box center [144, 262] width 30 height 9
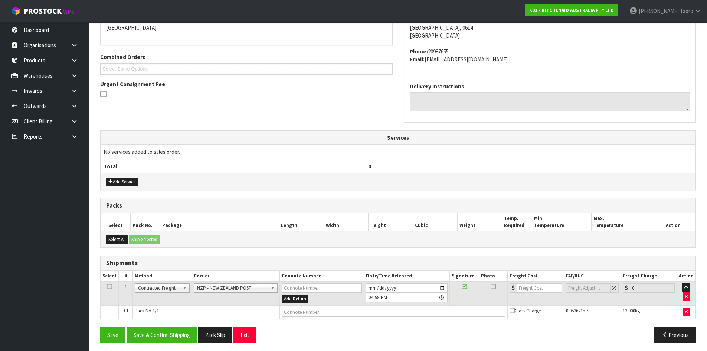
scroll to position [170, 0]
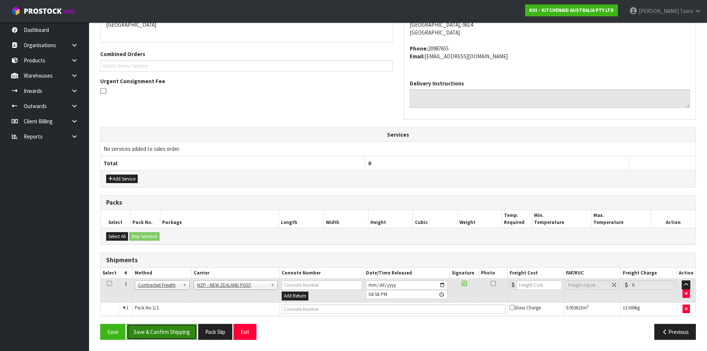
click at [187, 337] on button "Save & Confirm Shipping" at bounding box center [162, 332] width 71 height 16
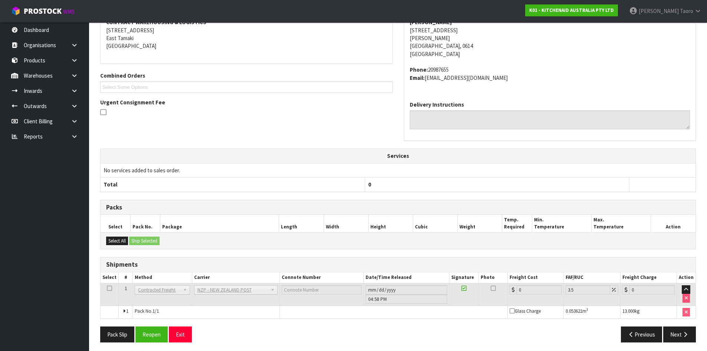
scroll to position [160, 0]
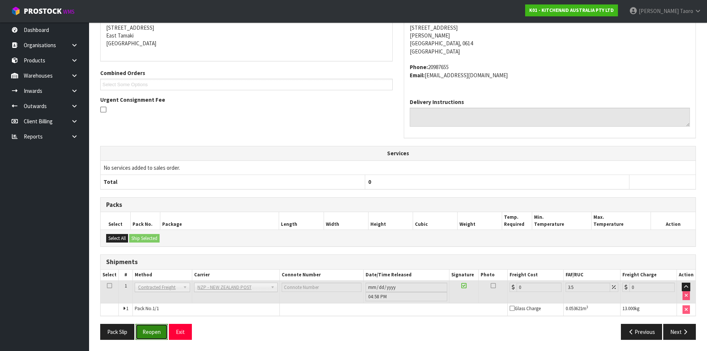
drag, startPoint x: 151, startPoint y: 331, endPoint x: 155, endPoint y: 327, distance: 5.3
click at [151, 331] on button "Reopen" at bounding box center [152, 332] width 32 height 16
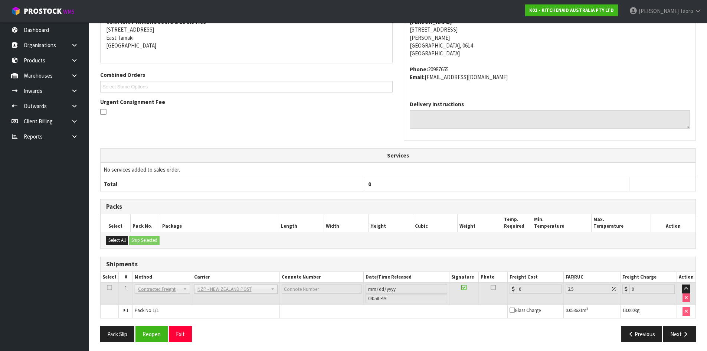
scroll to position [152, 0]
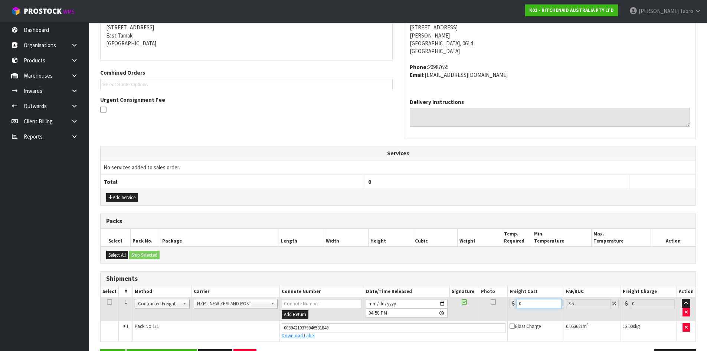
click at [527, 304] on input "0" at bounding box center [539, 303] width 45 height 9
click at [372, 303] on input "[DATE]" at bounding box center [407, 303] width 82 height 9
click at [373, 312] on input "16:58:00.000" at bounding box center [407, 312] width 82 height 9
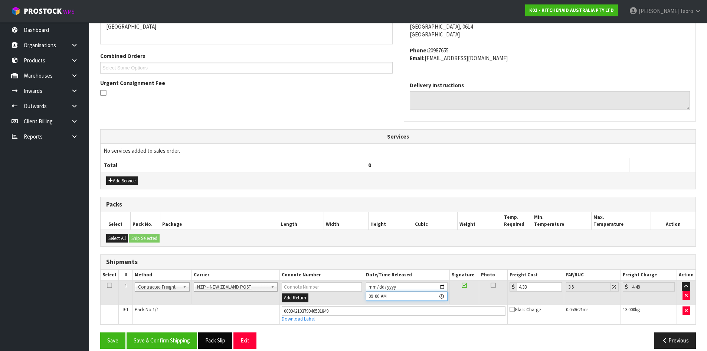
scroll to position [178, 0]
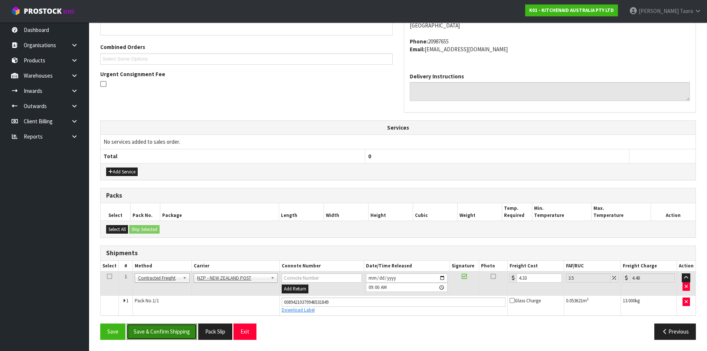
click at [175, 327] on button "Save & Confirm Shipping" at bounding box center [162, 331] width 71 height 16
click at [380, 277] on input "[DATE]" at bounding box center [407, 277] width 82 height 9
click at [183, 328] on button "Save & Confirm Shipping" at bounding box center [162, 331] width 71 height 16
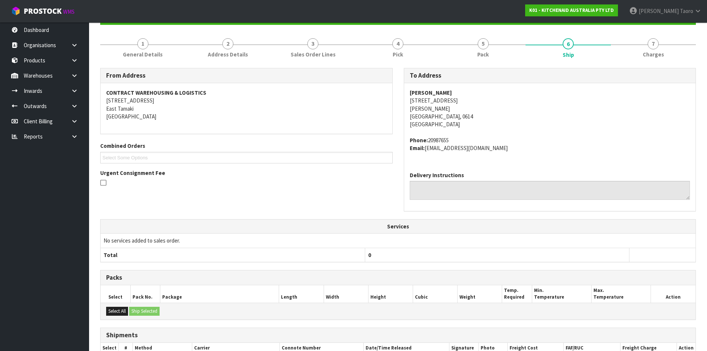
scroll to position [157, 0]
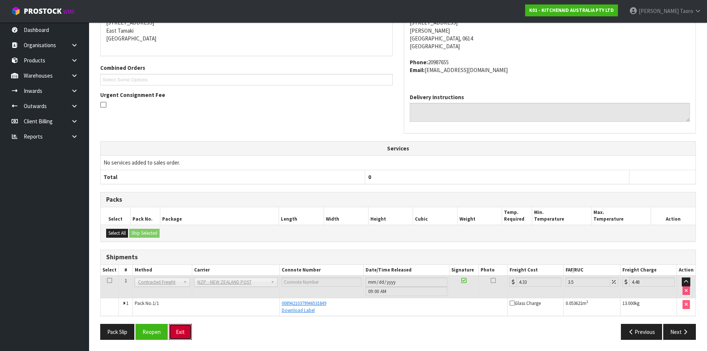
drag, startPoint x: 189, startPoint y: 329, endPoint x: 179, endPoint y: 329, distance: 10.4
click at [189, 330] on button "Exit" at bounding box center [180, 332] width 23 height 16
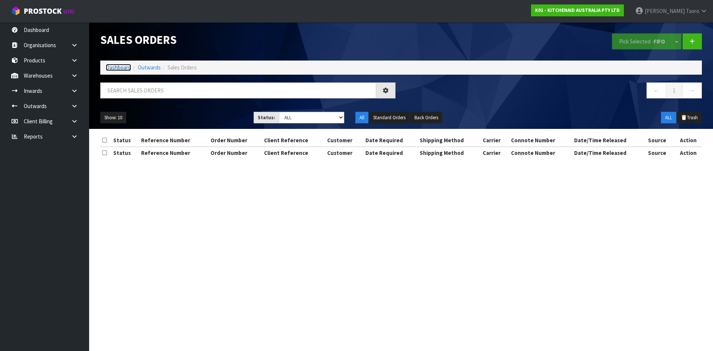
click at [112, 69] on link "Dashboard" at bounding box center [118, 67] width 25 height 7
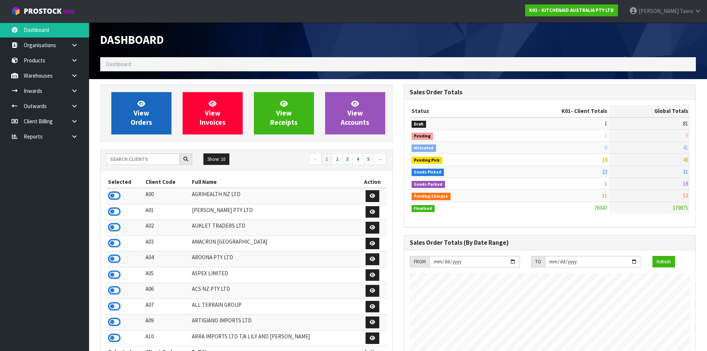
scroll to position [563, 303]
click at [147, 115] on span "View Orders" at bounding box center [142, 113] width 22 height 28
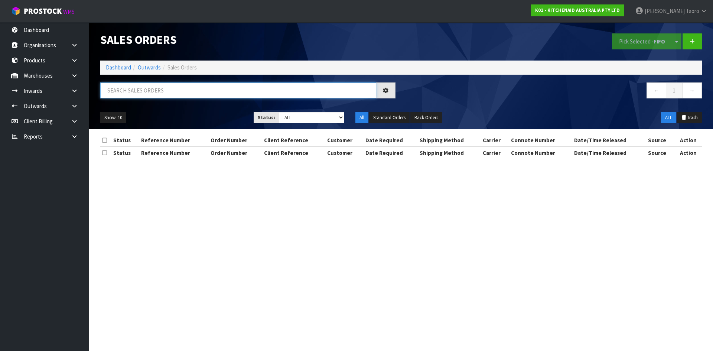
click at [152, 93] on input "text" at bounding box center [238, 90] width 276 height 16
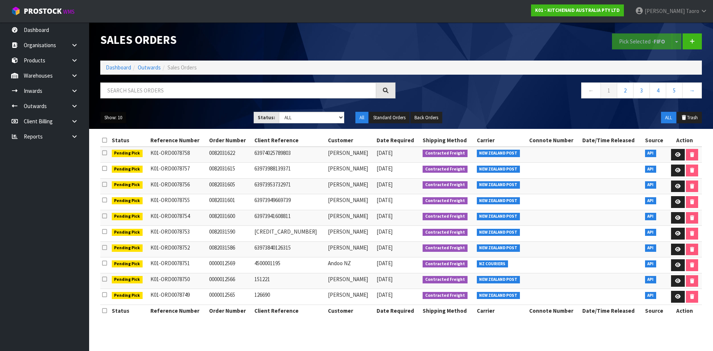
click at [108, 115] on button "Show: 10" at bounding box center [113, 118] width 26 height 12
click at [111, 154] on link "25" at bounding box center [130, 152] width 59 height 10
click at [292, 116] on select "Draft Pending Allocated Pending Pick Goods Picked Goods Packed Pending Charges …" at bounding box center [312, 118] width 66 height 12
click at [279, 112] on select "Draft Pending Allocated Pending Pick Goods Picked Goods Packed Pending Charges …" at bounding box center [312, 118] width 66 height 12
click at [300, 117] on select "Draft Pending Allocated Pending Pick Goods Picked Goods Packed Pending Charges …" at bounding box center [312, 118] width 66 height 12
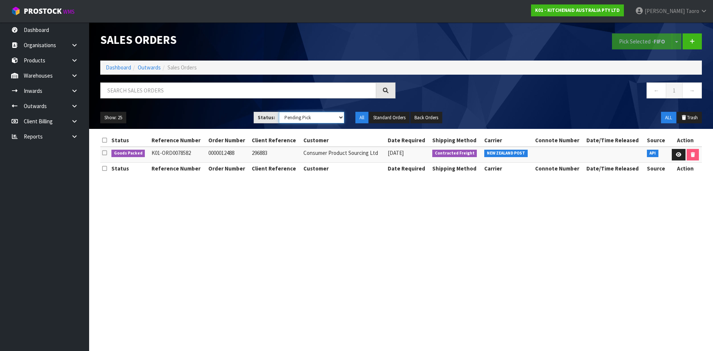
click at [279, 112] on select "Draft Pending Allocated Pending Pick Goods Picked Goods Packed Pending Charges …" at bounding box center [312, 118] width 66 height 12
drag, startPoint x: 295, startPoint y: 116, endPoint x: 294, endPoint y: 123, distance: 7.1
click at [295, 116] on select "Draft Pending Allocated Pending Pick Goods Picked Goods Packed Pending Charges …" at bounding box center [312, 118] width 66 height 12
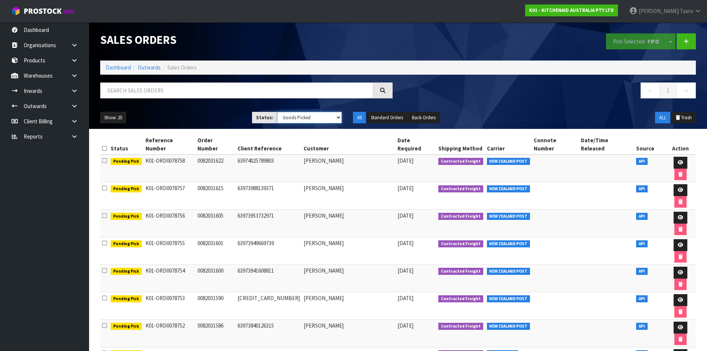
click at [277, 112] on select "Draft Pending Allocated Pending Pick Goods Picked Goods Packed Pending Charges …" at bounding box center [309, 118] width 65 height 12
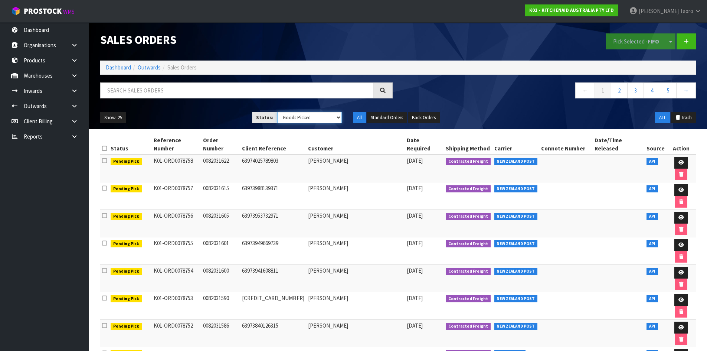
click at [312, 120] on select "Draft Pending Allocated Pending Pick Goods Picked Goods Packed Pending Charges …" at bounding box center [309, 118] width 65 height 12
click at [277, 112] on select "Draft Pending Allocated Pending Pick Goods Picked Goods Packed Pending Charges …" at bounding box center [309, 118] width 65 height 12
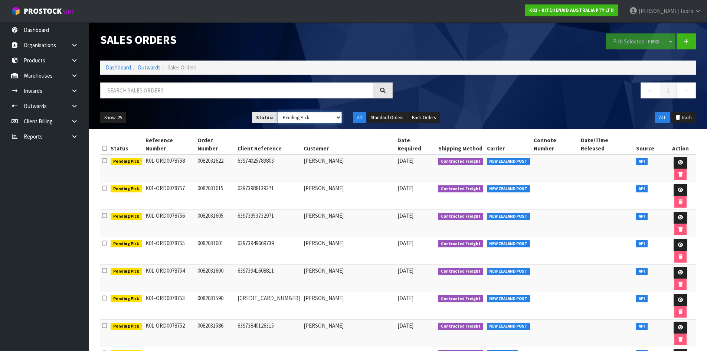
click at [310, 120] on select "Draft Pending Allocated Pending Pick Goods Picked Goods Packed Pending Charges …" at bounding box center [309, 118] width 65 height 12
click at [277, 112] on select "Draft Pending Allocated Pending Pick Goods Picked Goods Packed Pending Charges …" at bounding box center [309, 118] width 65 height 12
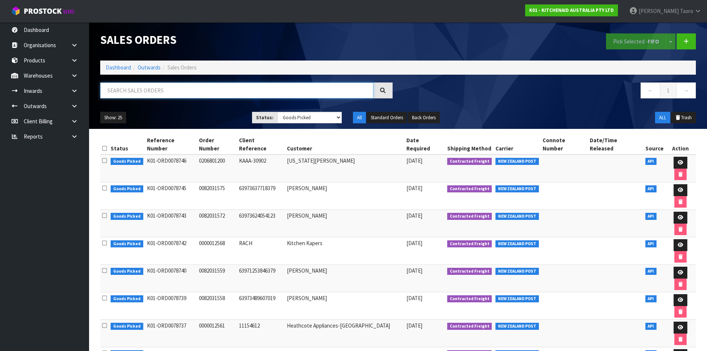
click at [140, 91] on input "text" at bounding box center [236, 90] width 273 height 16
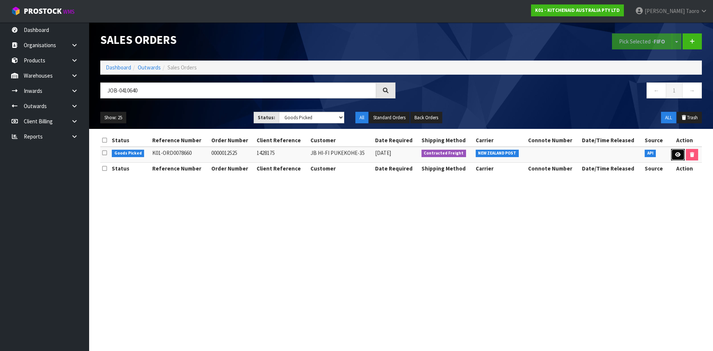
click at [680, 156] on icon at bounding box center [678, 154] width 6 height 5
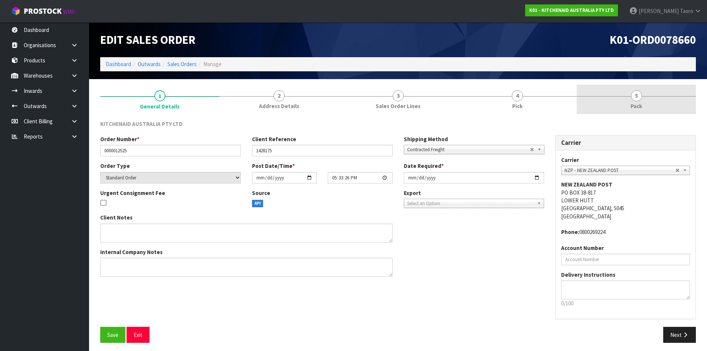
click at [644, 101] on link "5 Pack" at bounding box center [636, 99] width 119 height 29
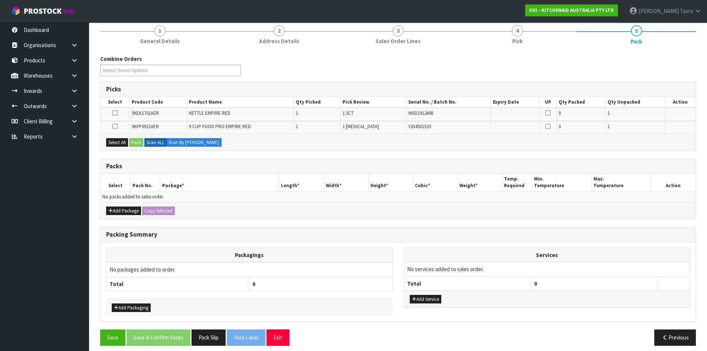
scroll to position [71, 0]
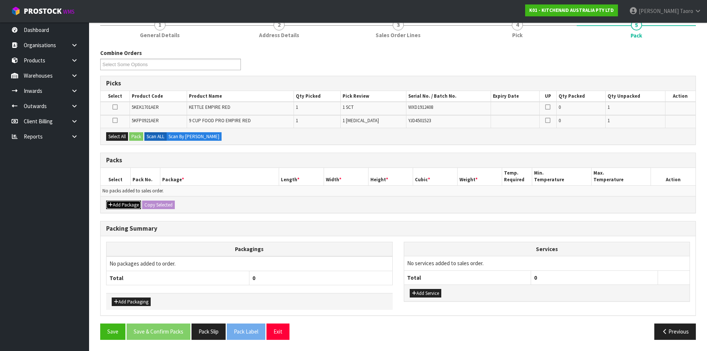
click at [120, 201] on button "Add Package" at bounding box center [123, 205] width 35 height 9
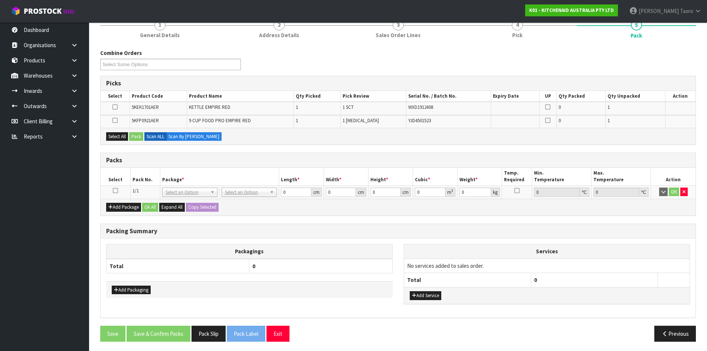
click at [115, 191] on icon at bounding box center [115, 191] width 5 height 0
click at [152, 172] on th "Pack No." at bounding box center [145, 176] width 30 height 17
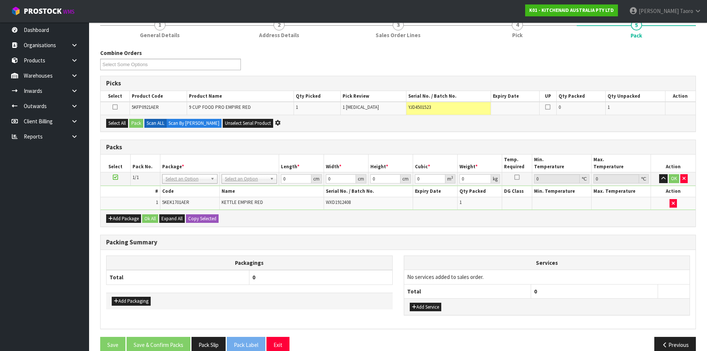
scroll to position [0, 0]
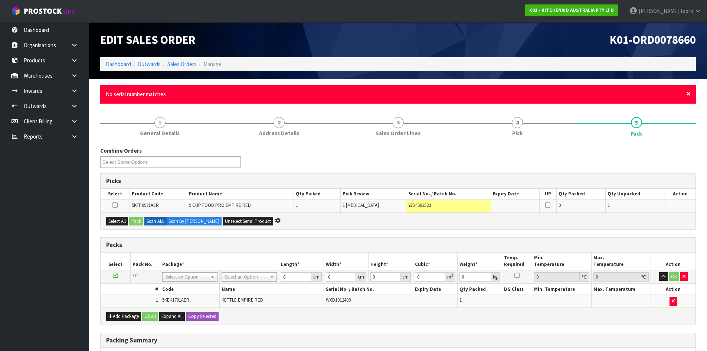
click at [688, 92] on span "×" at bounding box center [689, 93] width 4 height 10
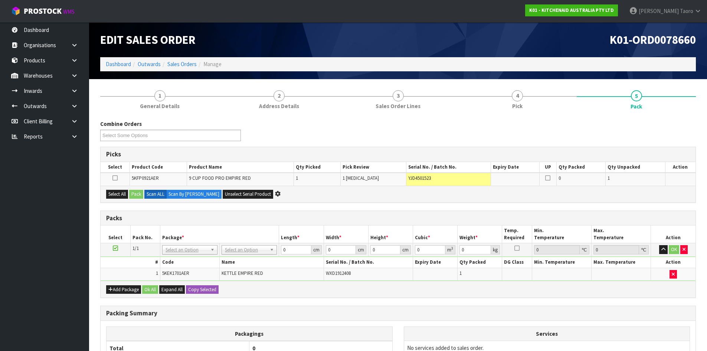
click at [692, 124] on div "Combine Orders K01-ORD0078582 K01-ORD0078654 K01-ORD0078655 K01-ORD0078656 K01-…" at bounding box center [398, 133] width 607 height 27
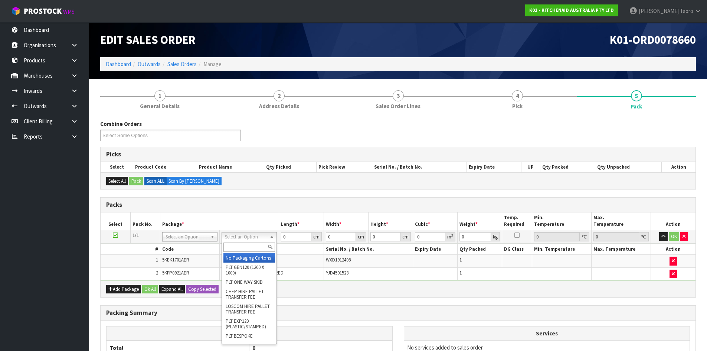
click at [260, 249] on input "text" at bounding box center [250, 246] width 52 height 9
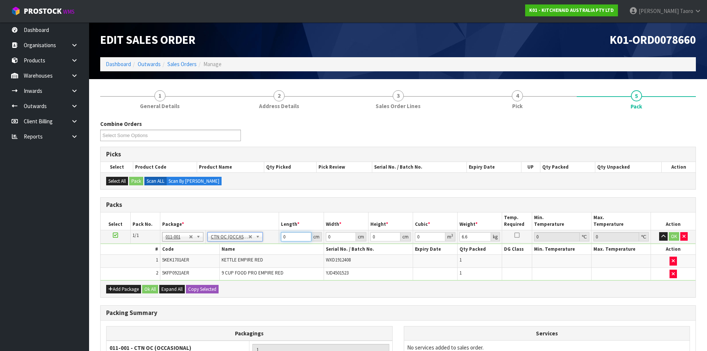
click at [295, 237] on input "0" at bounding box center [296, 236] width 30 height 9
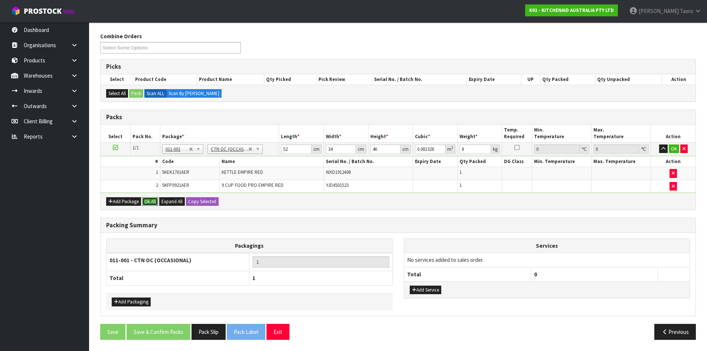
click at [153, 202] on button "Ok All" at bounding box center [150, 201] width 16 height 9
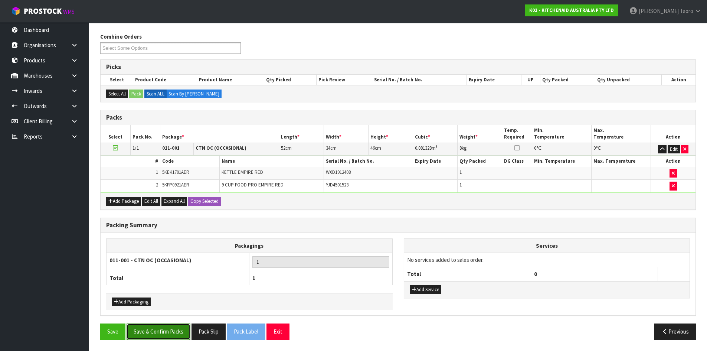
click at [148, 327] on button "Save & Confirm Packs" at bounding box center [159, 331] width 64 height 16
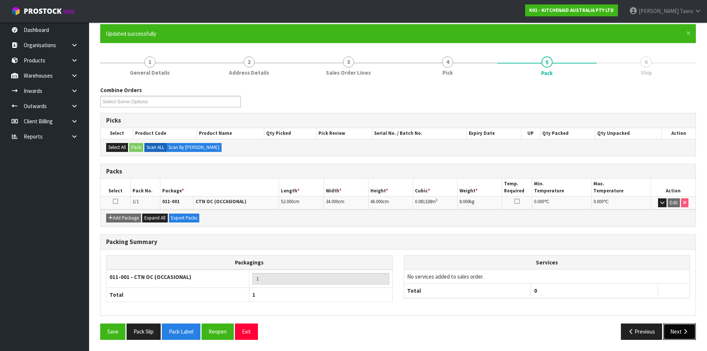
click at [681, 329] on button "Next" at bounding box center [680, 331] width 33 height 16
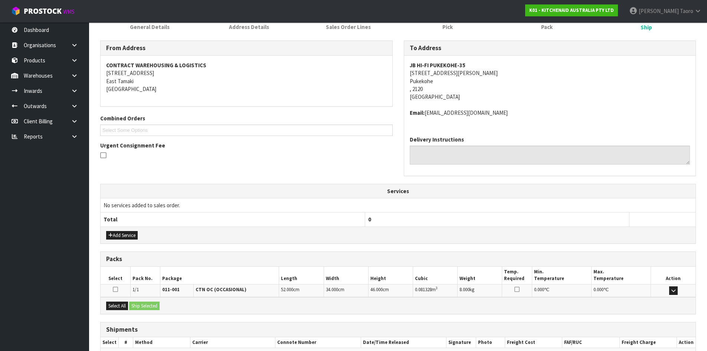
scroll to position [149, 0]
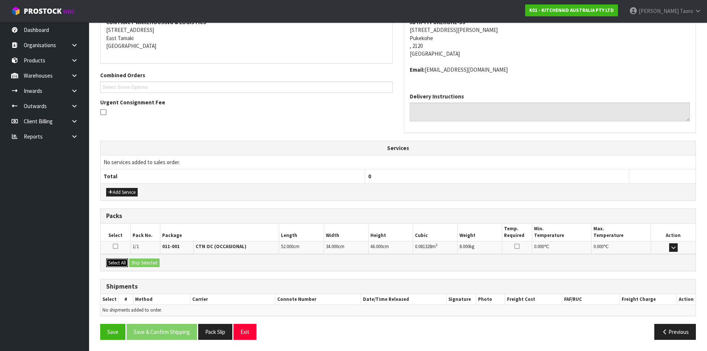
click at [122, 266] on button "Select All" at bounding box center [117, 262] width 22 height 9
click at [141, 263] on button "Ship Selected" at bounding box center [144, 262] width 30 height 9
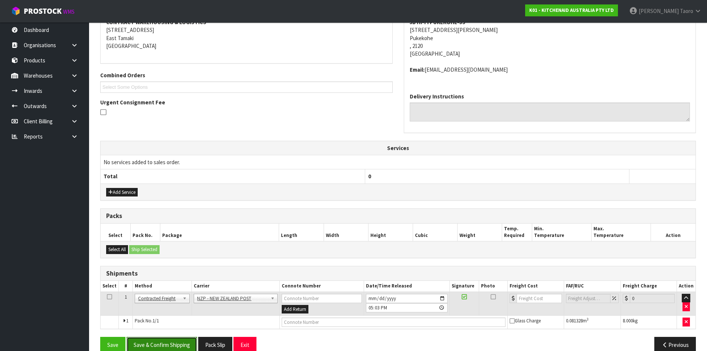
click at [191, 339] on button "Save & Confirm Shipping" at bounding box center [162, 345] width 71 height 16
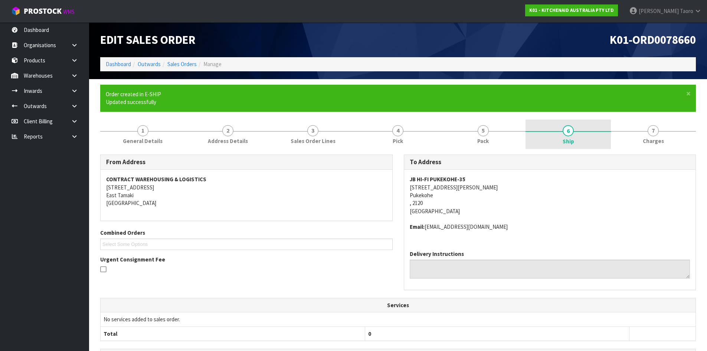
click at [527, 134] on link "6 Ship" at bounding box center [568, 135] width 85 height 30
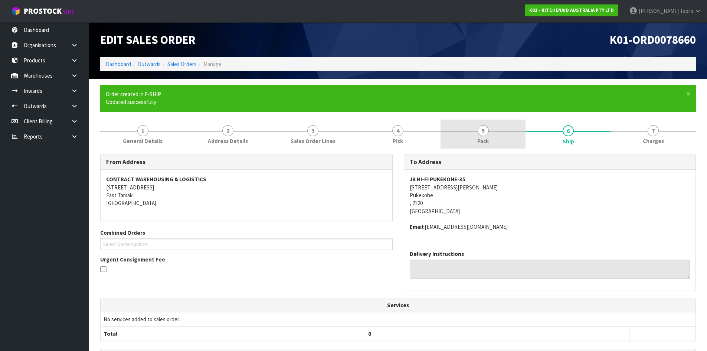
click at [499, 130] on link "5 Pack" at bounding box center [483, 134] width 85 height 29
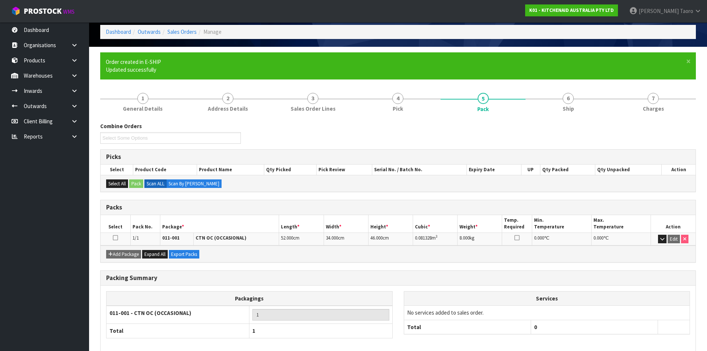
scroll to position [68, 0]
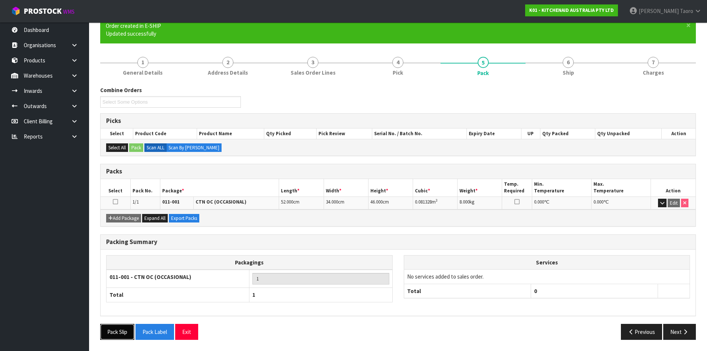
click at [122, 332] on button "Pack Slip" at bounding box center [117, 332] width 34 height 16
click at [572, 73] on span "Ship" at bounding box center [569, 73] width 12 height 8
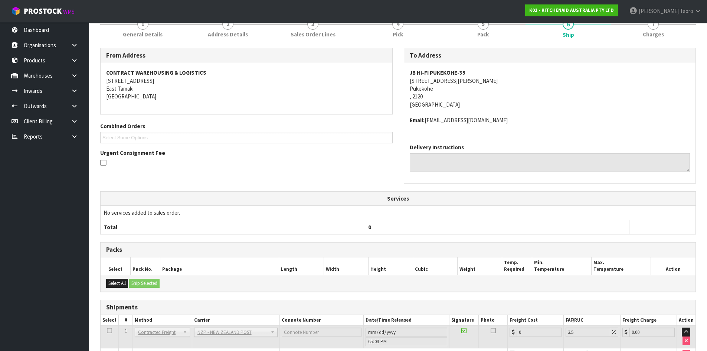
scroll to position [152, 0]
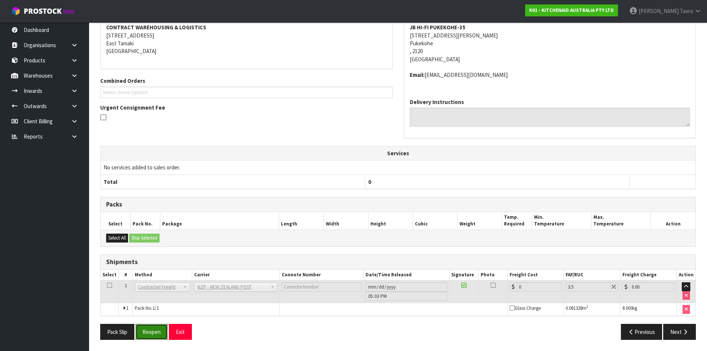
click at [153, 331] on button "Reopen" at bounding box center [152, 332] width 32 height 16
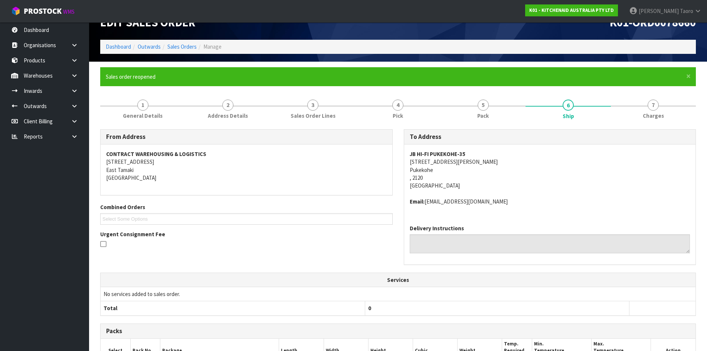
scroll to position [144, 0]
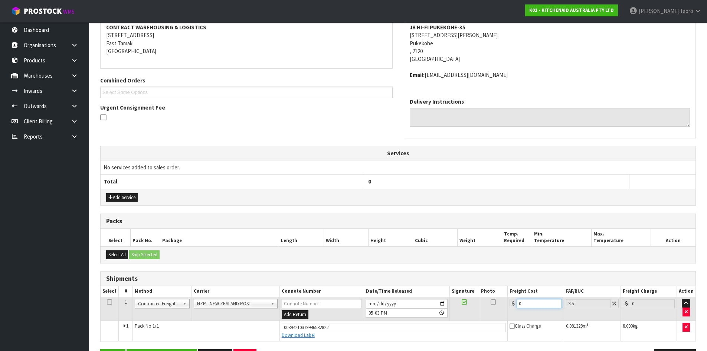
click at [534, 301] on input "0" at bounding box center [539, 303] width 45 height 9
click at [372, 302] on input "[DATE]" at bounding box center [407, 303] width 82 height 9
click at [371, 311] on input "17:03:00.000" at bounding box center [407, 312] width 82 height 9
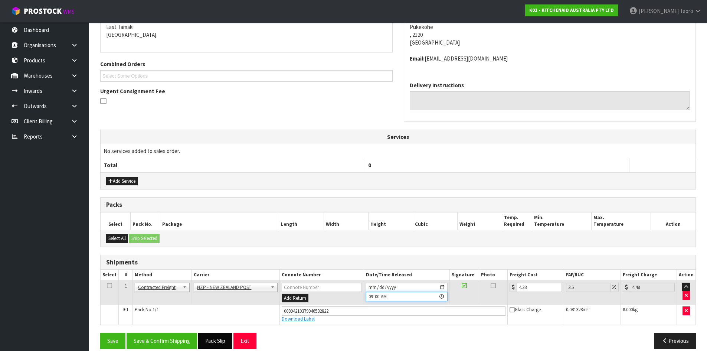
scroll to position [169, 0]
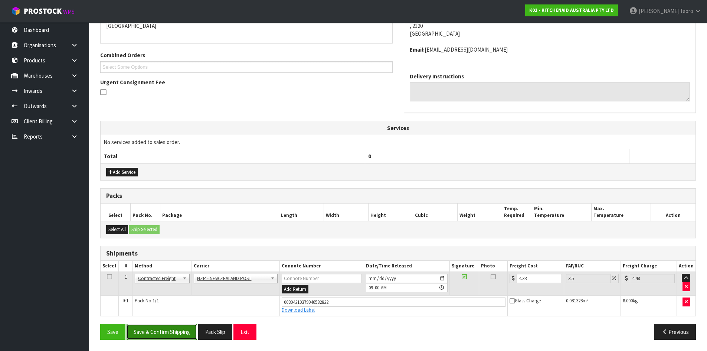
click at [188, 332] on button "Save & Confirm Shipping" at bounding box center [162, 332] width 71 height 16
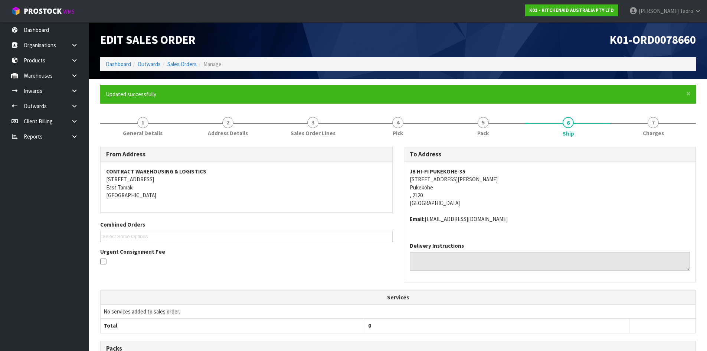
scroll to position [149, 0]
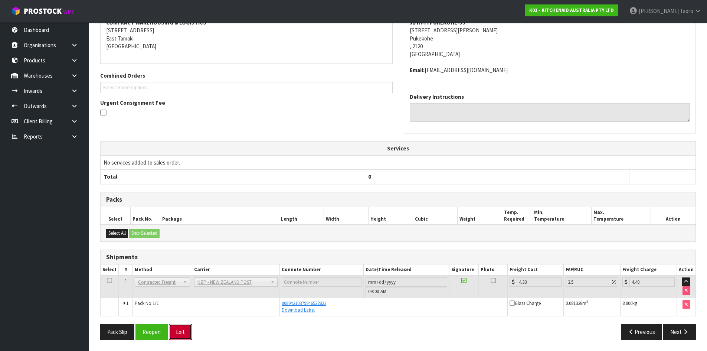
click at [191, 329] on button "Exit" at bounding box center [180, 332] width 23 height 16
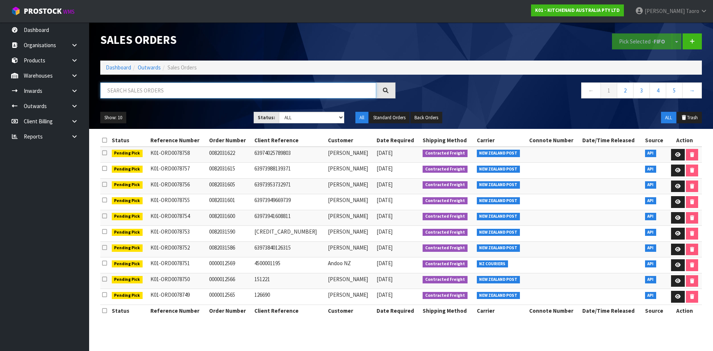
click at [246, 97] on input "text" at bounding box center [238, 90] width 276 height 16
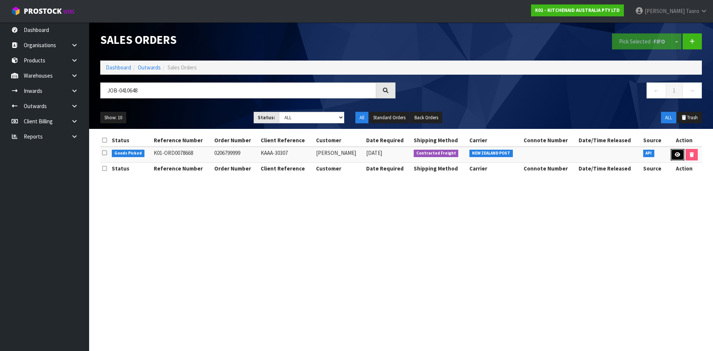
click at [678, 153] on icon at bounding box center [678, 154] width 6 height 5
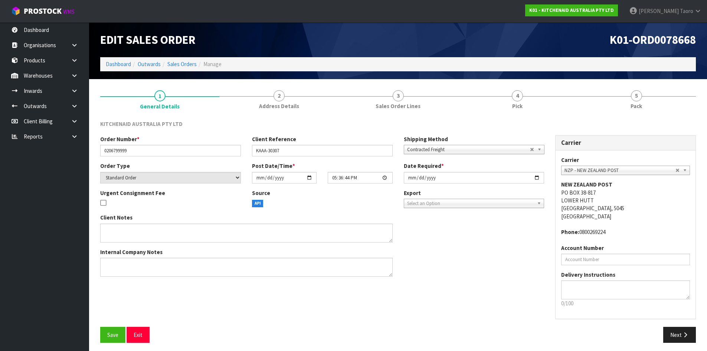
drag, startPoint x: 641, startPoint y: 102, endPoint x: 618, endPoint y: 75, distance: 35.8
click at [641, 101] on link "5 Pack" at bounding box center [636, 99] width 119 height 29
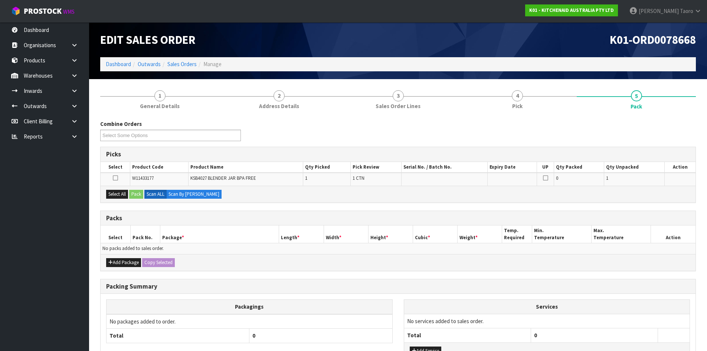
click at [568, 44] on h1 "K01-ORD0078668" at bounding box center [550, 39] width 293 height 13
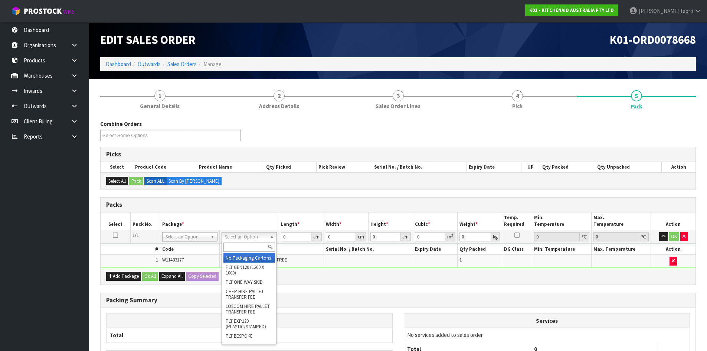
drag, startPoint x: 256, startPoint y: 234, endPoint x: 261, endPoint y: 259, distance: 25.5
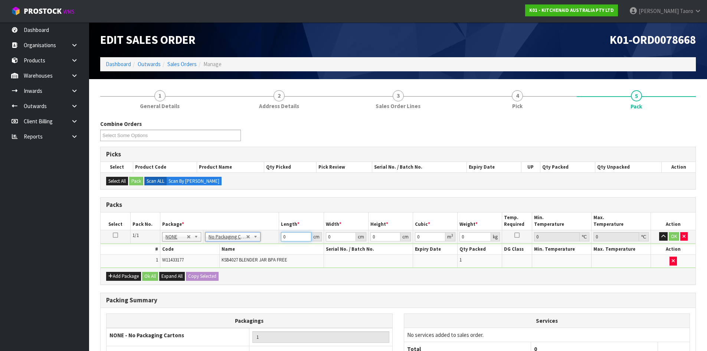
click at [293, 239] on input "0" at bounding box center [296, 236] width 30 height 9
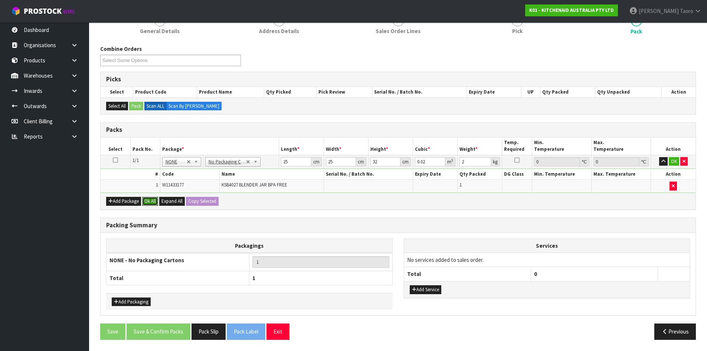
click at [152, 202] on button "Ok All" at bounding box center [150, 201] width 16 height 9
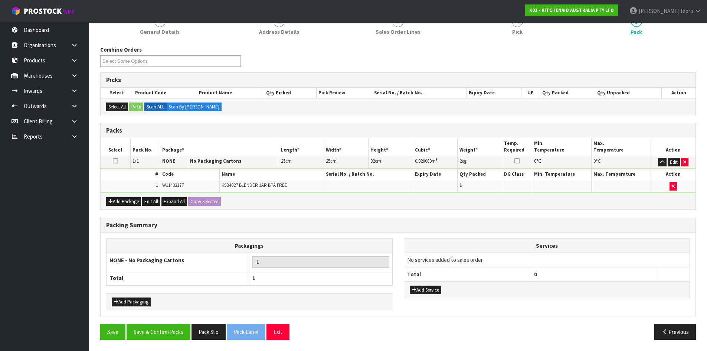
scroll to position [74, 0]
click at [165, 332] on button "Save & Confirm Packs" at bounding box center [159, 332] width 64 height 16
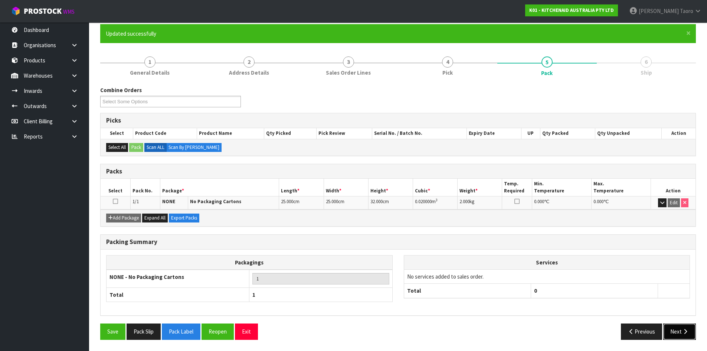
click at [678, 331] on button "Next" at bounding box center [680, 331] width 33 height 16
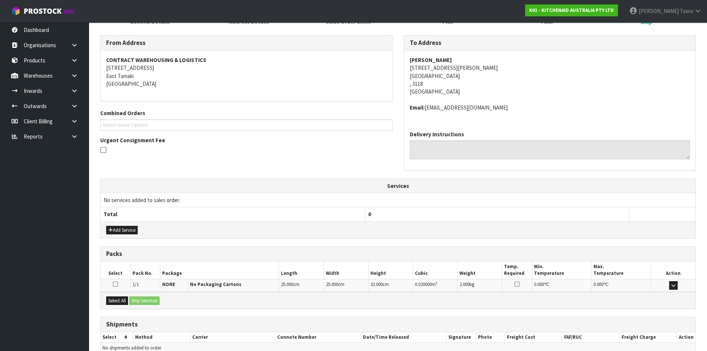
scroll to position [149, 0]
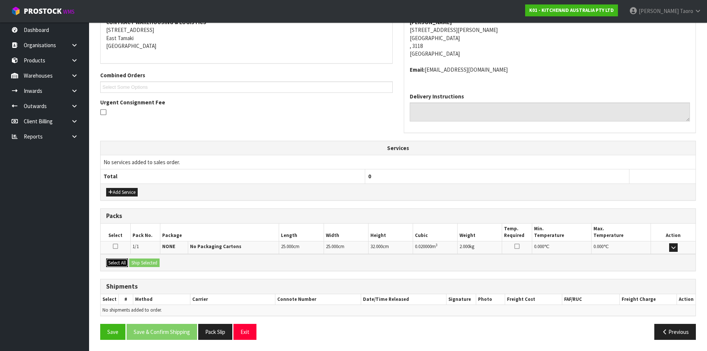
drag, startPoint x: 124, startPoint y: 264, endPoint x: 138, endPoint y: 262, distance: 13.9
click at [127, 263] on button "Select All" at bounding box center [117, 262] width 22 height 9
click at [144, 261] on button "Ship Selected" at bounding box center [144, 262] width 30 height 9
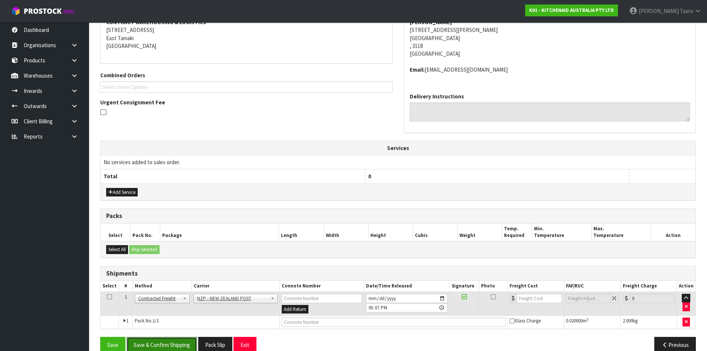
click at [185, 340] on button "Save & Confirm Shipping" at bounding box center [162, 345] width 71 height 16
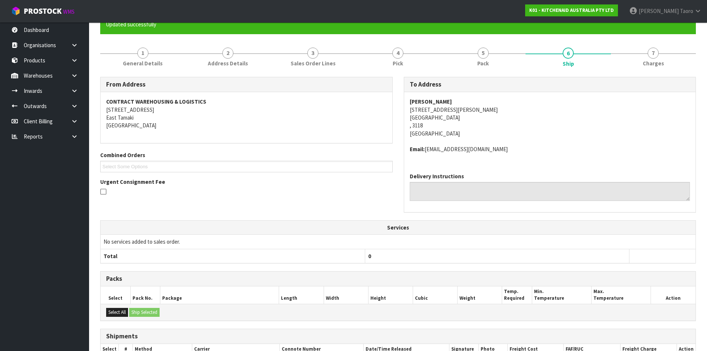
scroll to position [152, 0]
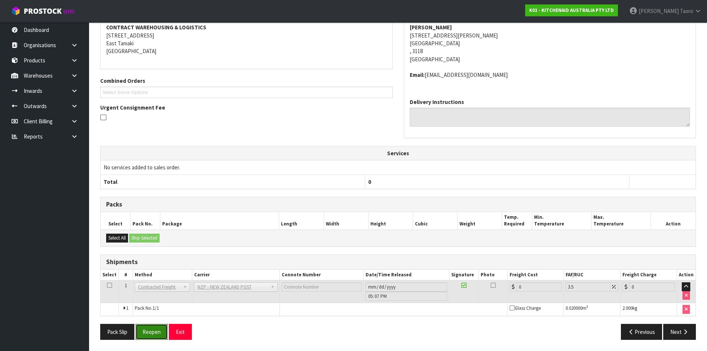
drag, startPoint x: 157, startPoint y: 328, endPoint x: 147, endPoint y: 330, distance: 9.5
click at [157, 328] on button "Reopen" at bounding box center [152, 332] width 32 height 16
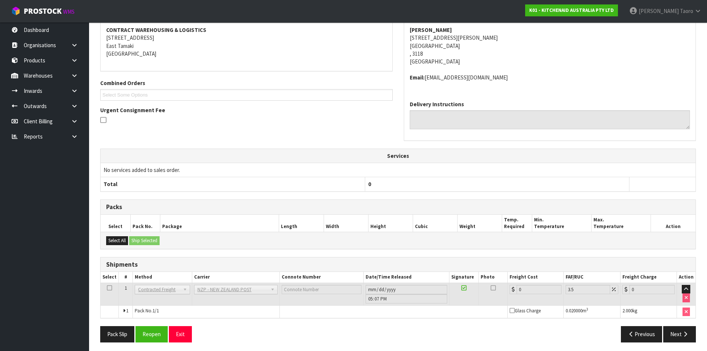
scroll to position [144, 0]
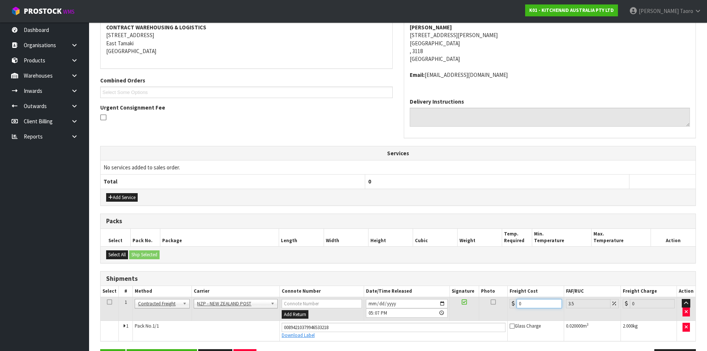
click at [531, 302] on input "0" at bounding box center [539, 303] width 45 height 9
drag, startPoint x: 531, startPoint y: 302, endPoint x: 527, endPoint y: 296, distance: 6.6
click at [532, 302] on input "0" at bounding box center [539, 303] width 45 height 9
click at [371, 305] on input "[DATE]" at bounding box center [407, 303] width 82 height 9
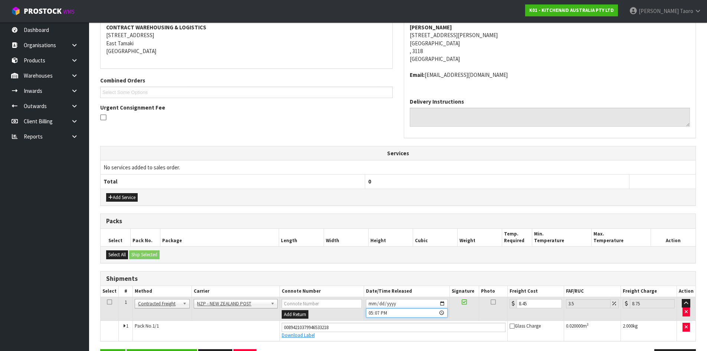
click at [370, 313] on input "17:07:00.000" at bounding box center [407, 312] width 82 height 9
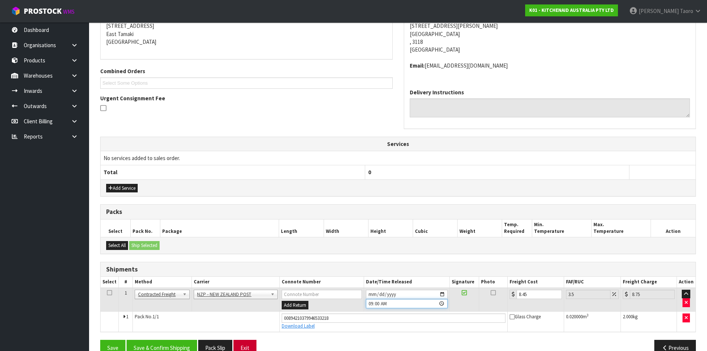
scroll to position [169, 0]
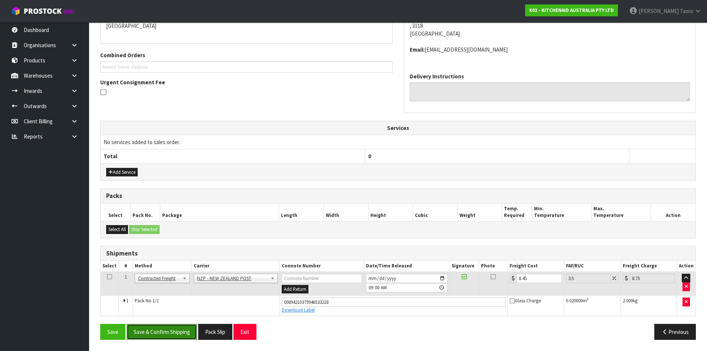
click at [186, 332] on button "Save & Confirm Shipping" at bounding box center [162, 332] width 71 height 16
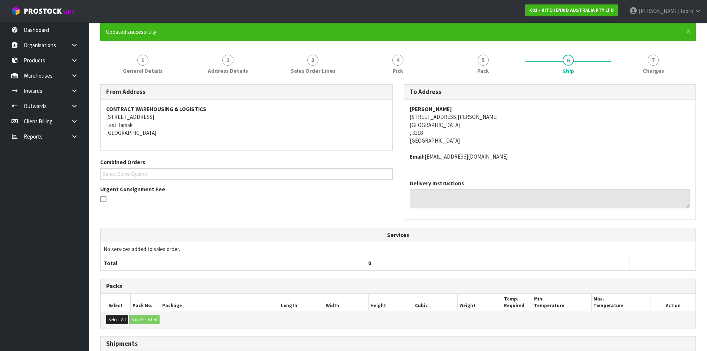
scroll to position [149, 0]
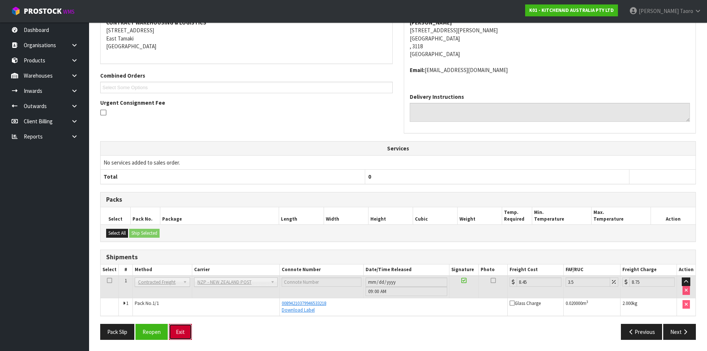
drag, startPoint x: 180, startPoint y: 330, endPoint x: 176, endPoint y: 330, distance: 3.7
click at [179, 330] on button "Exit" at bounding box center [180, 332] width 23 height 16
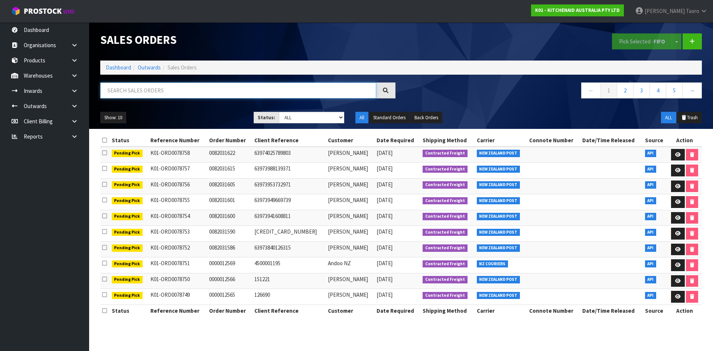
click at [248, 92] on input "text" at bounding box center [238, 90] width 276 height 16
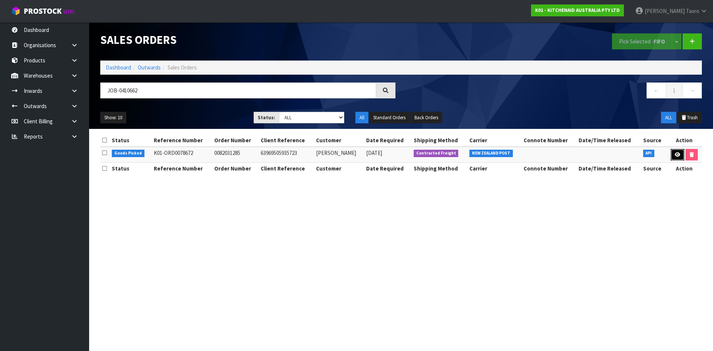
click at [675, 157] on link at bounding box center [678, 155] width 14 height 12
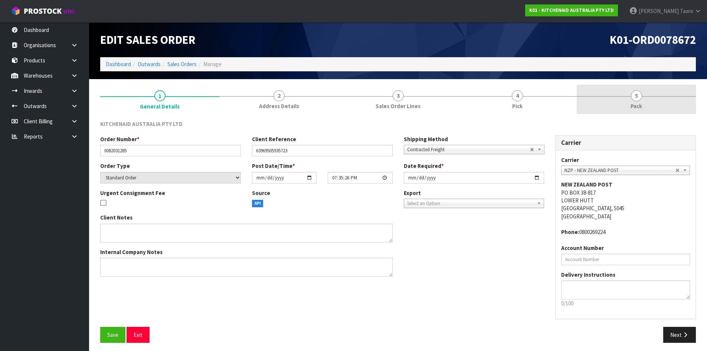
click at [641, 105] on span "Pack" at bounding box center [637, 106] width 12 height 8
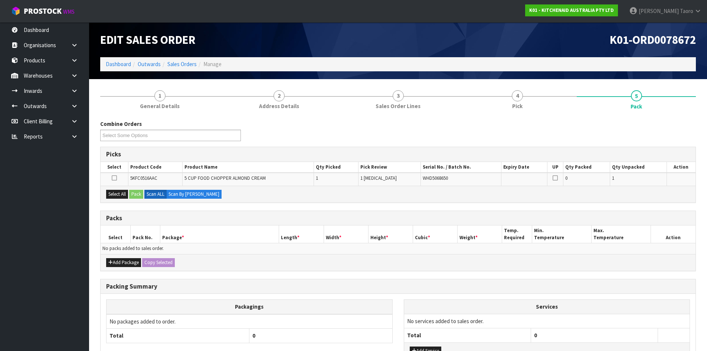
click at [531, 59] on ol "Dashboard Outwards Sales Orders Manage" at bounding box center [398, 64] width 596 height 14
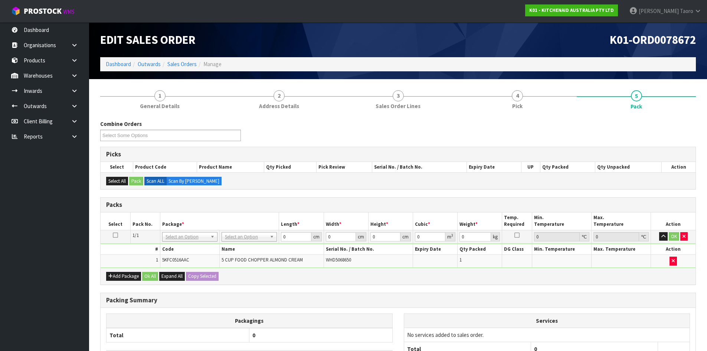
click at [284, 206] on h3 "Packs" at bounding box center [398, 204] width 584 height 7
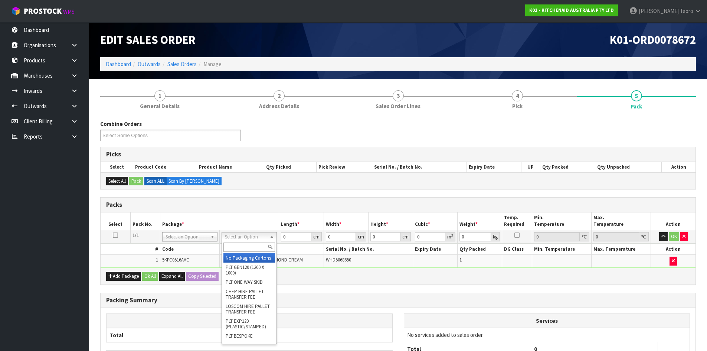
click at [245, 249] on input "text" at bounding box center [250, 246] width 52 height 9
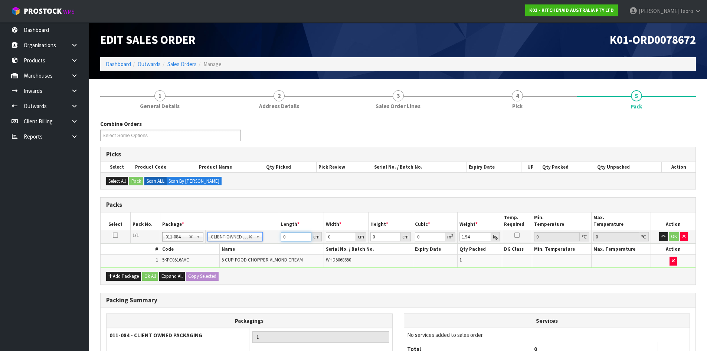
click at [295, 239] on input "0" at bounding box center [296, 236] width 30 height 9
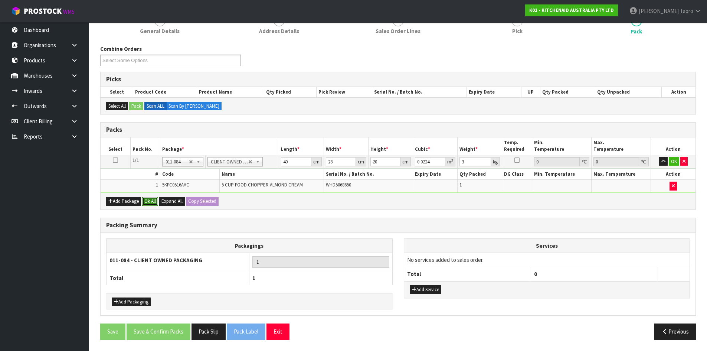
click at [144, 203] on button "Ok All" at bounding box center [150, 201] width 16 height 9
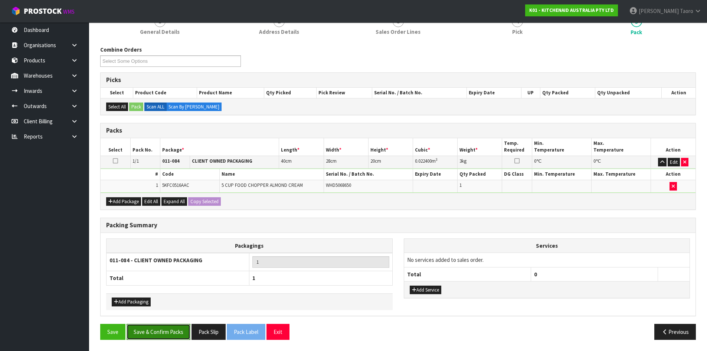
click at [169, 339] on button "Save & Confirm Packs" at bounding box center [159, 332] width 64 height 16
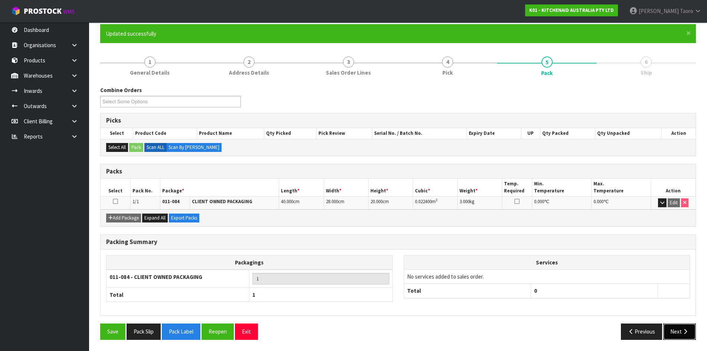
click at [674, 329] on button "Next" at bounding box center [680, 331] width 33 height 16
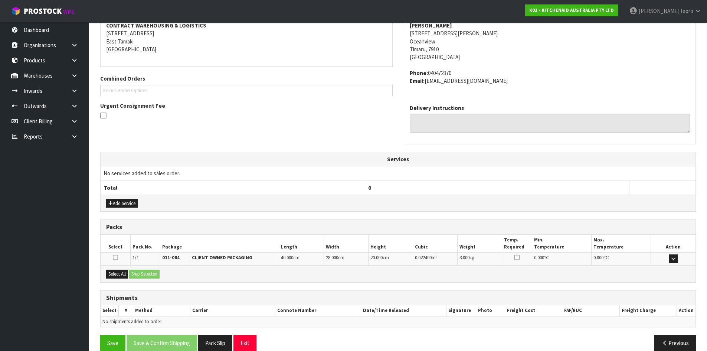
scroll to position [157, 0]
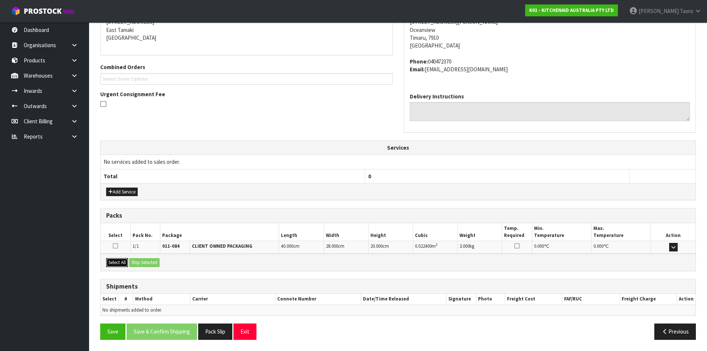
drag, startPoint x: 122, startPoint y: 263, endPoint x: 133, endPoint y: 263, distance: 11.1
click at [124, 263] on button "Select All" at bounding box center [117, 262] width 22 height 9
click at [140, 263] on button "Ship Selected" at bounding box center [144, 262] width 30 height 9
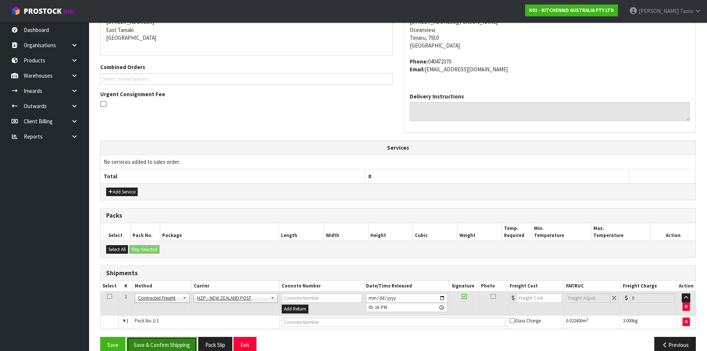
click at [175, 338] on button "Save & Confirm Shipping" at bounding box center [162, 345] width 71 height 16
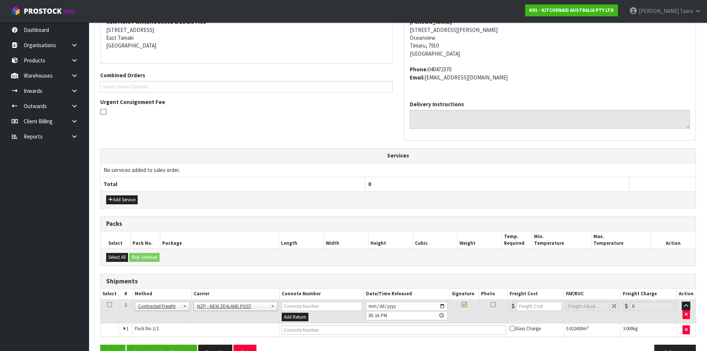
scroll to position [0, 0]
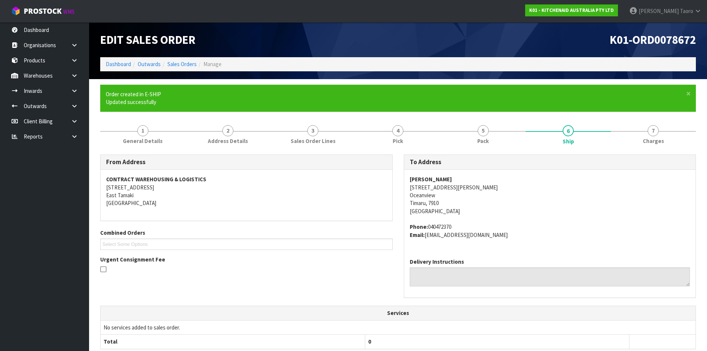
drag, startPoint x: 325, startPoint y: 253, endPoint x: 285, endPoint y: 271, distance: 43.7
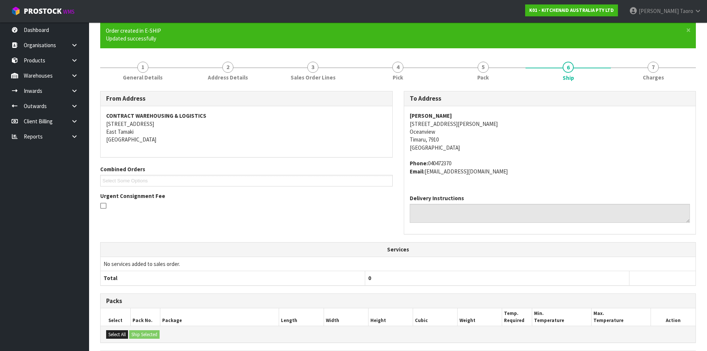
scroll to position [160, 0]
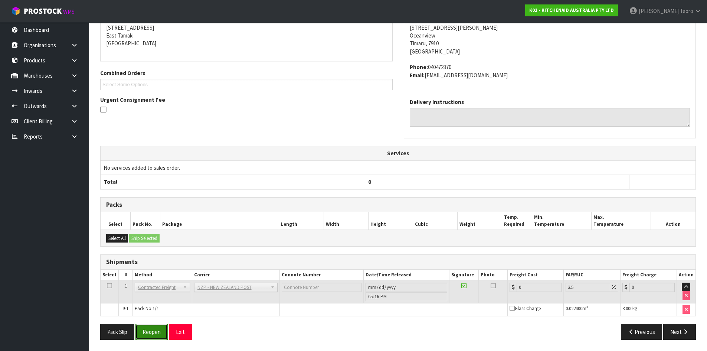
drag, startPoint x: 154, startPoint y: 336, endPoint x: 153, endPoint y: 332, distance: 3.8
click at [154, 335] on button "Reopen" at bounding box center [152, 332] width 32 height 16
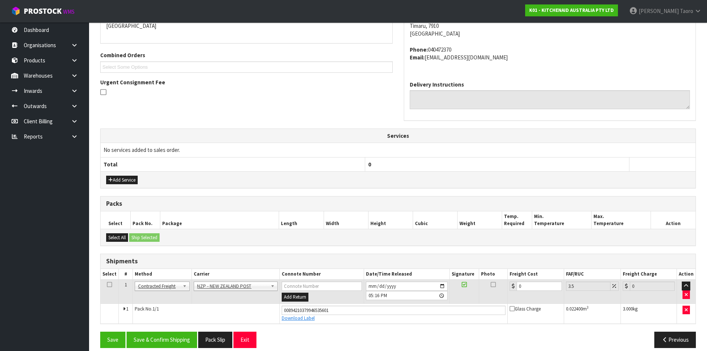
scroll to position [178, 0]
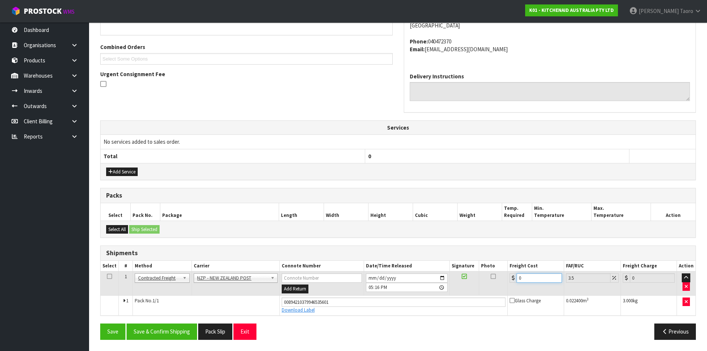
click at [525, 277] on input "0" at bounding box center [539, 277] width 45 height 9
click at [373, 275] on input "[DATE]" at bounding box center [407, 277] width 82 height 9
click at [372, 286] on input "17:16:00.000" at bounding box center [407, 287] width 82 height 9
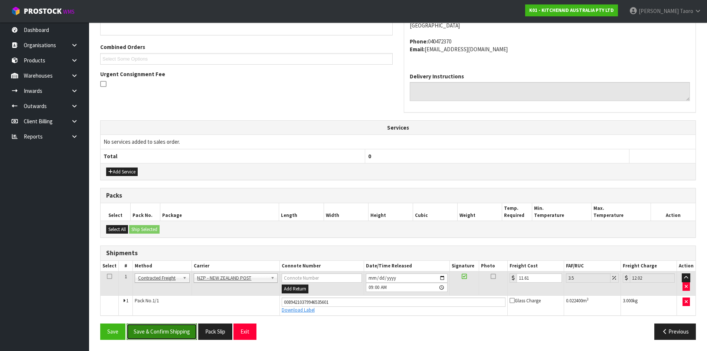
click at [177, 330] on button "Save & Confirm Shipping" at bounding box center [162, 331] width 71 height 16
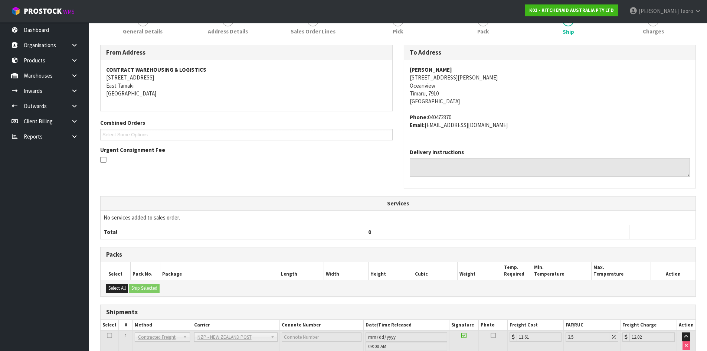
scroll to position [157, 0]
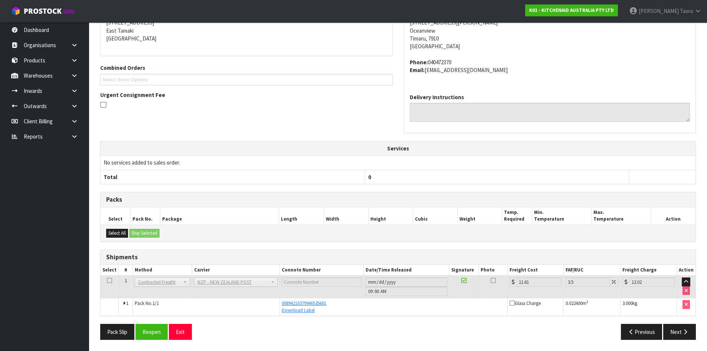
click at [178, 323] on div "From Address CONTRACT WAREHOUSING & LOGISTICS [STREET_ADDRESS] Combined Orders …" at bounding box center [398, 167] width 596 height 355
click at [176, 328] on button "Exit" at bounding box center [180, 332] width 23 height 16
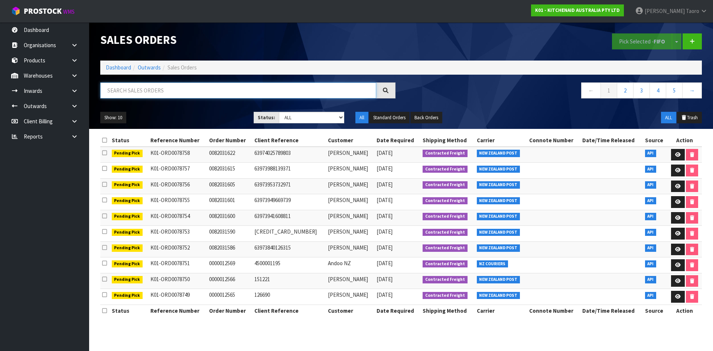
click at [222, 85] on input "text" at bounding box center [238, 90] width 276 height 16
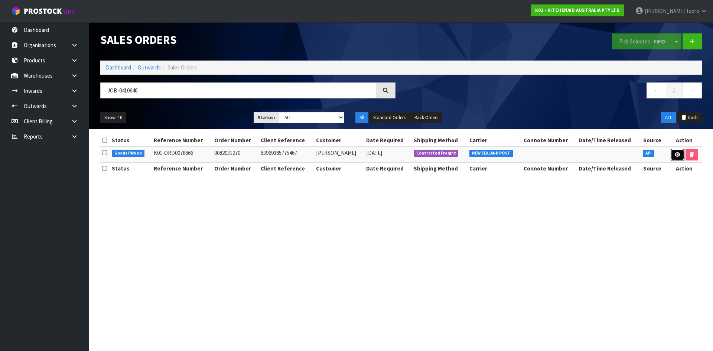
click at [675, 151] on link at bounding box center [678, 155] width 14 height 12
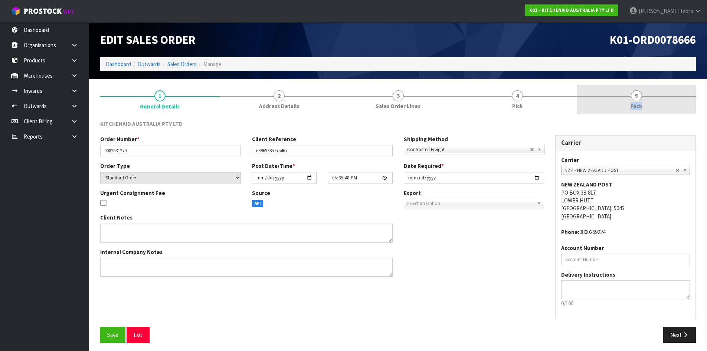
click at [645, 97] on link "5 Pack" at bounding box center [636, 99] width 119 height 29
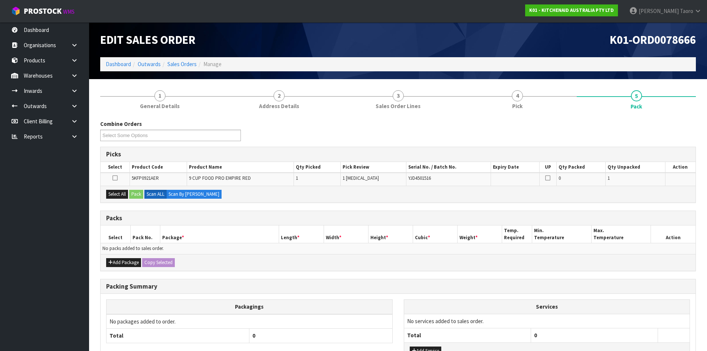
drag, startPoint x: 591, startPoint y: 41, endPoint x: 617, endPoint y: 38, distance: 26.1
click at [591, 40] on h1 "K01-ORD0078666" at bounding box center [550, 39] width 293 height 13
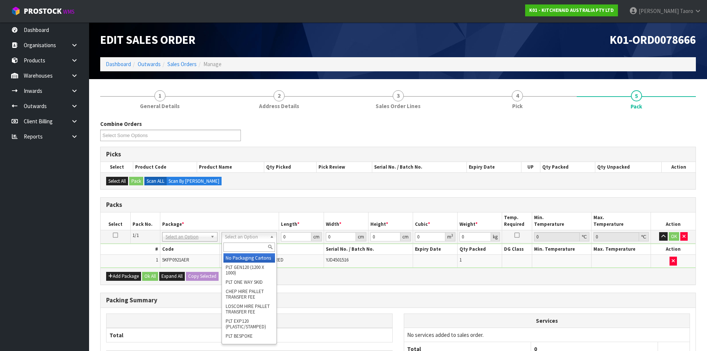
drag, startPoint x: 248, startPoint y: 237, endPoint x: 251, endPoint y: 245, distance: 9.0
drag, startPoint x: 252, startPoint y: 244, endPoint x: 254, endPoint y: 240, distance: 3.8
click at [253, 242] on input "text" at bounding box center [250, 246] width 52 height 9
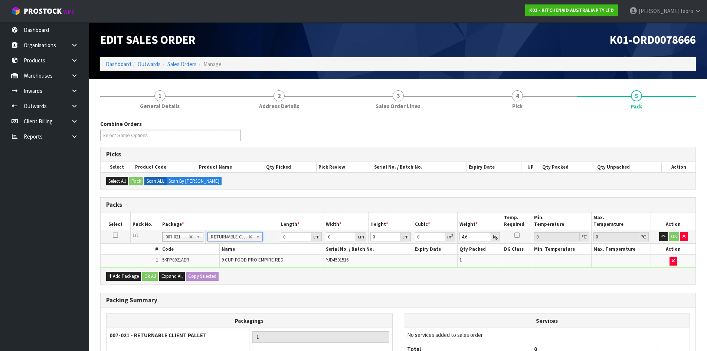
drag, startPoint x: 233, startPoint y: 234, endPoint x: 235, endPoint y: 239, distance: 5.7
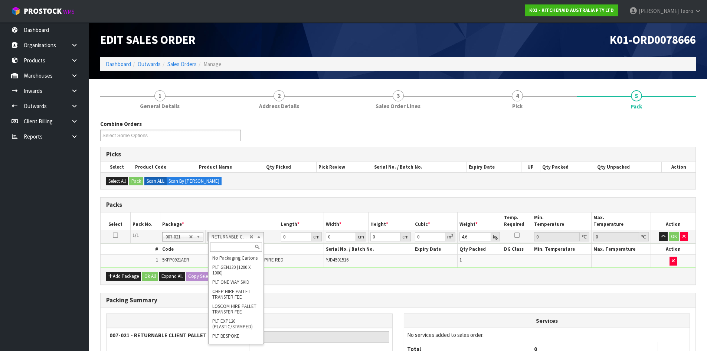
click at [237, 243] on input "text" at bounding box center [236, 246] width 52 height 9
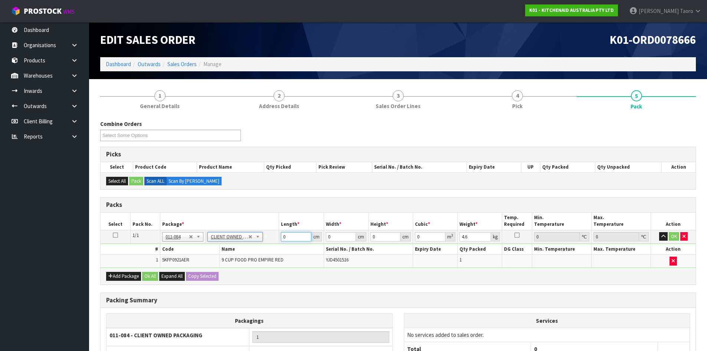
click at [292, 238] on input "0" at bounding box center [296, 236] width 30 height 9
click at [293, 238] on input "0" at bounding box center [296, 236] width 30 height 9
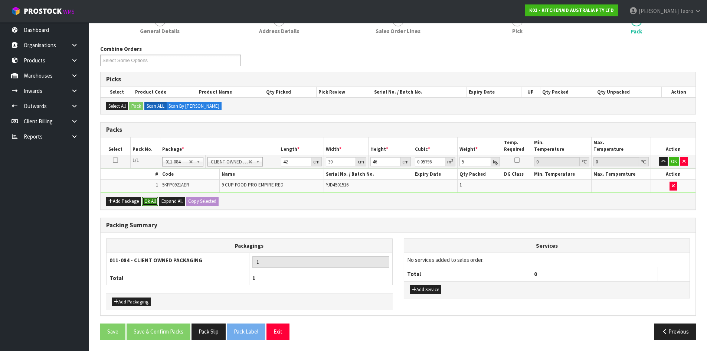
click at [153, 203] on button "Ok All" at bounding box center [150, 201] width 16 height 9
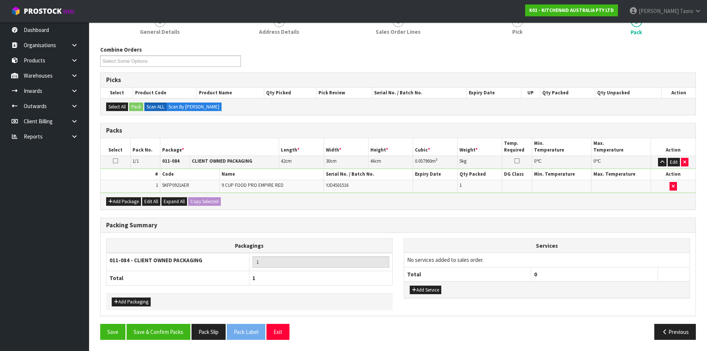
scroll to position [74, 0]
click at [165, 332] on button "Save & Confirm Packs" at bounding box center [159, 332] width 64 height 16
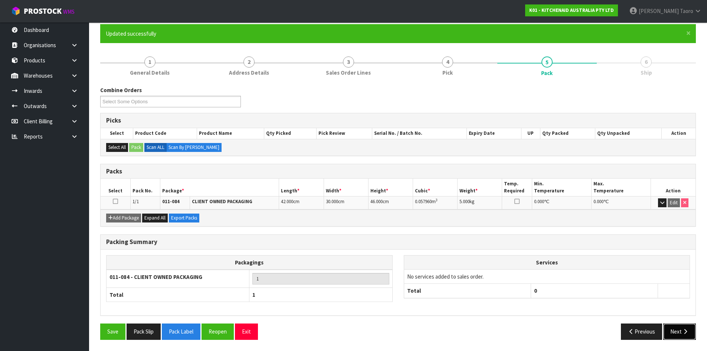
click at [680, 327] on button "Next" at bounding box center [680, 331] width 33 height 16
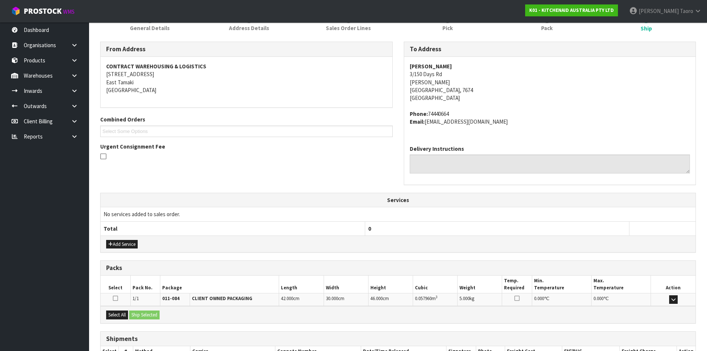
scroll to position [157, 0]
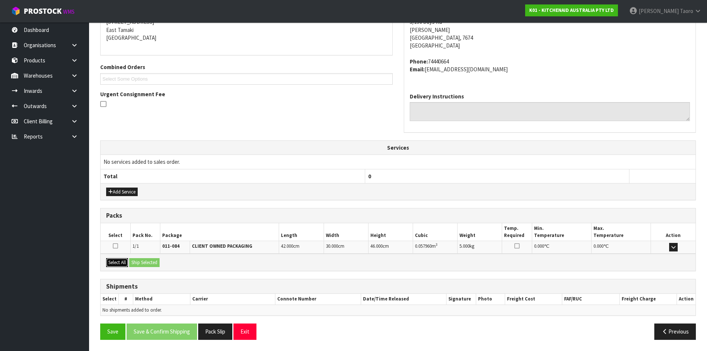
click at [122, 261] on button "Select All" at bounding box center [117, 262] width 22 height 9
drag, startPoint x: 140, startPoint y: 263, endPoint x: 176, endPoint y: 271, distance: 36.7
click at [144, 264] on button "Ship Selected" at bounding box center [144, 262] width 30 height 9
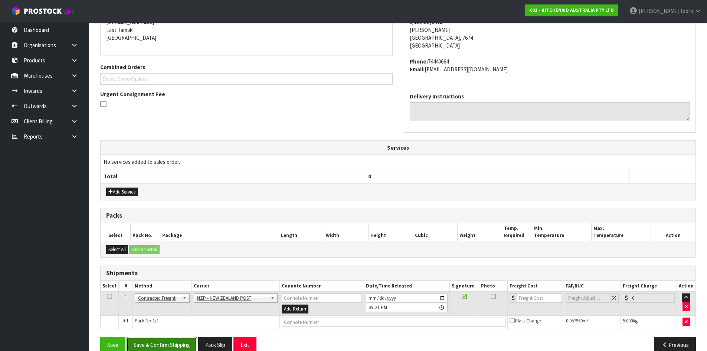
drag, startPoint x: 189, startPoint y: 345, endPoint x: 192, endPoint y: 343, distance: 3.8
click at [189, 345] on button "Save & Confirm Shipping" at bounding box center [162, 345] width 71 height 16
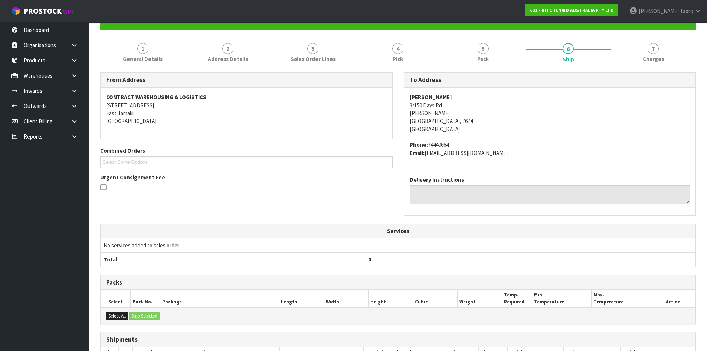
scroll to position [160, 0]
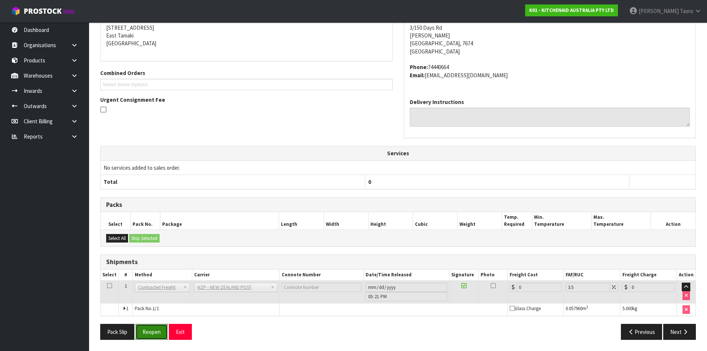
click at [150, 333] on button "Reopen" at bounding box center [152, 332] width 32 height 16
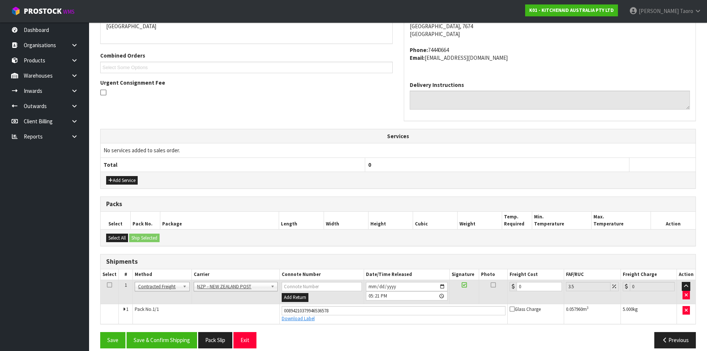
scroll to position [178, 0]
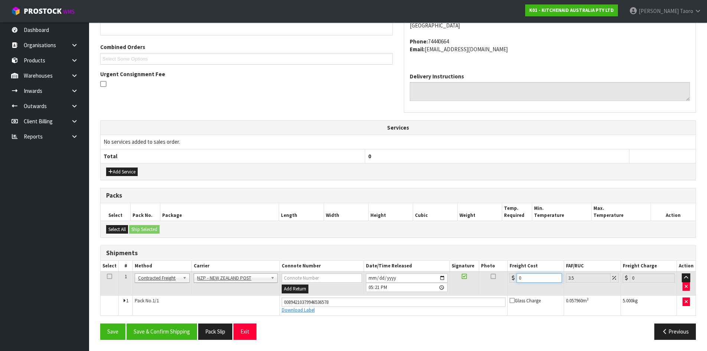
click at [538, 276] on input "0" at bounding box center [539, 277] width 45 height 9
drag, startPoint x: 538, startPoint y: 276, endPoint x: 542, endPoint y: 270, distance: 7.4
click at [538, 274] on input "0" at bounding box center [539, 277] width 45 height 9
click at [373, 277] on input "[DATE]" at bounding box center [407, 277] width 82 height 9
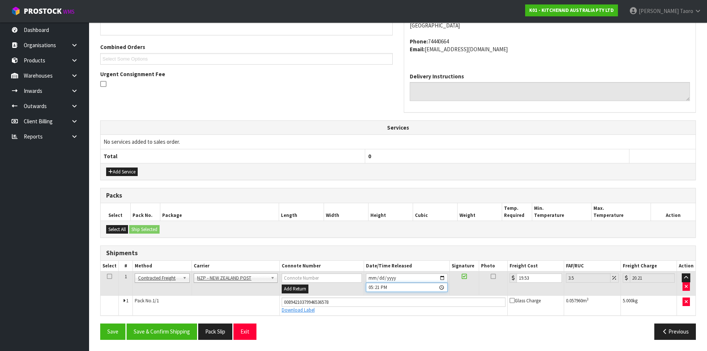
click at [372, 287] on input "17:21:00.000" at bounding box center [407, 287] width 82 height 9
click at [166, 336] on button "Save & Confirm Shipping" at bounding box center [162, 331] width 71 height 16
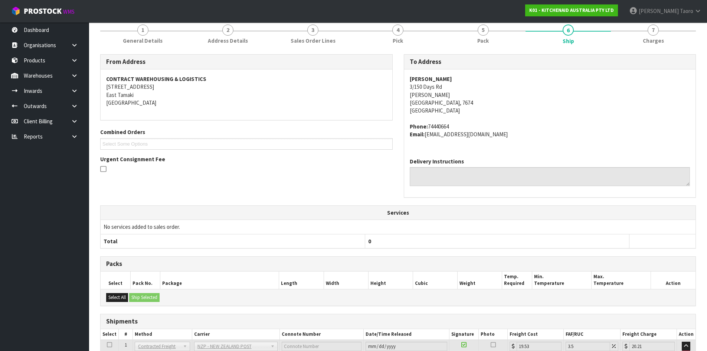
scroll to position [157, 0]
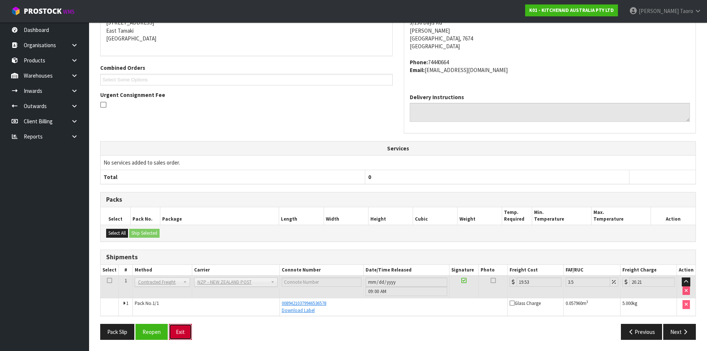
click at [176, 331] on button "Exit" at bounding box center [180, 332] width 23 height 16
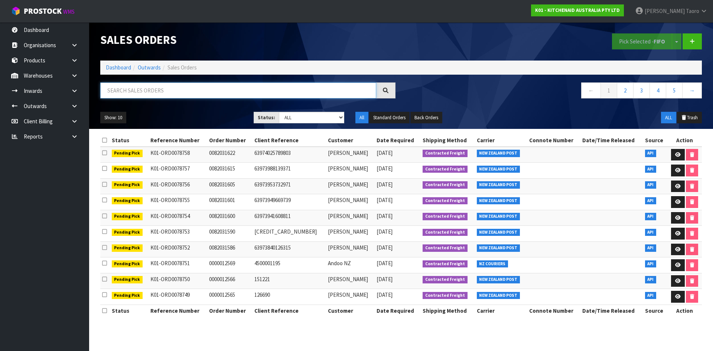
click at [150, 95] on input "text" at bounding box center [238, 90] width 276 height 16
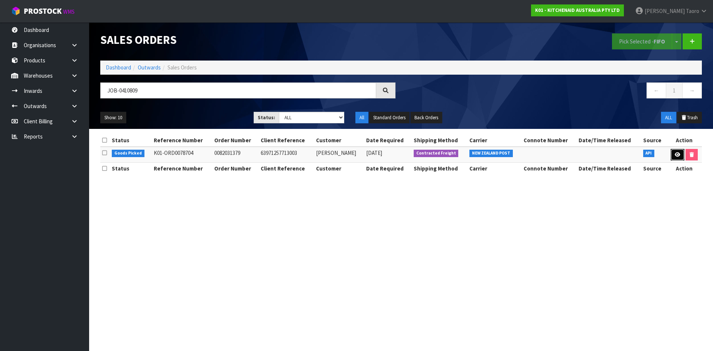
click at [673, 155] on link at bounding box center [678, 155] width 14 height 12
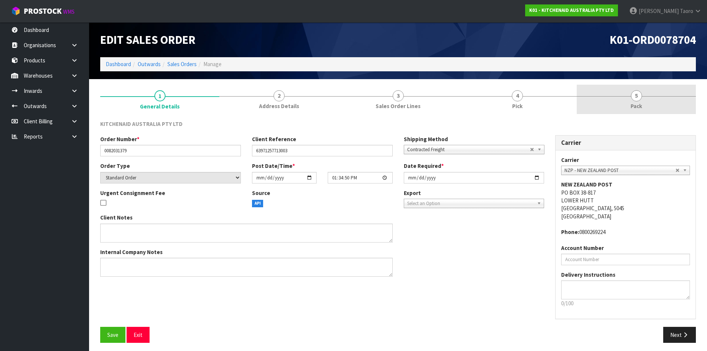
drag, startPoint x: 650, startPoint y: 105, endPoint x: 580, endPoint y: 71, distance: 77.7
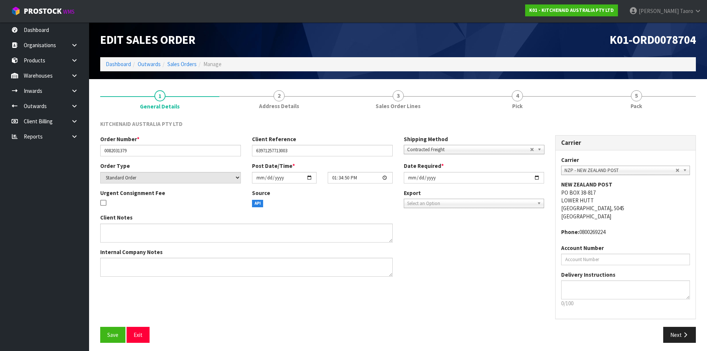
click at [649, 104] on link "5 Pack" at bounding box center [636, 99] width 119 height 29
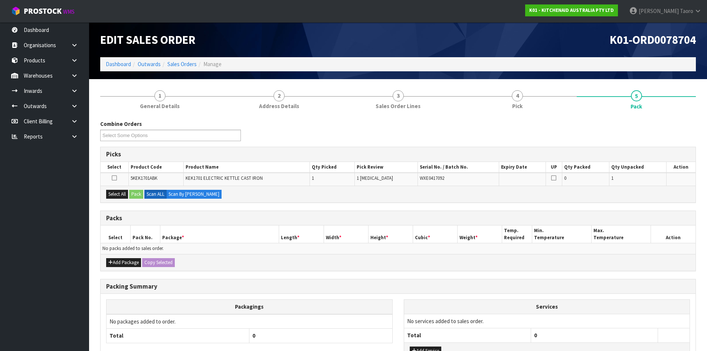
click at [513, 37] on h1 "K01-ORD0078704" at bounding box center [550, 39] width 293 height 13
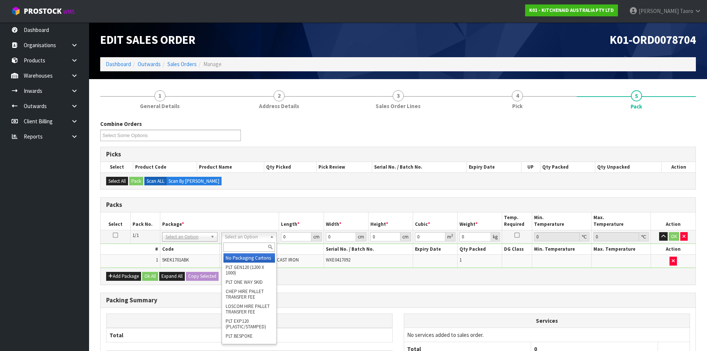
click at [253, 243] on input "text" at bounding box center [250, 246] width 52 height 9
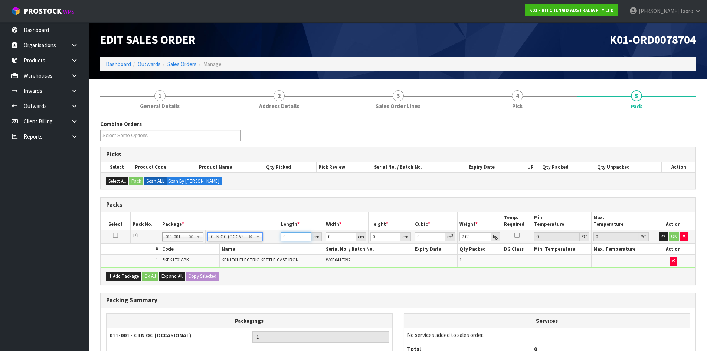
click at [293, 234] on input "0" at bounding box center [296, 236] width 30 height 9
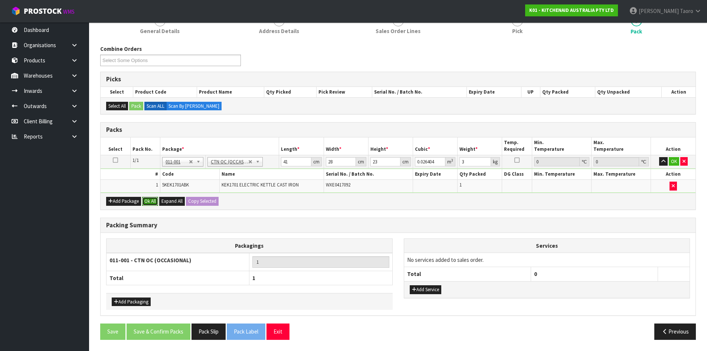
click at [147, 201] on button "Ok All" at bounding box center [150, 201] width 16 height 9
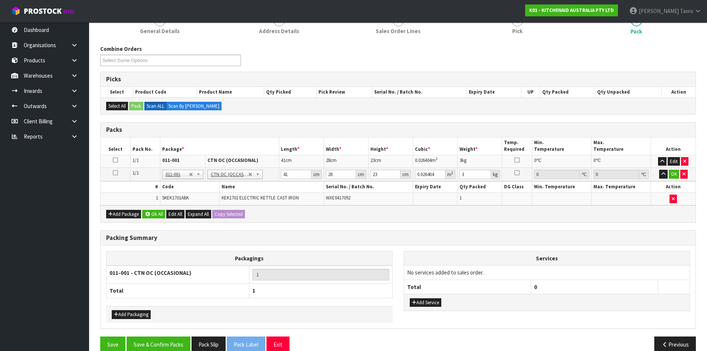
scroll to position [74, 0]
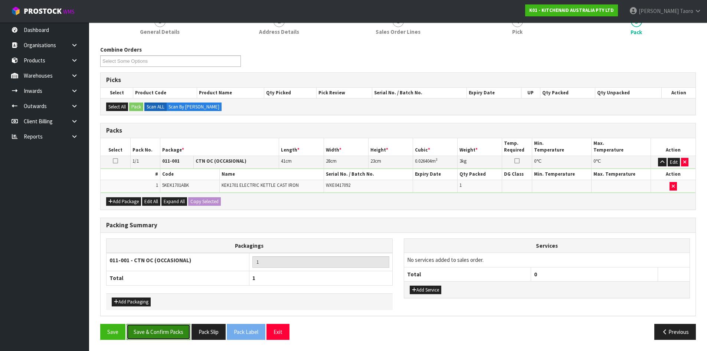
click at [168, 336] on button "Save & Confirm Packs" at bounding box center [159, 332] width 64 height 16
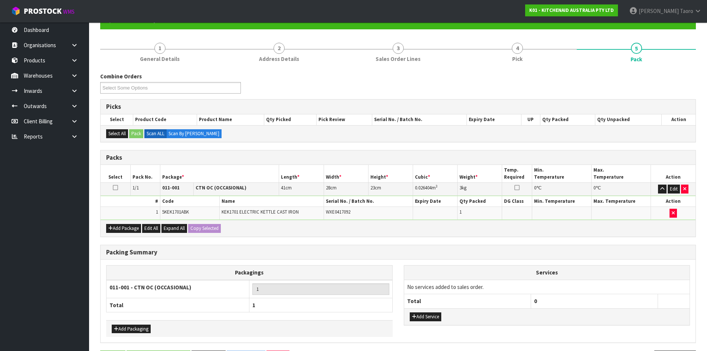
scroll to position [0, 0]
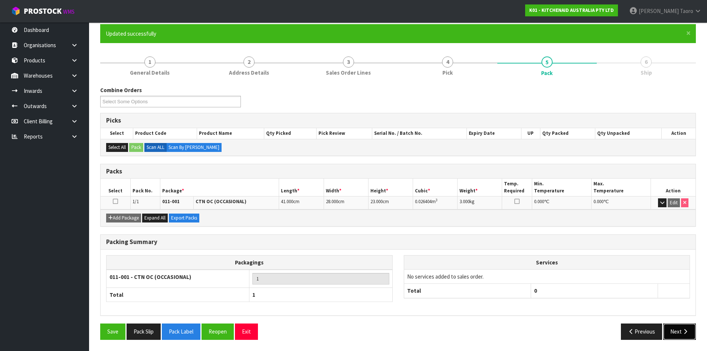
click at [688, 327] on button "Next" at bounding box center [680, 331] width 33 height 16
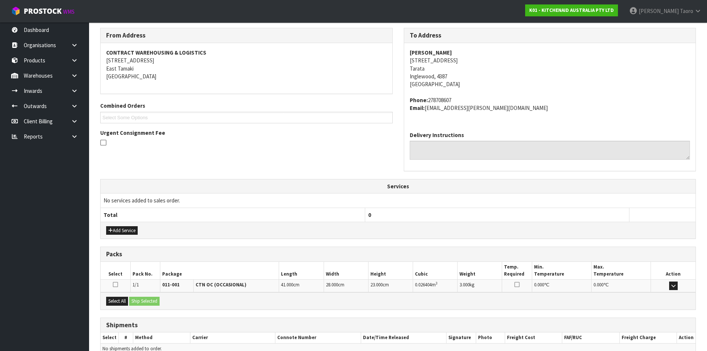
scroll to position [157, 0]
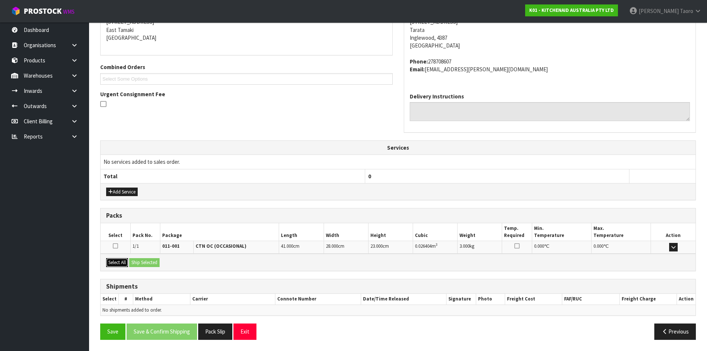
click at [123, 263] on button "Select All" at bounding box center [117, 262] width 22 height 9
click at [137, 261] on button "Ship Selected" at bounding box center [144, 262] width 30 height 9
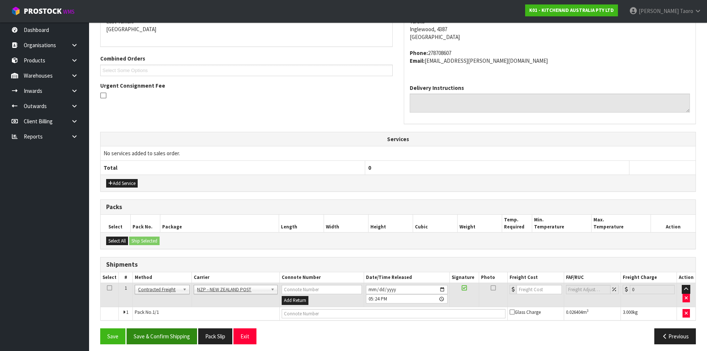
scroll to position [170, 0]
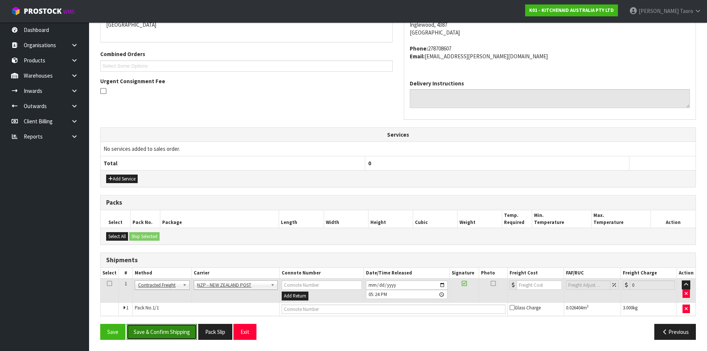
click at [183, 330] on button "Save & Confirm Shipping" at bounding box center [162, 332] width 71 height 16
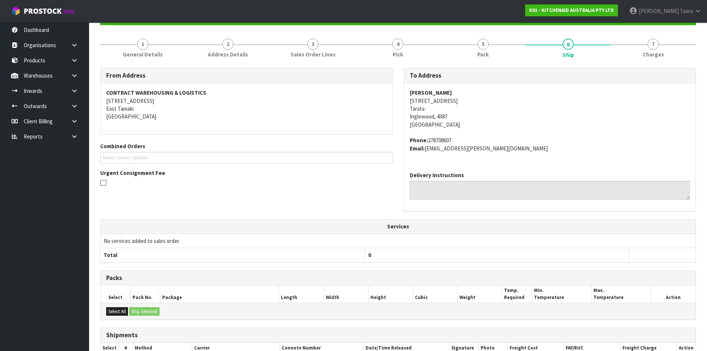
scroll to position [160, 0]
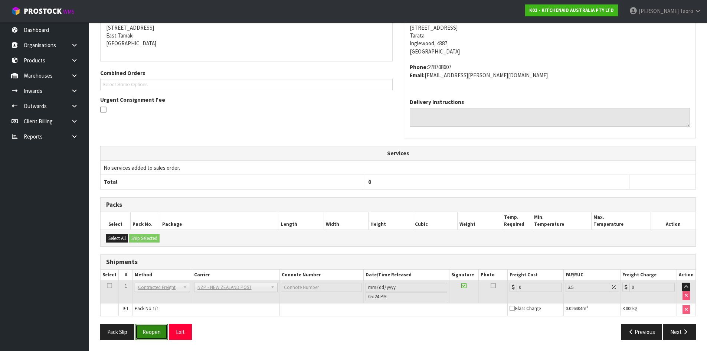
click at [157, 331] on button "Reopen" at bounding box center [152, 332] width 32 height 16
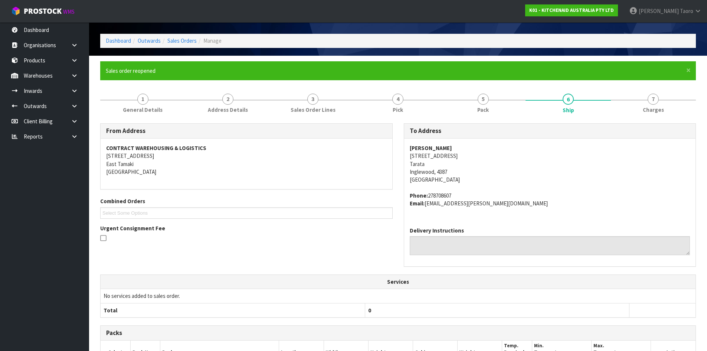
scroll to position [152, 0]
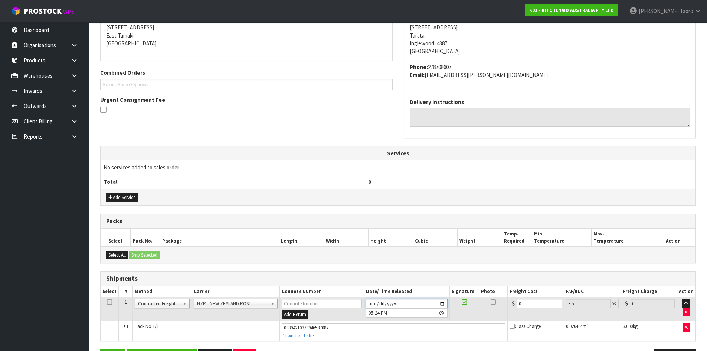
click at [370, 303] on input "[DATE]" at bounding box center [407, 303] width 82 height 9
click at [368, 313] on input "17:24:00.000" at bounding box center [407, 312] width 82 height 9
click at [528, 302] on input "0" at bounding box center [539, 303] width 45 height 9
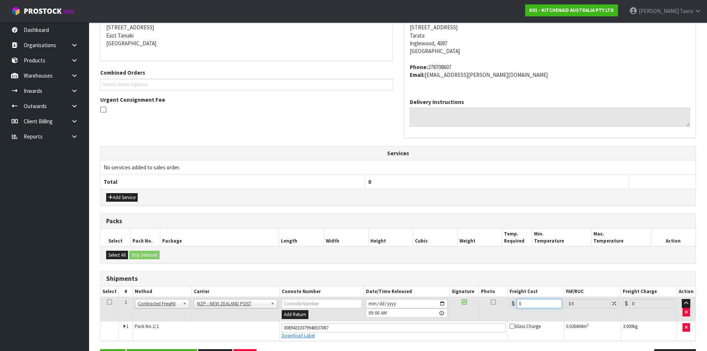
click at [528, 302] on input "0" at bounding box center [539, 303] width 45 height 9
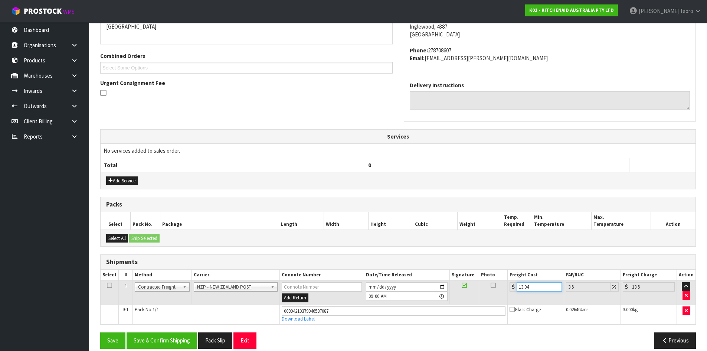
scroll to position [178, 0]
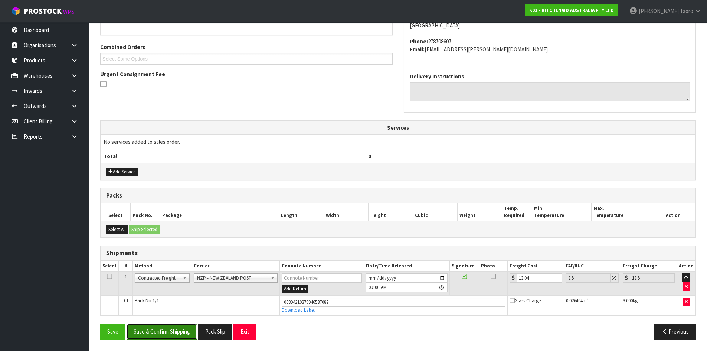
click at [174, 331] on button "Save & Confirm Shipping" at bounding box center [162, 331] width 71 height 16
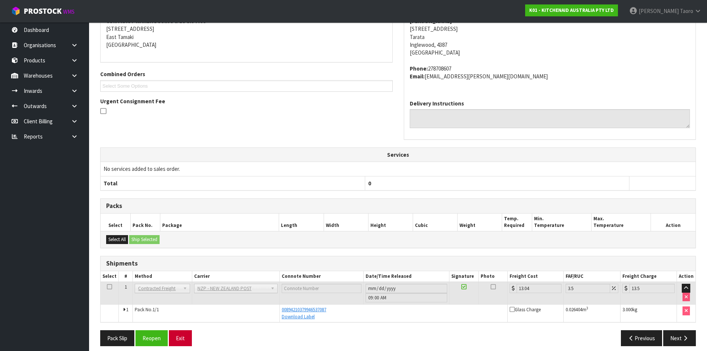
scroll to position [157, 0]
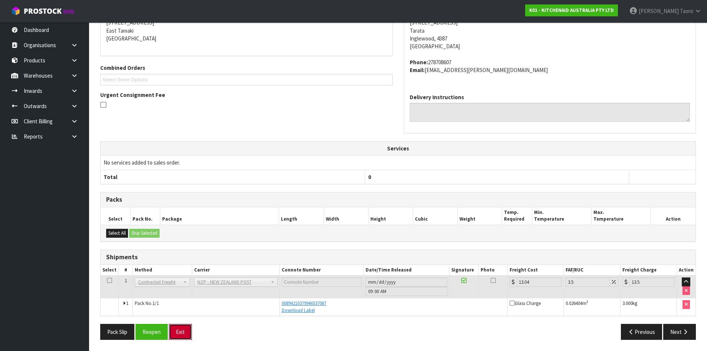
click at [178, 333] on button "Exit" at bounding box center [180, 332] width 23 height 16
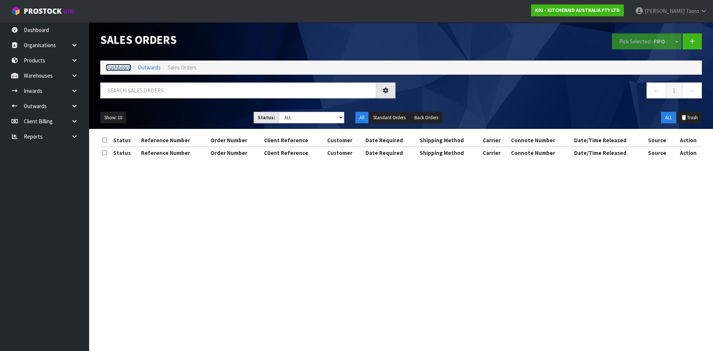
click at [123, 68] on link "Dashboard" at bounding box center [118, 67] width 25 height 7
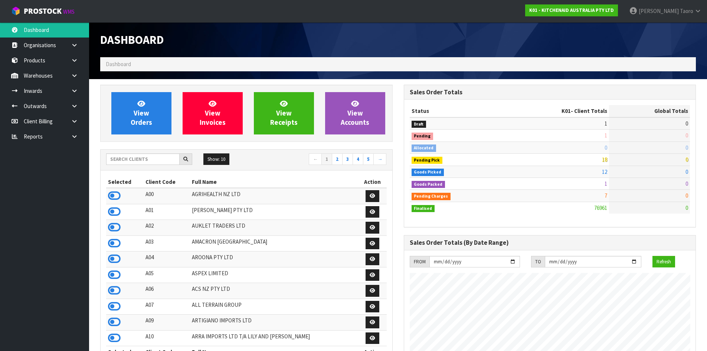
scroll to position [563, 303]
click at [160, 118] on link "View Orders" at bounding box center [141, 113] width 60 height 42
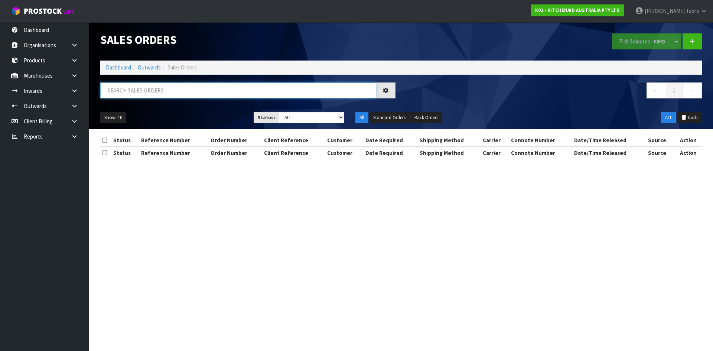
click at [156, 94] on input "text" at bounding box center [238, 90] width 276 height 16
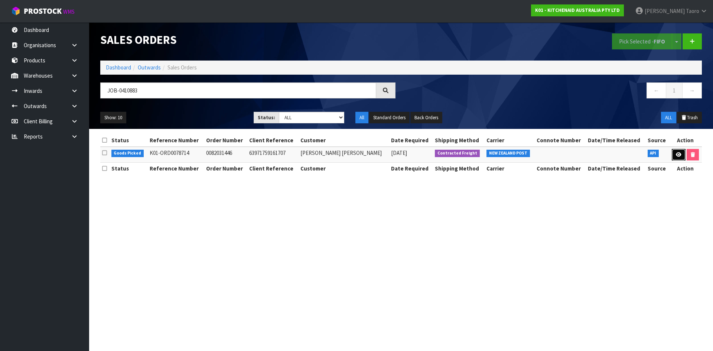
click at [676, 152] on icon at bounding box center [679, 154] width 6 height 5
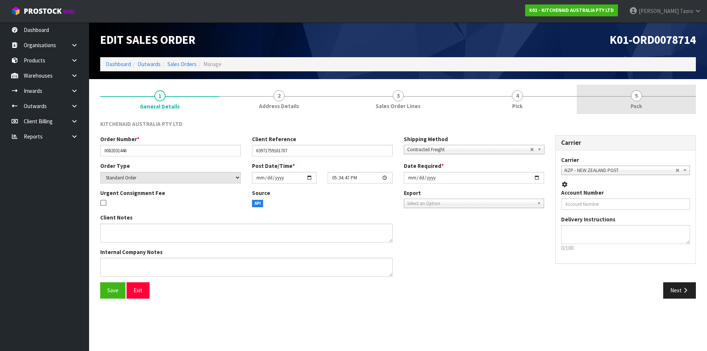
click at [644, 99] on link "5 Pack" at bounding box center [636, 99] width 119 height 29
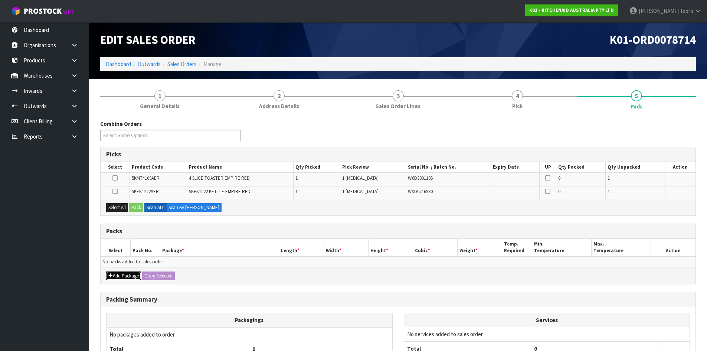
click at [115, 274] on button "Add Package" at bounding box center [123, 275] width 35 height 9
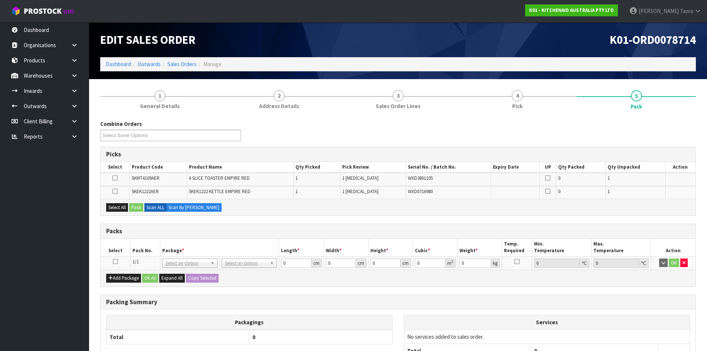
drag, startPoint x: 115, startPoint y: 263, endPoint x: 121, endPoint y: 254, distance: 10.3
click at [115, 262] on icon at bounding box center [115, 261] width 5 height 0
click at [122, 254] on th "Select" at bounding box center [116, 247] width 30 height 17
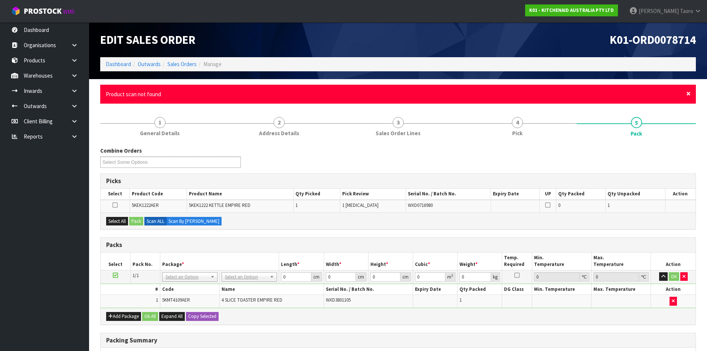
click at [688, 94] on span "×" at bounding box center [689, 93] width 4 height 10
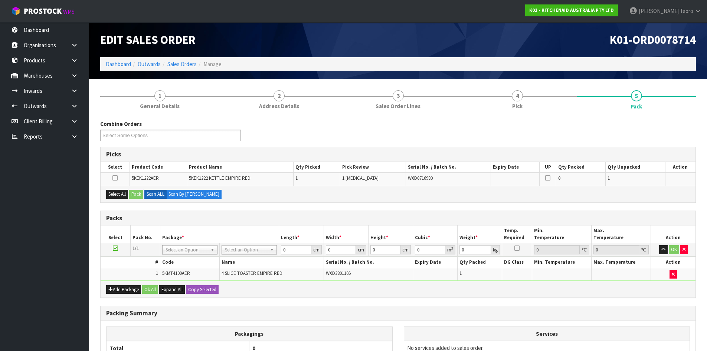
click at [697, 110] on div "1 General Details 2 Address Details 3 Sales Order Lines 4 Pick 5 Pack Combine O…" at bounding box center [398, 257] width 607 height 345
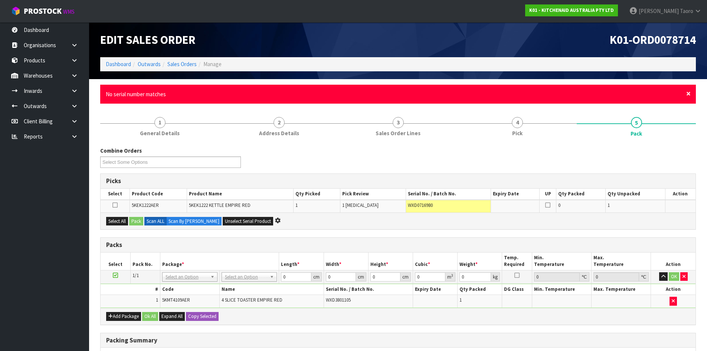
click at [690, 91] on span "×" at bounding box center [689, 93] width 4 height 10
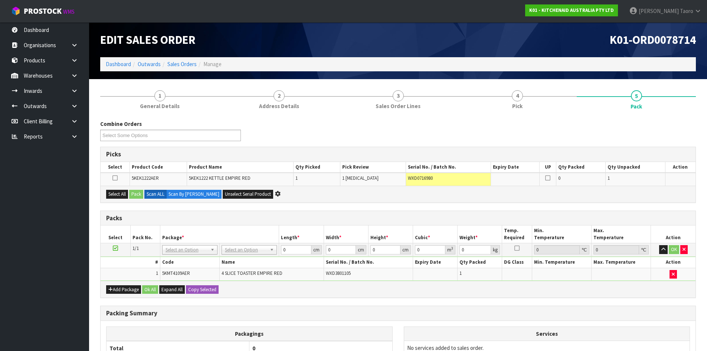
click at [687, 117] on div "Combine Orders K01-ORD0078582 K01-ORD0078654 K01-ORD0078655 K01-ORD0078656 K01-…" at bounding box center [398, 271] width 596 height 315
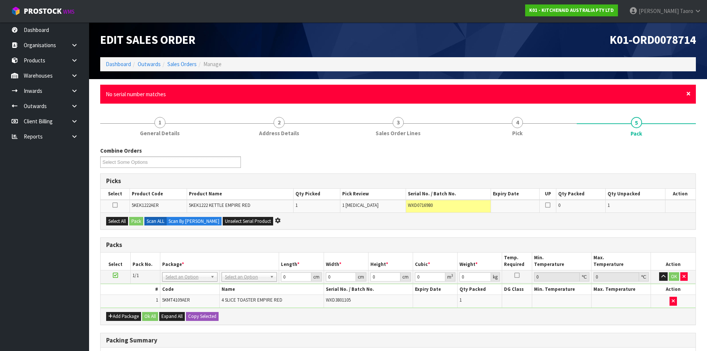
click at [689, 93] on span "×" at bounding box center [689, 93] width 4 height 10
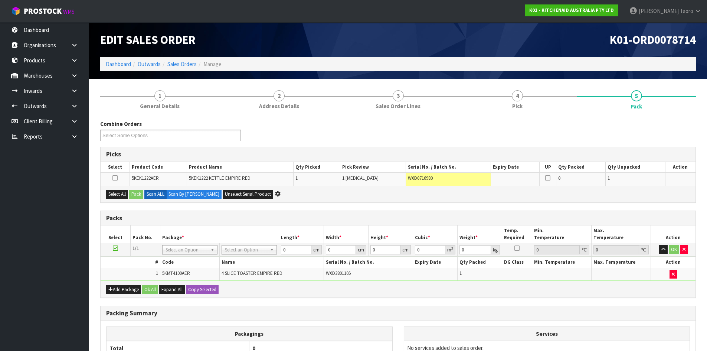
click at [694, 128] on div "Combine Orders K01-ORD0078582 K01-ORD0078654 K01-ORD0078655 K01-ORD0078656 K01-…" at bounding box center [398, 133] width 607 height 27
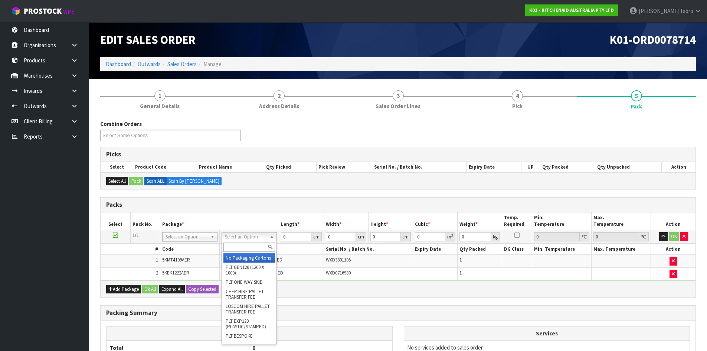
click at [258, 244] on input "text" at bounding box center [250, 246] width 52 height 9
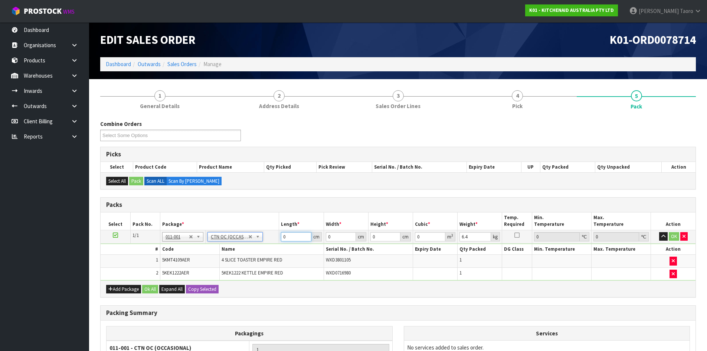
click at [294, 241] on input "0" at bounding box center [296, 236] width 30 height 9
click at [295, 238] on input "0" at bounding box center [296, 236] width 30 height 9
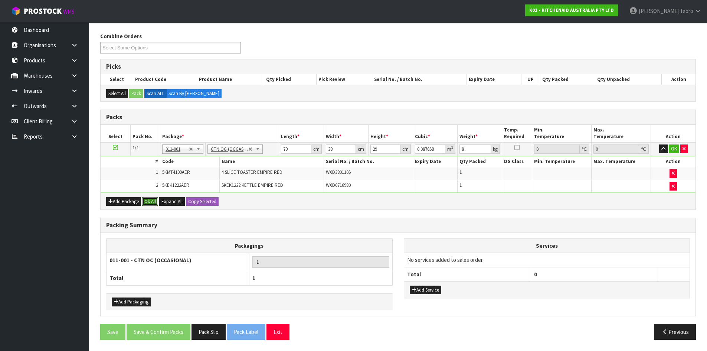
click at [154, 201] on button "Ok All" at bounding box center [150, 201] width 16 height 9
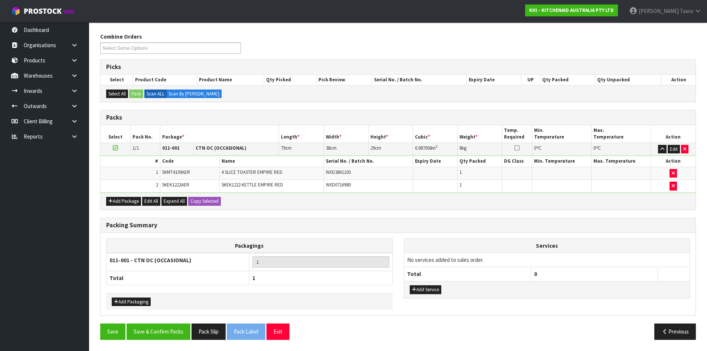
scroll to position [87, 0]
click at [183, 329] on button "Save & Confirm Packs" at bounding box center [159, 331] width 64 height 16
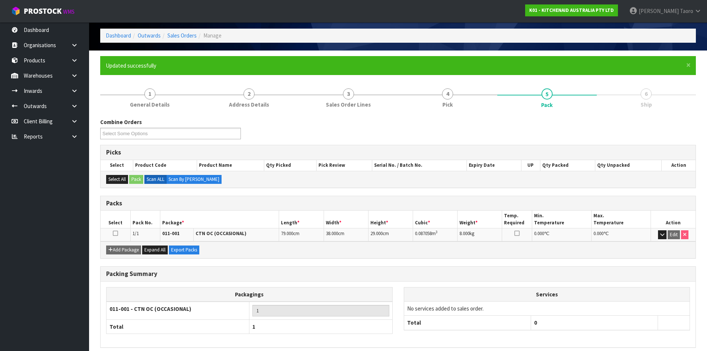
scroll to position [61, 0]
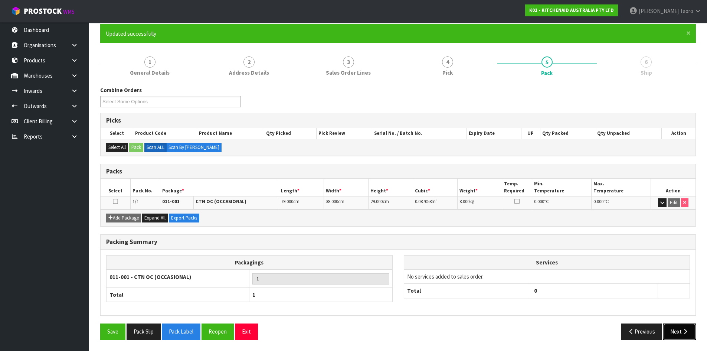
click at [677, 330] on button "Next" at bounding box center [680, 331] width 33 height 16
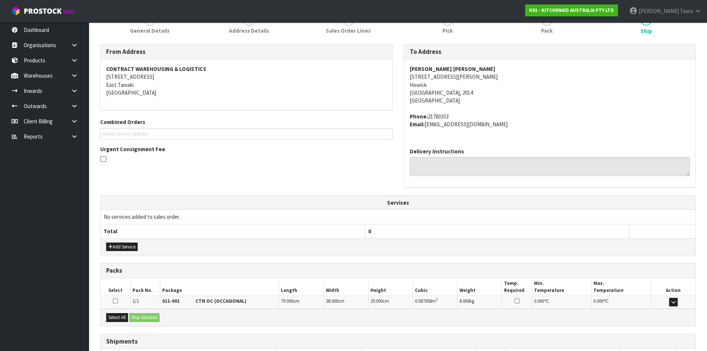
scroll to position [157, 0]
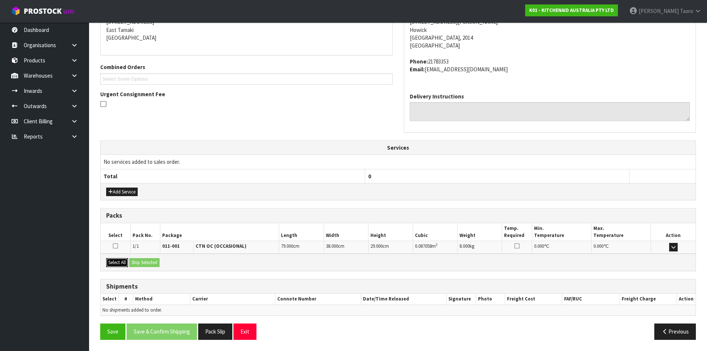
drag, startPoint x: 118, startPoint y: 264, endPoint x: 137, endPoint y: 262, distance: 19.1
click at [121, 264] on button "Select All" at bounding box center [117, 262] width 22 height 9
click at [139, 262] on button "Ship Selected" at bounding box center [144, 262] width 30 height 9
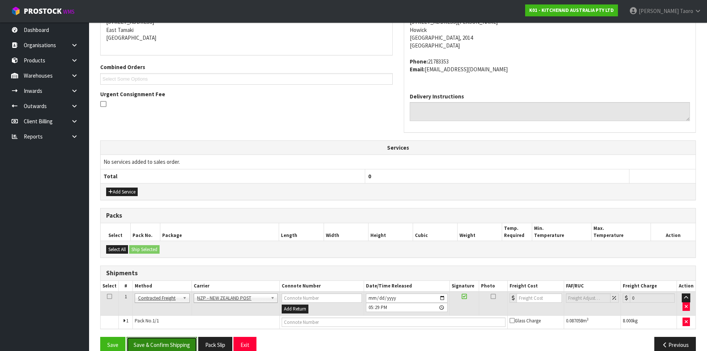
click at [188, 337] on button "Save & Confirm Shipping" at bounding box center [162, 345] width 71 height 16
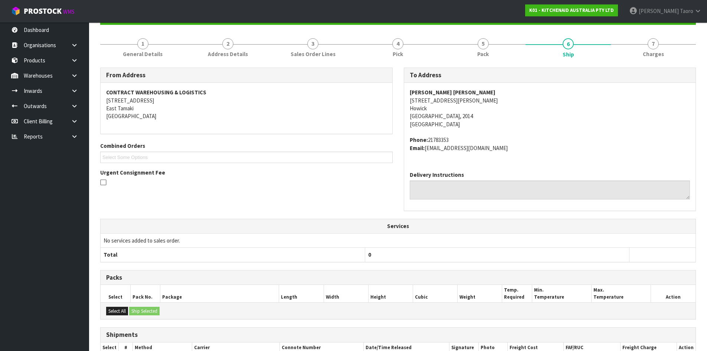
scroll to position [160, 0]
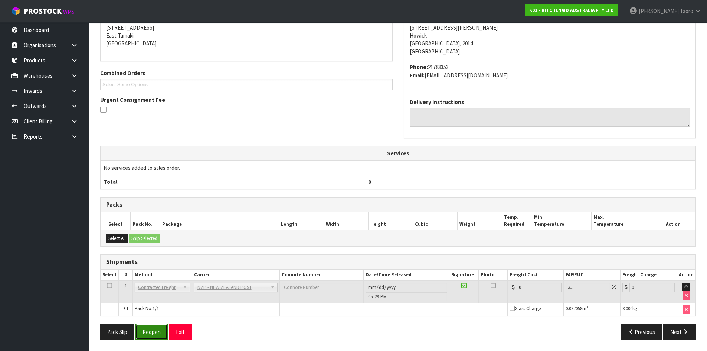
click at [154, 332] on button "Reopen" at bounding box center [152, 332] width 32 height 16
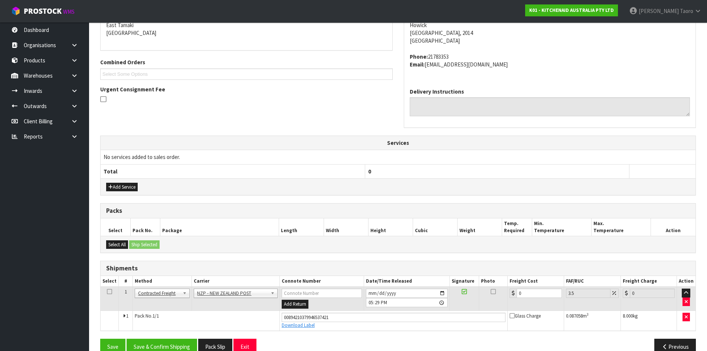
scroll to position [178, 0]
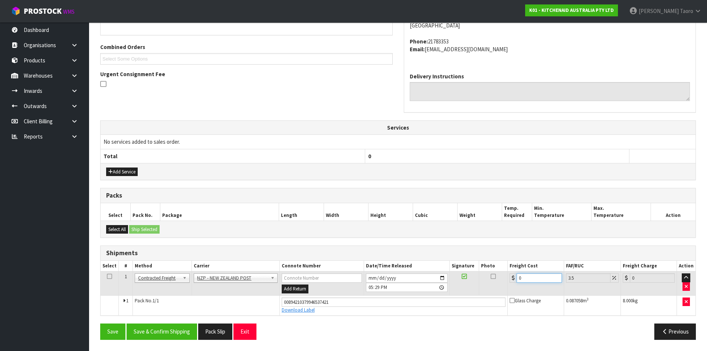
click at [529, 275] on input "0" at bounding box center [539, 277] width 45 height 9
click at [370, 276] on input "[DATE]" at bounding box center [407, 277] width 82 height 9
click at [369, 286] on input "17:29:00.000" at bounding box center [407, 287] width 82 height 9
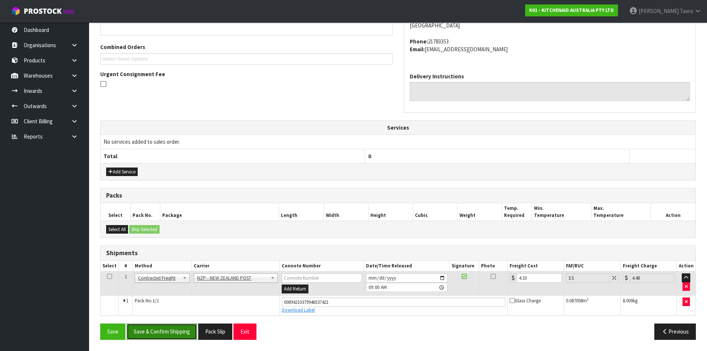
click at [171, 333] on button "Save & Confirm Shipping" at bounding box center [162, 331] width 71 height 16
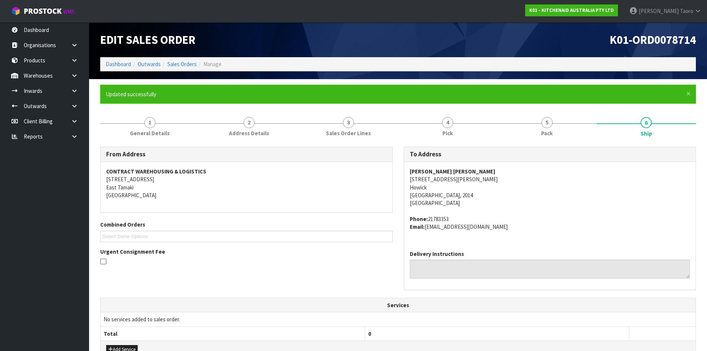
scroll to position [157, 0]
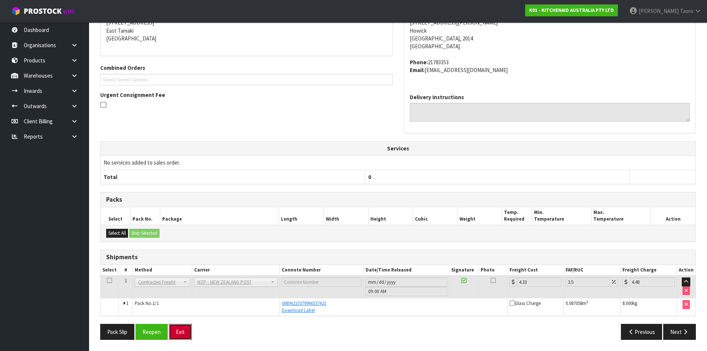
click at [180, 333] on button "Exit" at bounding box center [180, 332] width 23 height 16
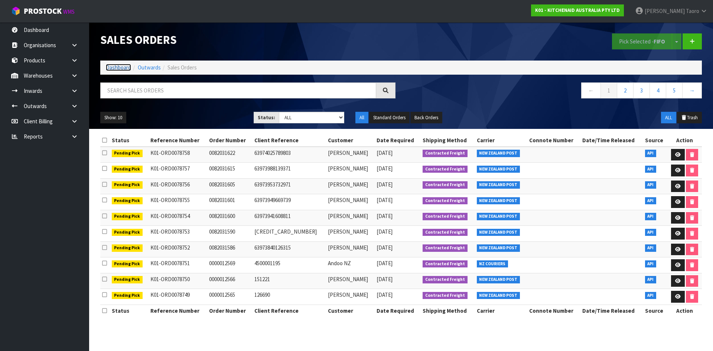
click at [120, 66] on link "Dashboard" at bounding box center [118, 67] width 25 height 7
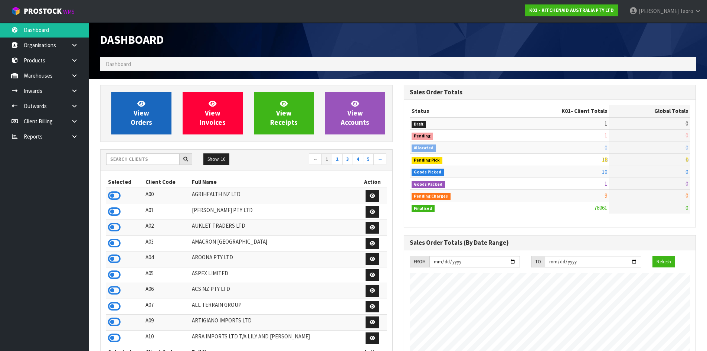
scroll to position [563, 303]
click at [216, 64] on ol "Dashboard" at bounding box center [398, 64] width 596 height 14
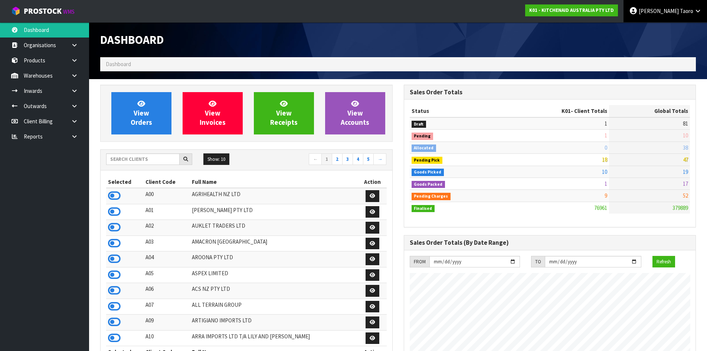
click at [638, 11] on icon at bounding box center [633, 11] width 9 height 0
click at [661, 29] on link "Logout" at bounding box center [677, 30] width 59 height 10
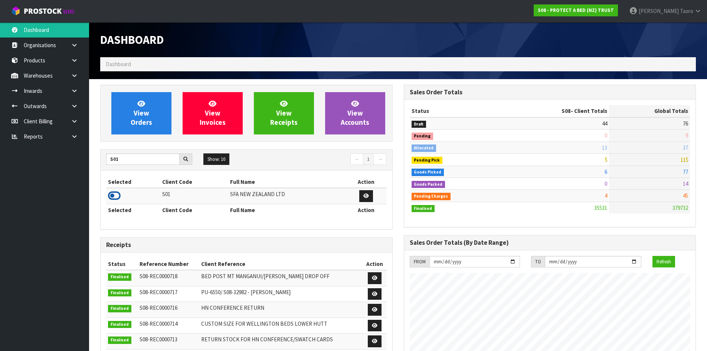
type input "S01"
click at [114, 193] on icon at bounding box center [114, 195] width 13 height 11
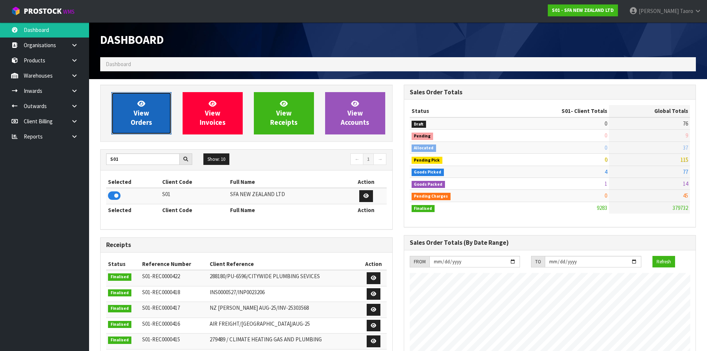
click at [137, 115] on span "View Orders" at bounding box center [142, 113] width 22 height 28
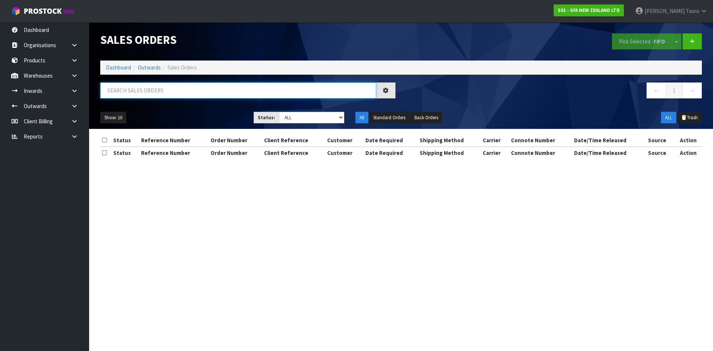
click at [151, 94] on input "text" at bounding box center [238, 90] width 276 height 16
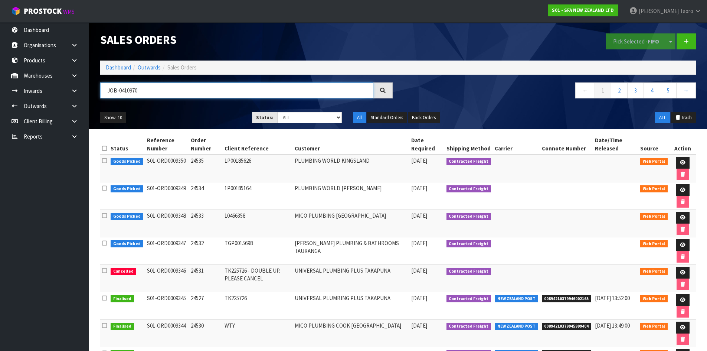
type input "JOB-0410970"
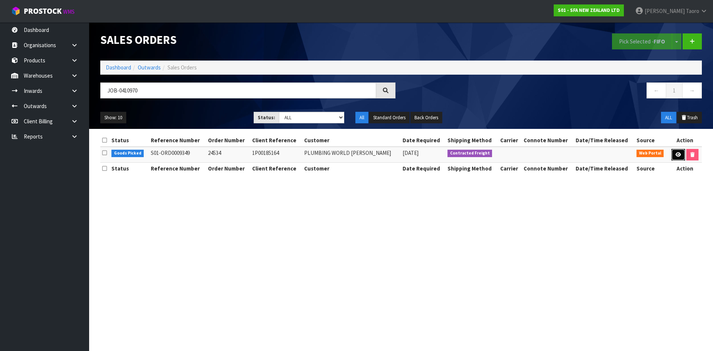
click at [677, 153] on icon at bounding box center [678, 154] width 6 height 5
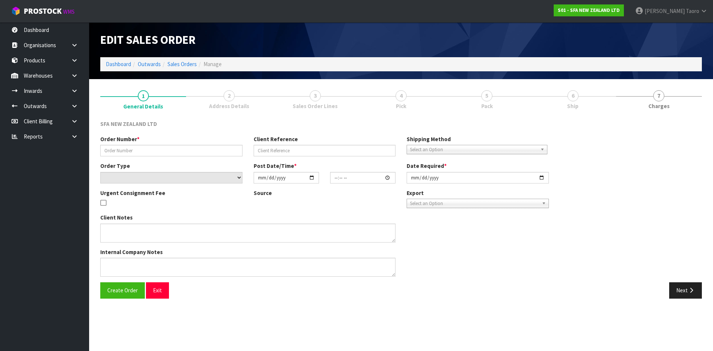
type input "24534"
type input "1P00185164"
select select "number:0"
type input "[DATE]"
type input "09:50:00.000"
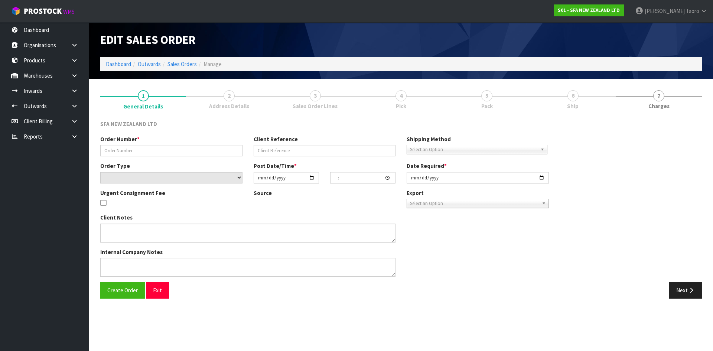
type input "[DATE]"
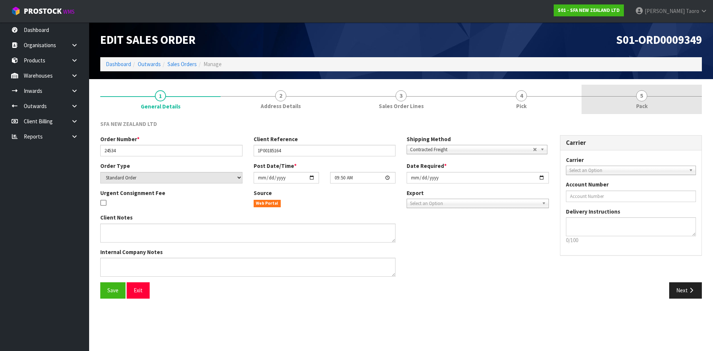
drag, startPoint x: 656, startPoint y: 104, endPoint x: 644, endPoint y: 96, distance: 13.9
click at [655, 103] on link "5 Pack" at bounding box center [642, 99] width 120 height 29
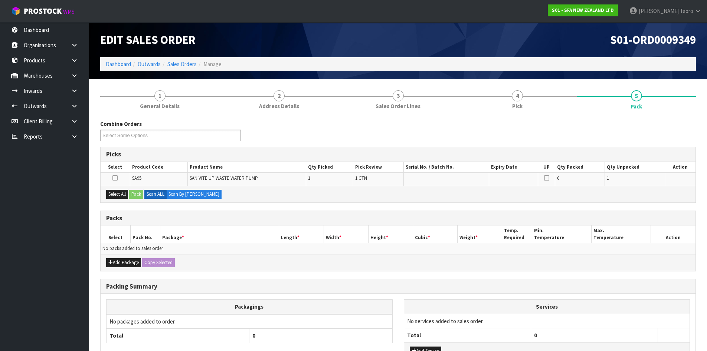
click at [605, 51] on div "S01-ORD0009349" at bounding box center [550, 39] width 304 height 35
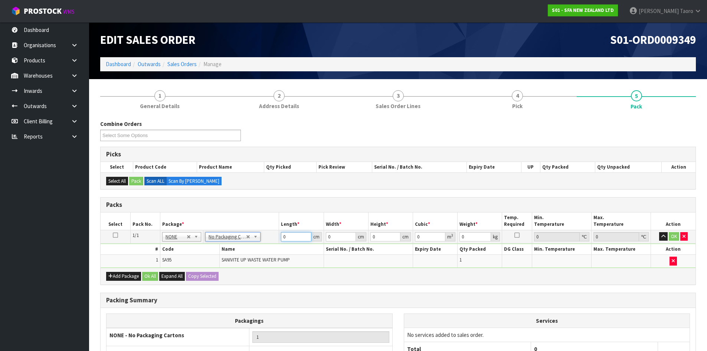
click at [289, 237] on input "0" at bounding box center [296, 236] width 30 height 9
type input "42"
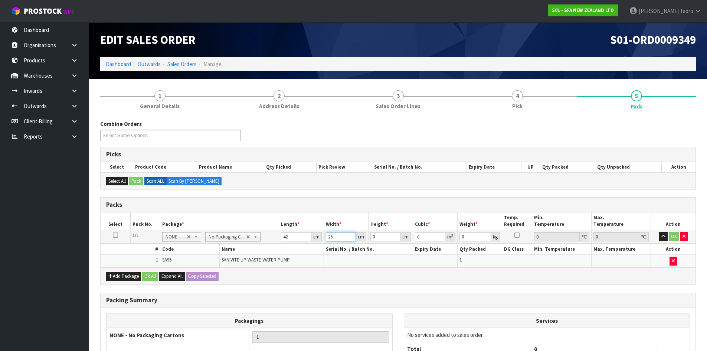
type input "25"
type input "3"
type input "0.00315"
type input "354"
type input "0.3717"
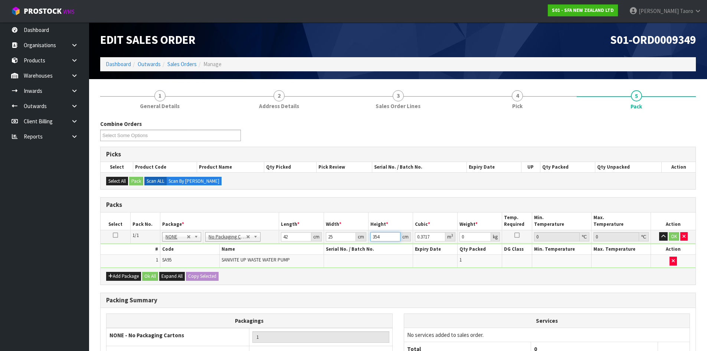
drag, startPoint x: 387, startPoint y: 240, endPoint x: 365, endPoint y: 240, distance: 21.2
click at [365, 240] on tr "1/1 NONE 007-001 007-002 007-004 007-009 007-013 007-014 007-015 007-017 007-01…" at bounding box center [398, 236] width 595 height 13
type input "3"
type input "0.00315"
type input "34"
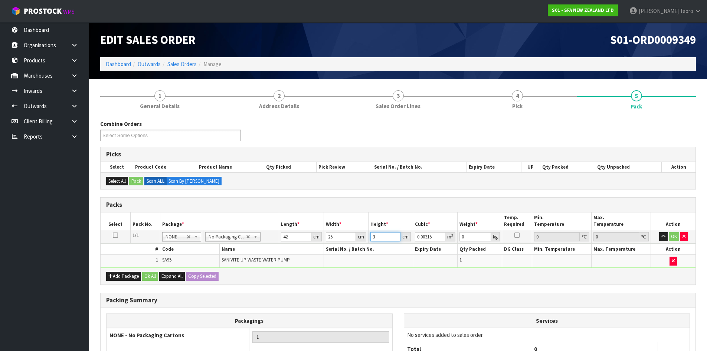
type input "0.0357"
type input "34"
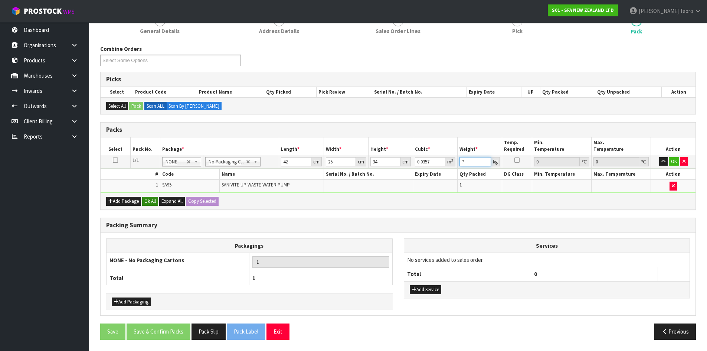
type input "7"
click at [150, 199] on button "Ok All" at bounding box center [150, 201] width 16 height 9
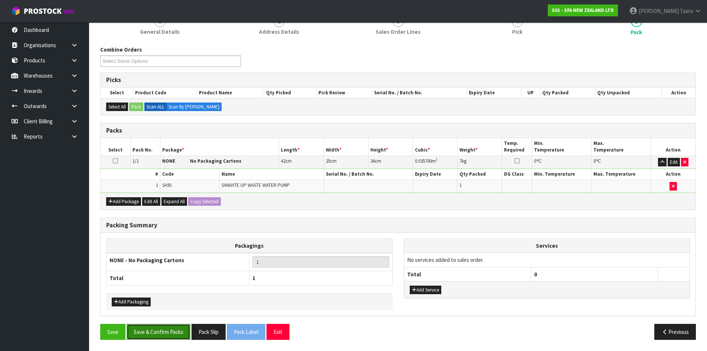
click at [173, 333] on button "Save & Confirm Packs" at bounding box center [159, 332] width 64 height 16
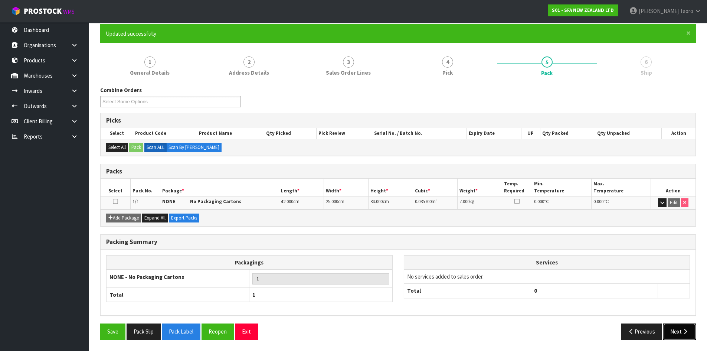
drag, startPoint x: 684, startPoint y: 335, endPoint x: 667, endPoint y: 335, distance: 17.1
click at [684, 335] on button "Next" at bounding box center [680, 331] width 33 height 16
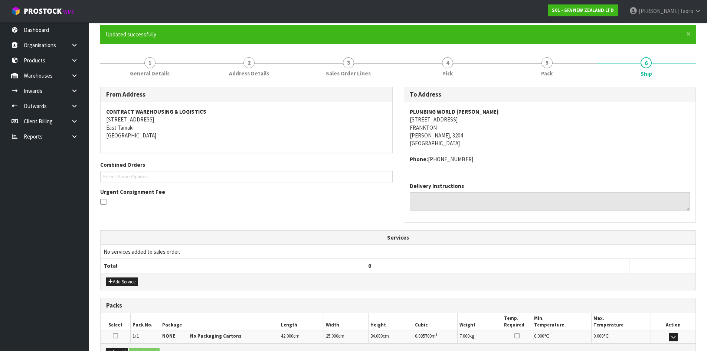
scroll to position [149, 0]
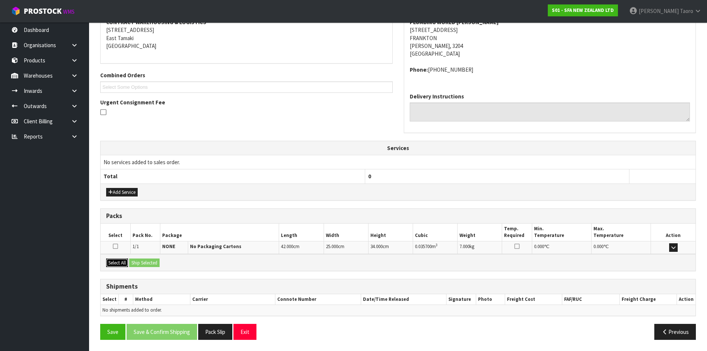
click at [124, 262] on button "Select All" at bounding box center [117, 262] width 22 height 9
click at [137, 260] on button "Ship Selected" at bounding box center [144, 262] width 30 height 9
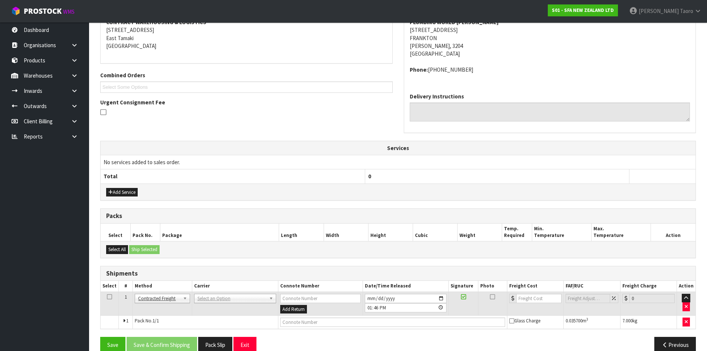
drag, startPoint x: 224, startPoint y: 297, endPoint x: 225, endPoint y: 303, distance: 6.4
click at [225, 307] on input "text" at bounding box center [234, 308] width 79 height 9
type input "NZP"
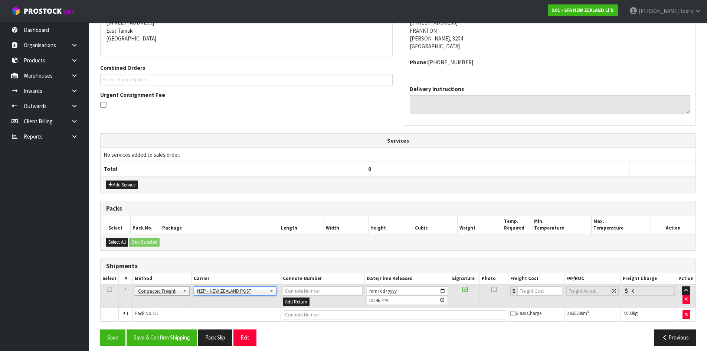
scroll to position [163, 0]
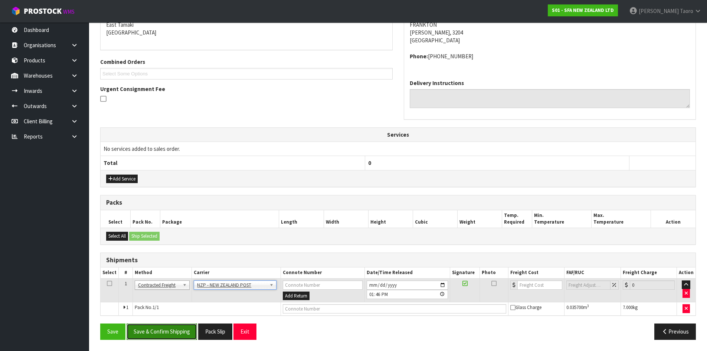
click at [180, 332] on button "Save & Confirm Shipping" at bounding box center [162, 331] width 71 height 16
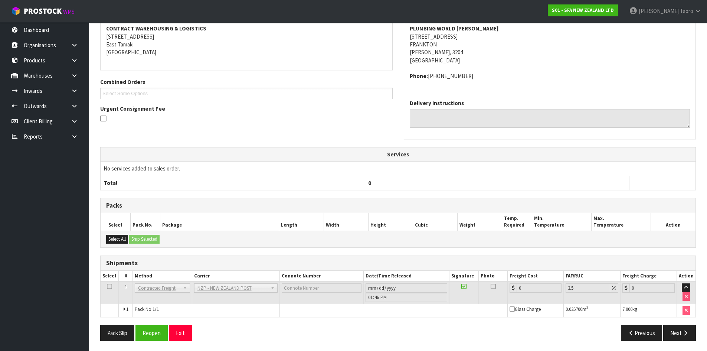
scroll to position [152, 0]
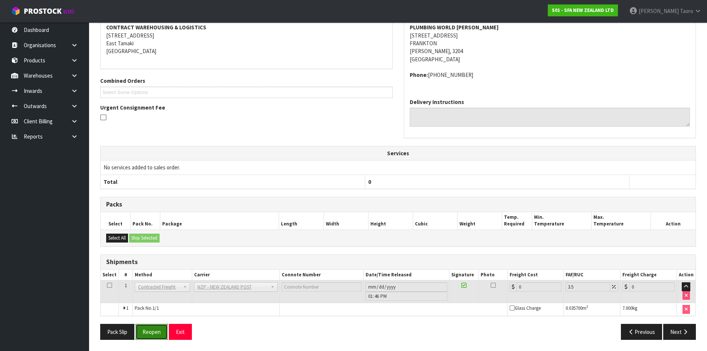
click at [160, 335] on button "Reopen" at bounding box center [152, 332] width 32 height 16
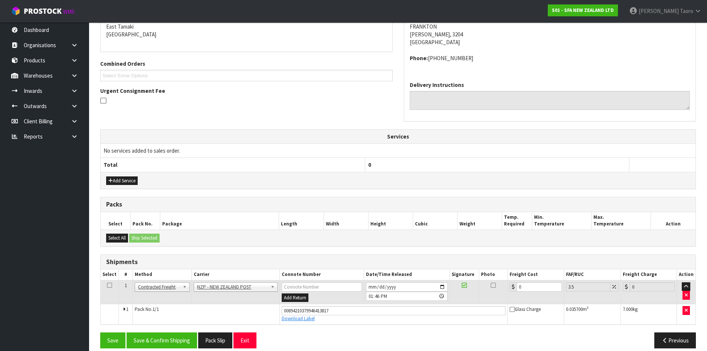
scroll to position [169, 0]
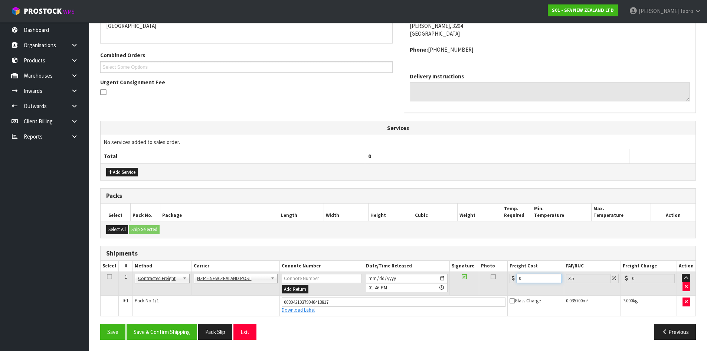
click at [530, 276] on input "0" at bounding box center [539, 278] width 45 height 9
type input "7"
type input "7.24"
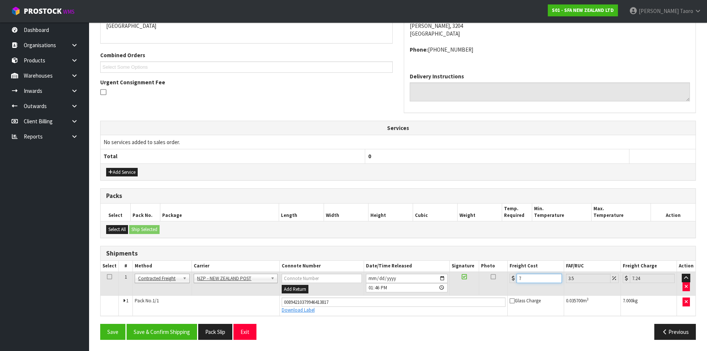
type input "7.3"
type input "7.56"
type input "7.31"
type input "7.57"
type input "7.31"
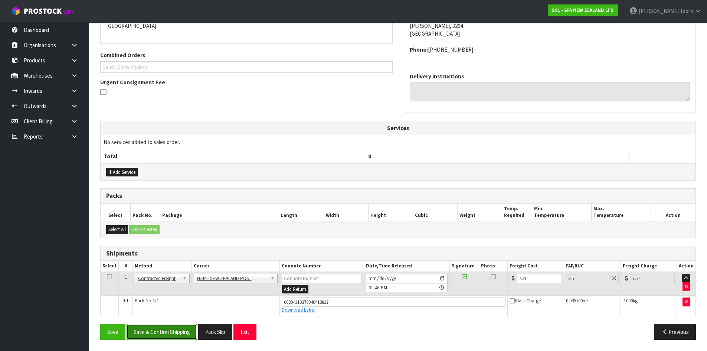
click at [185, 326] on button "Save & Confirm Shipping" at bounding box center [162, 332] width 71 height 16
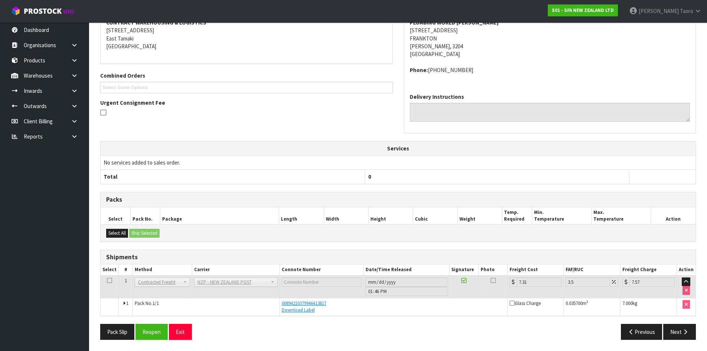
scroll to position [149, 0]
click at [187, 334] on button "Exit" at bounding box center [180, 332] width 23 height 16
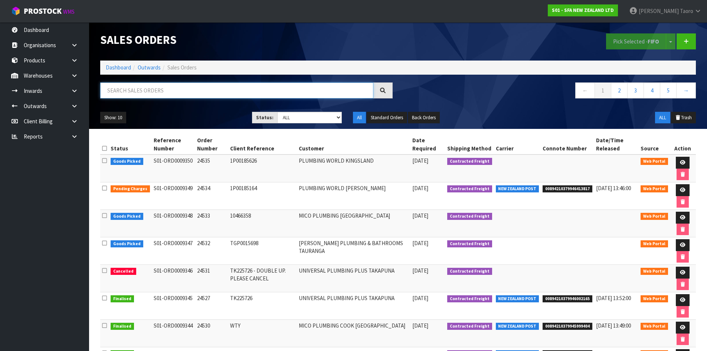
click at [368, 89] on input "text" at bounding box center [236, 90] width 273 height 16
type input "JOB-0410972"
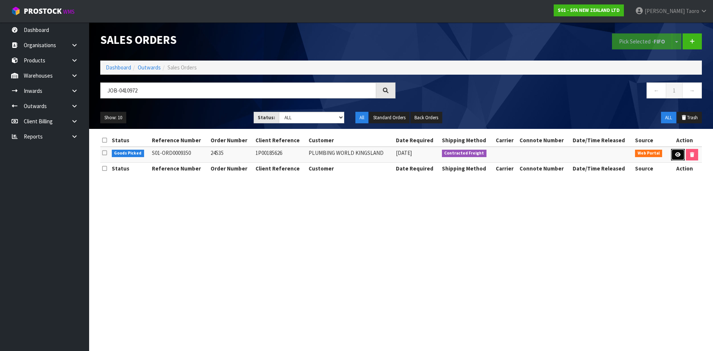
click at [673, 154] on link at bounding box center [678, 155] width 14 height 12
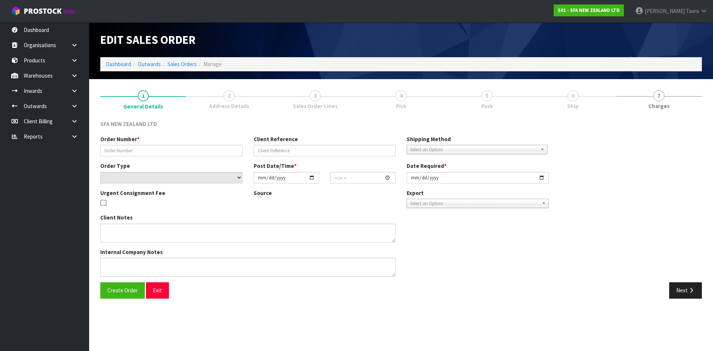
type input "24535"
type input "1P00185626"
select select "number:0"
type input "[DATE]"
type input "09:51:00.000"
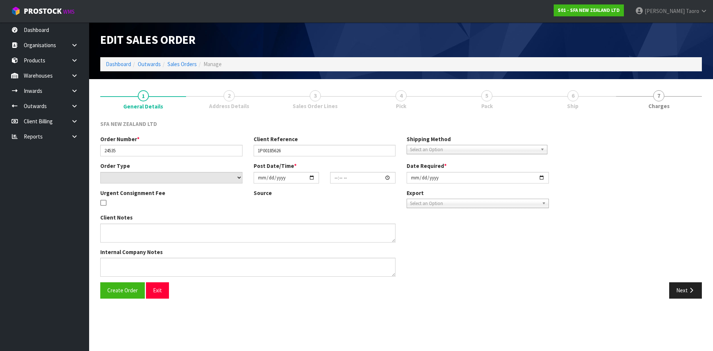
type input "[DATE]"
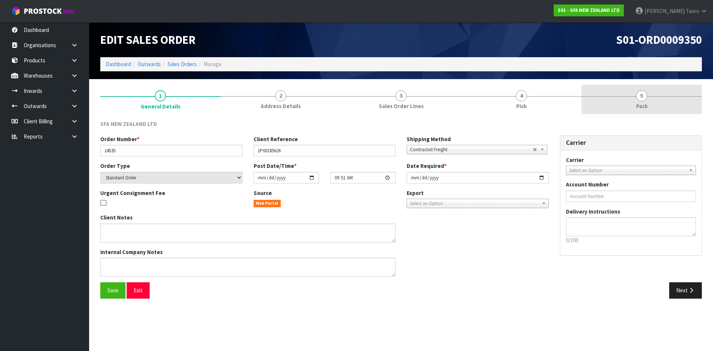
drag, startPoint x: 652, startPoint y: 104, endPoint x: 621, endPoint y: 77, distance: 40.8
click at [650, 101] on link "5 Pack" at bounding box center [642, 99] width 120 height 29
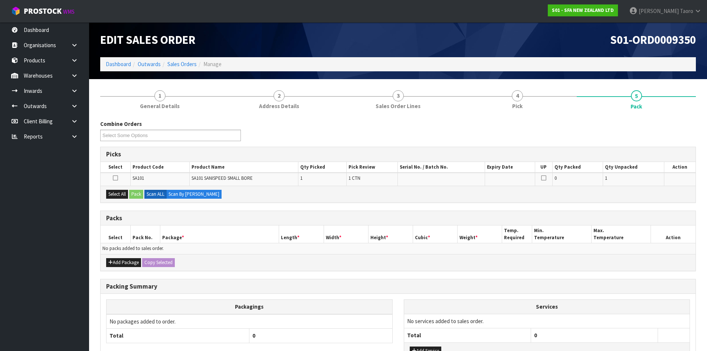
drag, startPoint x: 581, startPoint y: 46, endPoint x: 605, endPoint y: 51, distance: 24.3
click at [582, 45] on div "S01-ORD0009350" at bounding box center [550, 39] width 304 height 35
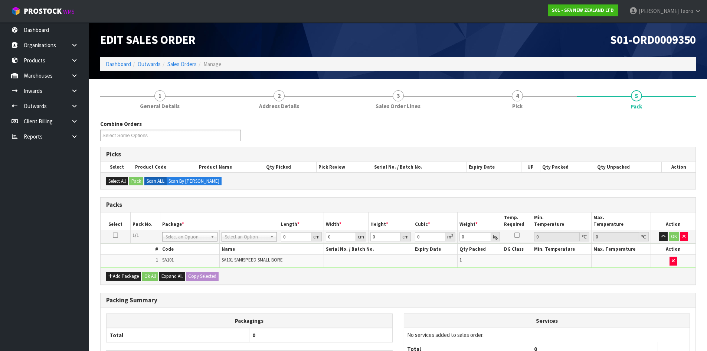
drag, startPoint x: 257, startPoint y: 235, endPoint x: 256, endPoint y: 248, distance: 13.8
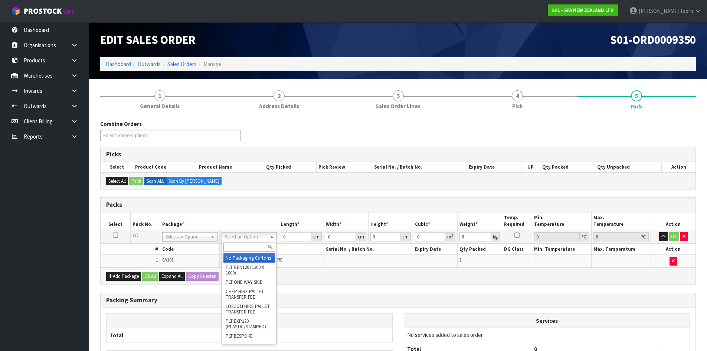
drag, startPoint x: 256, startPoint y: 260, endPoint x: 288, endPoint y: 241, distance: 37.3
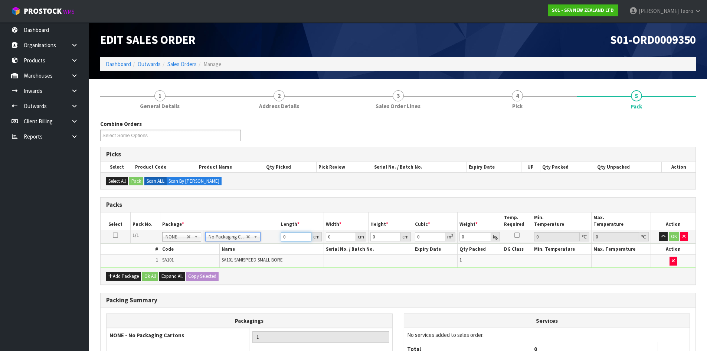
click at [291, 236] on input "0" at bounding box center [296, 236] width 30 height 9
type input "42"
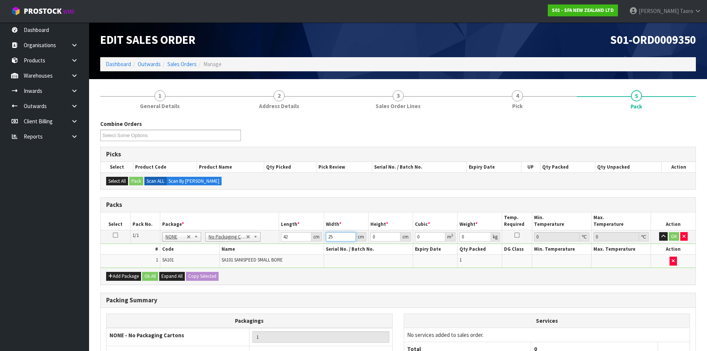
type input "25"
type input "3"
type input "0.00315"
type input "34"
type input "0.0357"
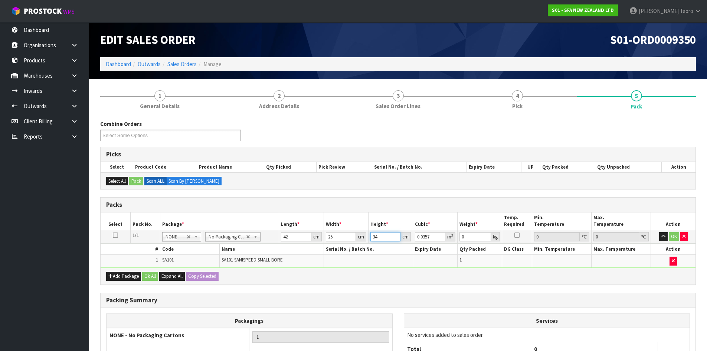
type input "34"
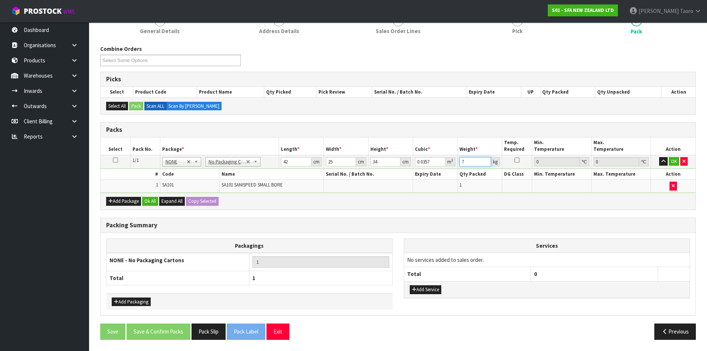
type input "7"
click at [156, 198] on button "Ok All" at bounding box center [150, 201] width 16 height 9
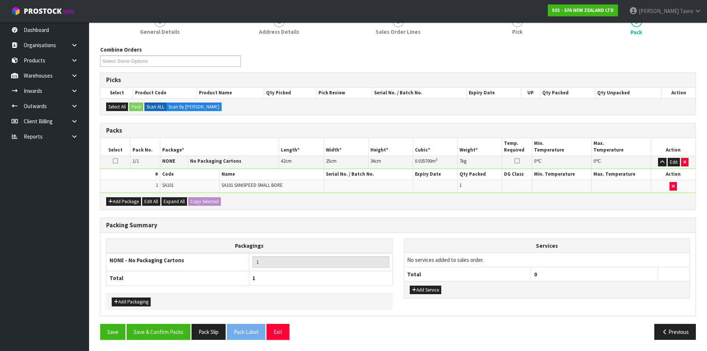
scroll to position [74, 0]
click at [175, 332] on button "Save & Confirm Packs" at bounding box center [159, 332] width 64 height 16
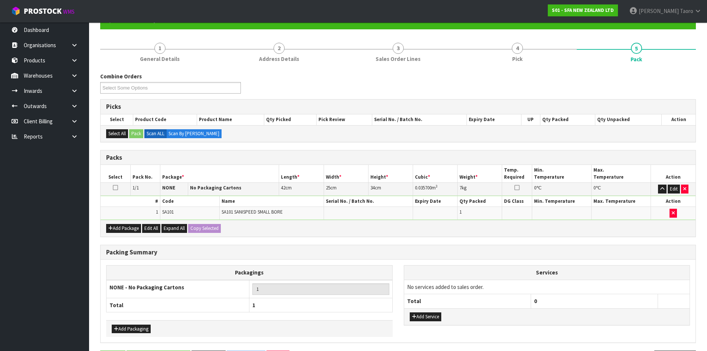
scroll to position [0, 0]
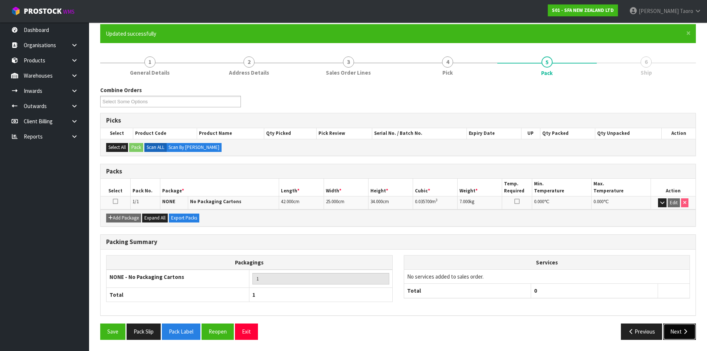
click at [686, 327] on button "Next" at bounding box center [680, 331] width 33 height 16
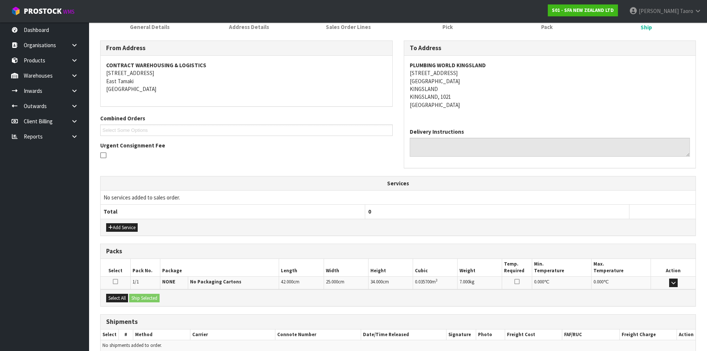
scroll to position [141, 0]
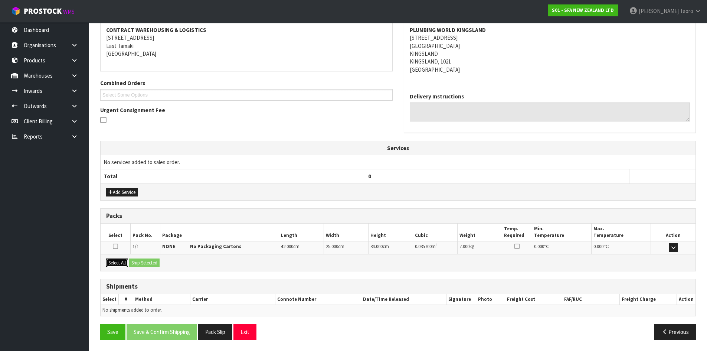
click at [118, 259] on button "Select All" at bounding box center [117, 262] width 22 height 9
click at [139, 261] on button "Ship Selected" at bounding box center [144, 262] width 30 height 9
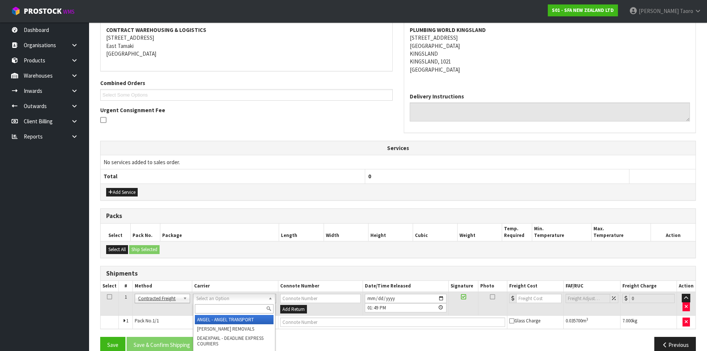
drag, startPoint x: 212, startPoint y: 296, endPoint x: 214, endPoint y: 306, distance: 10.2
click at [215, 306] on input "text" at bounding box center [234, 308] width 79 height 9
type input "NZP"
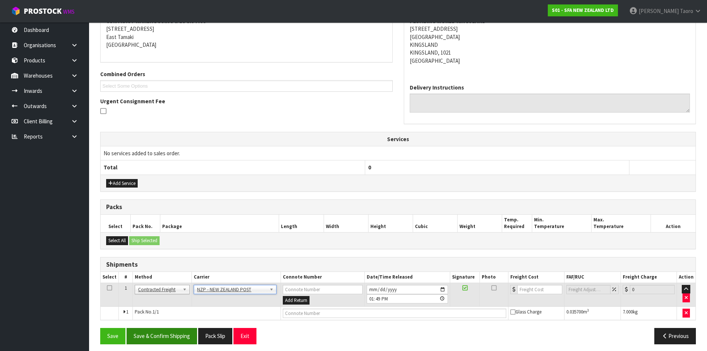
scroll to position [155, 0]
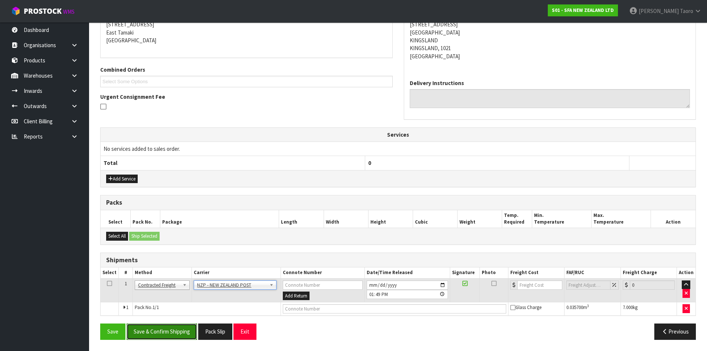
click at [192, 328] on button "Save & Confirm Shipping" at bounding box center [162, 331] width 71 height 16
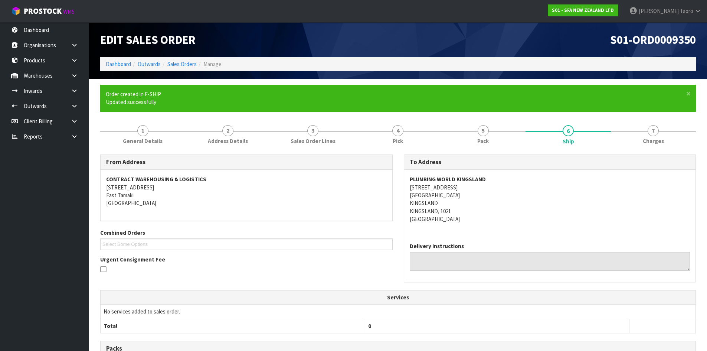
scroll to position [144, 0]
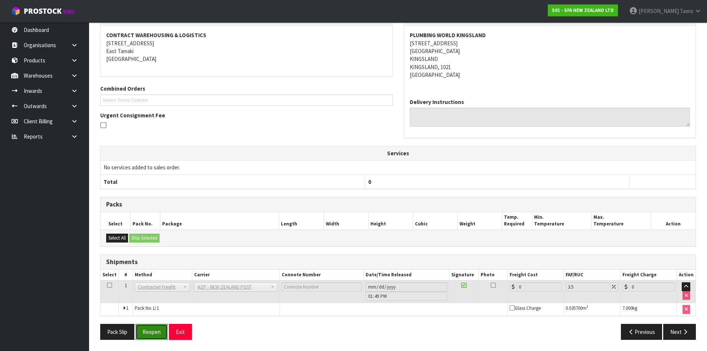
drag, startPoint x: 159, startPoint y: 329, endPoint x: 153, endPoint y: 326, distance: 6.5
click at [159, 329] on button "Reopen" at bounding box center [152, 332] width 32 height 16
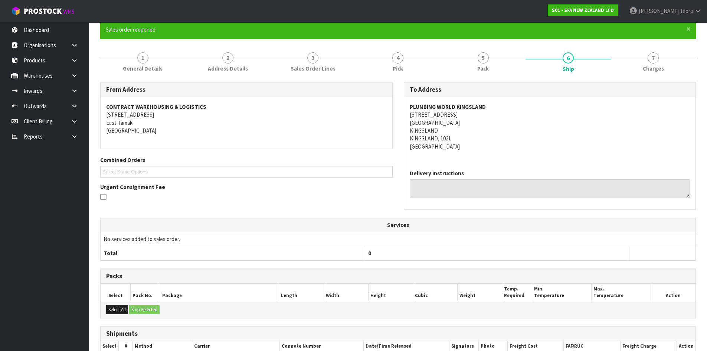
scroll to position [111, 0]
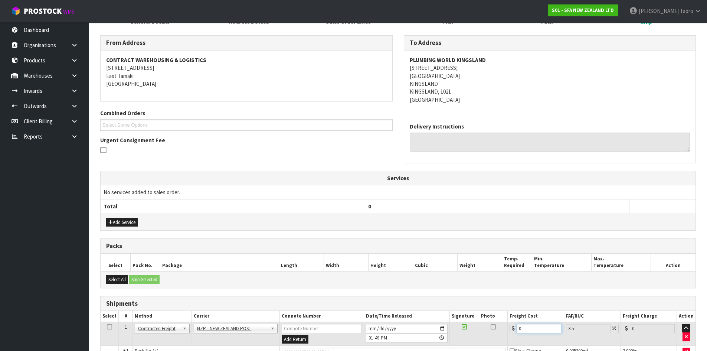
click at [530, 324] on input "0" at bounding box center [539, 328] width 45 height 9
type input "4"
type input "4.14"
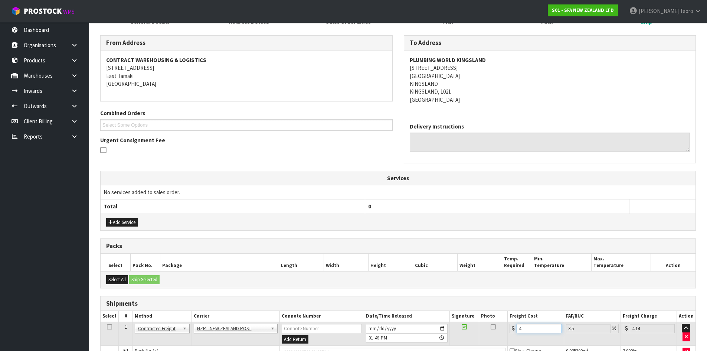
type input "4.3"
type input "4.45"
type input "4.33"
type input "4.48"
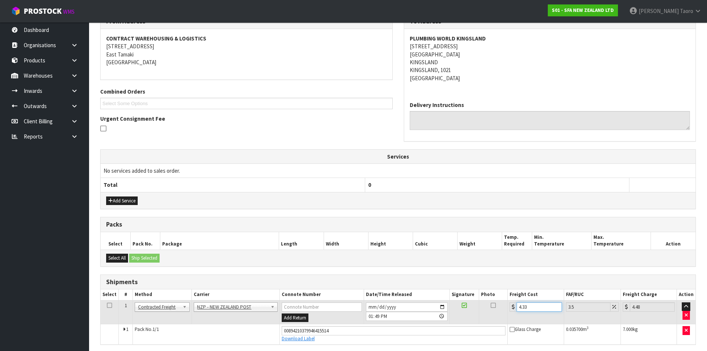
scroll to position [162, 0]
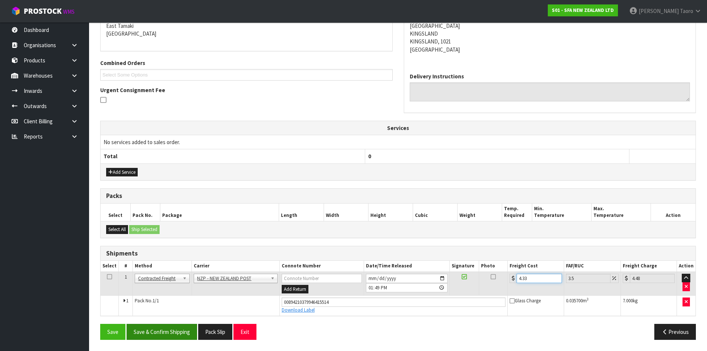
type input "4.33"
click at [163, 335] on button "Save & Confirm Shipping" at bounding box center [162, 332] width 71 height 16
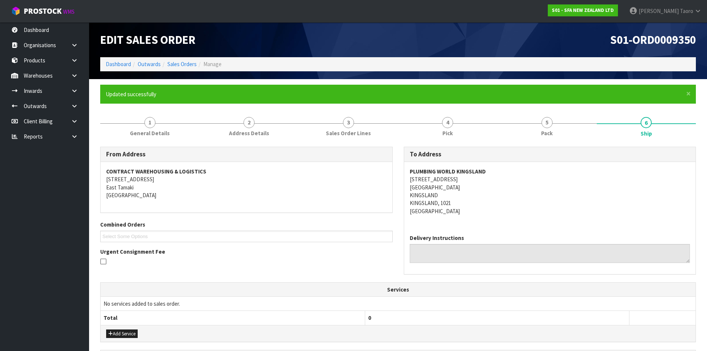
scroll to position [141, 0]
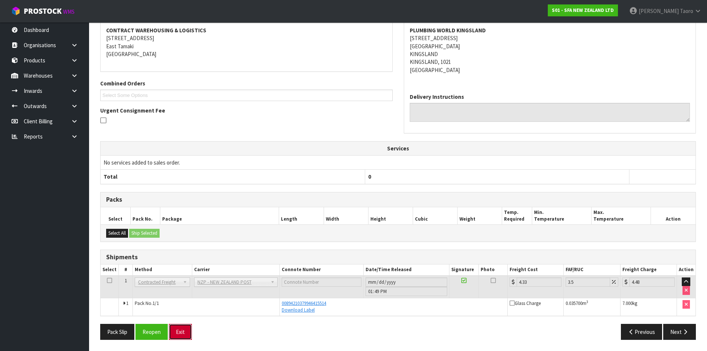
click at [175, 338] on button "Exit" at bounding box center [180, 332] width 23 height 16
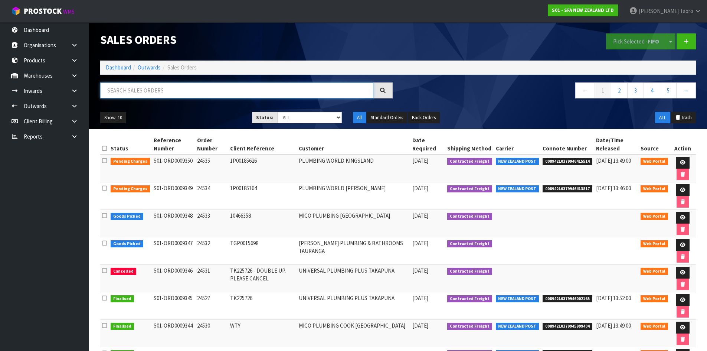
click at [176, 89] on input "text" at bounding box center [236, 90] width 273 height 16
type input "JOB-0410968"
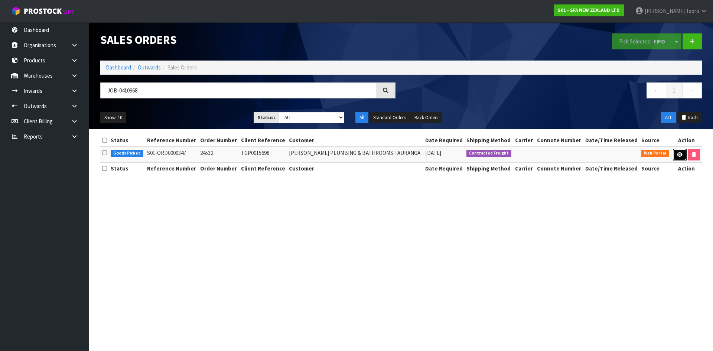
click at [677, 155] on icon at bounding box center [680, 154] width 6 height 5
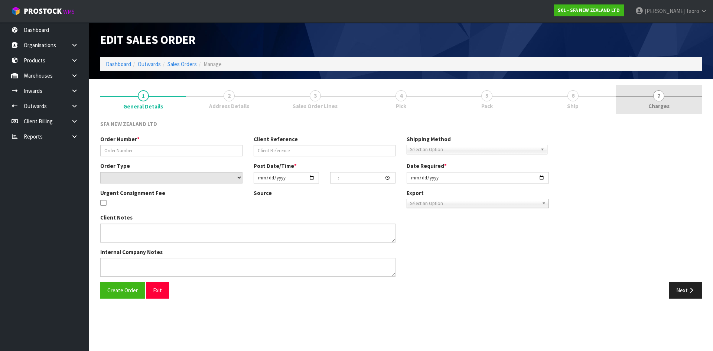
type input "24532"
type input "TGP0015698"
select select "number:0"
type input "[DATE]"
type input "09:46:00.000"
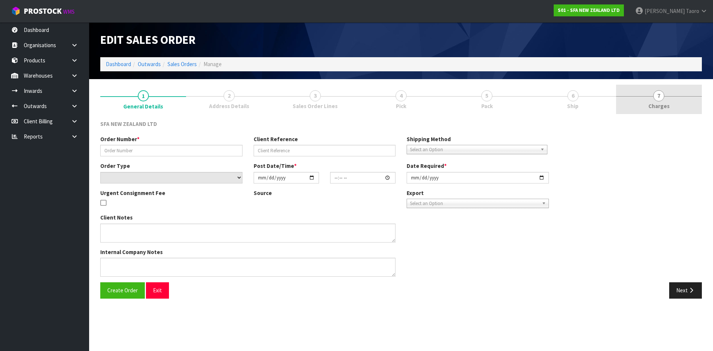
type input "[DATE]"
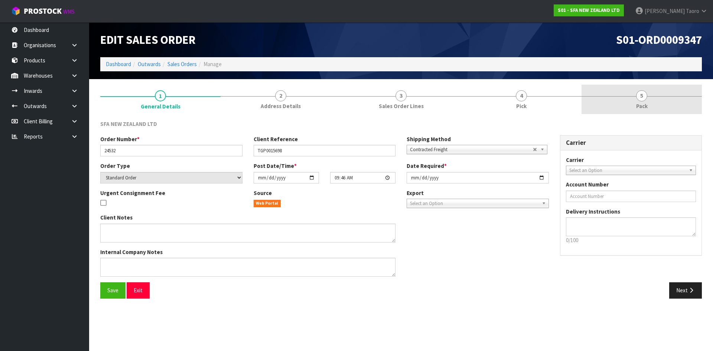
click at [639, 101] on link "5 Pack" at bounding box center [642, 99] width 120 height 29
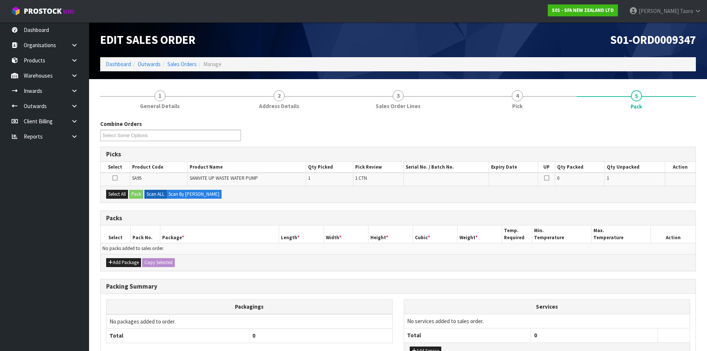
click at [571, 53] on div "S01-ORD0009347" at bounding box center [550, 39] width 304 height 35
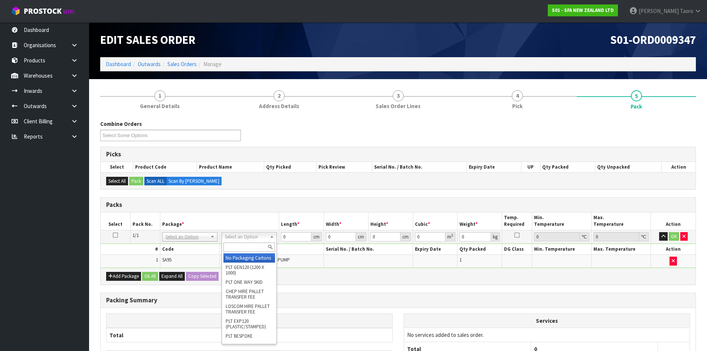
drag, startPoint x: 255, startPoint y: 261, endPoint x: 288, endPoint y: 248, distance: 35.2
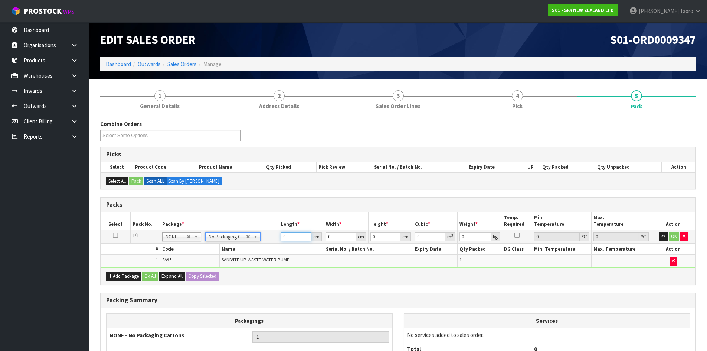
click at [292, 240] on input "0" at bounding box center [296, 236] width 30 height 9
type input "2"
type input "42"
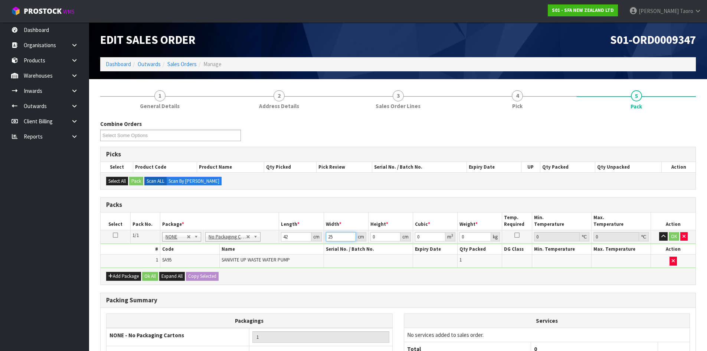
type input "25"
type input "3"
type input "0.00315"
type input "34"
type input "0.0357"
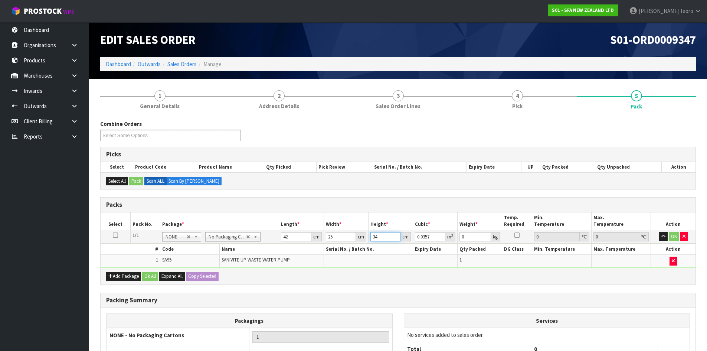
type input "34"
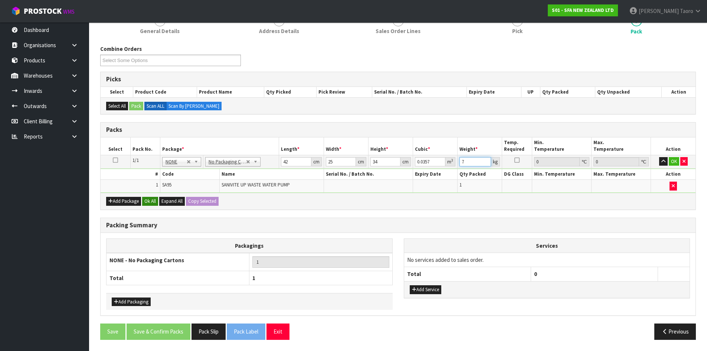
type input "7"
click at [151, 202] on button "Ok All" at bounding box center [150, 201] width 16 height 9
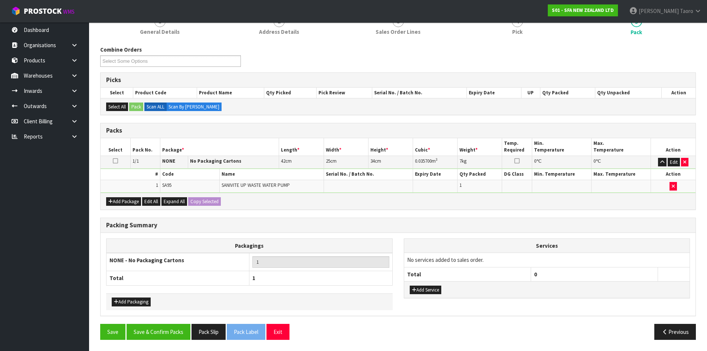
scroll to position [74, 0]
click at [169, 333] on button "Save & Confirm Packs" at bounding box center [159, 332] width 64 height 16
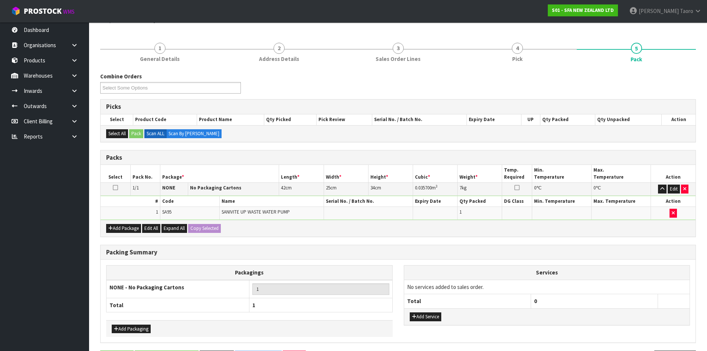
scroll to position [0, 0]
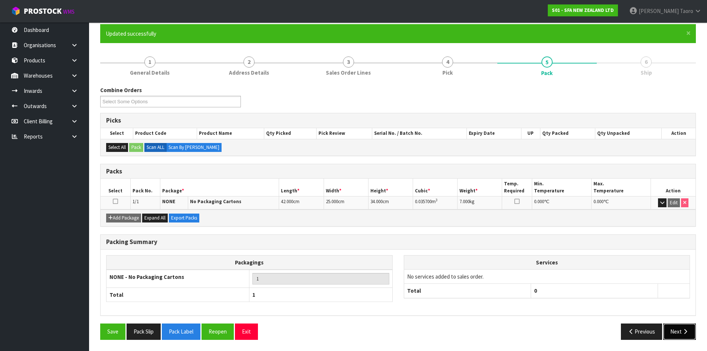
click at [681, 326] on button "Next" at bounding box center [680, 331] width 33 height 16
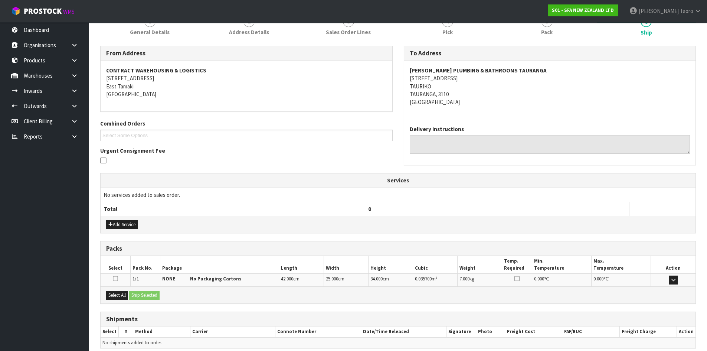
scroll to position [134, 0]
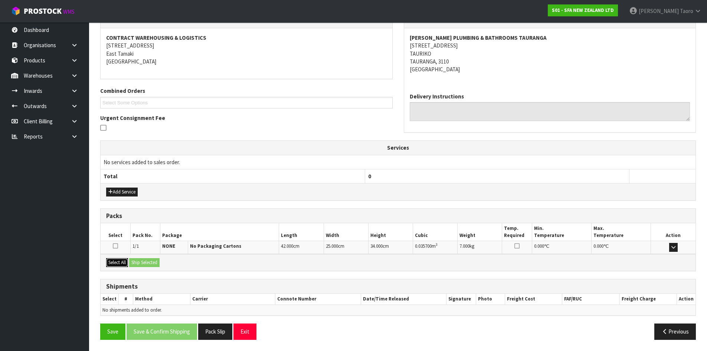
drag, startPoint x: 109, startPoint y: 267, endPoint x: 117, endPoint y: 265, distance: 7.9
click at [115, 266] on button "Select All" at bounding box center [117, 262] width 22 height 9
click at [137, 263] on button "Ship Selected" at bounding box center [144, 262] width 30 height 9
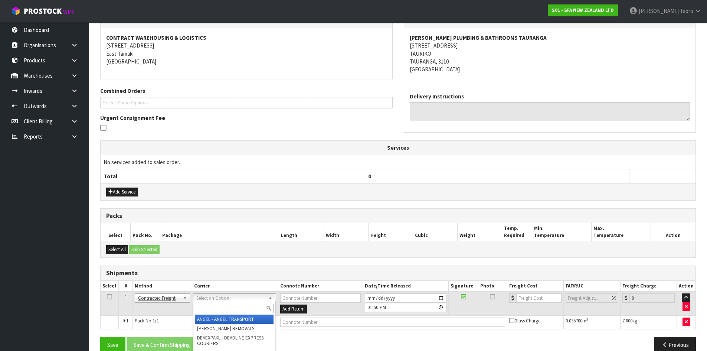
drag, startPoint x: 232, startPoint y: 297, endPoint x: 233, endPoint y: 306, distance: 9.0
click at [233, 306] on input "text" at bounding box center [234, 308] width 79 height 9
type input "NZP"
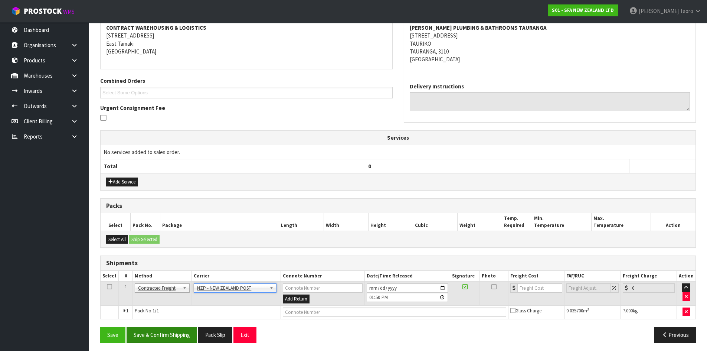
scroll to position [147, 0]
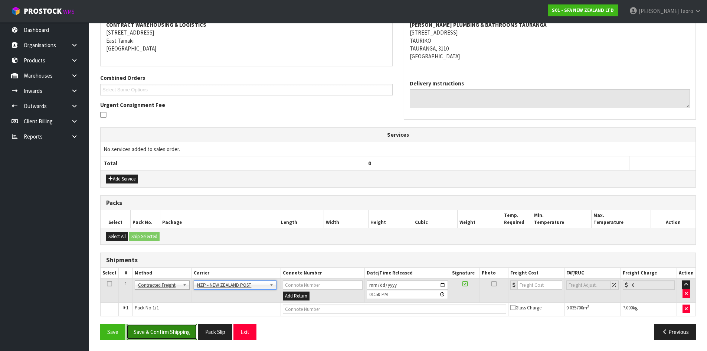
click at [150, 338] on button "Save & Confirm Shipping" at bounding box center [162, 332] width 71 height 16
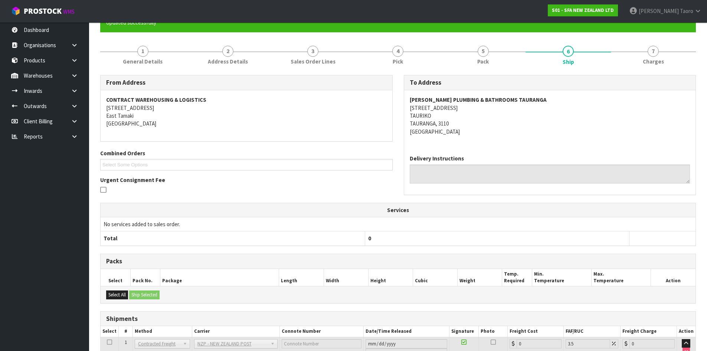
scroll to position [136, 0]
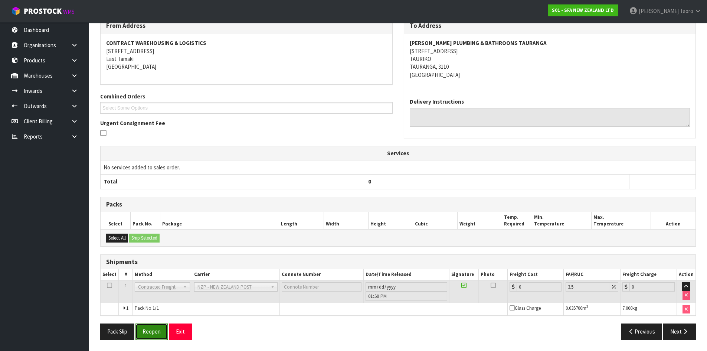
click at [151, 332] on button "Reopen" at bounding box center [152, 331] width 32 height 16
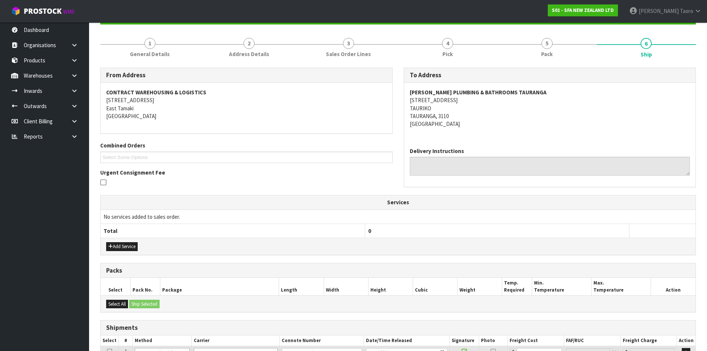
scroll to position [154, 0]
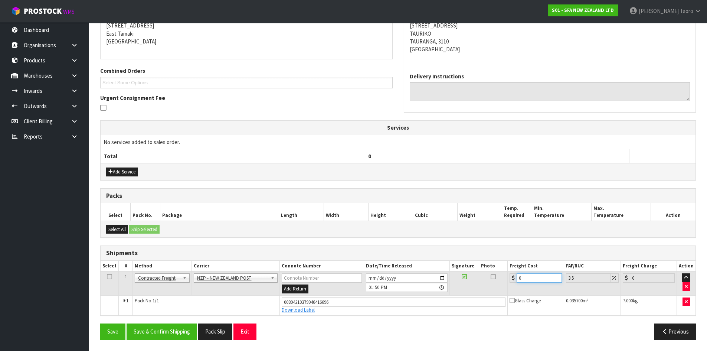
click at [540, 276] on input "0" at bounding box center [539, 277] width 45 height 9
type input "8"
type input "8.28"
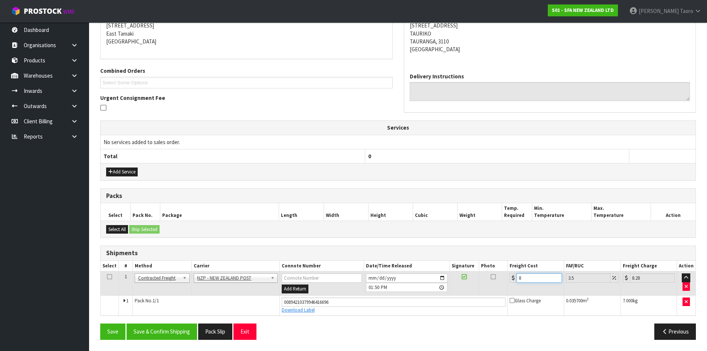
type input "8.4"
type input "8.69"
type input "8.45"
type input "8.75"
type input "8.45"
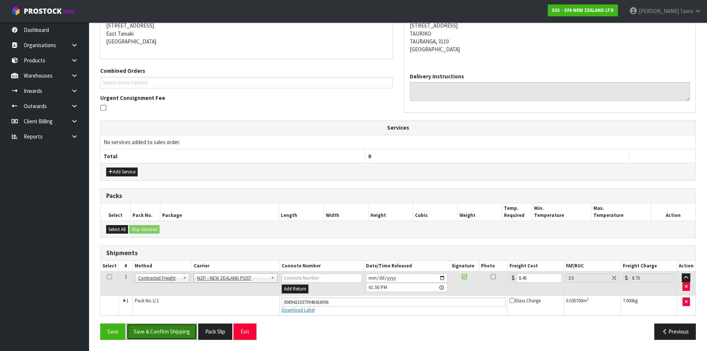
click at [176, 331] on button "Save & Confirm Shipping" at bounding box center [162, 331] width 71 height 16
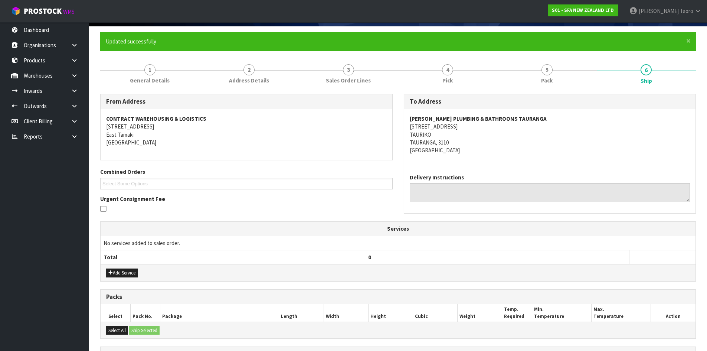
scroll to position [133, 0]
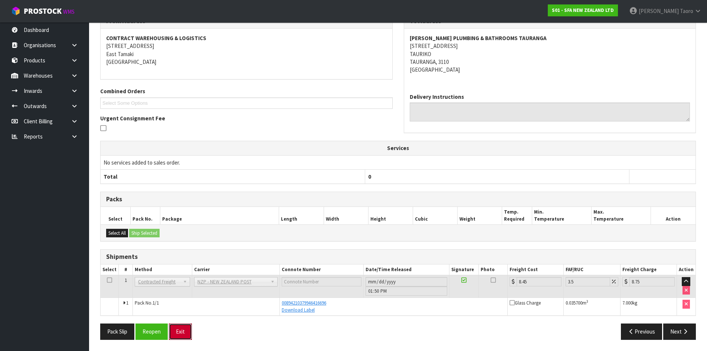
click at [177, 328] on button "Exit" at bounding box center [180, 331] width 23 height 16
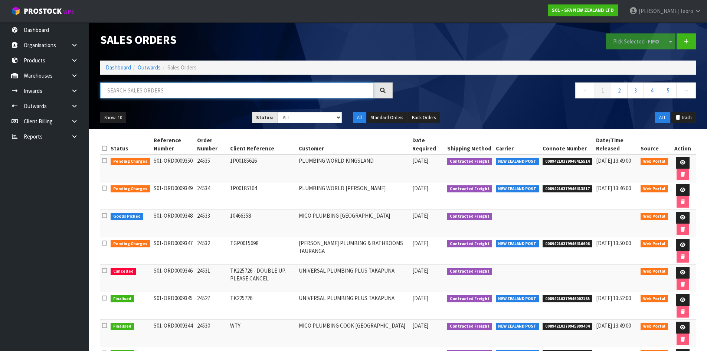
click at [191, 87] on input "text" at bounding box center [236, 90] width 273 height 16
type input "JOB-0410969"
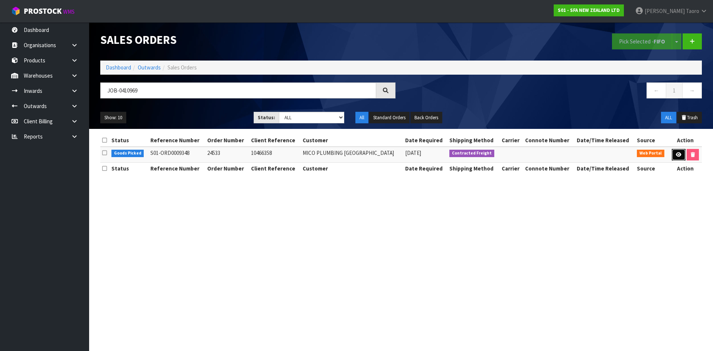
click at [676, 155] on icon at bounding box center [679, 154] width 6 height 5
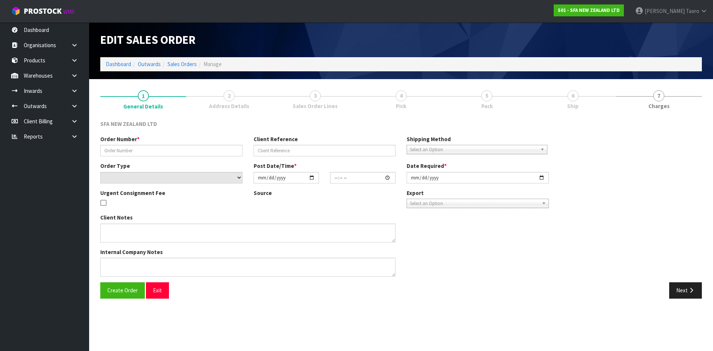
type input "24533"
type input "10466358"
select select "number:0"
type input "[DATE]"
type input "09:50:00.000"
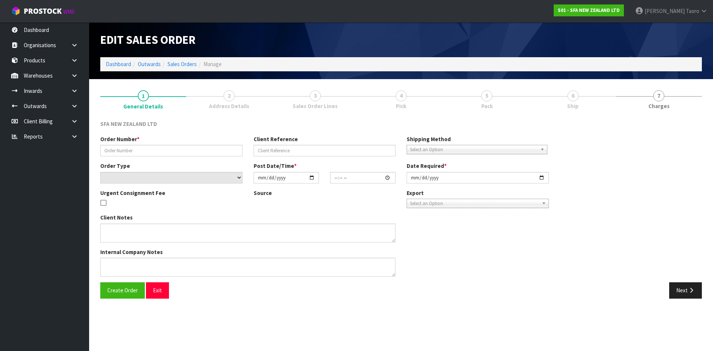
type input "[DATE]"
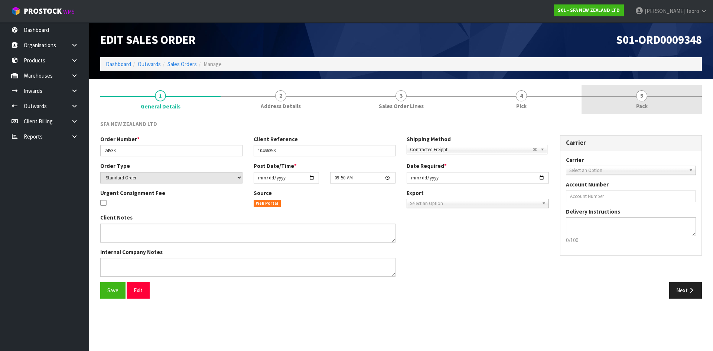
click at [644, 104] on span "Pack" at bounding box center [642, 106] width 12 height 8
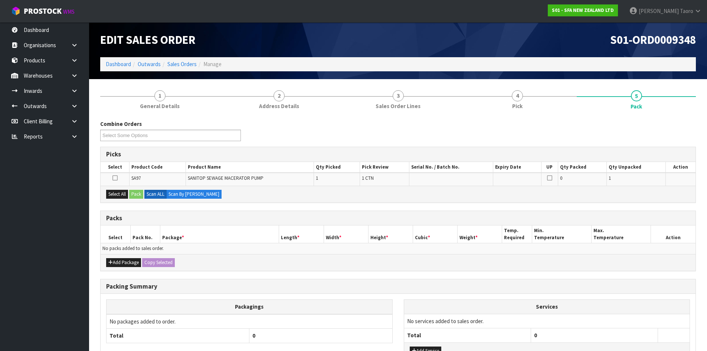
click at [582, 57] on div "S01-ORD0009348" at bounding box center [550, 39] width 304 height 35
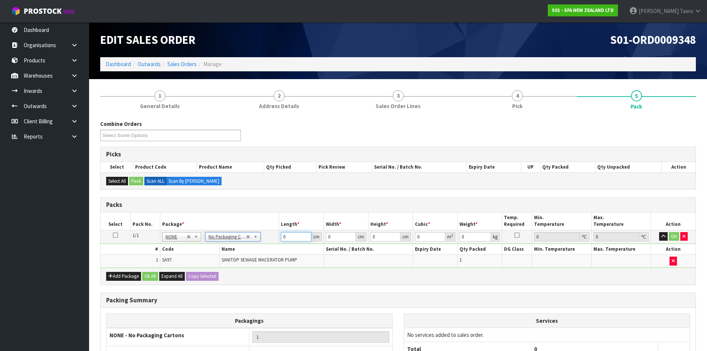
click at [296, 233] on input "0" at bounding box center [296, 236] width 30 height 9
type input "38"
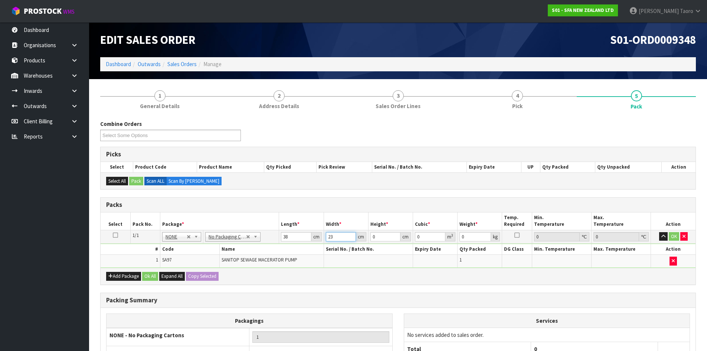
type input "23"
type input "3"
type input "0.002622"
type input "33"
type input "0.028842"
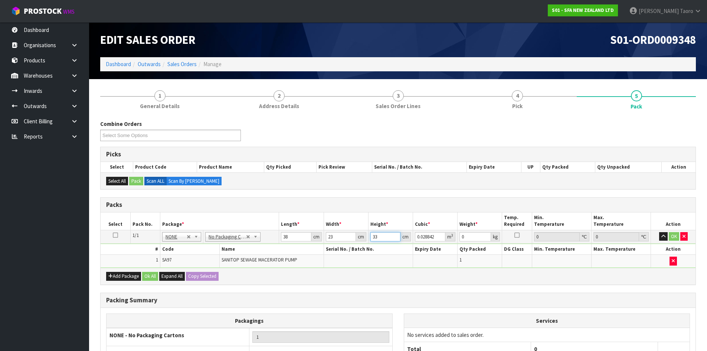
type input "33"
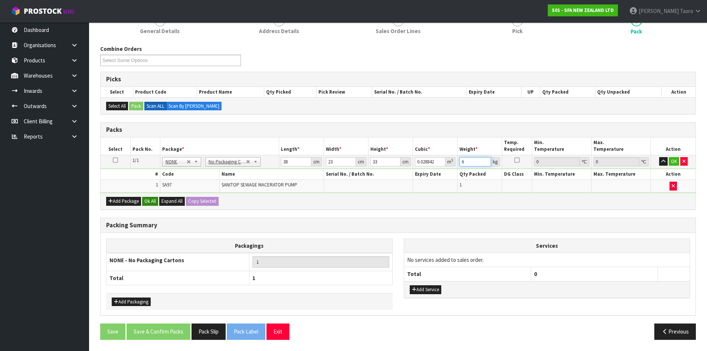
type input "6"
click at [148, 198] on button "Ok All" at bounding box center [150, 201] width 16 height 9
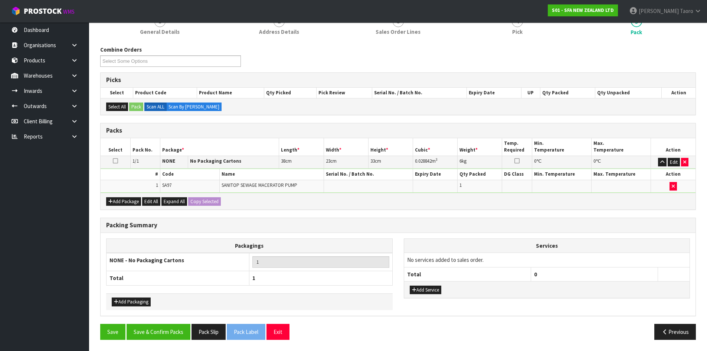
scroll to position [74, 0]
click at [176, 329] on button "Save & Confirm Packs" at bounding box center [159, 332] width 64 height 16
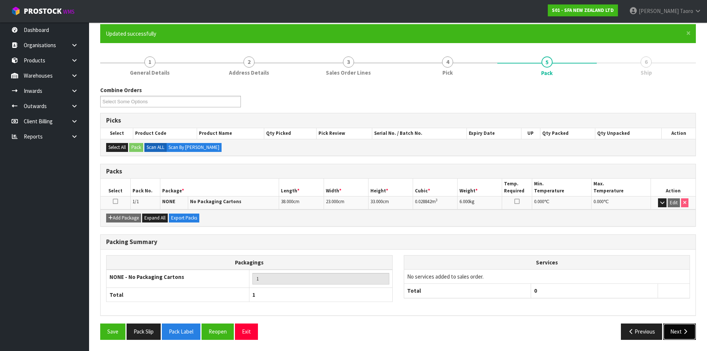
click at [688, 330] on icon "button" at bounding box center [685, 332] width 7 height 6
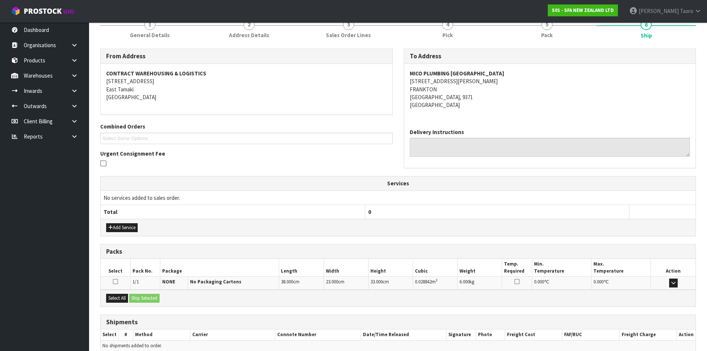
scroll to position [134, 0]
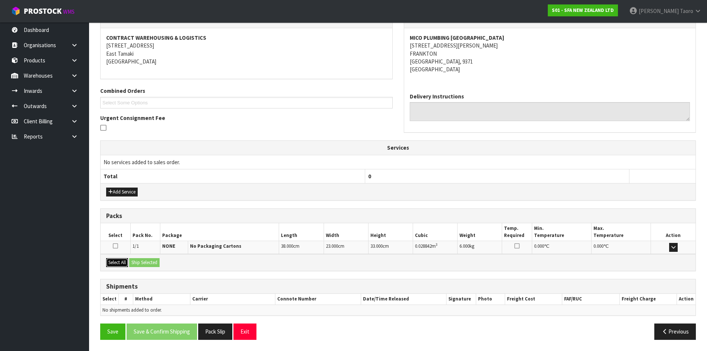
click at [123, 261] on button "Select All" at bounding box center [117, 262] width 22 height 9
click at [144, 262] on button "Ship Selected" at bounding box center [144, 262] width 30 height 9
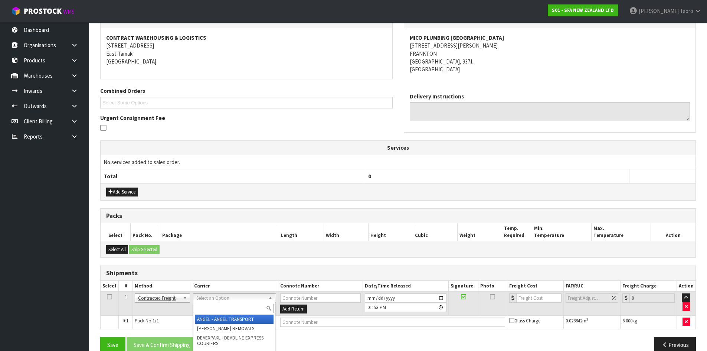
drag, startPoint x: 228, startPoint y: 298, endPoint x: 229, endPoint y: 311, distance: 13.1
click at [229, 309] on input "text" at bounding box center [234, 308] width 79 height 9
type input "NZP"
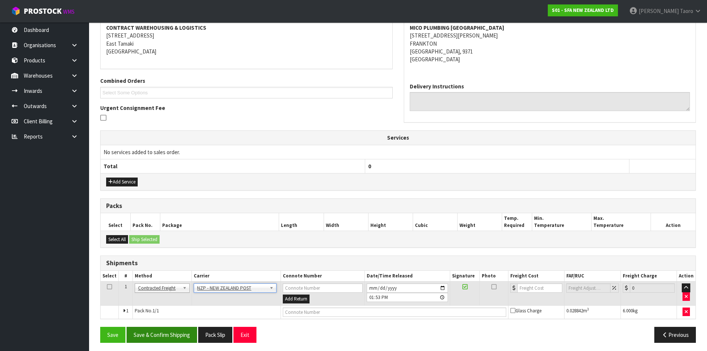
scroll to position [147, 0]
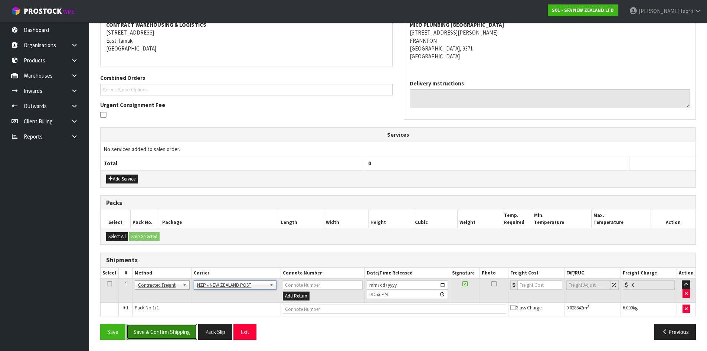
click at [188, 335] on button "Save & Confirm Shipping" at bounding box center [162, 332] width 71 height 16
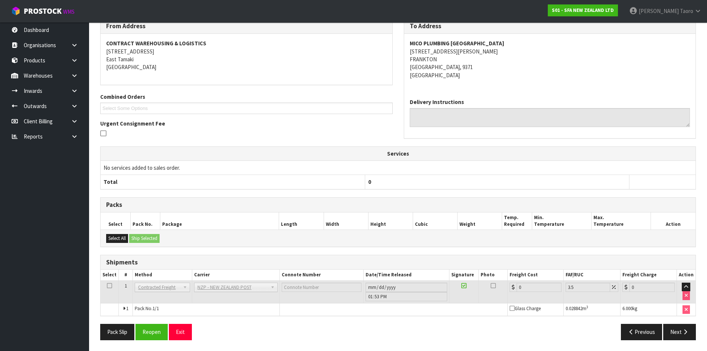
scroll to position [136, 0]
click at [161, 328] on button "Reopen" at bounding box center [152, 331] width 32 height 16
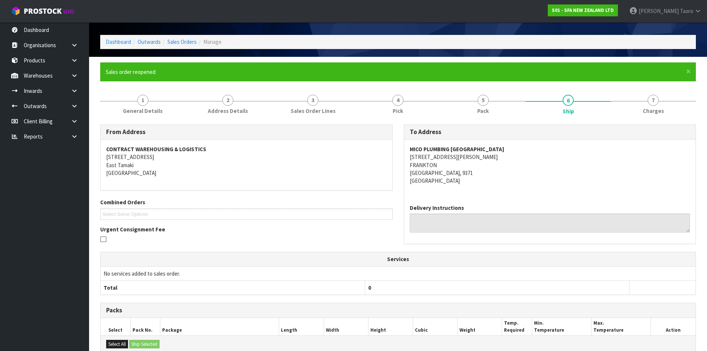
scroll to position [111, 0]
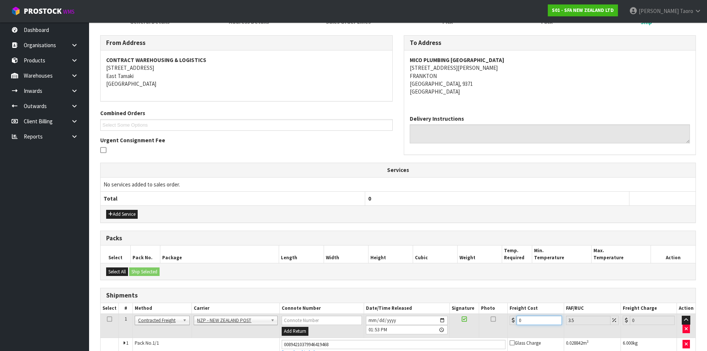
click at [546, 320] on input "0" at bounding box center [539, 320] width 45 height 9
type input "3"
type input "3.1"
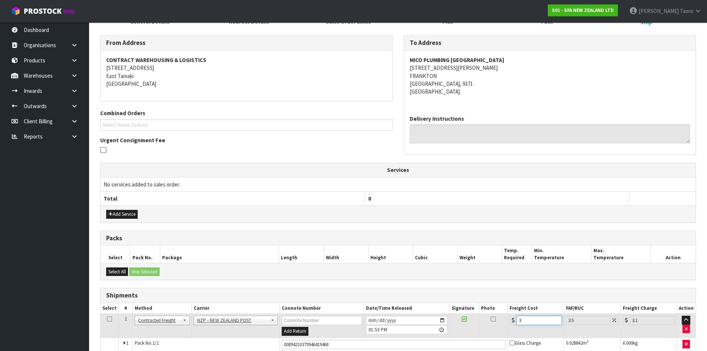
type input "32"
type input "33.12"
type input "32.2"
type input "33.33"
type input "32.22"
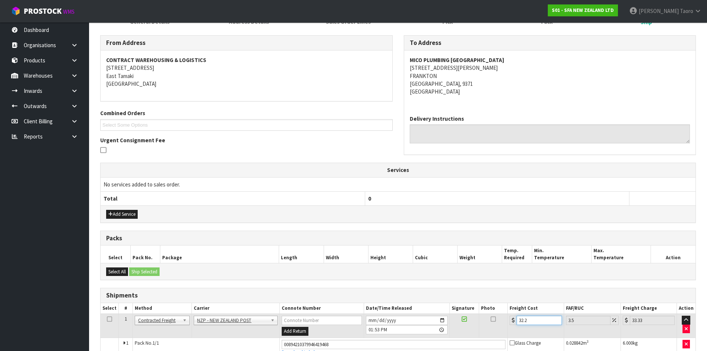
type input "33.35"
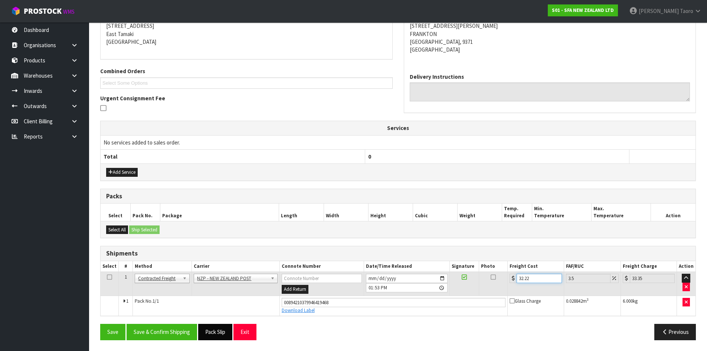
scroll to position [154, 0]
type input "32.22"
click at [174, 333] on button "Save & Confirm Shipping" at bounding box center [162, 331] width 71 height 16
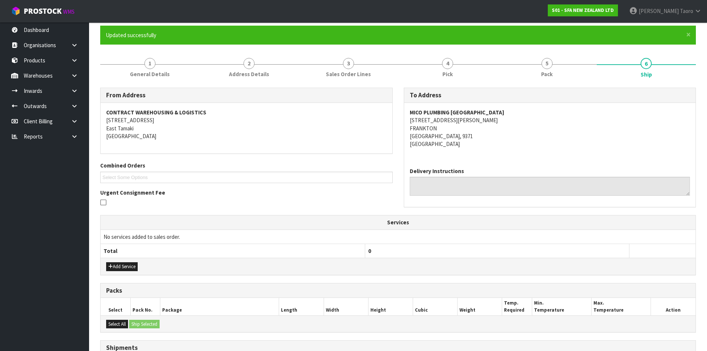
scroll to position [133, 0]
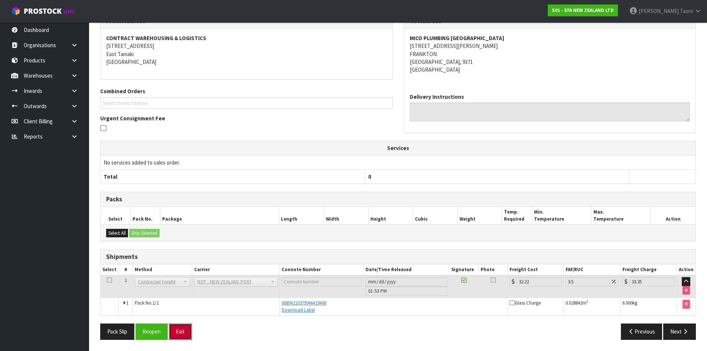
click at [182, 330] on button "Exit" at bounding box center [180, 331] width 23 height 16
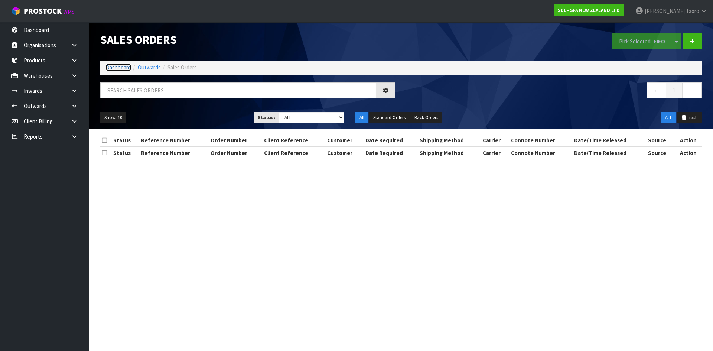
click at [114, 69] on link "Dashboard" at bounding box center [118, 67] width 25 height 7
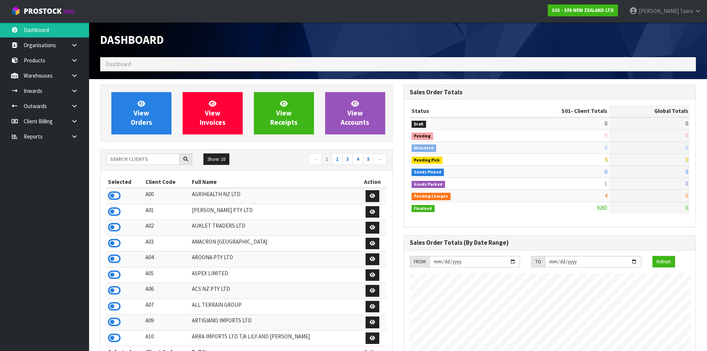
scroll to position [563, 303]
click at [150, 160] on input "text" at bounding box center [143, 159] width 74 height 12
type input "F01"
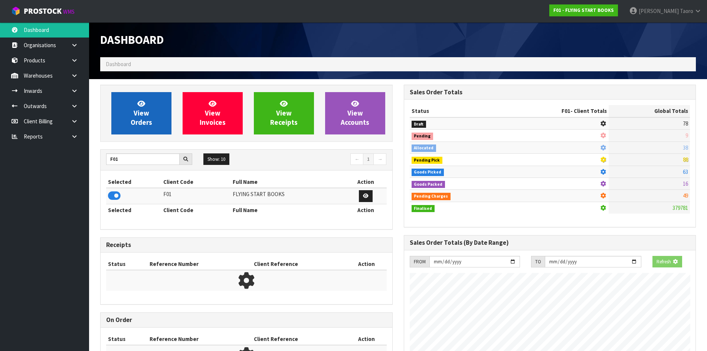
scroll to position [463, 303]
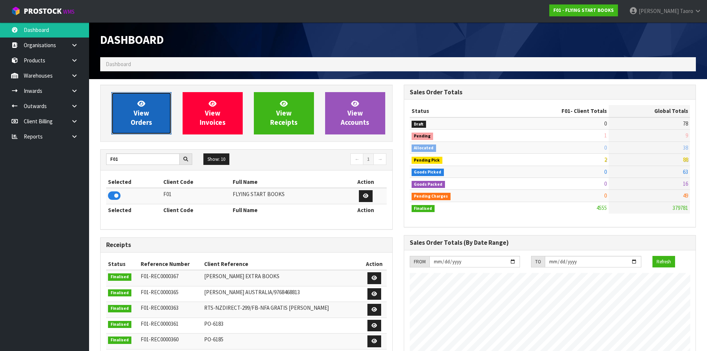
click at [159, 104] on link "View Orders" at bounding box center [141, 113] width 60 height 42
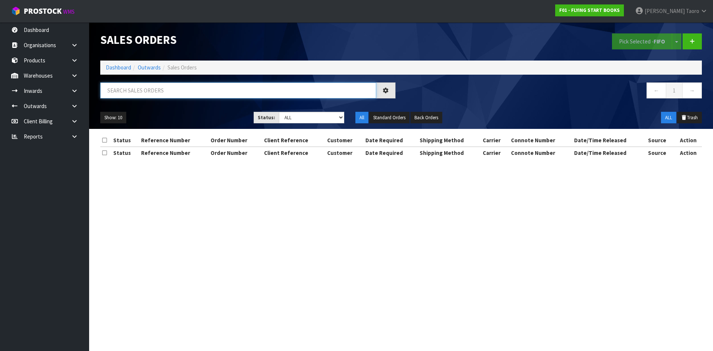
click at [162, 87] on input "text" at bounding box center [238, 90] width 276 height 16
type input "JOB-0410691"
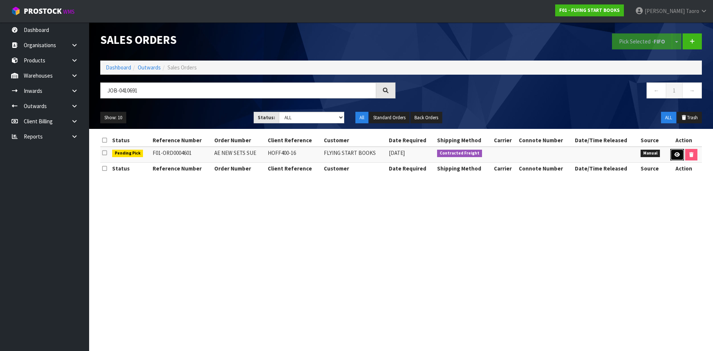
click at [674, 152] on icon at bounding box center [677, 154] width 6 height 5
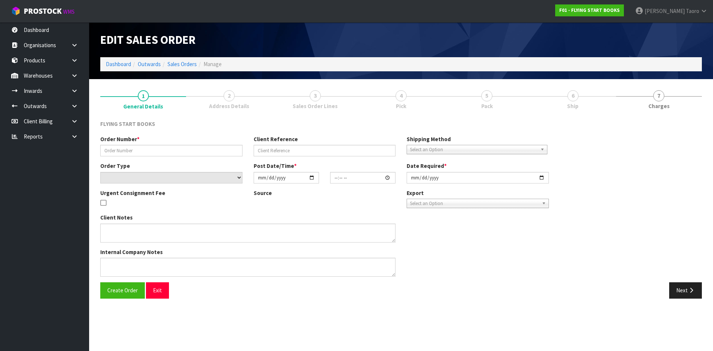
type input "AE NEW SETS SUE"
type input "HOFF400-16"
select select "number:0"
type input "[DATE]"
type input "08:08:00.000"
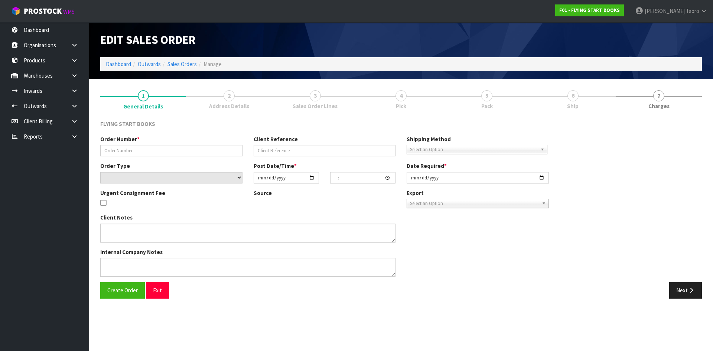
type input "[DATE]"
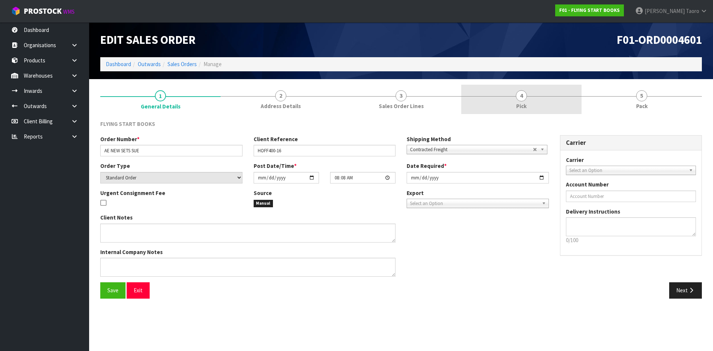
click at [552, 99] on link "4 Pick" at bounding box center [521, 99] width 120 height 29
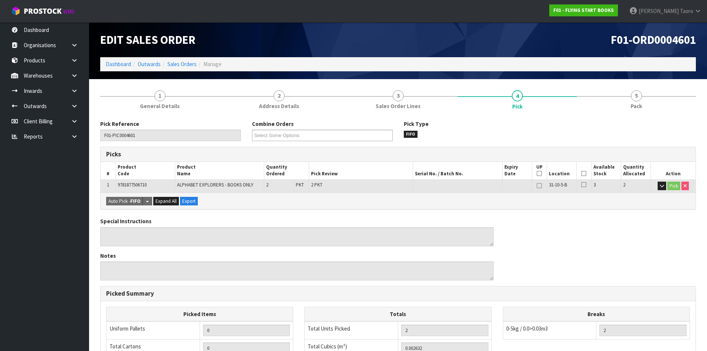
drag, startPoint x: 587, startPoint y: 174, endPoint x: 283, endPoint y: 240, distance: 310.8
click at [586, 174] on icon at bounding box center [584, 173] width 5 height 0
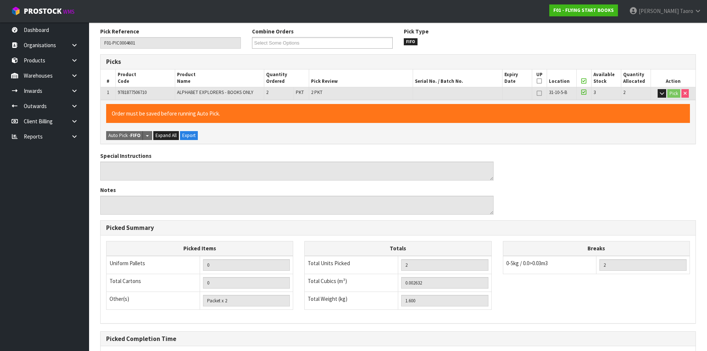
scroll to position [167, 0]
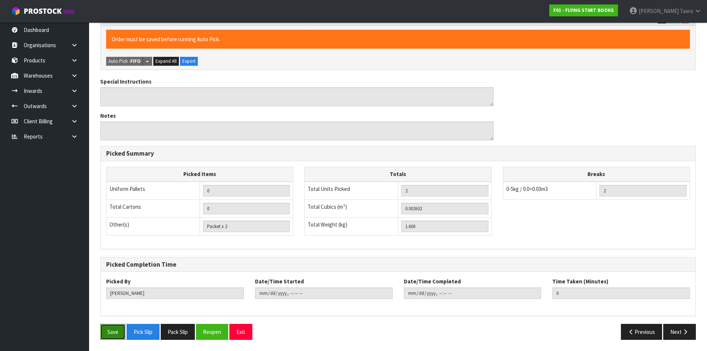
click at [116, 332] on button "Save" at bounding box center [112, 332] width 25 height 16
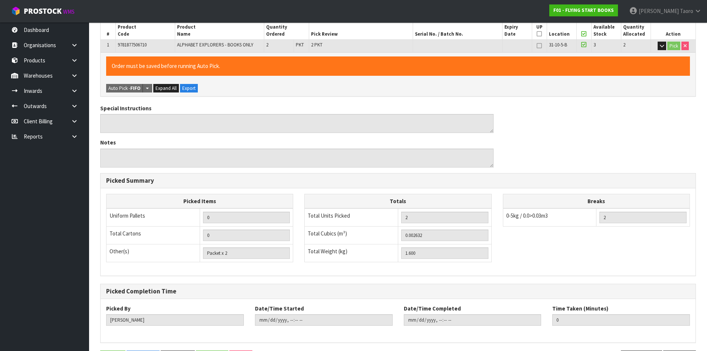
scroll to position [0, 0]
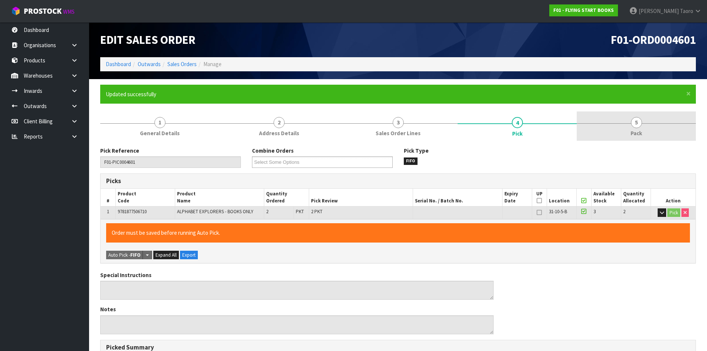
click at [620, 134] on link "5 Pack" at bounding box center [636, 125] width 119 height 29
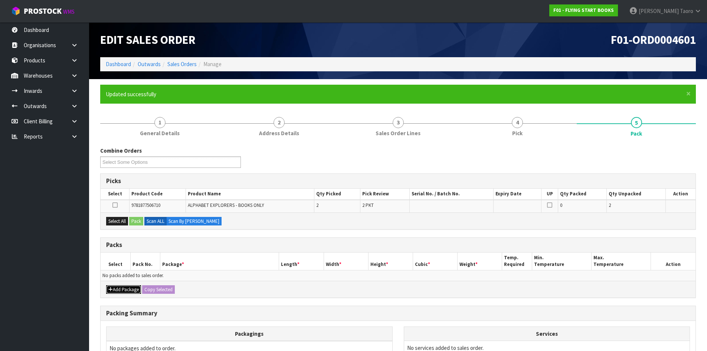
drag, startPoint x: 115, startPoint y: 289, endPoint x: 116, endPoint y: 284, distance: 5.2
click at [116, 289] on button "Add Package" at bounding box center [123, 289] width 35 height 9
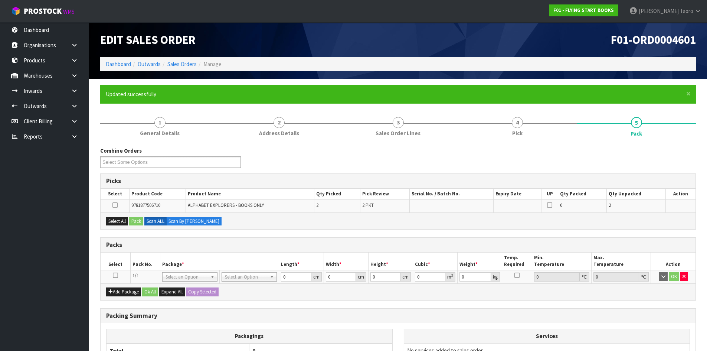
click at [115, 275] on icon at bounding box center [115, 275] width 5 height 0
click at [120, 222] on button "Select All" at bounding box center [117, 221] width 22 height 9
click at [139, 221] on button "Pack" at bounding box center [136, 221] width 14 height 9
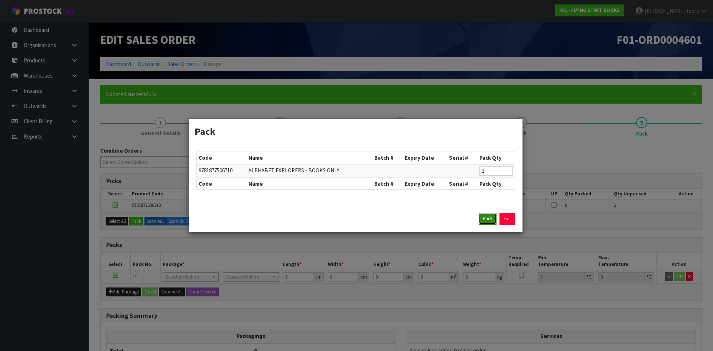
click at [488, 218] on button "Pack" at bounding box center [488, 219] width 18 height 12
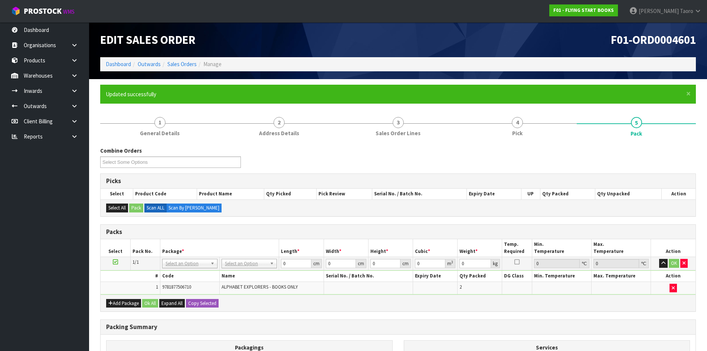
click at [488, 221] on div "Combine Orders F01-ORD0004600 F01-ORD0004601 Select Some Options Picks Select P…" at bounding box center [398, 295] width 596 height 297
click at [253, 273] on input "text" at bounding box center [250, 273] width 52 height 9
type input "A4S"
type input "30.5"
type input "21.5"
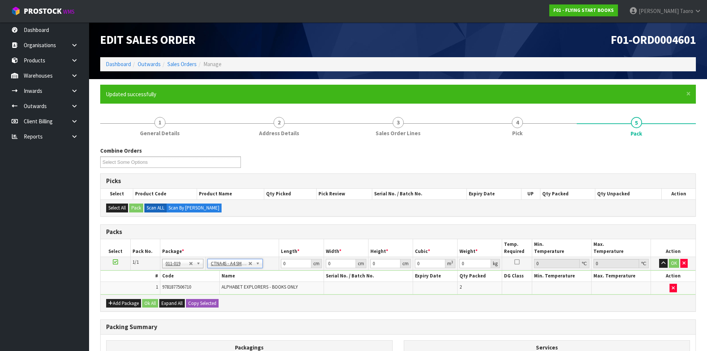
type input "20"
type input "0.013115"
type input "1.8"
click at [290, 264] on input "30.5" at bounding box center [296, 263] width 30 height 9
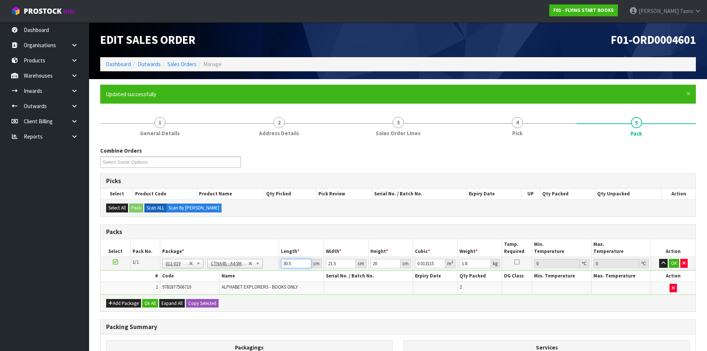
click at [290, 264] on input "30.5" at bounding box center [296, 263] width 30 height 9
type input "3"
type input "0.00129"
type input "32"
type input "0.01376"
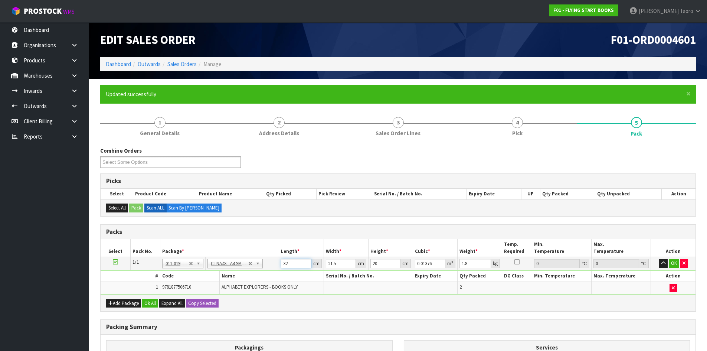
type input "32"
type input "2"
type input "0.00128"
type input "24"
type input "0.01536"
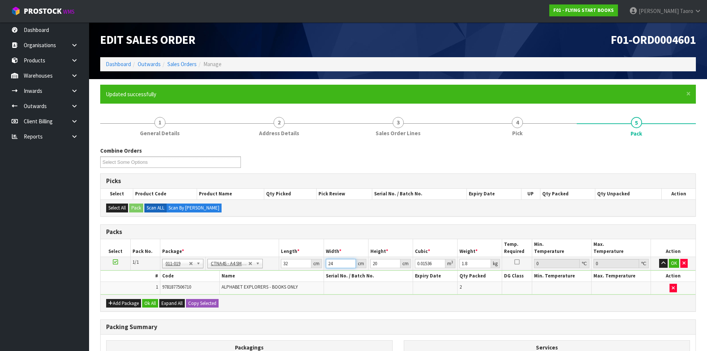
type input "24"
type input "8"
type input "0.006144"
type input "8"
type input "1"
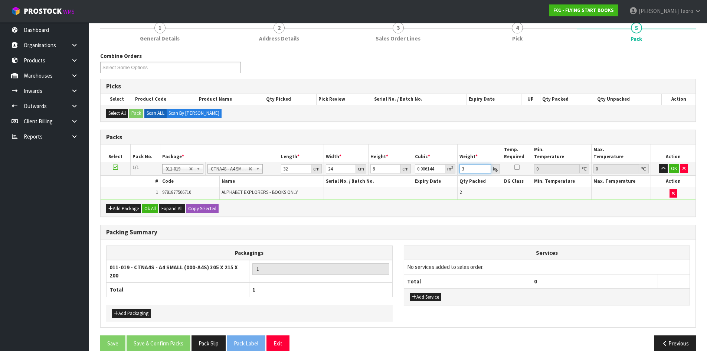
scroll to position [102, 0]
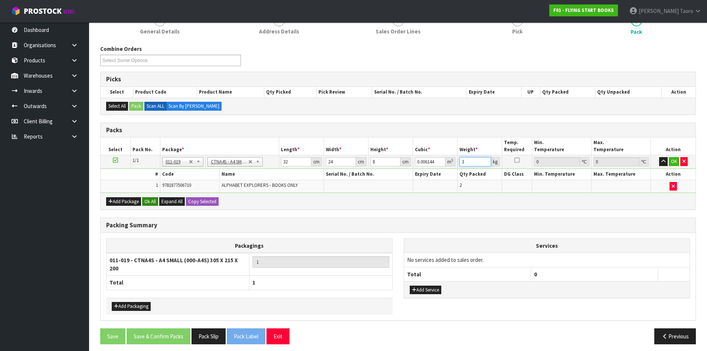
type input "3"
click at [152, 198] on button "Ok All" at bounding box center [150, 201] width 16 height 9
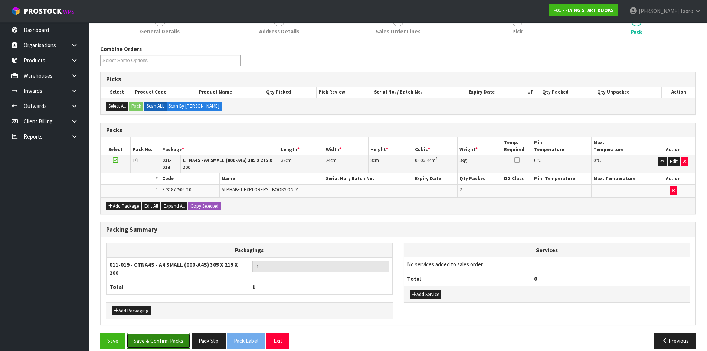
click at [173, 340] on button "Save & Confirm Packs" at bounding box center [159, 341] width 64 height 16
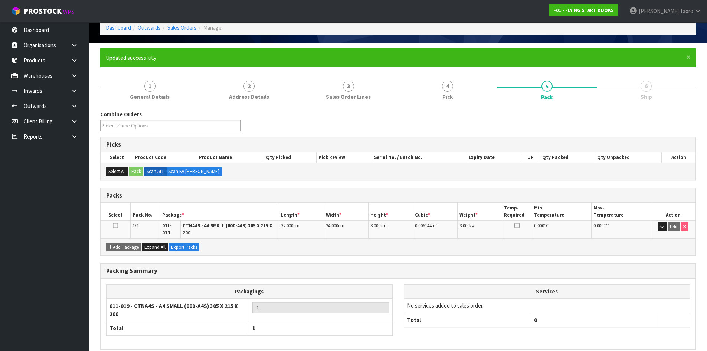
scroll to position [65, 0]
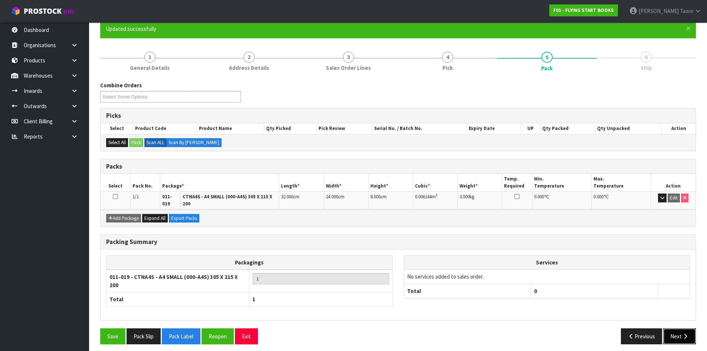
click at [676, 328] on button "Next" at bounding box center [680, 336] width 33 height 16
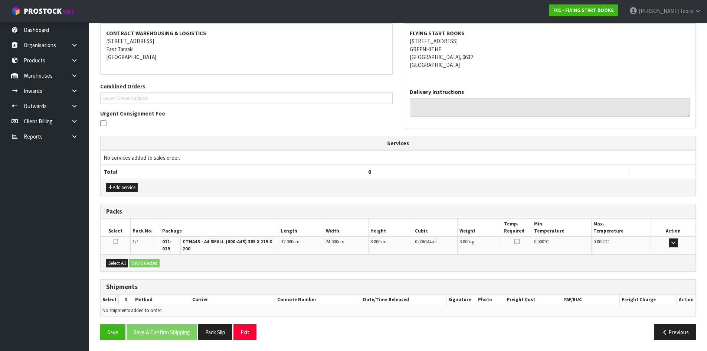
scroll to position [139, 0]
click at [125, 261] on button "Select All" at bounding box center [117, 262] width 22 height 9
click at [140, 263] on button "Ship Selected" at bounding box center [144, 262] width 30 height 9
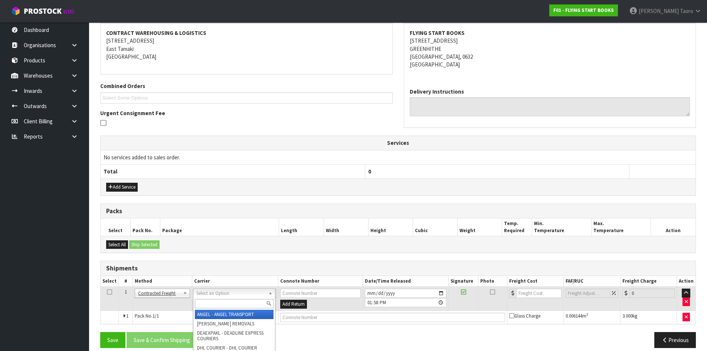
click at [211, 301] on input "text" at bounding box center [234, 303] width 79 height 9
type input "NZP"
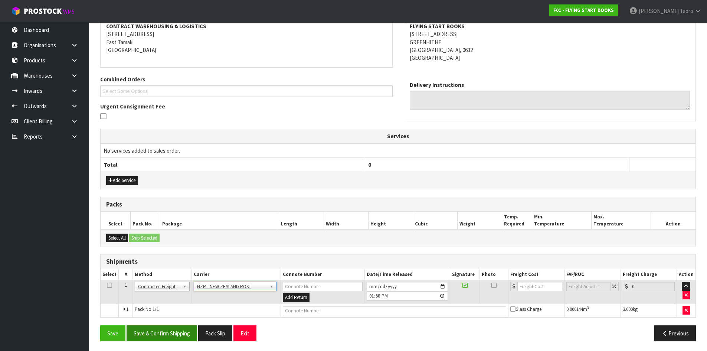
scroll to position [147, 0]
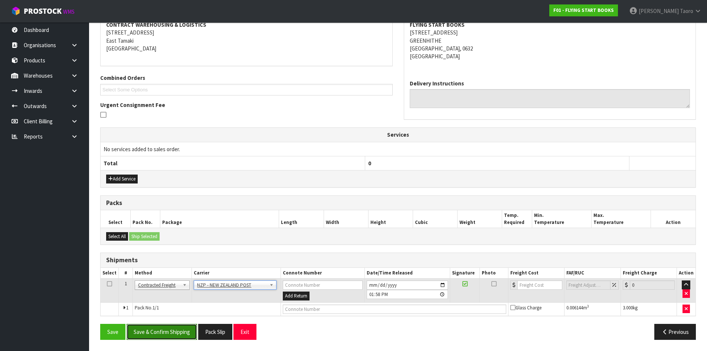
click at [180, 339] on button "Save & Confirm Shipping" at bounding box center [162, 332] width 71 height 16
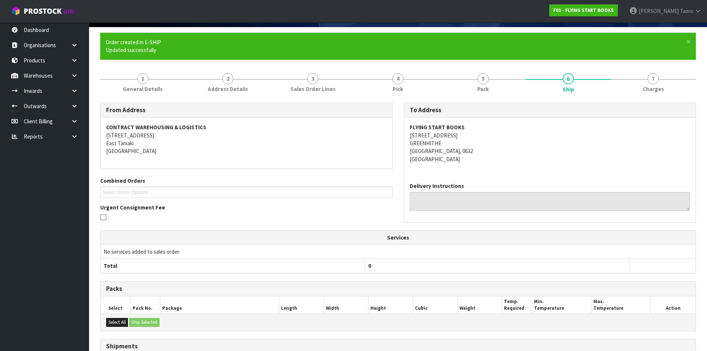
scroll to position [136, 0]
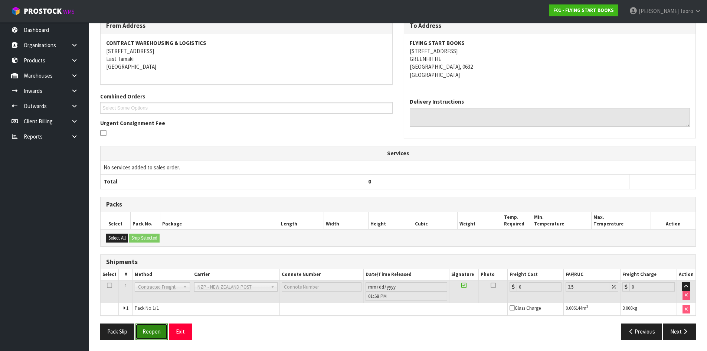
click at [150, 330] on button "Reopen" at bounding box center [152, 331] width 32 height 16
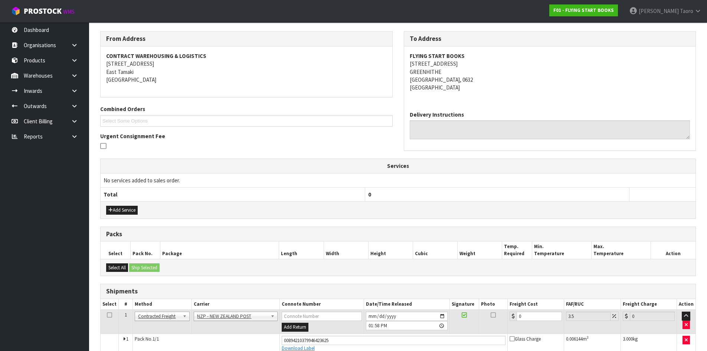
scroll to position [128, 0]
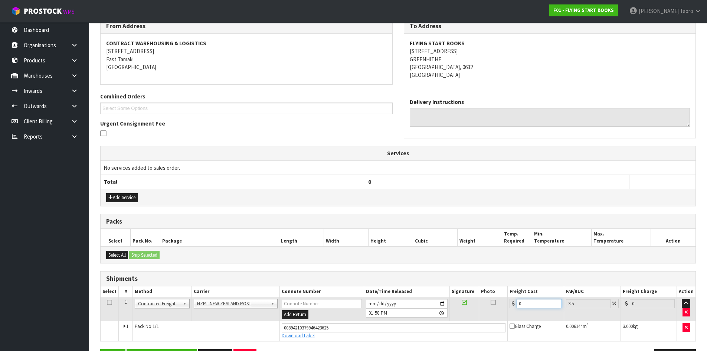
click at [535, 303] on input "0" at bounding box center [539, 303] width 45 height 9
type input "4"
type input "4.14"
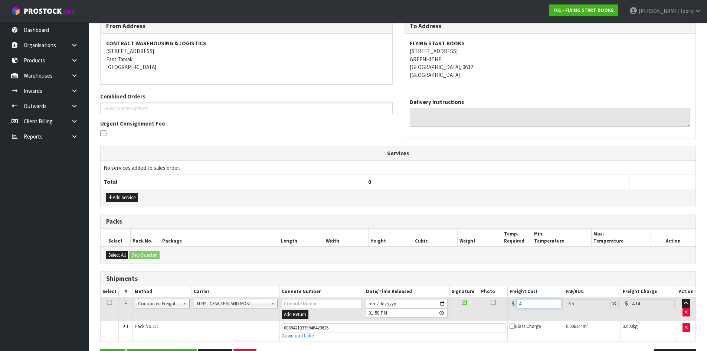
type input "4.3"
type input "4.45"
type input "4.33"
type input "4.48"
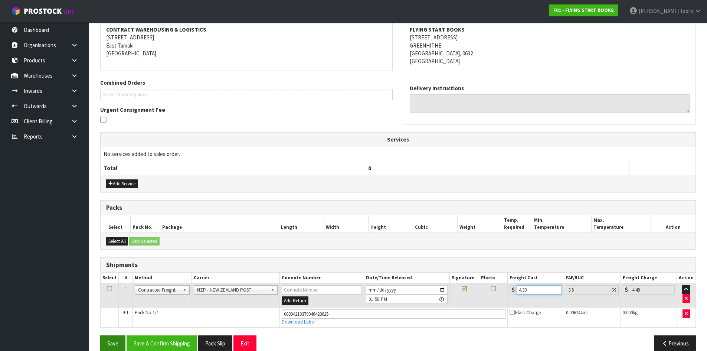
scroll to position [154, 0]
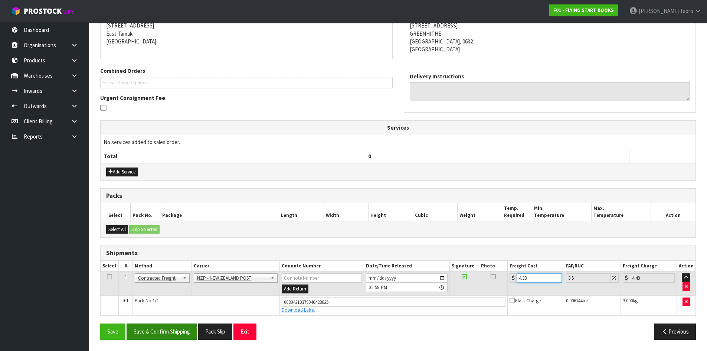
type input "4.33"
click at [159, 332] on button "Save & Confirm Shipping" at bounding box center [162, 331] width 71 height 16
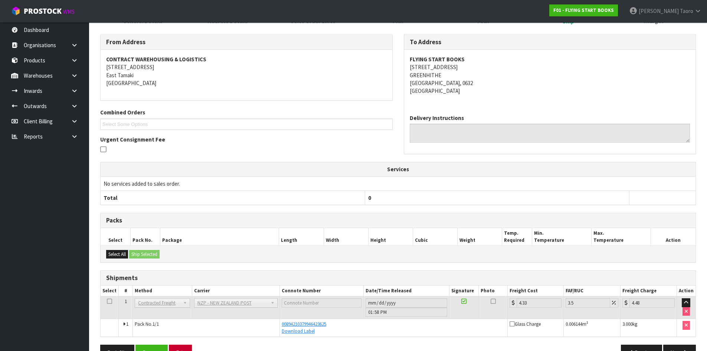
scroll to position [133, 0]
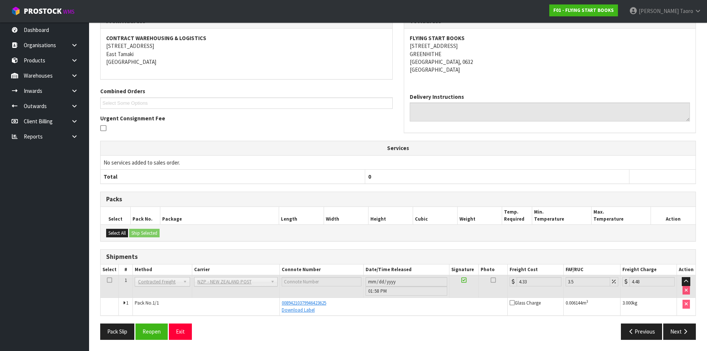
click at [192, 328] on div "Pack Slip Reopen Exit" at bounding box center [247, 331] width 304 height 16
click at [185, 332] on button "Exit" at bounding box center [180, 331] width 23 height 16
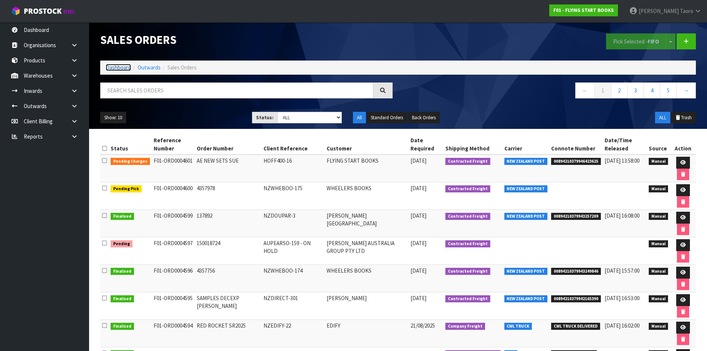
click at [117, 68] on link "Dashboard" at bounding box center [118, 67] width 25 height 7
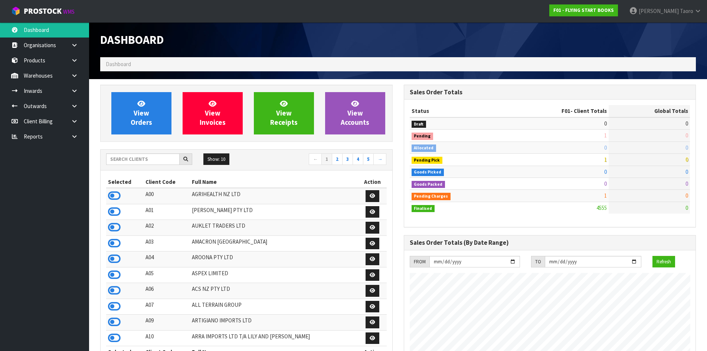
scroll to position [563, 303]
click at [154, 153] on div "Show: 10 5 10 25 50 ← 1 2 3 4 5 →" at bounding box center [247, 160] width 292 height 21
click at [163, 158] on input "text" at bounding box center [143, 159] width 74 height 12
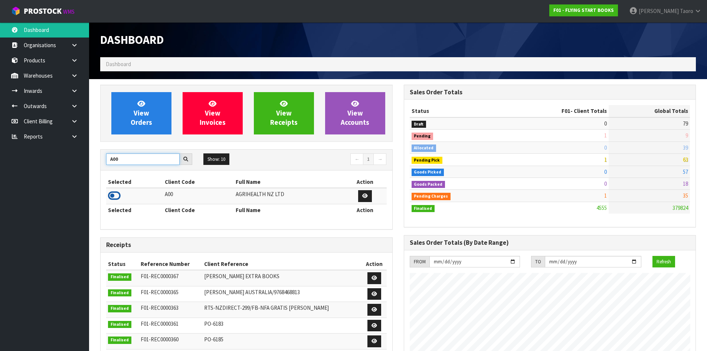
type input "A00"
click at [120, 192] on icon at bounding box center [114, 195] width 13 height 11
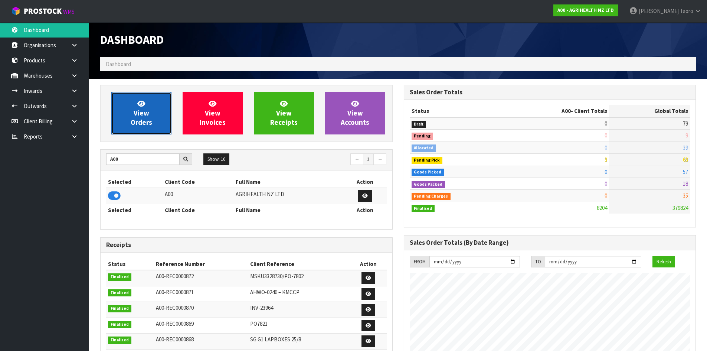
click at [138, 117] on link "View Orders" at bounding box center [141, 113] width 60 height 42
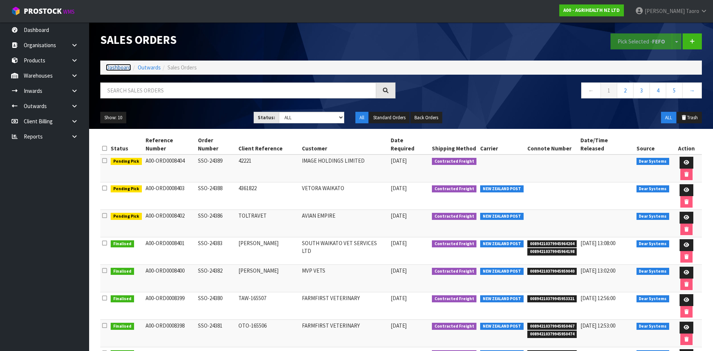
click at [121, 66] on link "Dashboard" at bounding box center [118, 67] width 25 height 7
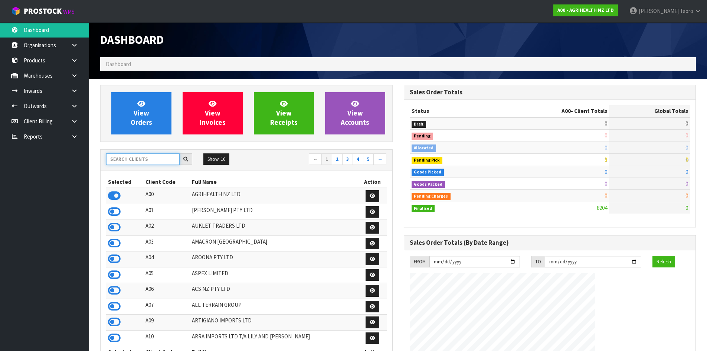
click at [165, 156] on input "text" at bounding box center [143, 159] width 74 height 12
type input "S"
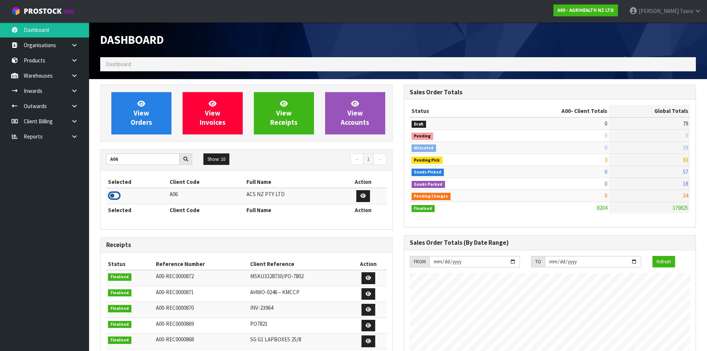
click at [115, 197] on icon at bounding box center [114, 195] width 13 height 11
click at [122, 158] on input "A06" at bounding box center [143, 159] width 74 height 12
click at [116, 195] on icon at bounding box center [114, 195] width 13 height 11
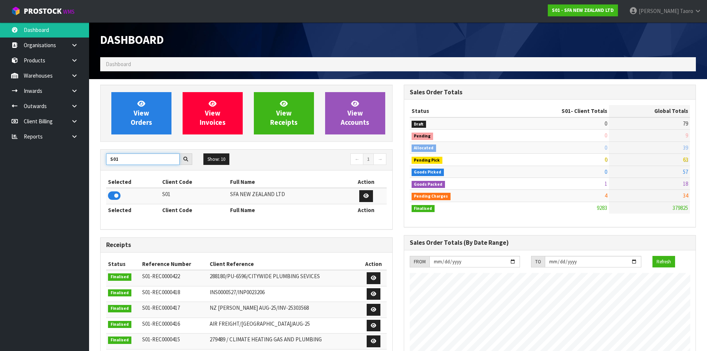
click at [131, 161] on input "S01" at bounding box center [143, 159] width 74 height 12
drag, startPoint x: 118, startPoint y: 195, endPoint x: 130, endPoint y: 166, distance: 31.5
click at [118, 195] on icon at bounding box center [114, 195] width 13 height 11
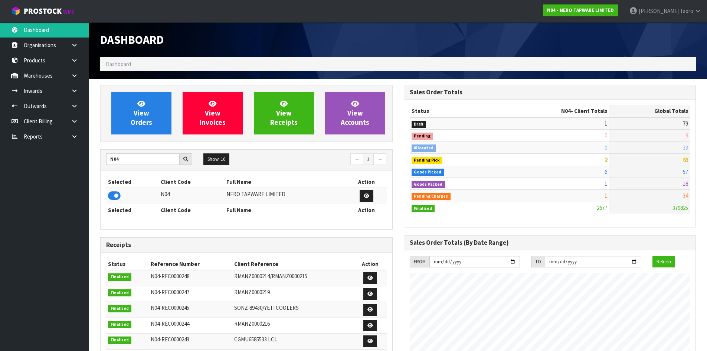
scroll to position [587, 303]
click at [130, 159] on input "N04" at bounding box center [143, 159] width 74 height 12
type input "N03"
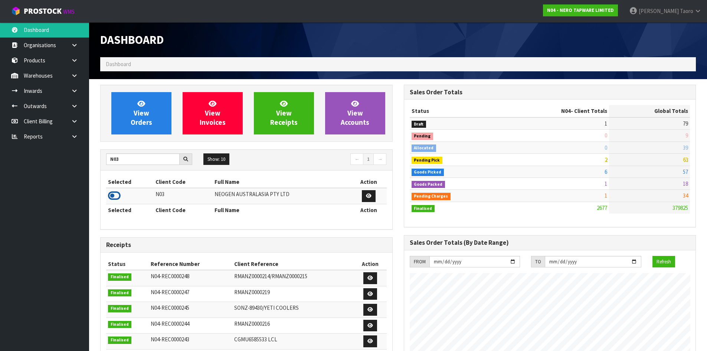
click at [115, 196] on icon at bounding box center [114, 195] width 13 height 11
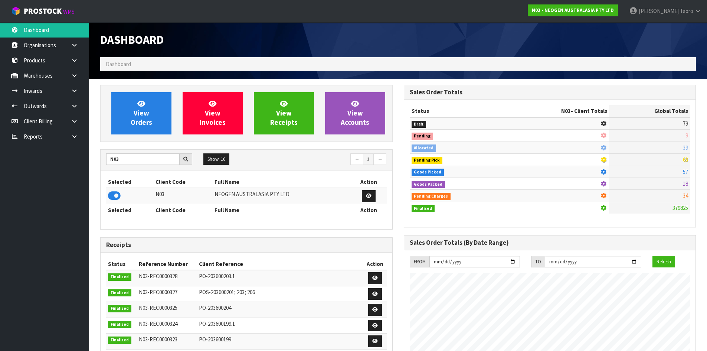
scroll to position [563, 303]
click at [127, 160] on input "N03" at bounding box center [143, 159] width 74 height 12
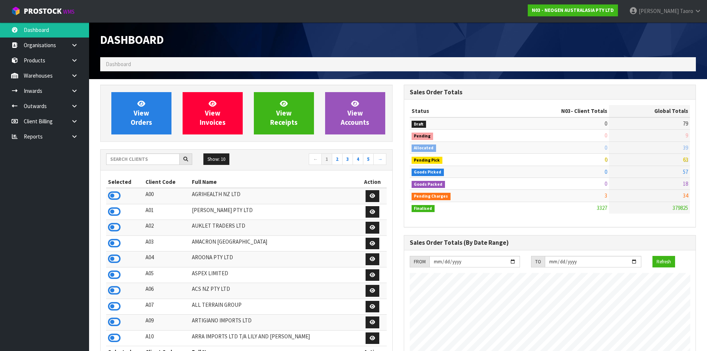
scroll to position [563, 303]
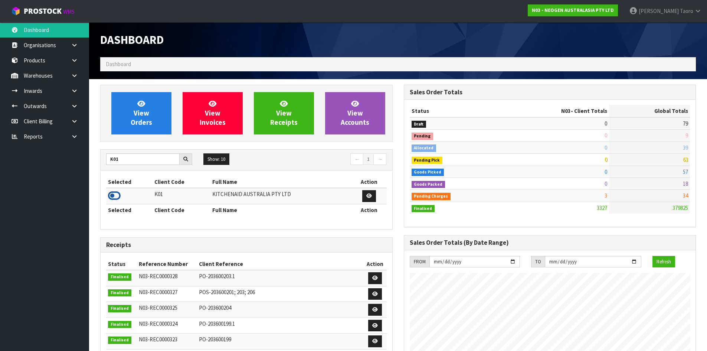
type input "K01"
click at [116, 197] on icon at bounding box center [114, 195] width 13 height 11
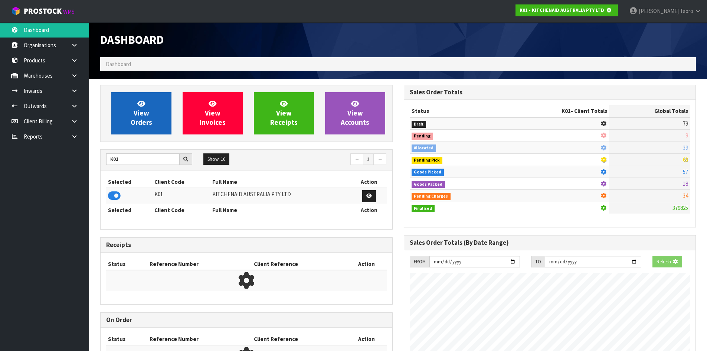
scroll to position [370886, 371045]
click at [152, 108] on link "View Orders" at bounding box center [141, 113] width 60 height 42
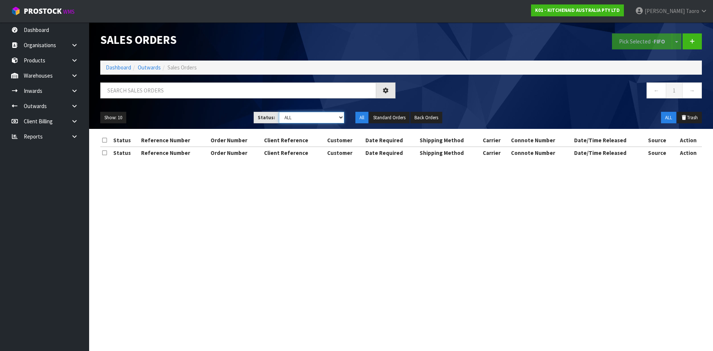
click at [300, 118] on select "Draft Pending Allocated Pending Pick Goods Picked Goods Packed Pending Charges …" at bounding box center [312, 118] width 66 height 12
select select "string:4"
click at [279, 112] on select "Draft Pending Allocated Pending Pick Goods Picked Goods Packed Pending Charges …" at bounding box center [312, 118] width 66 height 12
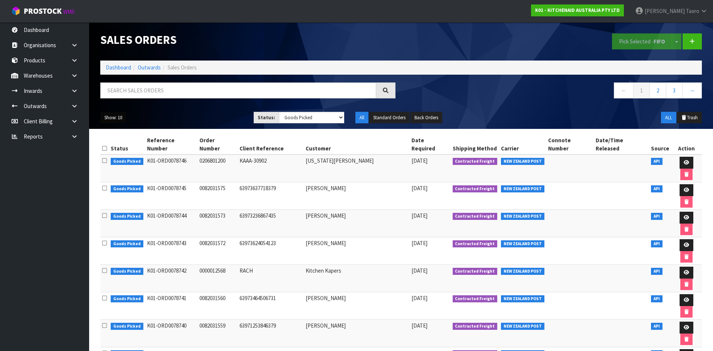
click at [119, 121] on button "Show: 10" at bounding box center [113, 118] width 26 height 12
click at [122, 161] on link "50" at bounding box center [130, 162] width 59 height 10
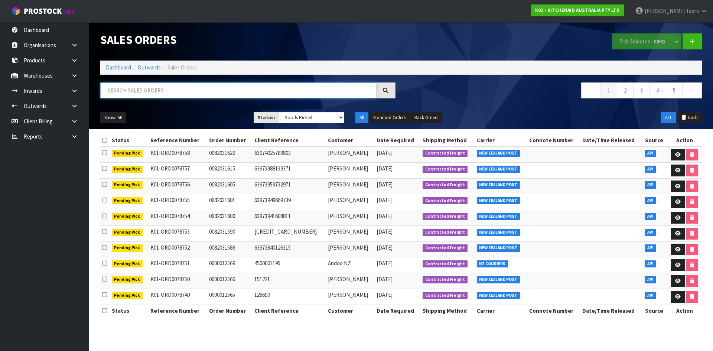
click at [152, 92] on input "text" at bounding box center [238, 90] width 276 height 16
